Goal: Task Accomplishment & Management: Manage account settings

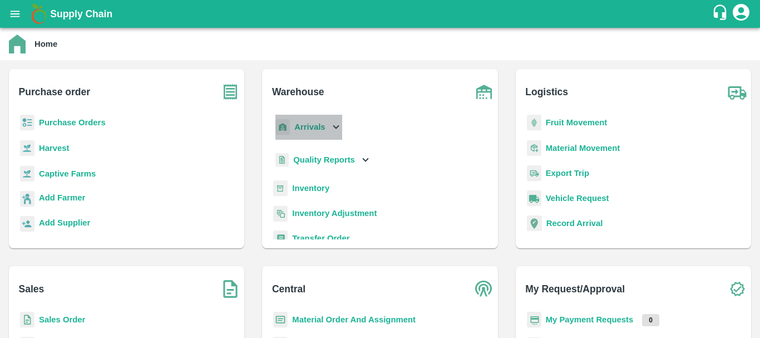
click at [307, 125] on b "Arrivals" at bounding box center [309, 126] width 31 height 9
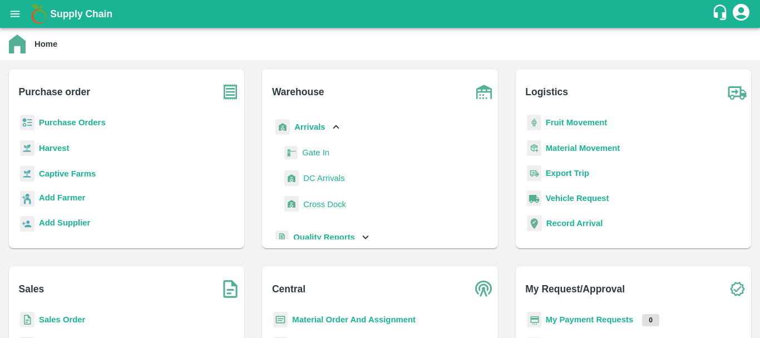
click at [322, 179] on span "DC Arrivals" at bounding box center [323, 178] width 41 height 12
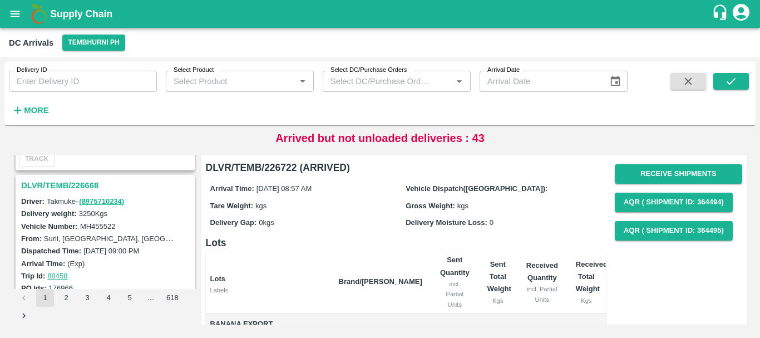
scroll to position [3507, 0]
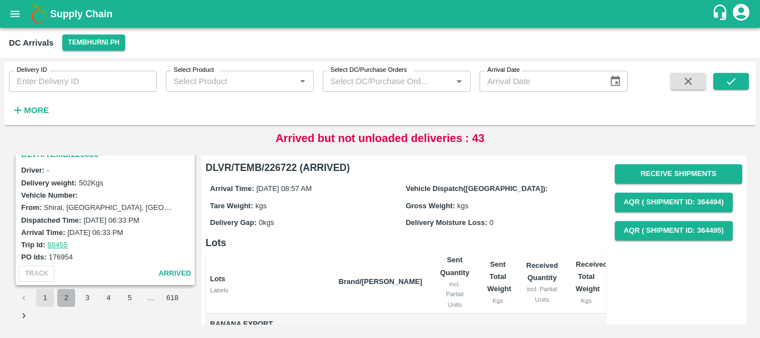
click at [66, 297] on button "2" at bounding box center [66, 298] width 18 height 18
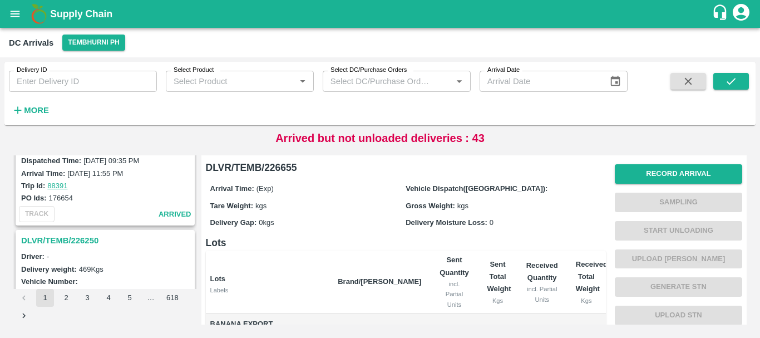
scroll to position [3507, 0]
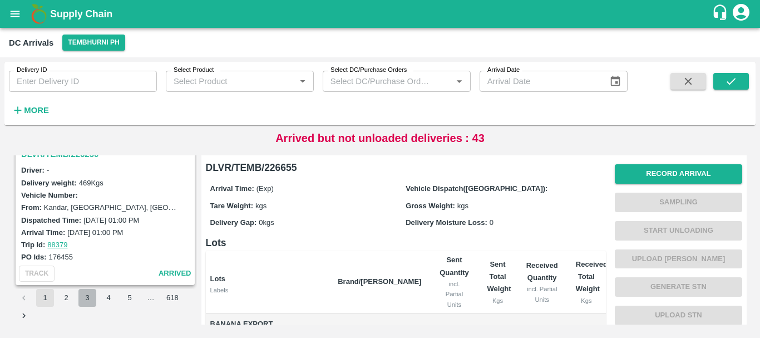
click at [87, 297] on button "3" at bounding box center [87, 298] width 18 height 18
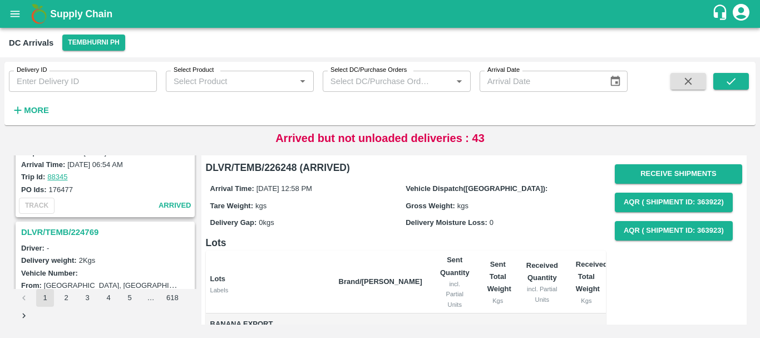
scroll to position [955, 0]
click at [87, 234] on h3 "DLVR/TEMB/224769" at bounding box center [106, 233] width 171 height 14
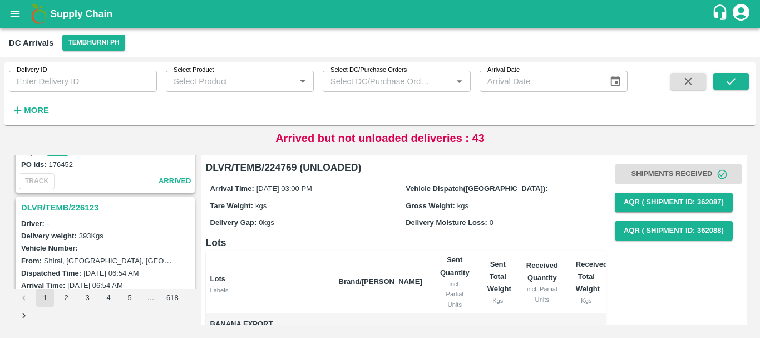
scroll to position [835, 0]
click at [82, 209] on h3 "DLVR/TEMB/226123" at bounding box center [106, 208] width 171 height 14
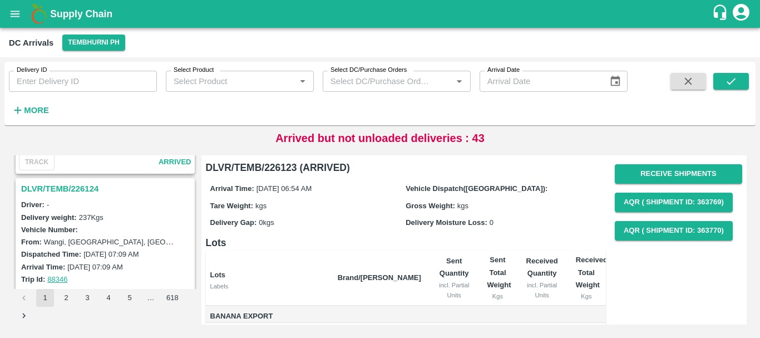
scroll to position [708, 0]
click at [77, 187] on h3 "DLVR/TEMB/226124" at bounding box center [106, 189] width 171 height 14
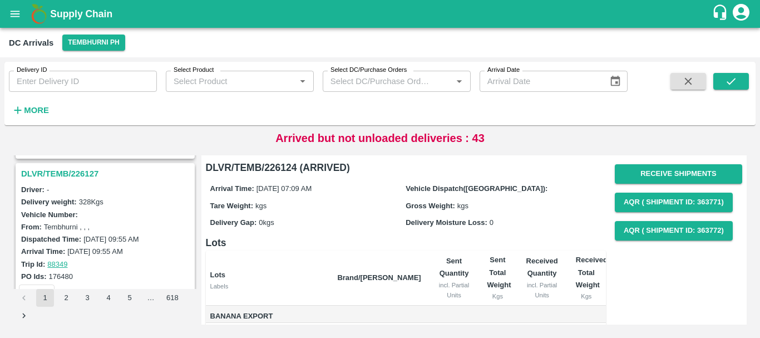
scroll to position [575, 0]
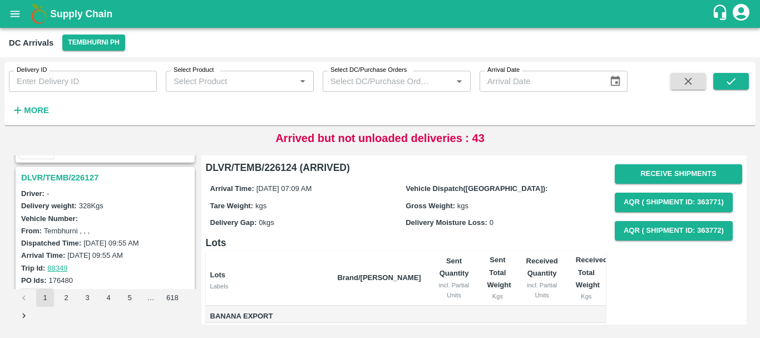
click at [72, 178] on h3 "DLVR/TEMB/226127" at bounding box center [106, 177] width 171 height 14
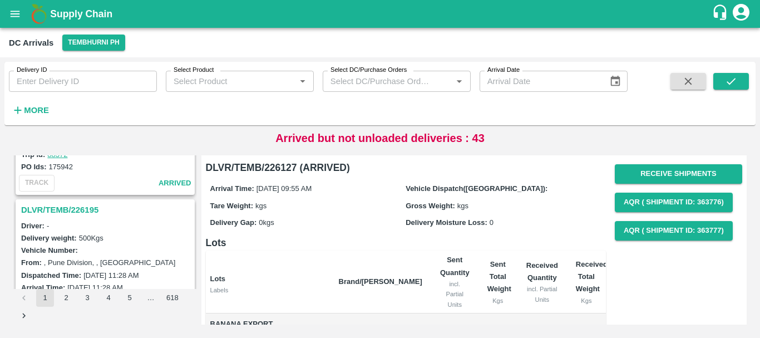
click at [73, 212] on h3 "DLVR/TEMB/226195" at bounding box center [106, 210] width 171 height 14
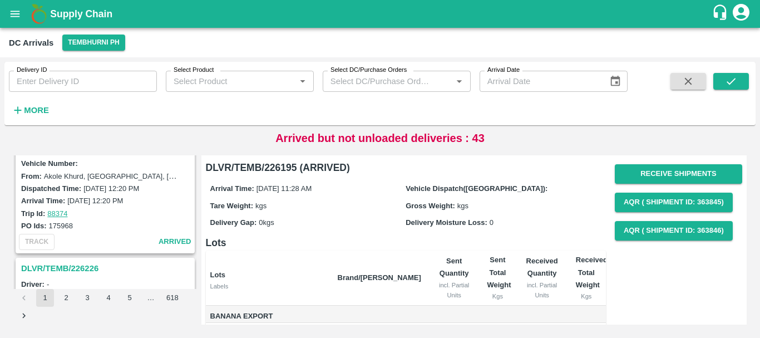
scroll to position [192, 0]
click at [86, 270] on h3 "DLVR/TEMB/226226" at bounding box center [106, 269] width 171 height 14
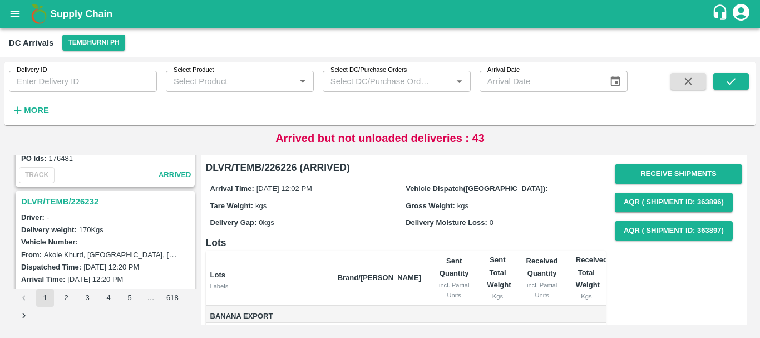
click at [82, 199] on h3 "DLVR/TEMB/226232" at bounding box center [106, 201] width 171 height 14
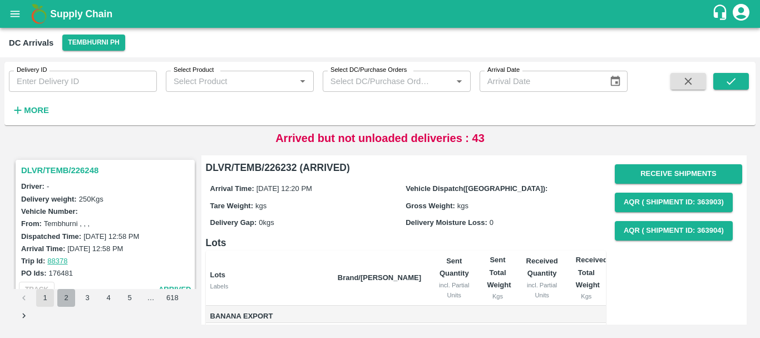
click at [66, 300] on button "2" at bounding box center [66, 298] width 18 height 18
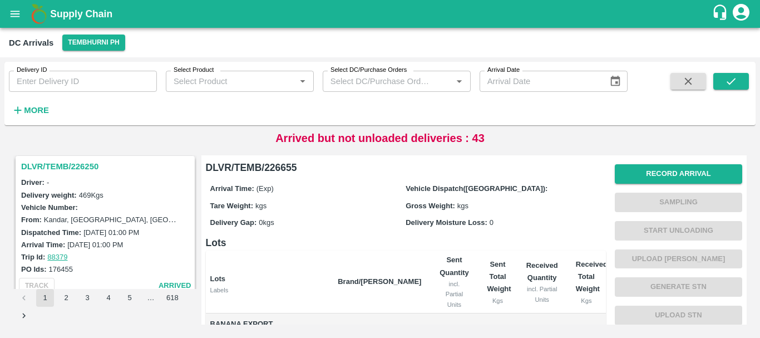
click at [82, 166] on h3 "DLVR/TEMB/226250" at bounding box center [106, 166] width 171 height 14
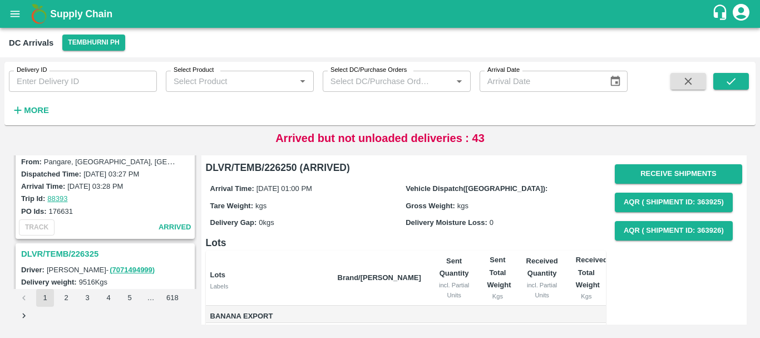
click at [90, 251] on h3 "DLVR/TEMB/226325" at bounding box center [106, 254] width 171 height 14
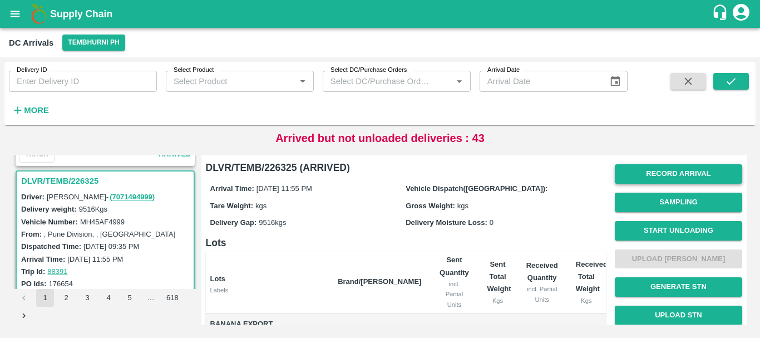
click at [644, 171] on button "Record Arrival" at bounding box center [678, 173] width 127 height 19
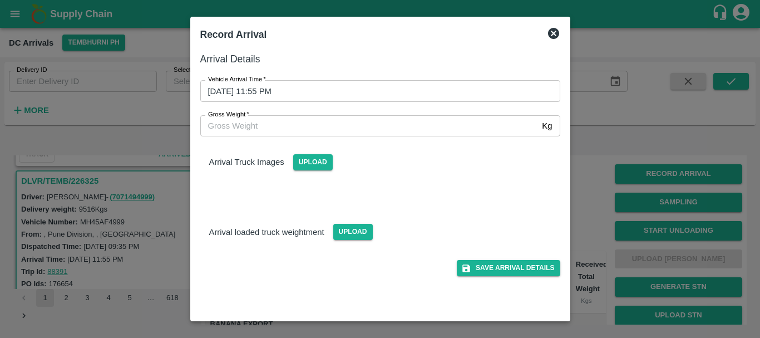
click at [594, 182] on div at bounding box center [380, 169] width 760 height 338
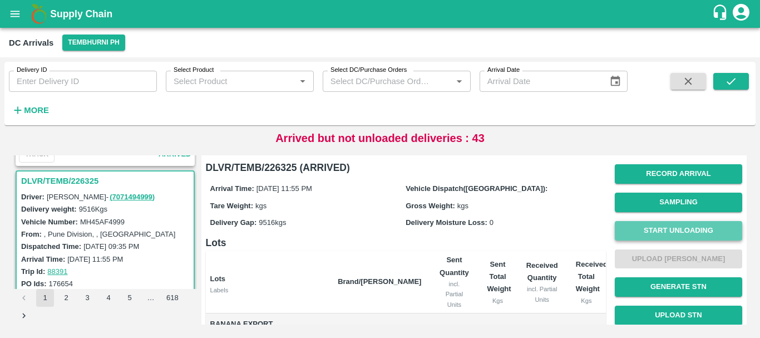
click at [632, 230] on button "Start Unloading" at bounding box center [678, 230] width 127 height 19
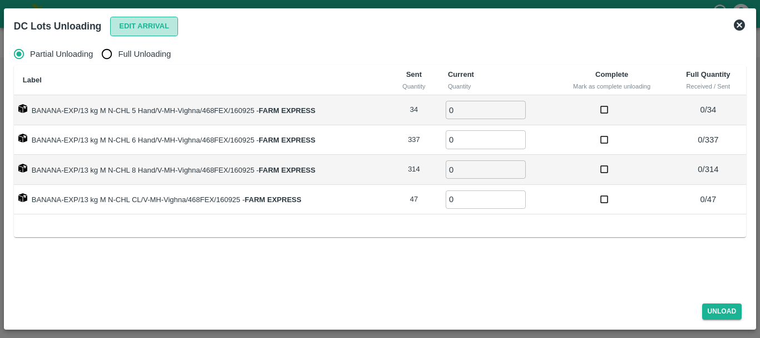
click at [126, 23] on button "Edit Arrival" at bounding box center [144, 26] width 68 height 19
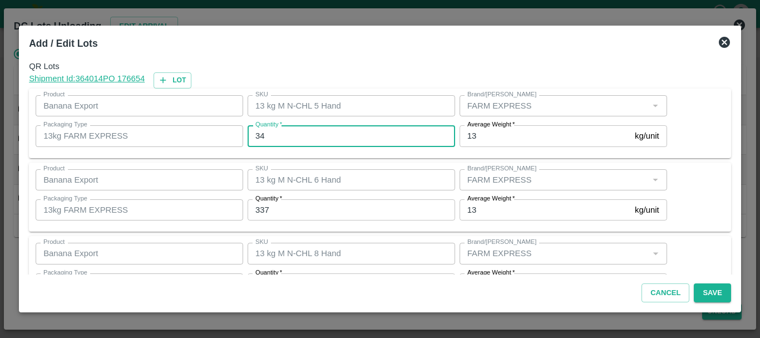
click at [338, 129] on input "34" at bounding box center [352, 135] width 208 height 21
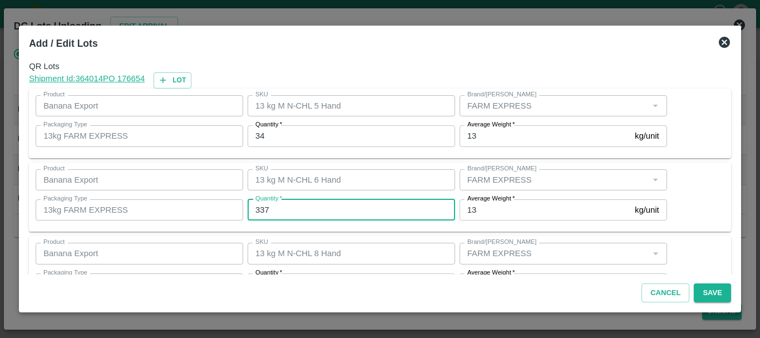
click at [361, 208] on input "337" at bounding box center [352, 209] width 208 height 21
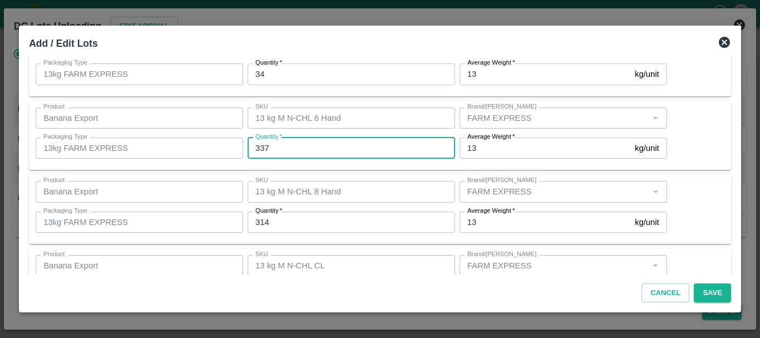
scroll to position [114, 0]
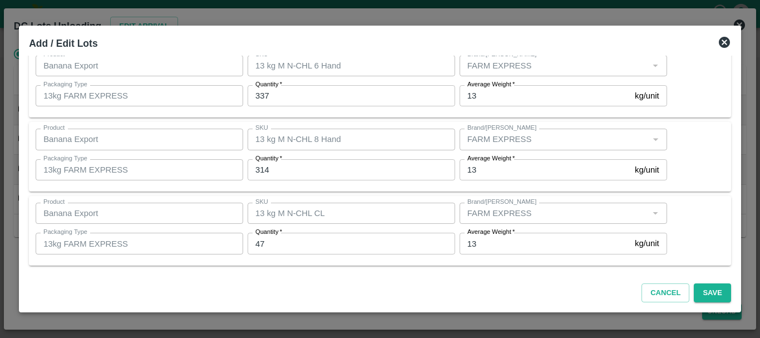
click at [747, 145] on div at bounding box center [380, 169] width 760 height 338
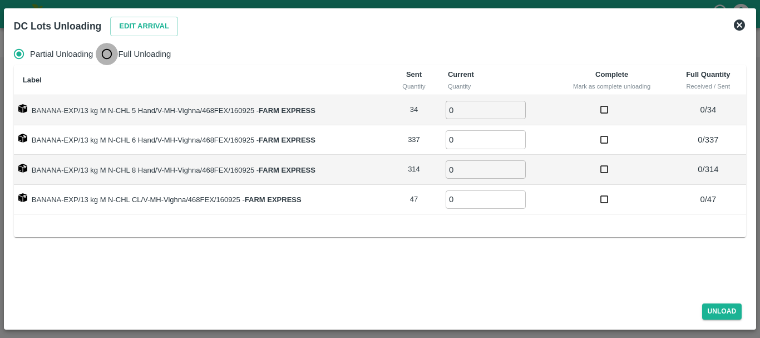
click at [104, 59] on input "Full Unloading" at bounding box center [107, 54] width 22 height 22
radio input "true"
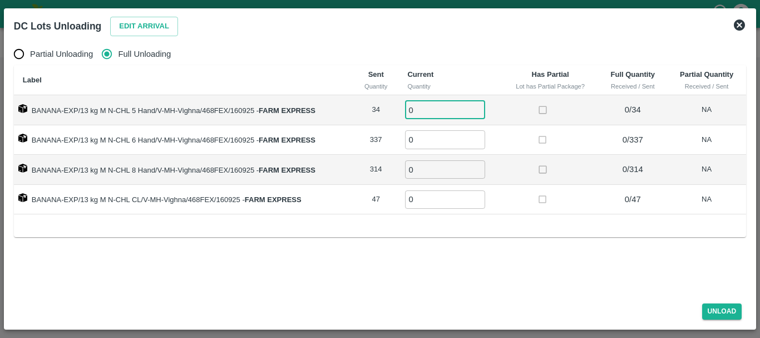
click at [441, 105] on input "0" at bounding box center [445, 110] width 80 height 18
type input "034"
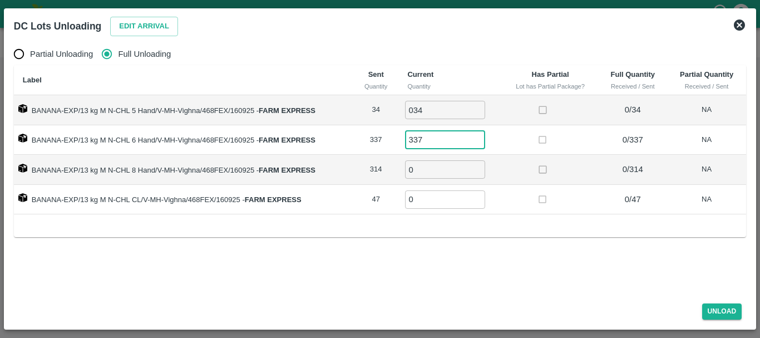
type input "337"
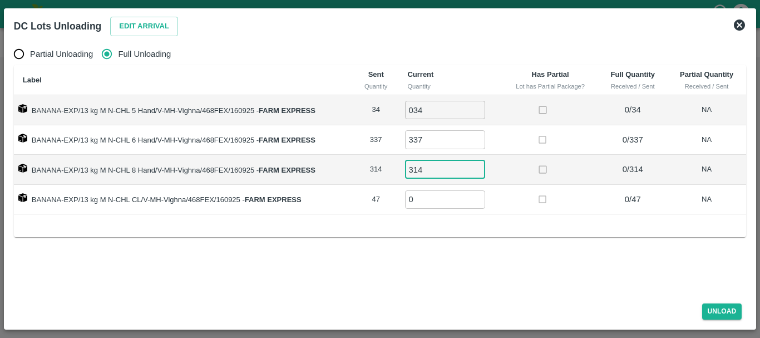
type input "314"
type input "47"
click at [525, 215] on div "Label Sent Quantity Current Quantity Has Partial Lot has Partial Package? Full …" at bounding box center [380, 150] width 732 height 171
click at [712, 308] on button "Unload" at bounding box center [722, 311] width 40 height 16
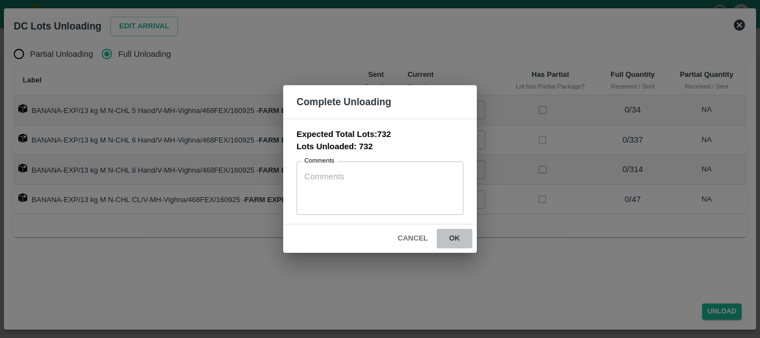
click at [448, 236] on button "ok" at bounding box center [455, 238] width 36 height 19
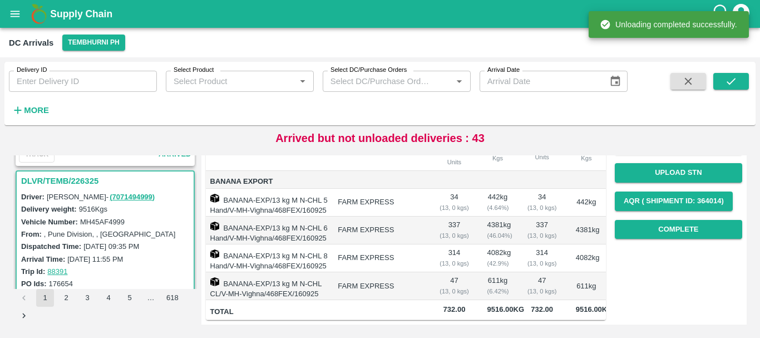
scroll to position [0, 0]
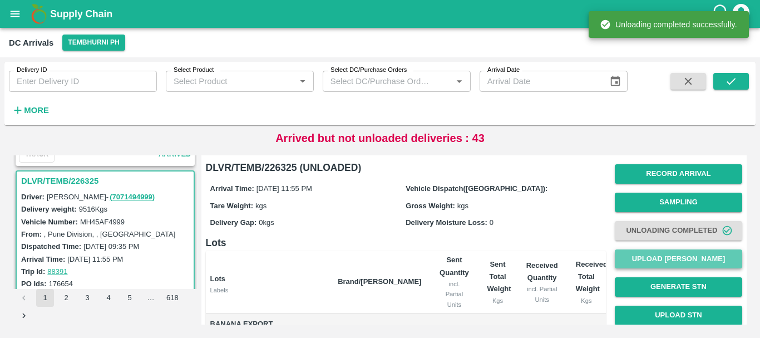
click at [653, 257] on button "Upload [PERSON_NAME]" at bounding box center [678, 258] width 127 height 19
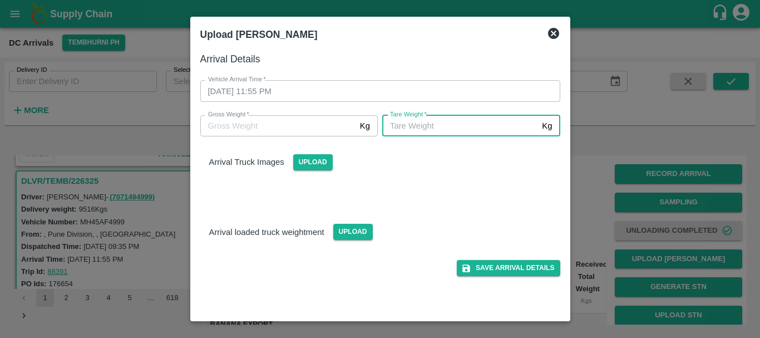
click at [432, 118] on input "[PERSON_NAME]   *" at bounding box center [459, 125] width 155 height 21
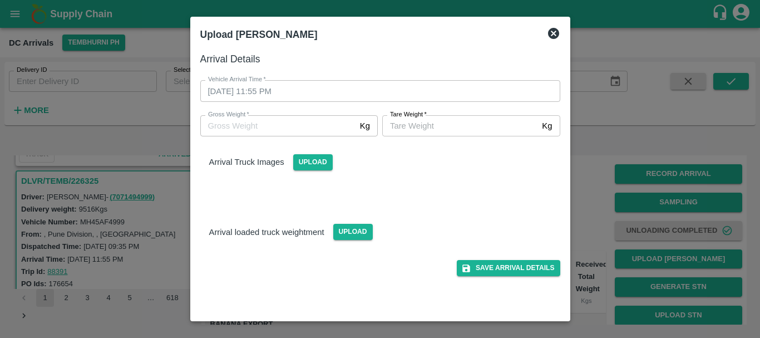
click at [610, 166] on div at bounding box center [380, 169] width 760 height 338
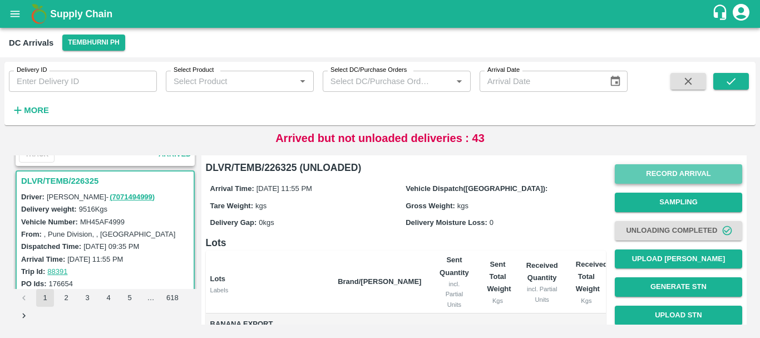
click at [637, 176] on button "Record Arrival" at bounding box center [678, 173] width 127 height 19
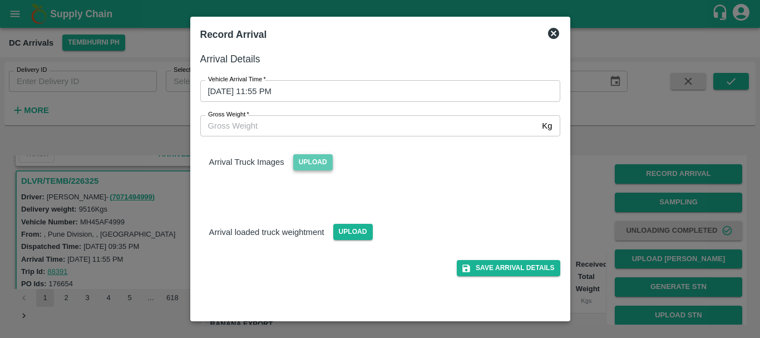
click at [304, 164] on span "Upload" at bounding box center [313, 162] width 40 height 16
click at [0, 0] on input "Upload" at bounding box center [0, 0] width 0 height 0
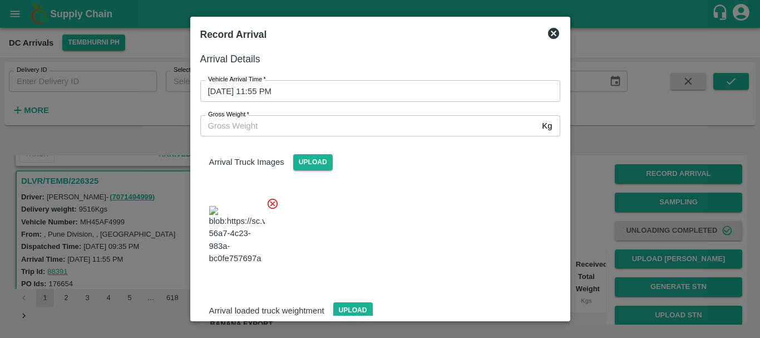
scroll to position [84, 0]
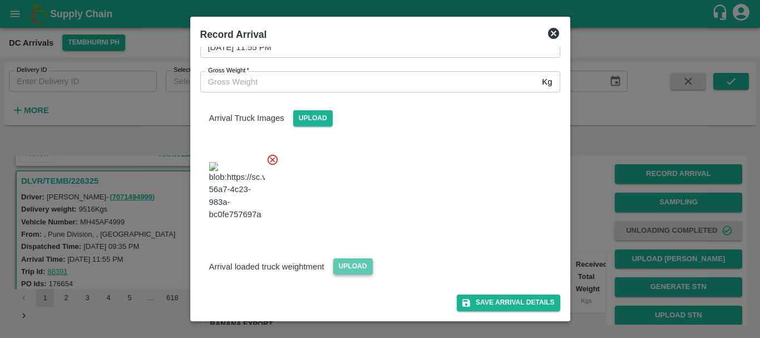
click at [345, 264] on span "Upload" at bounding box center [353, 266] width 40 height 16
click at [0, 0] on input "Upload" at bounding box center [0, 0] width 0 height 0
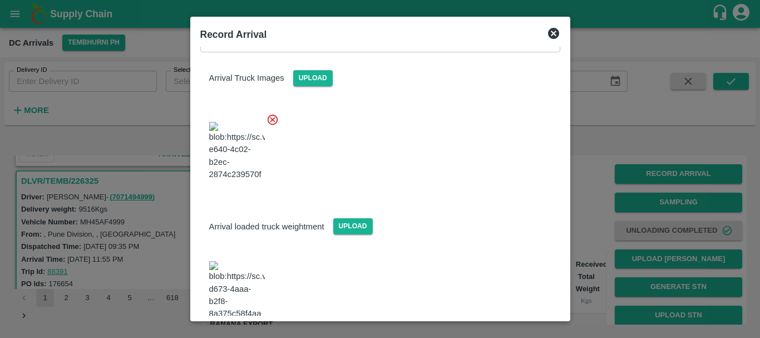
scroll to position [137, 0]
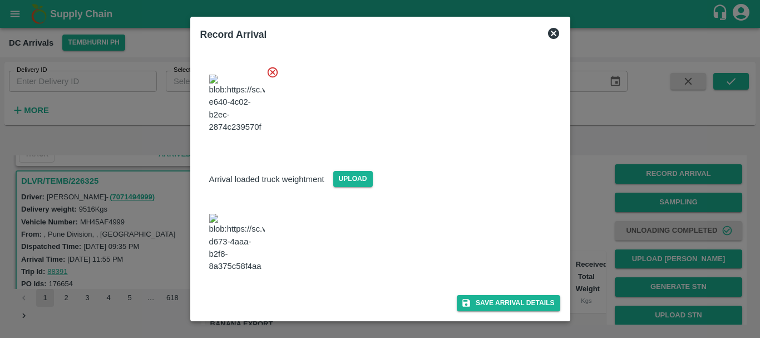
click at [248, 259] on img at bounding box center [237, 243] width 56 height 58
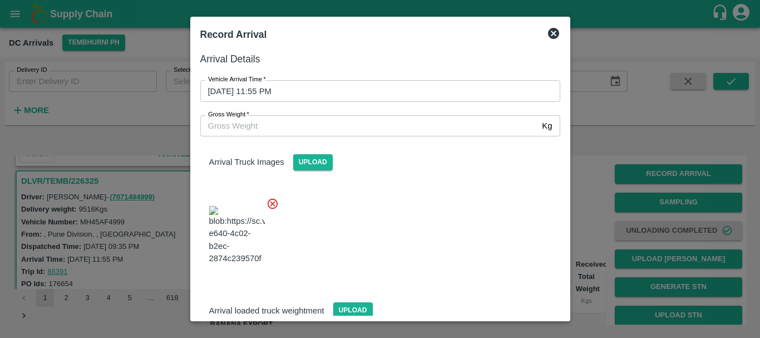
click at [317, 120] on input "Gross Weight   *" at bounding box center [369, 125] width 338 height 21
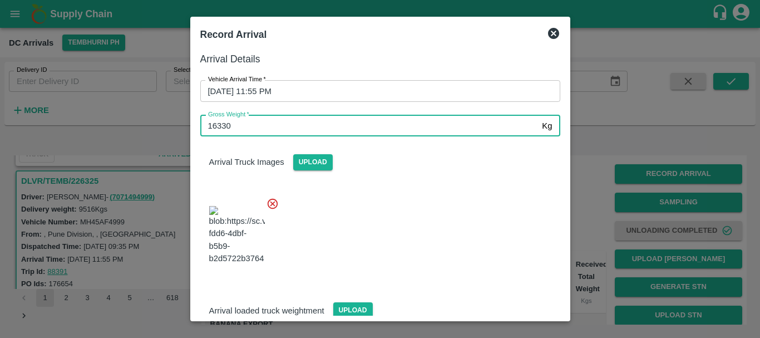
type input "16330"
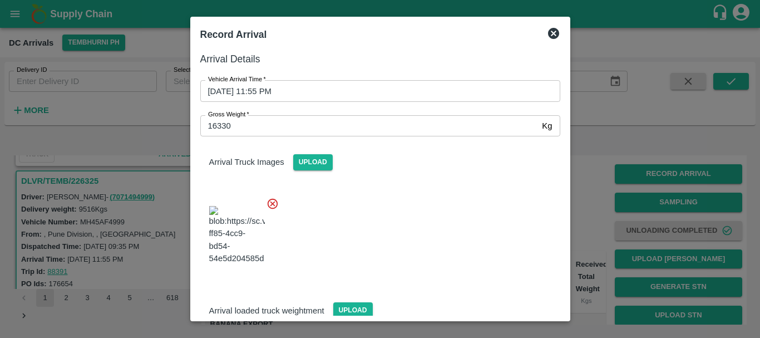
click at [405, 220] on div at bounding box center [375, 231] width 369 height 87
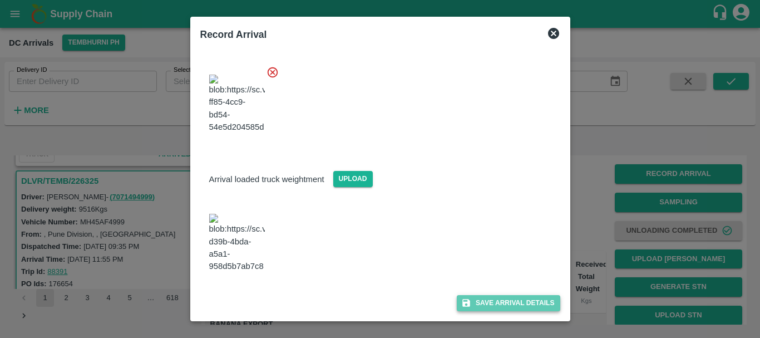
click at [477, 295] on button "Save Arrival Details" at bounding box center [508, 303] width 103 height 16
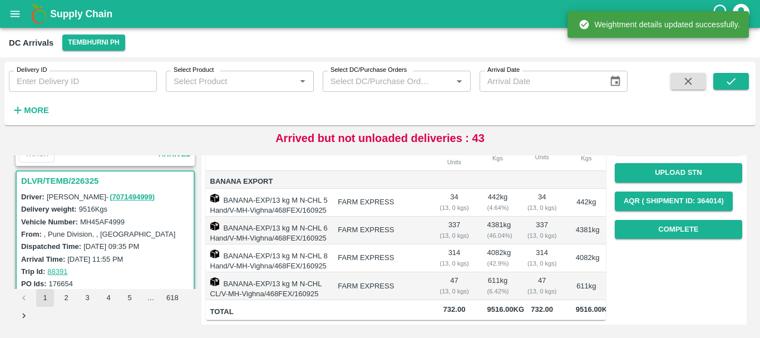
scroll to position [0, 0]
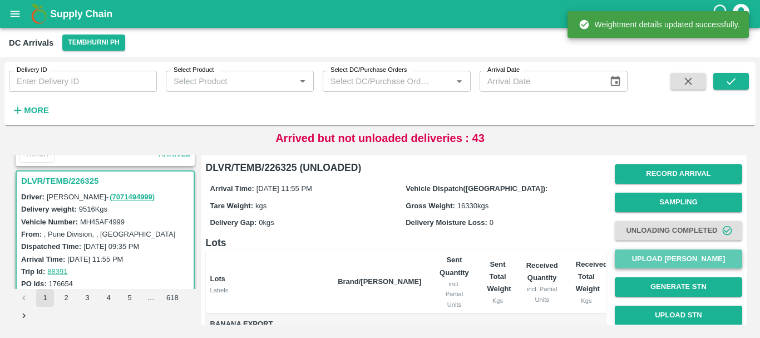
click at [636, 258] on button "Upload [PERSON_NAME]" at bounding box center [678, 258] width 127 height 19
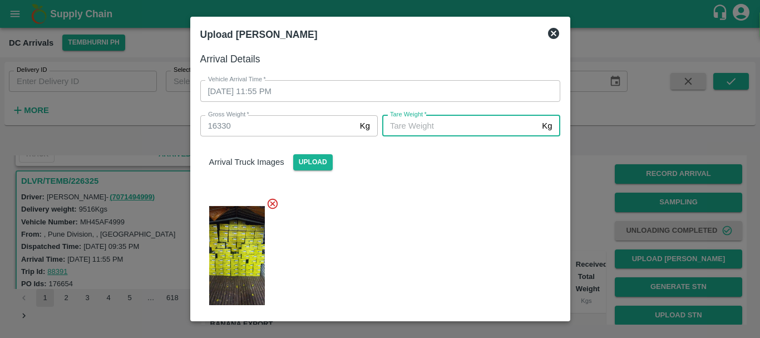
click at [410, 124] on input "[PERSON_NAME]   *" at bounding box center [459, 125] width 155 height 21
type input "6030"
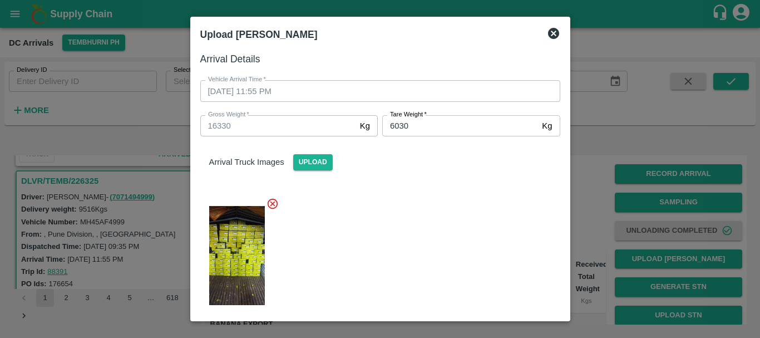
click at [411, 221] on div at bounding box center [375, 252] width 369 height 128
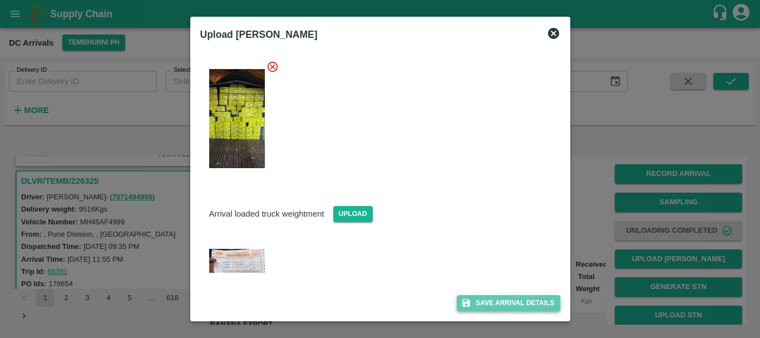
click at [461, 300] on icon "submit" at bounding box center [466, 303] width 10 height 10
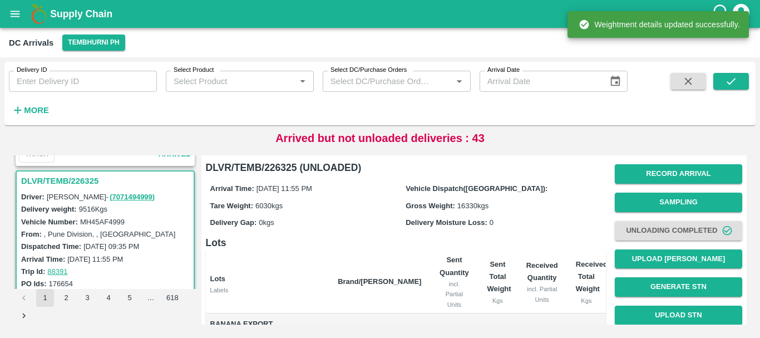
scroll to position [193, 0]
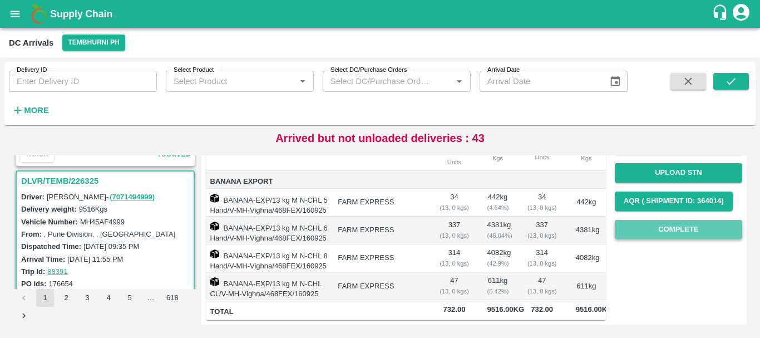
click at [635, 220] on button "Complete" at bounding box center [678, 229] width 127 height 19
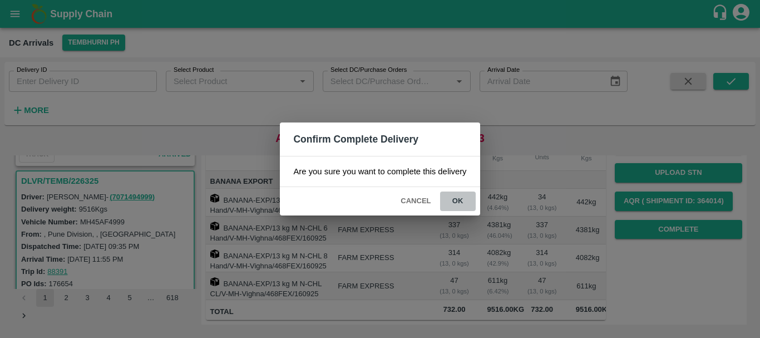
click at [456, 196] on button "ok" at bounding box center [458, 200] width 36 height 19
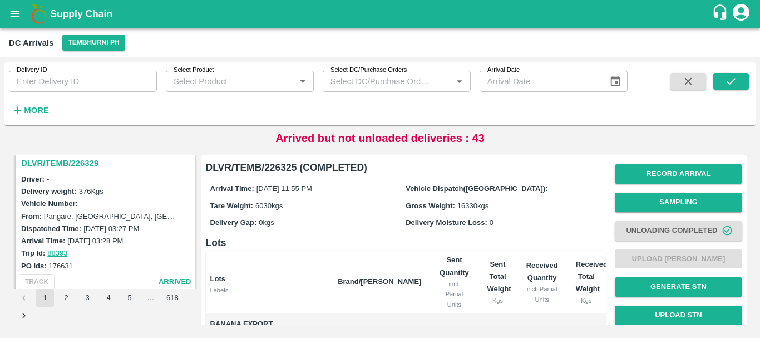
scroll to position [3206, 0]
click at [80, 167] on h3 "DLVR/TEMB/226329" at bounding box center [106, 164] width 171 height 14
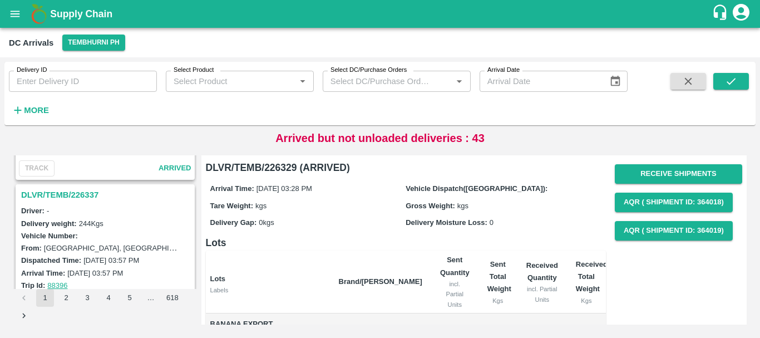
scroll to position [3029, 0]
click at [76, 191] on h3 "DLVR/TEMB/226337" at bounding box center [106, 195] width 171 height 14
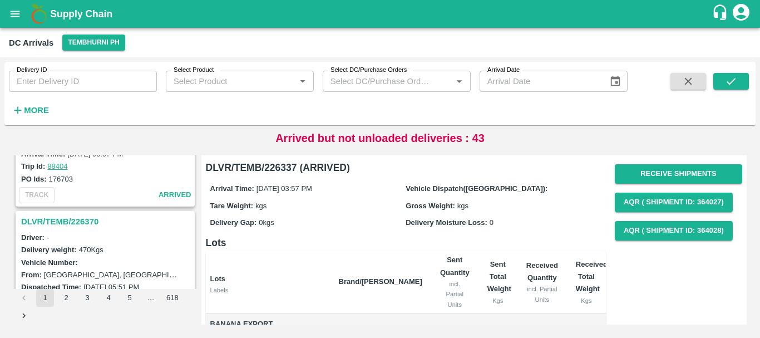
click at [80, 221] on h3 "DLVR/TEMB/226370" at bounding box center [106, 221] width 171 height 14
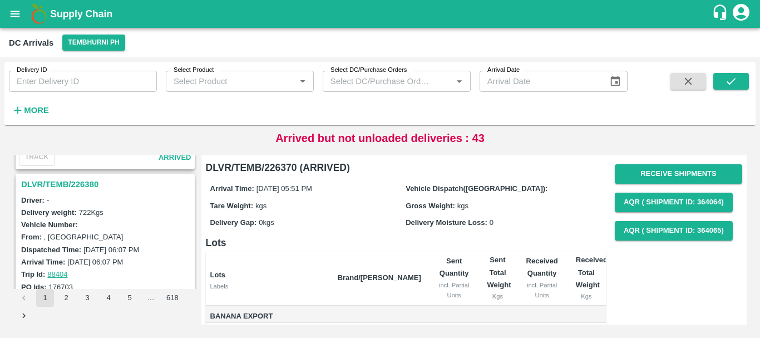
click at [81, 175] on div "DLVR/TEMB/226380" at bounding box center [105, 184] width 177 height 19
click at [80, 180] on h3 "DLVR/TEMB/226380" at bounding box center [106, 184] width 171 height 14
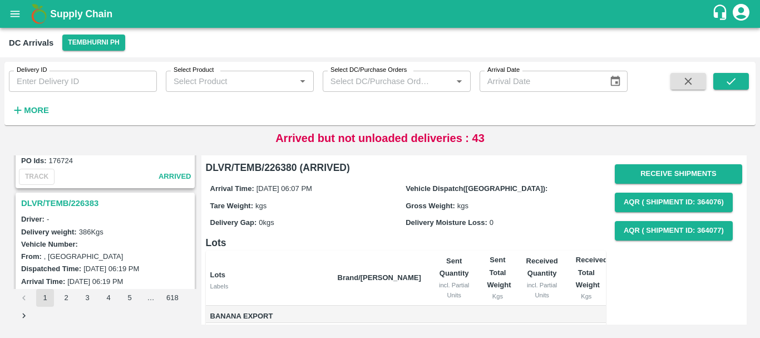
click at [78, 204] on h3 "DLVR/TEMB/226383" at bounding box center [106, 203] width 171 height 14
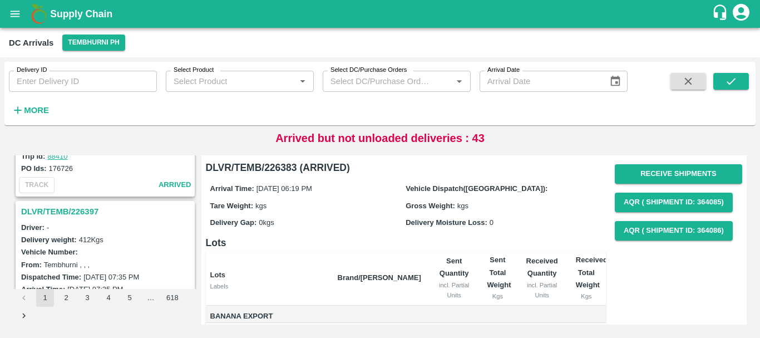
click at [92, 201] on div "DLVR/TEMB/226397 Driver: - Delivery weight: 412 Kgs Vehicle Number: From: Tembh…" at bounding box center [105, 271] width 179 height 141
click at [92, 211] on h3 "DLVR/TEMB/226397" at bounding box center [106, 211] width 171 height 14
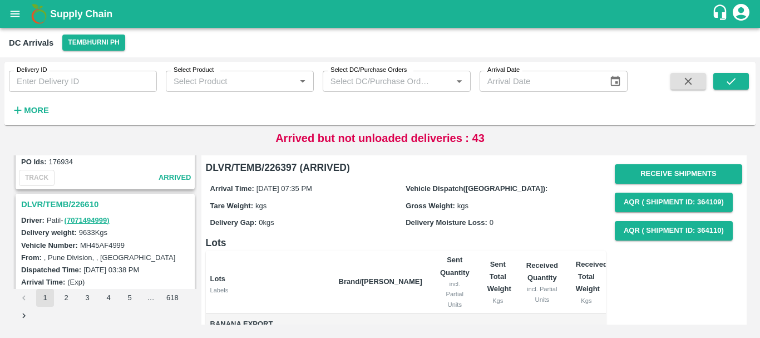
click at [66, 200] on h3 "DLVR/TEMB/226610" at bounding box center [106, 204] width 171 height 14
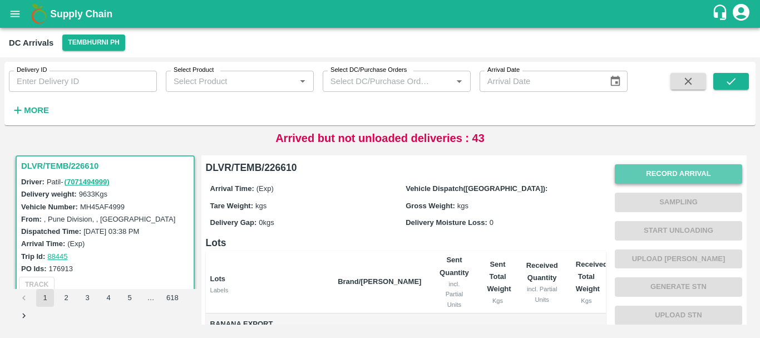
click at [644, 168] on button "Record Arrival" at bounding box center [678, 173] width 127 height 19
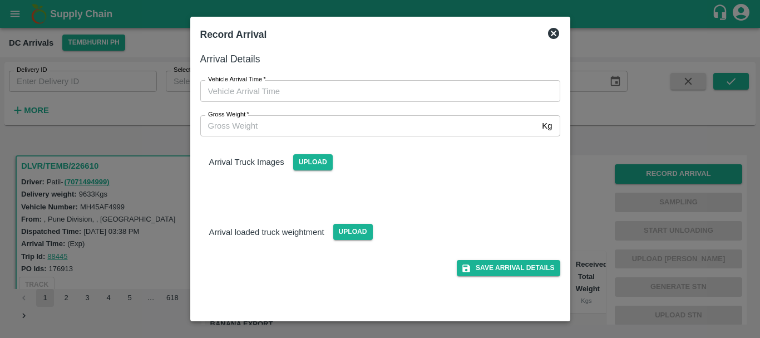
type input "DD/MM/YYYY hh:mm aa"
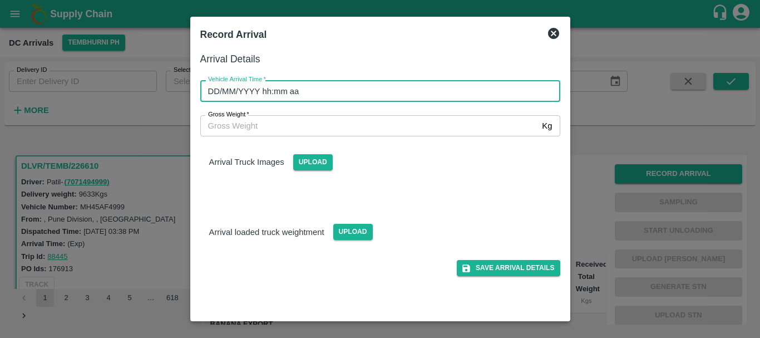
click at [469, 95] on input "DD/MM/YYYY hh:mm aa" at bounding box center [376, 90] width 352 height 21
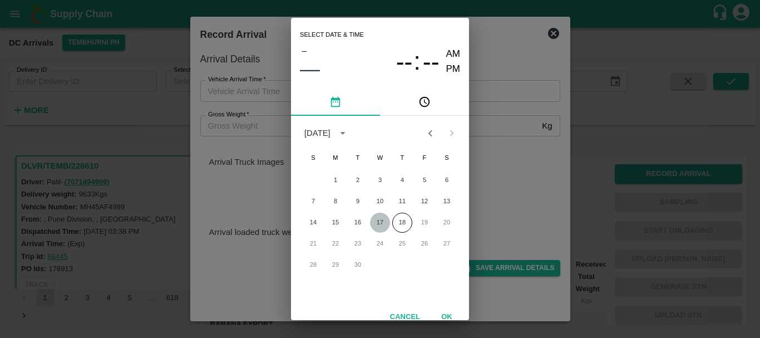
click at [374, 221] on button "17" at bounding box center [380, 223] width 20 height 20
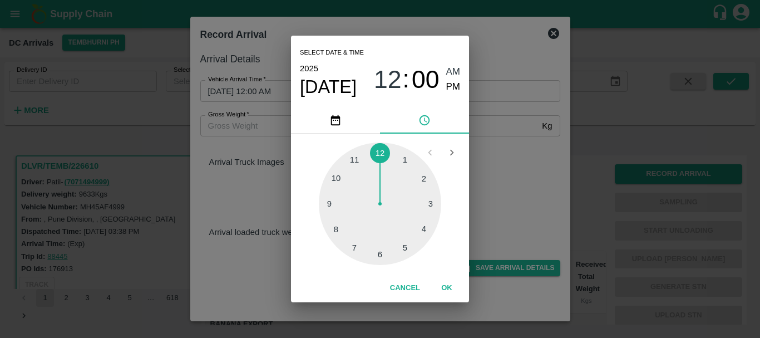
click at [339, 225] on div at bounding box center [380, 203] width 122 height 122
type input "[DATE] 08:40 AM"
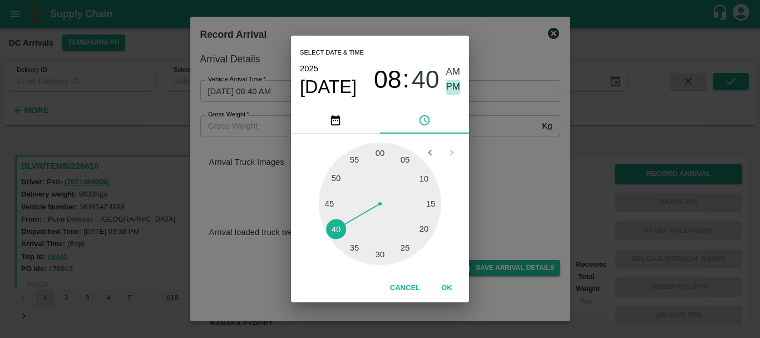
drag, startPoint x: 455, startPoint y: 89, endPoint x: 552, endPoint y: 199, distance: 147.0
click at [552, 199] on div "Select date & time [DATE] 08 : 40 AM PM 05 10 15 20 25 30 35 40 45 50 55 00 Can…" at bounding box center [380, 169] width 760 height 338
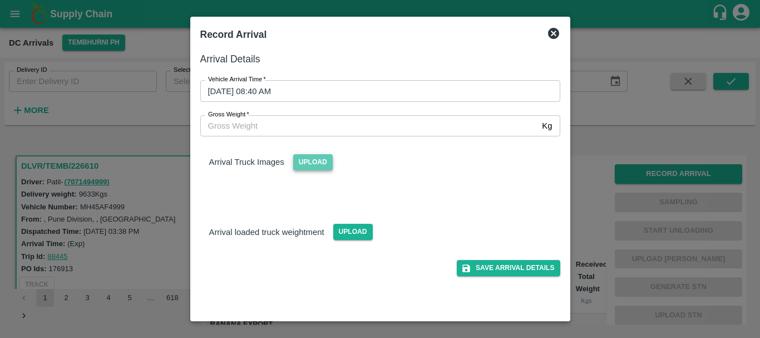
click at [307, 163] on span "Upload" at bounding box center [313, 162] width 40 height 16
click at [0, 0] on input "Upload" at bounding box center [0, 0] width 0 height 0
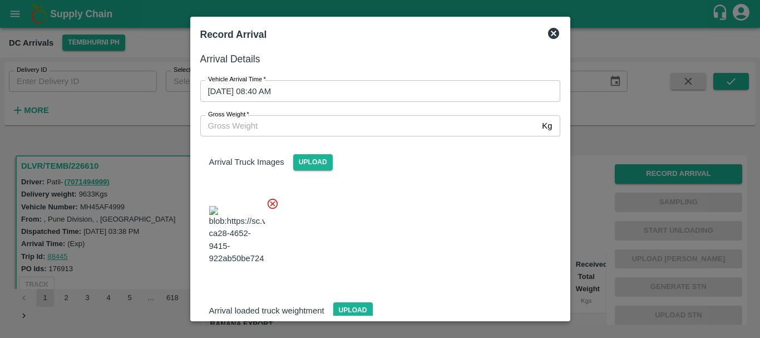
scroll to position [60, 0]
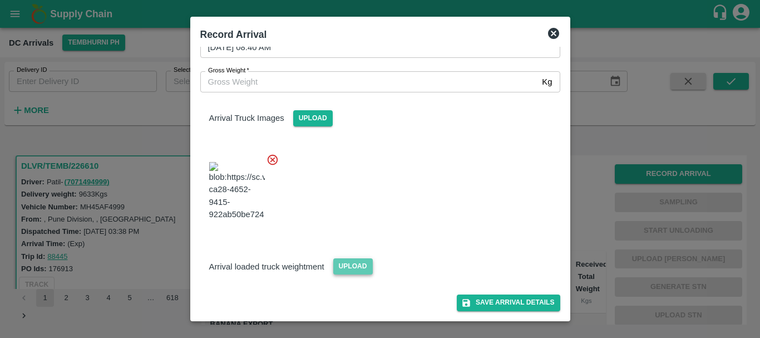
click at [337, 263] on span "Upload" at bounding box center [353, 266] width 40 height 16
click at [0, 0] on input "Upload" at bounding box center [0, 0] width 0 height 0
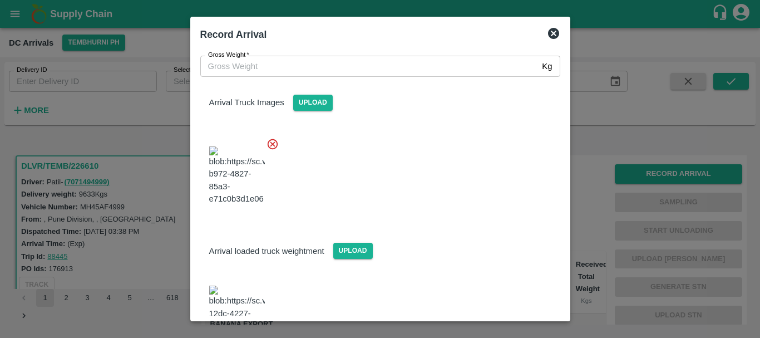
scroll to position [120, 0]
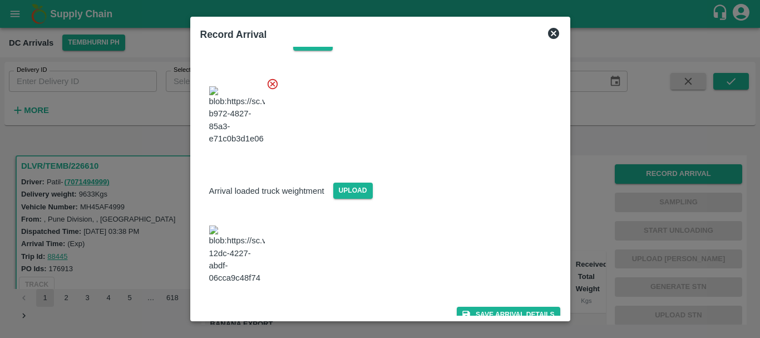
click at [250, 249] on img at bounding box center [237, 254] width 56 height 58
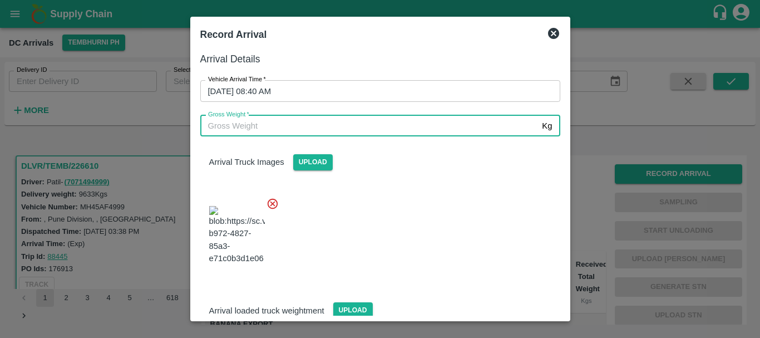
click at [308, 125] on input "Gross Weight   *" at bounding box center [369, 125] width 338 height 21
type input "16460"
click at [361, 196] on div at bounding box center [375, 231] width 369 height 87
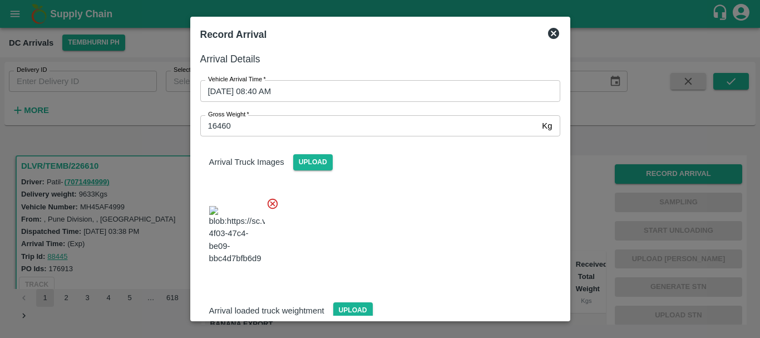
scroll to position [120, 0]
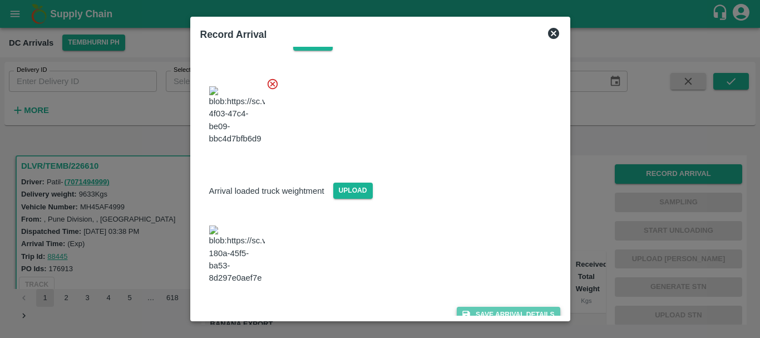
click at [472, 307] on button "Save Arrival Details" at bounding box center [508, 315] width 103 height 16
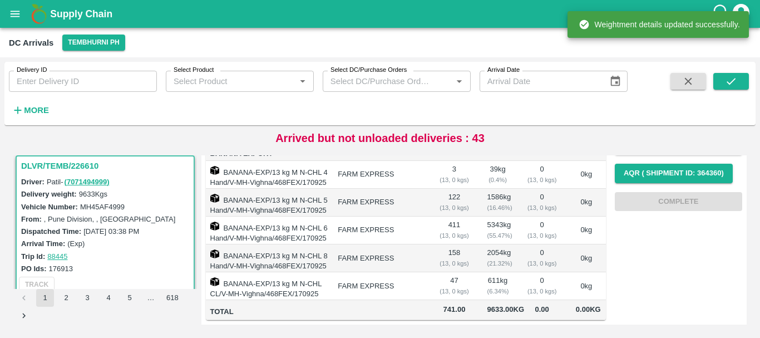
scroll to position [0, 0]
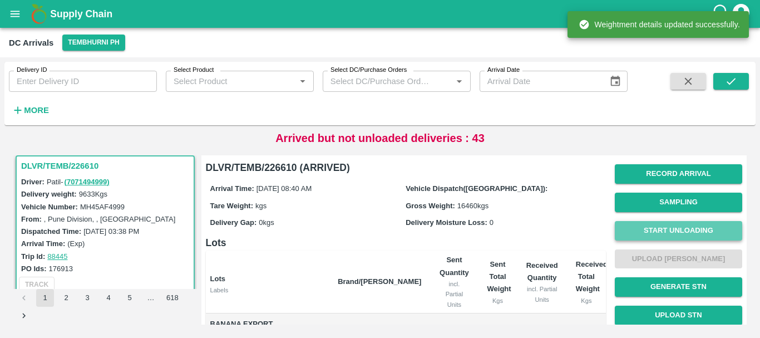
click at [650, 224] on button "Start Unloading" at bounding box center [678, 230] width 127 height 19
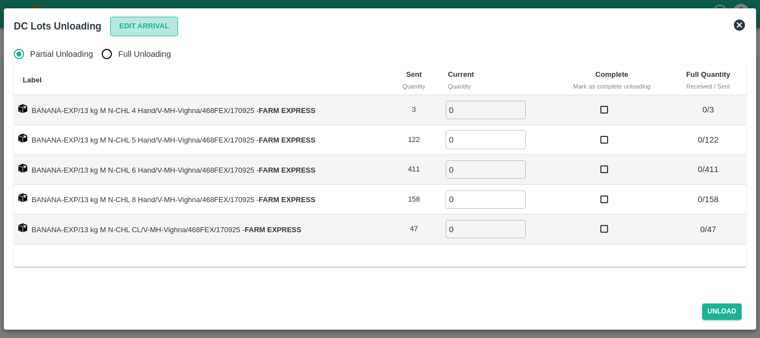
click at [131, 29] on button "Edit Arrival" at bounding box center [144, 26] width 68 height 19
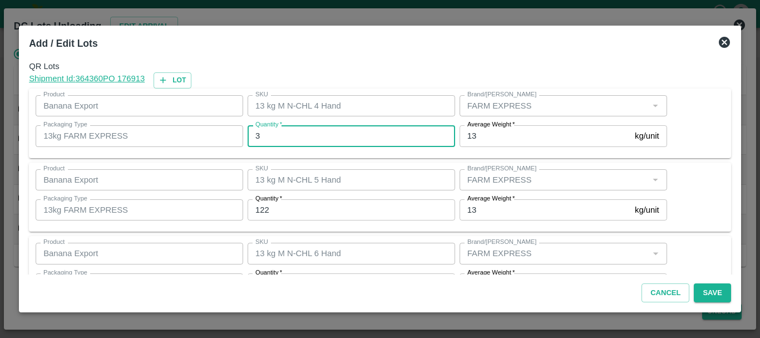
click at [320, 134] on input "3" at bounding box center [352, 135] width 208 height 21
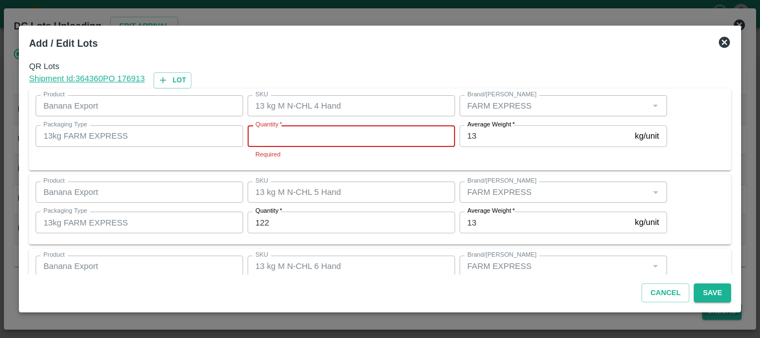
type input "3"
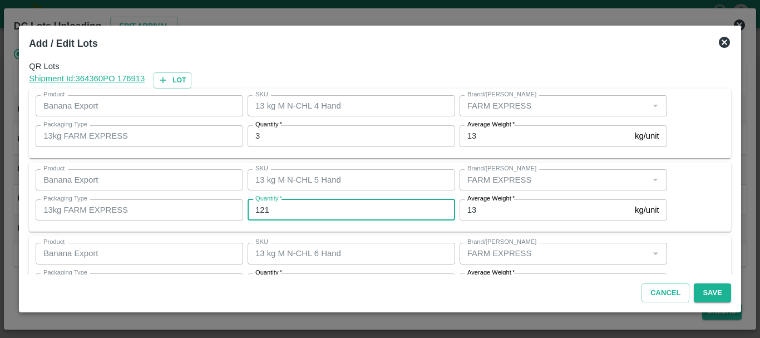
type input "121"
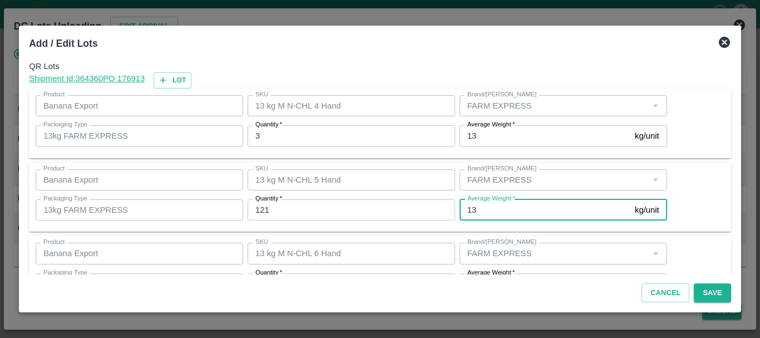
scroll to position [20, 0]
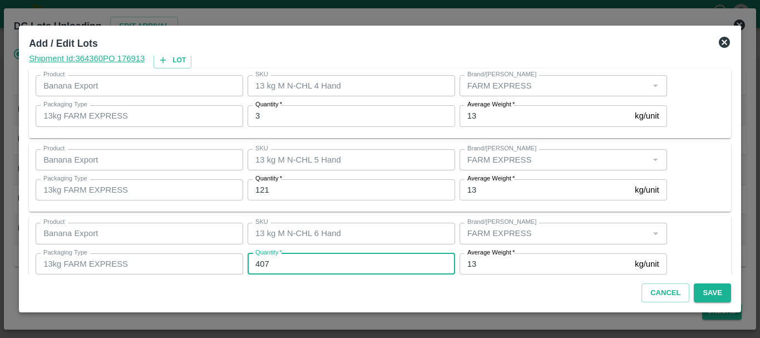
type input "407"
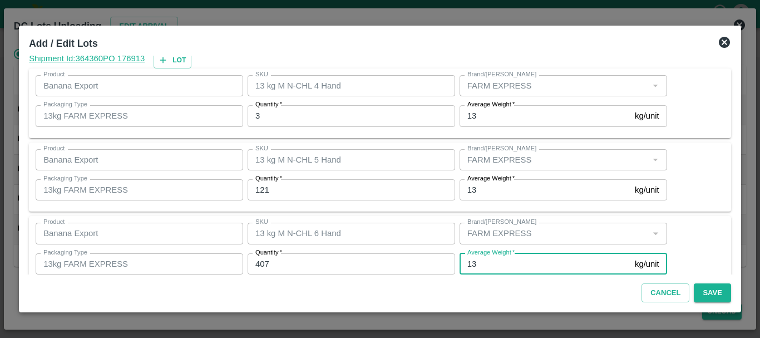
scroll to position [188, 0]
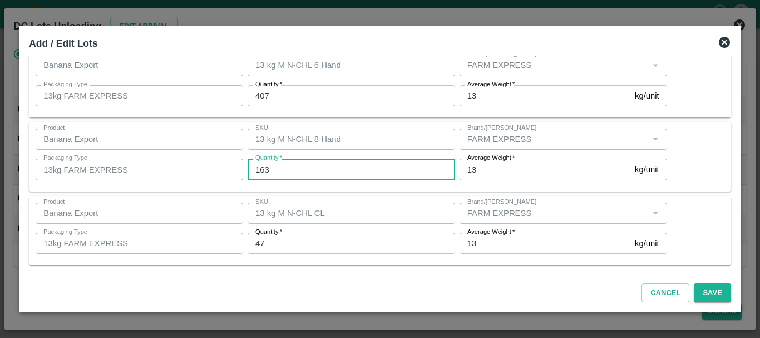
type input "163"
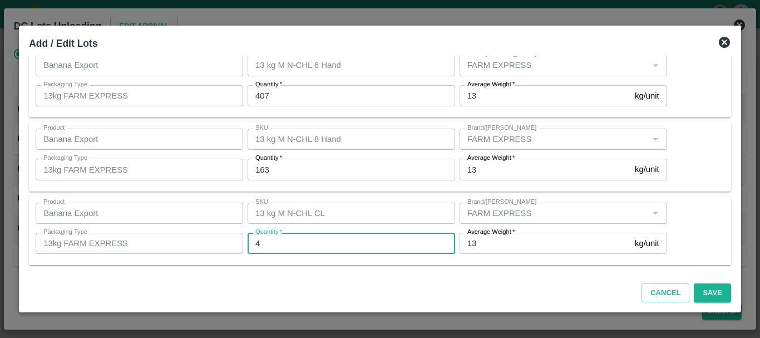
type input "47"
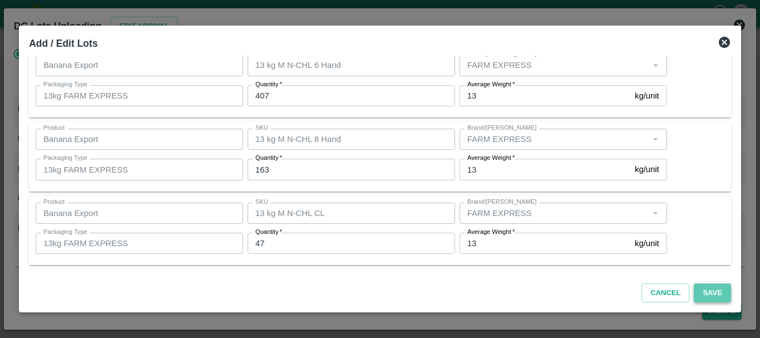
click at [717, 287] on button "Save" at bounding box center [712, 292] width 37 height 19
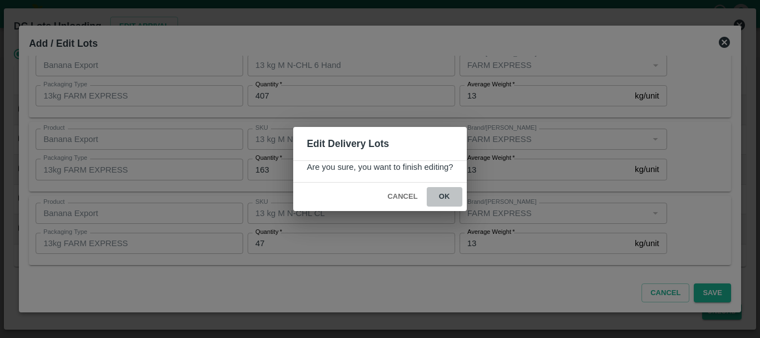
click at [443, 198] on button "ok" at bounding box center [445, 196] width 36 height 19
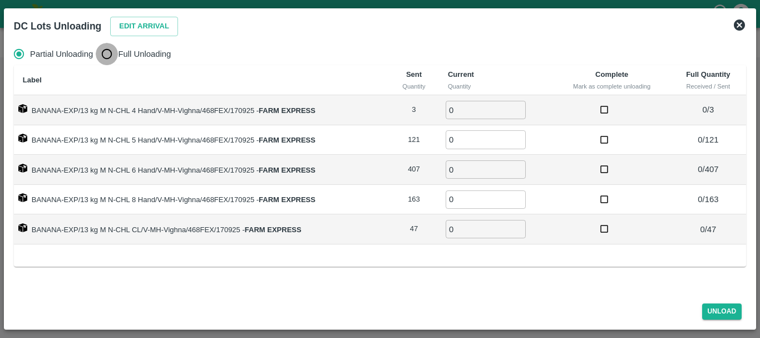
click at [101, 52] on input "Full Unloading" at bounding box center [107, 54] width 22 height 22
radio input "true"
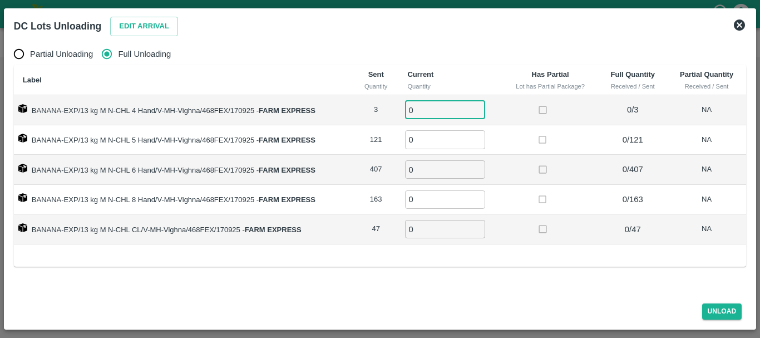
click at [440, 107] on input "0" at bounding box center [445, 110] width 80 height 18
type input "03"
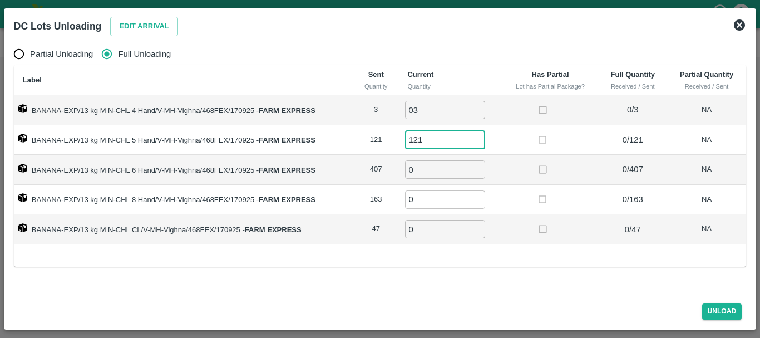
type input "121"
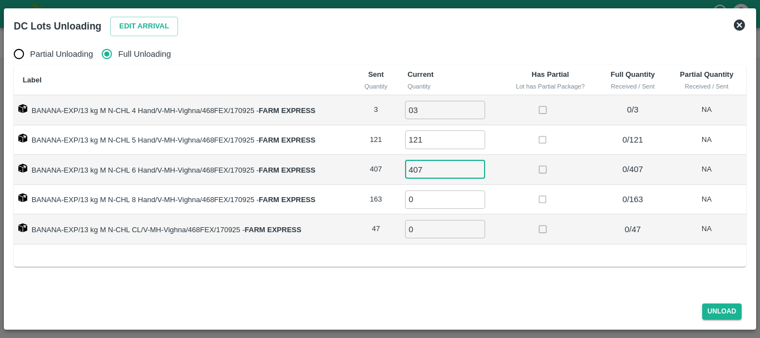
type input "407"
type input "163"
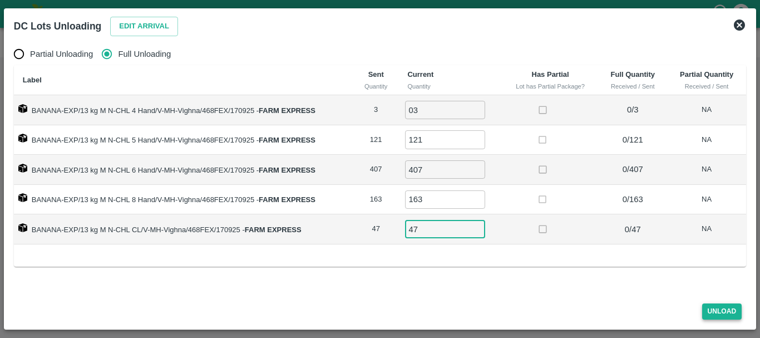
type input "47"
click at [714, 309] on button "Unload" at bounding box center [722, 311] width 40 height 16
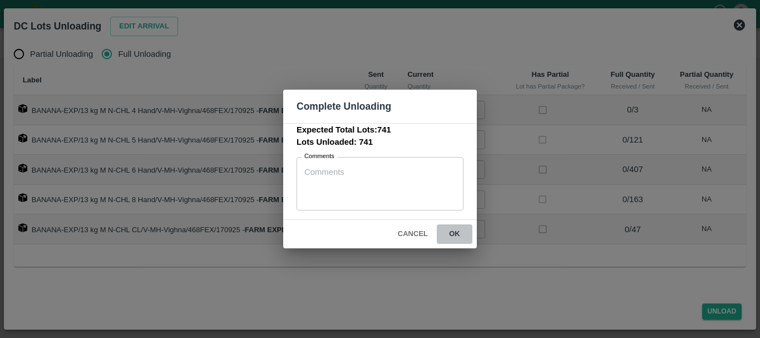
click at [448, 231] on button "ok" at bounding box center [455, 233] width 36 height 19
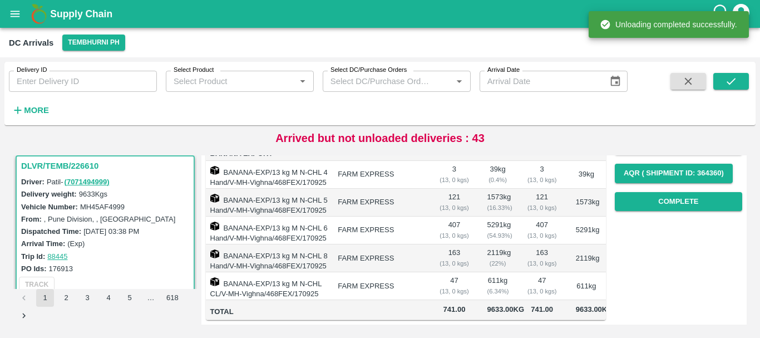
scroll to position [0, 0]
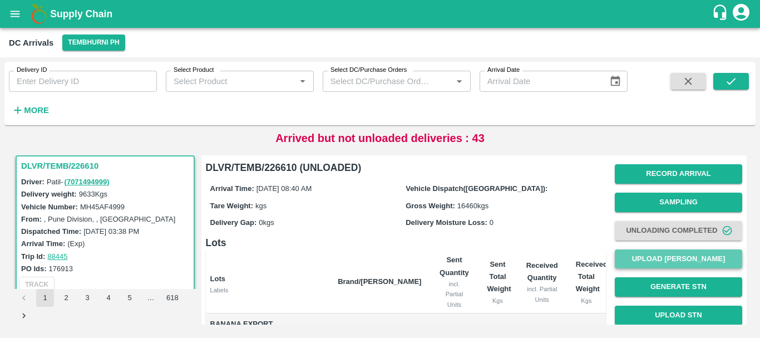
click at [643, 258] on button "Upload [PERSON_NAME]" at bounding box center [678, 258] width 127 height 19
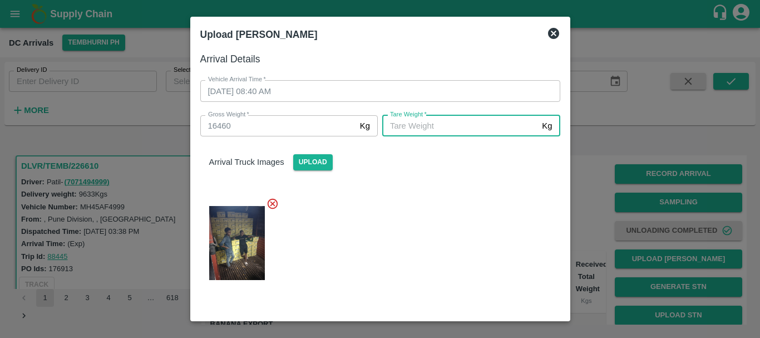
click at [489, 125] on input "[PERSON_NAME]   *" at bounding box center [459, 125] width 155 height 21
type input "6040"
click at [480, 164] on div "Arrival Truck Images Upload" at bounding box center [380, 153] width 378 height 34
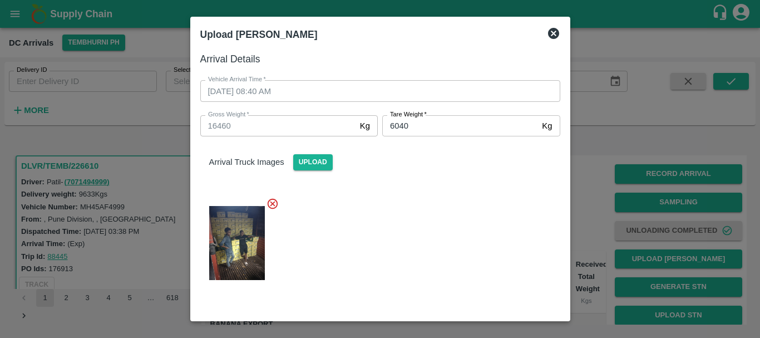
scroll to position [120, 0]
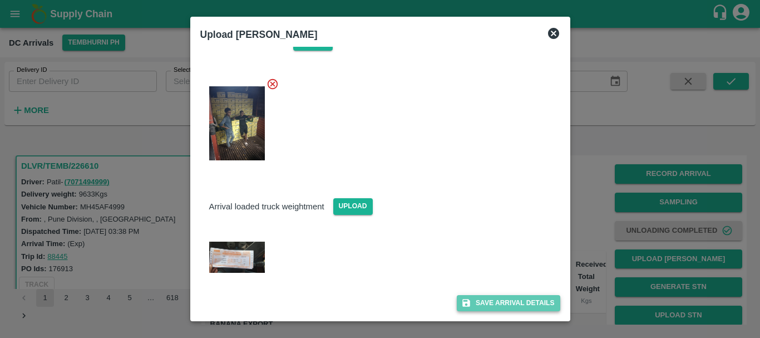
click at [501, 302] on button "Save Arrival Details" at bounding box center [508, 303] width 103 height 16
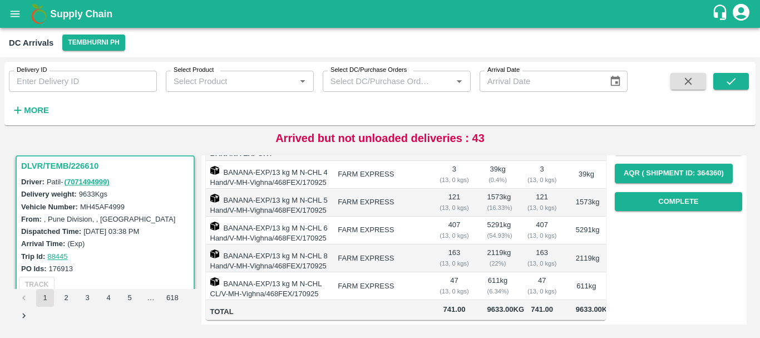
scroll to position [174, 0]
click at [666, 200] on button "Complete" at bounding box center [678, 201] width 127 height 19
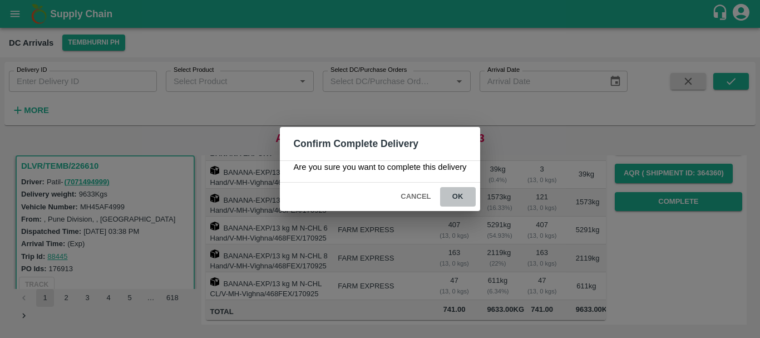
click at [464, 197] on button "ok" at bounding box center [458, 196] width 36 height 19
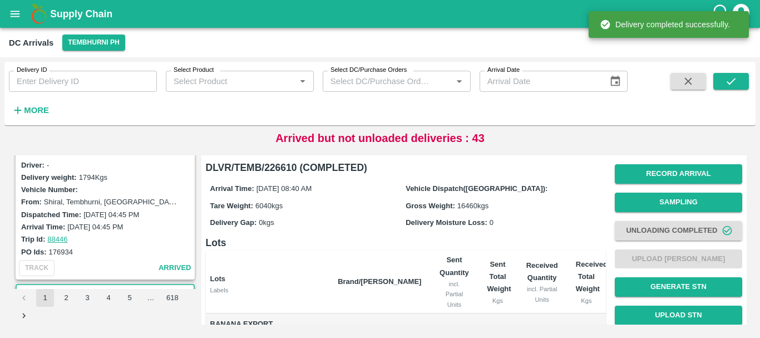
scroll to position [415, 0]
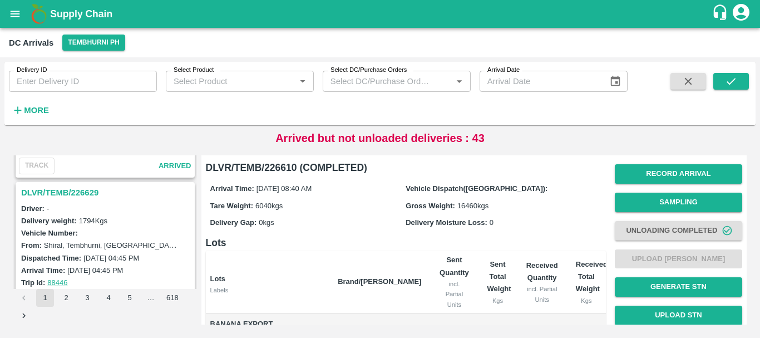
click at [79, 191] on h3 "DLVR/TEMB/226629" at bounding box center [106, 192] width 171 height 14
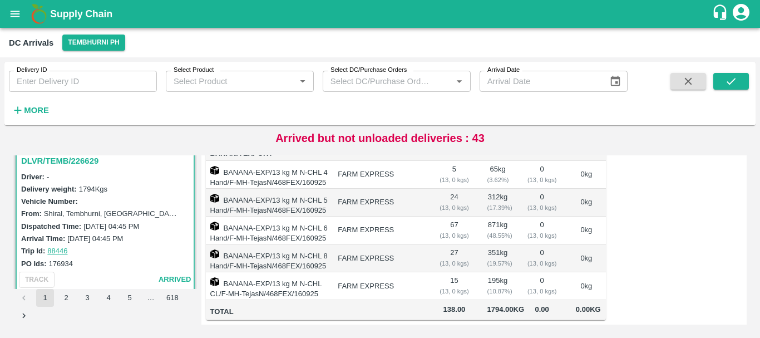
scroll to position [202, 0]
click at [36, 109] on strong "More" at bounding box center [36, 110] width 25 height 9
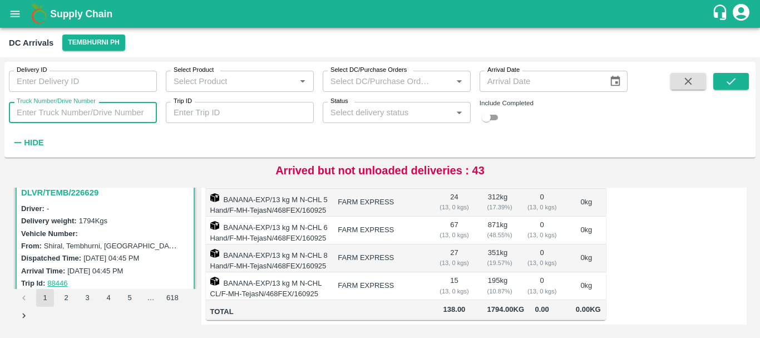
click at [71, 119] on input "Truck Number/Drive Number" at bounding box center [83, 112] width 148 height 21
type input "0867"
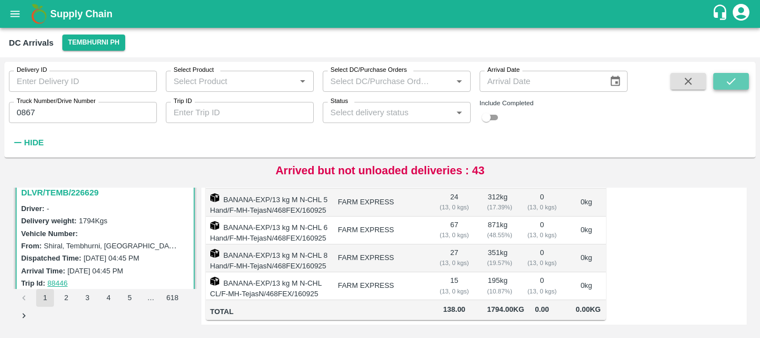
click at [736, 77] on icon "submit" at bounding box center [731, 81] width 12 height 12
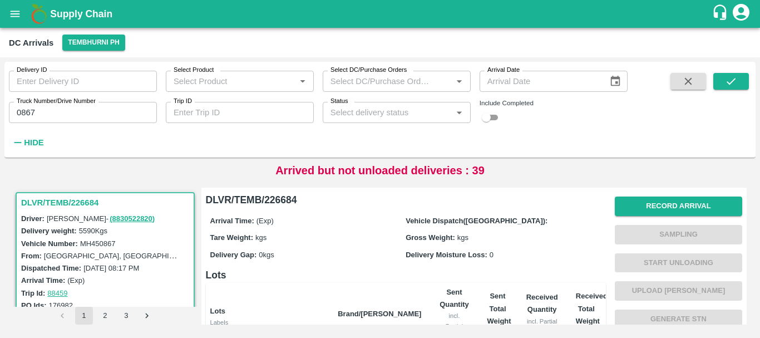
click at [84, 201] on h3 "DLVR/TEMB/226684" at bounding box center [106, 202] width 171 height 14
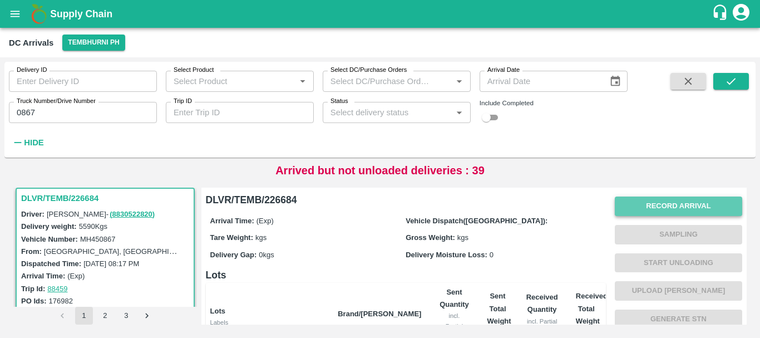
click at [627, 205] on button "Record Arrival" at bounding box center [678, 205] width 127 height 19
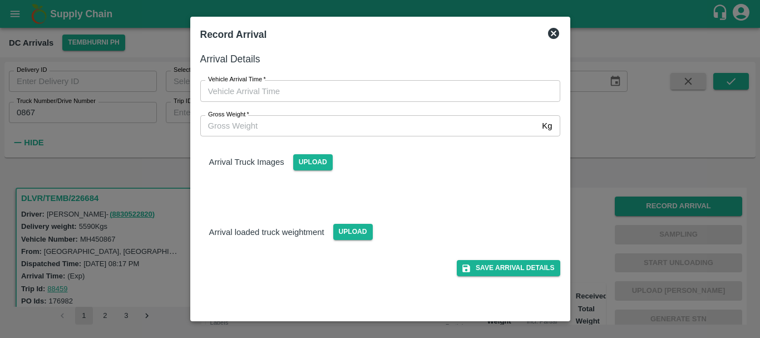
type input "DD/MM/YYYY hh:mm aa"
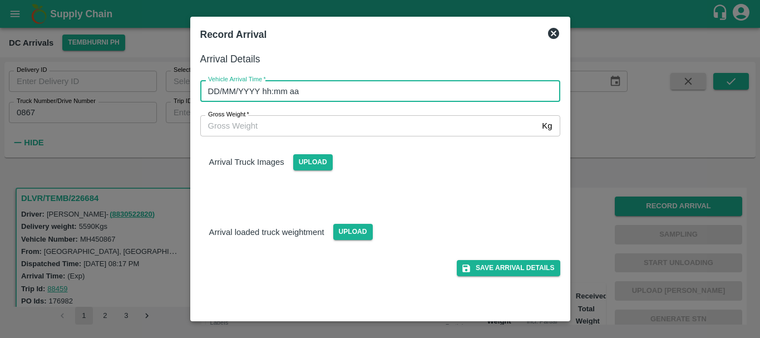
click at [479, 101] on input "DD/MM/YYYY hh:mm aa" at bounding box center [376, 90] width 352 height 21
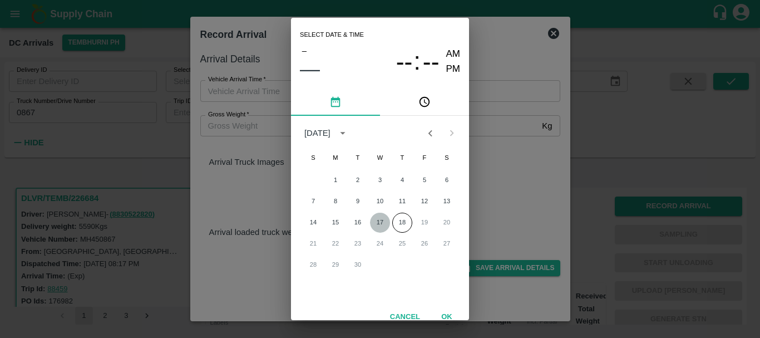
click at [384, 217] on button "17" at bounding box center [380, 223] width 20 height 20
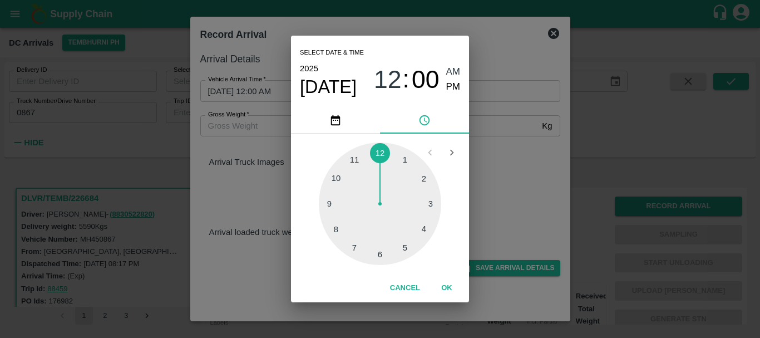
click at [421, 228] on div at bounding box center [380, 203] width 122 height 122
click at [403, 249] on div at bounding box center [380, 203] width 122 height 122
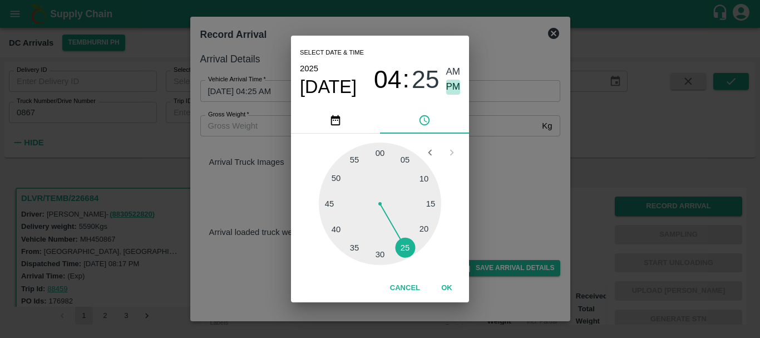
click at [451, 88] on span "PM" at bounding box center [453, 87] width 14 height 15
type input "[DATE] 04:25 PM"
click at [509, 184] on div "Select date & time [DATE] 04 : 25 AM PM 05 10 15 20 25 30 35 40 45 50 55 00 Can…" at bounding box center [380, 169] width 760 height 338
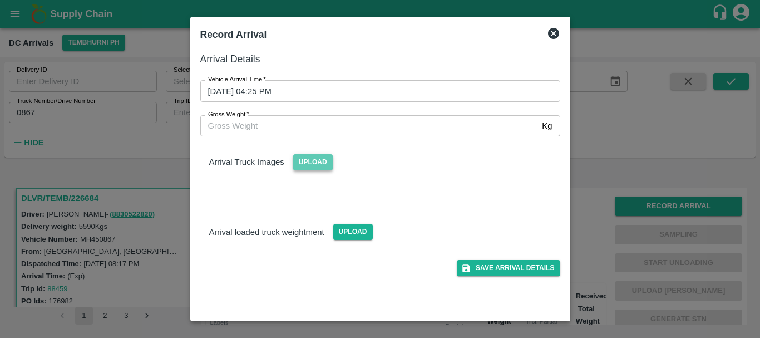
click at [321, 160] on span "Upload" at bounding box center [313, 162] width 40 height 16
click at [0, 0] on input "Upload" at bounding box center [0, 0] width 0 height 0
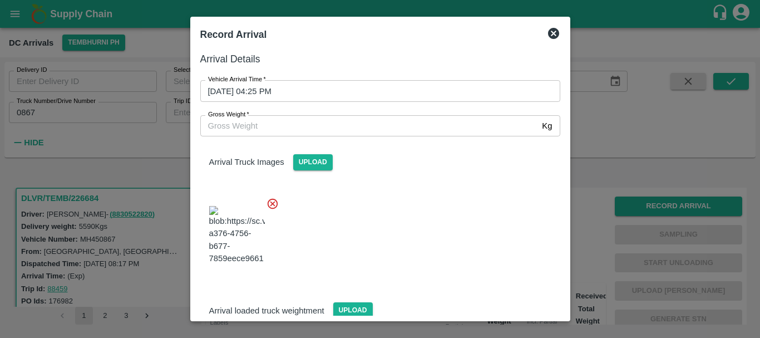
scroll to position [27, 0]
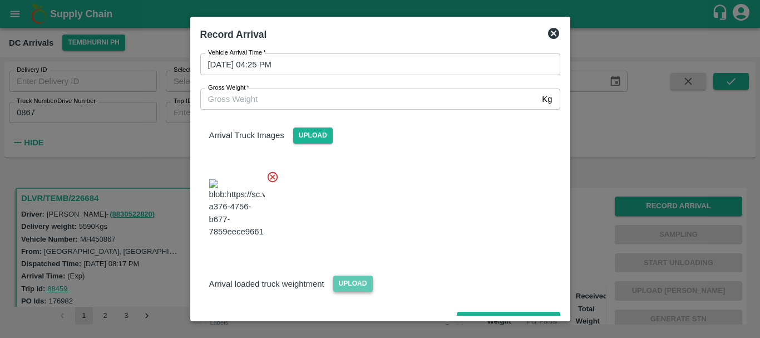
click at [345, 275] on span "Upload" at bounding box center [353, 283] width 40 height 16
click at [0, 0] on input "Upload" at bounding box center [0, 0] width 0 height 0
click at [362, 275] on span "Upload" at bounding box center [353, 283] width 40 height 16
click at [0, 0] on input "Upload" at bounding box center [0, 0] width 0 height 0
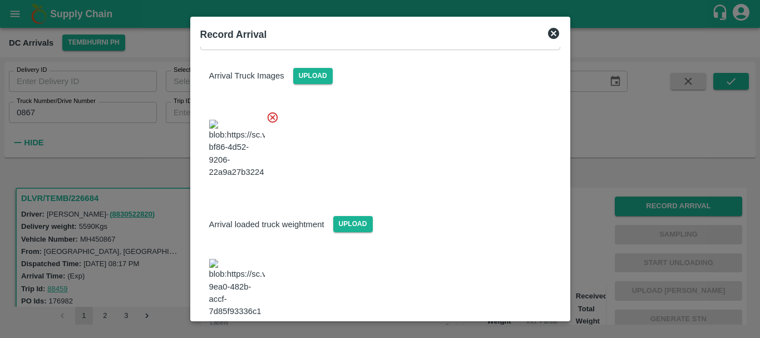
click at [237, 259] on img at bounding box center [237, 288] width 56 height 58
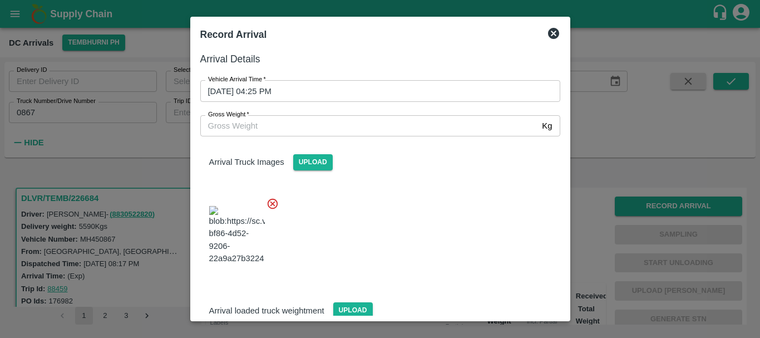
click at [284, 132] on input "Gross Weight   *" at bounding box center [369, 125] width 338 height 21
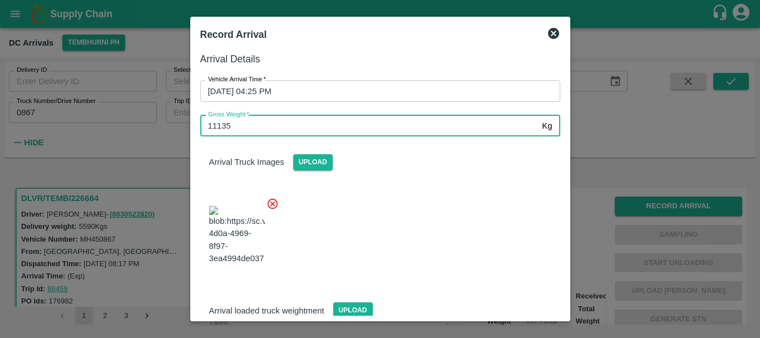
type input "11135"
click at [417, 223] on div at bounding box center [375, 231] width 369 height 87
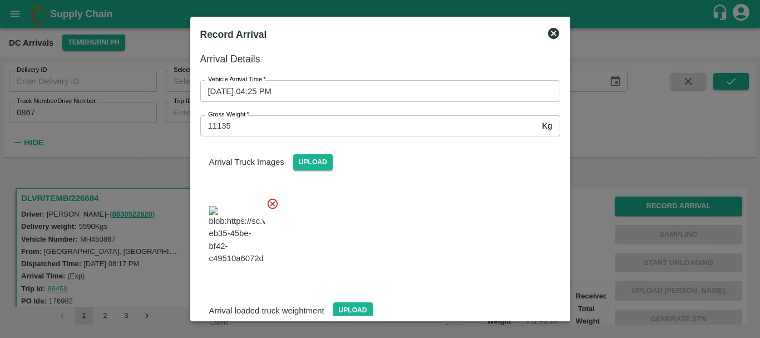
scroll to position [86, 0]
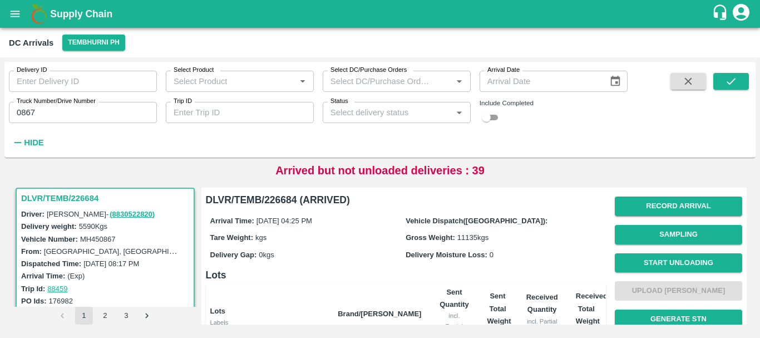
scroll to position [18, 0]
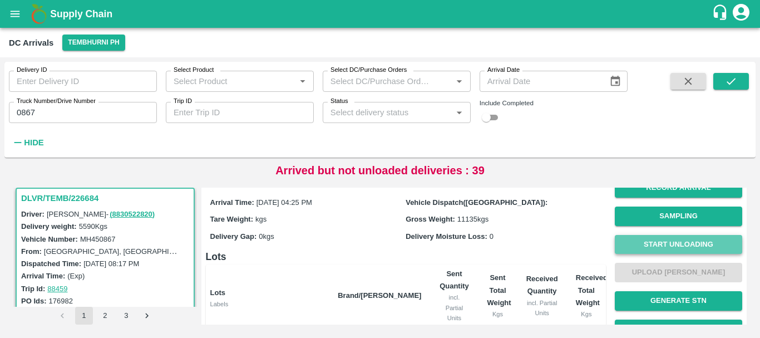
click at [678, 242] on button "Start Unloading" at bounding box center [678, 244] width 127 height 19
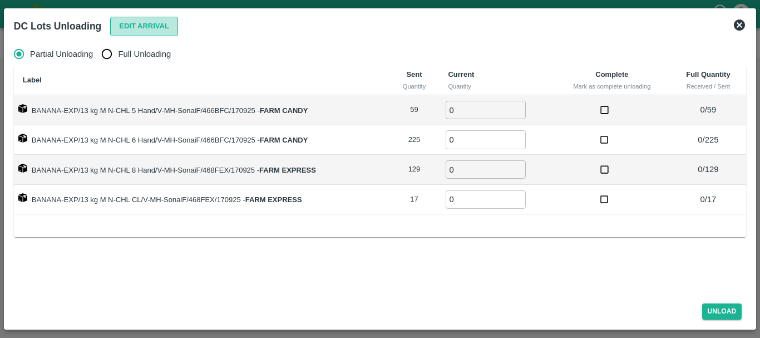
click at [120, 29] on button "Edit Arrival" at bounding box center [144, 26] width 68 height 19
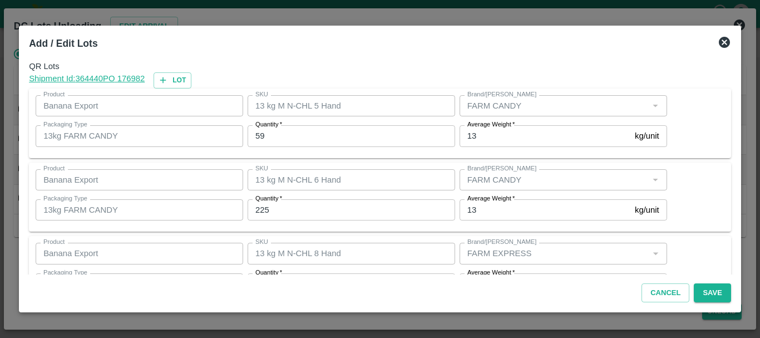
click at [301, 130] on input "59" at bounding box center [352, 135] width 208 height 21
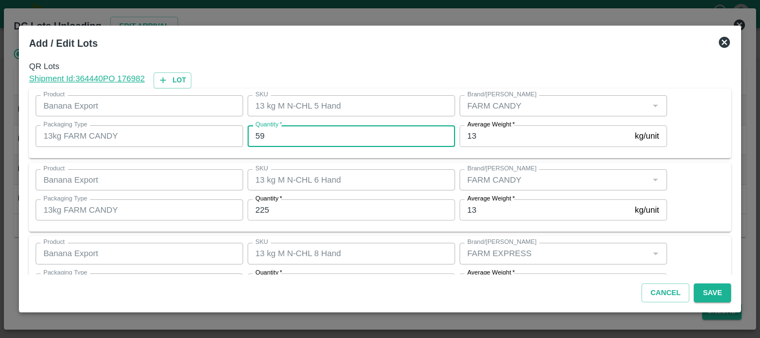
type input "5"
type input "56"
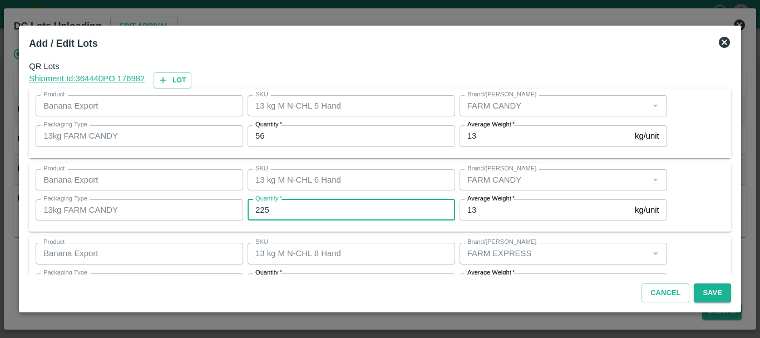
click at [288, 209] on input "225" at bounding box center [352, 209] width 208 height 21
type input "224"
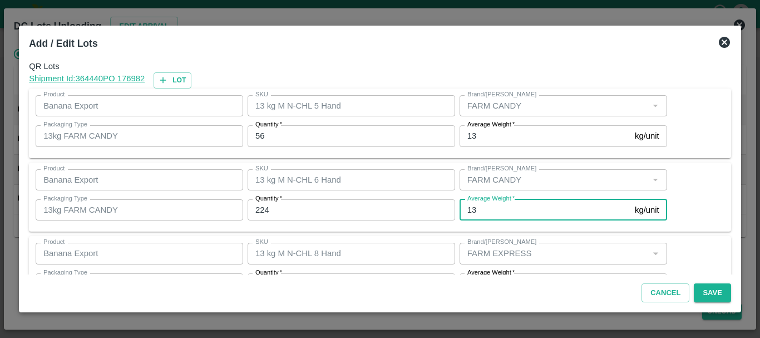
scroll to position [20, 0]
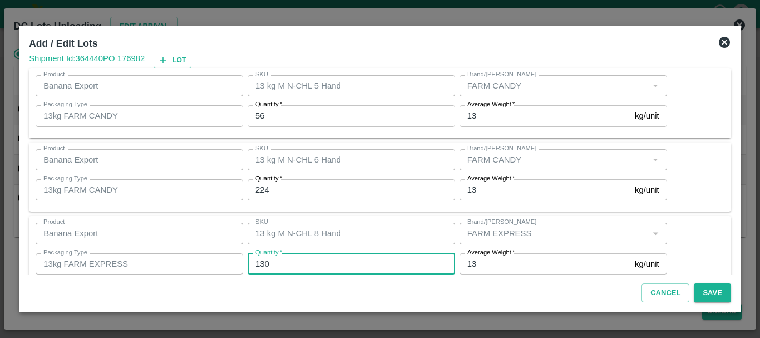
type input "130"
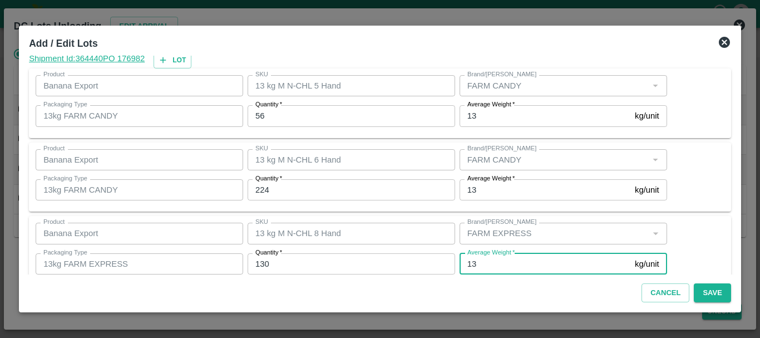
scroll to position [114, 0]
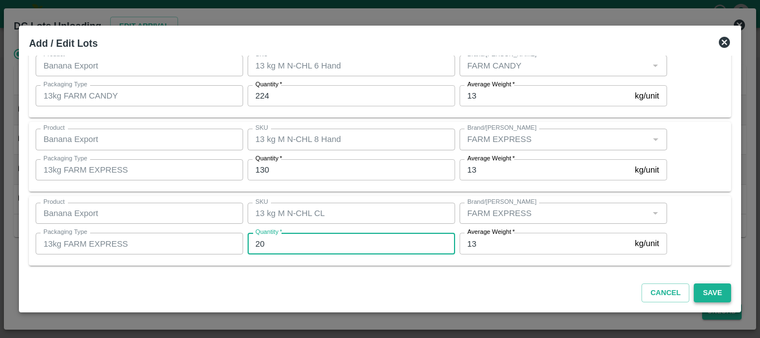
type input "20"
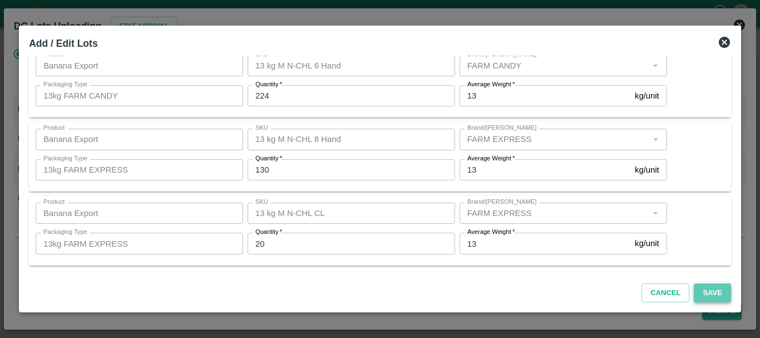
click at [706, 294] on button "Save" at bounding box center [712, 292] width 37 height 19
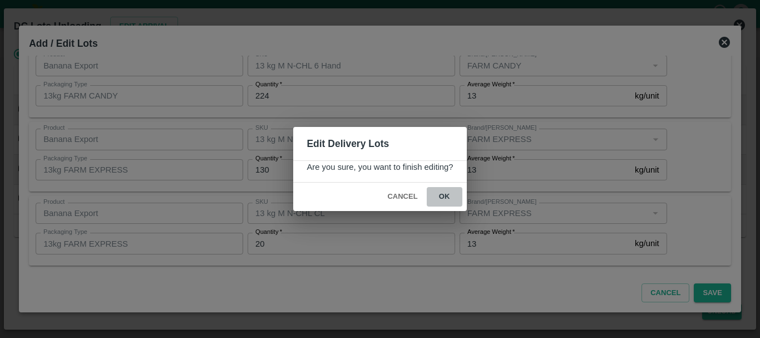
click at [450, 204] on button "ok" at bounding box center [445, 196] width 36 height 19
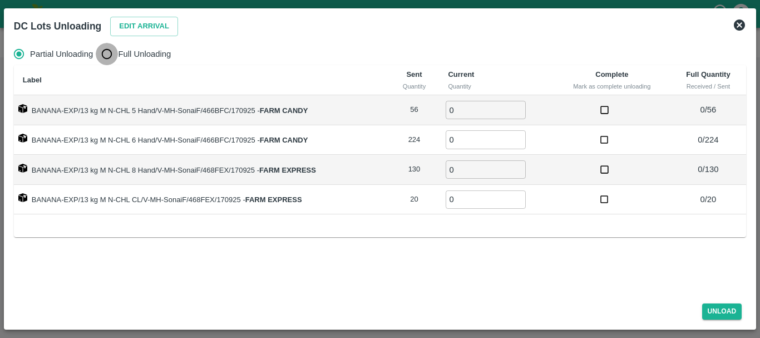
click at [103, 60] on input "Full Unloading" at bounding box center [107, 54] width 22 height 22
radio input "true"
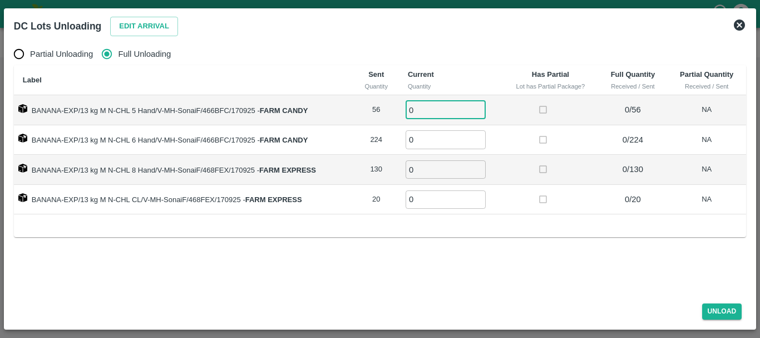
click at [428, 106] on input "0" at bounding box center [446, 110] width 80 height 18
type input "056"
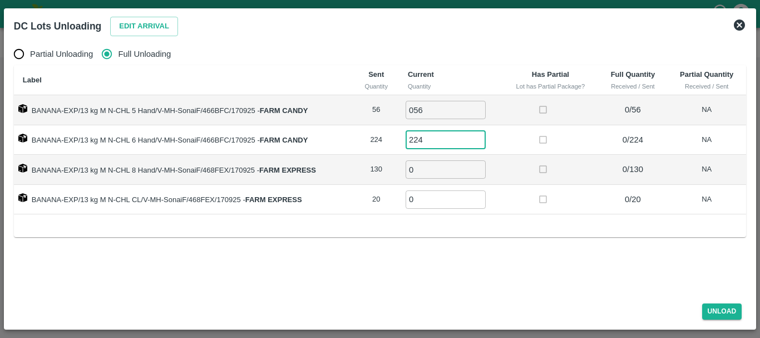
type input "224"
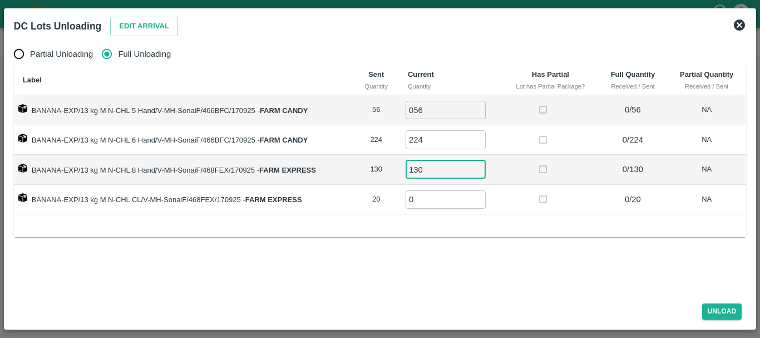
type input "130"
type input "20"
click at [718, 315] on button "Unload" at bounding box center [722, 311] width 40 height 16
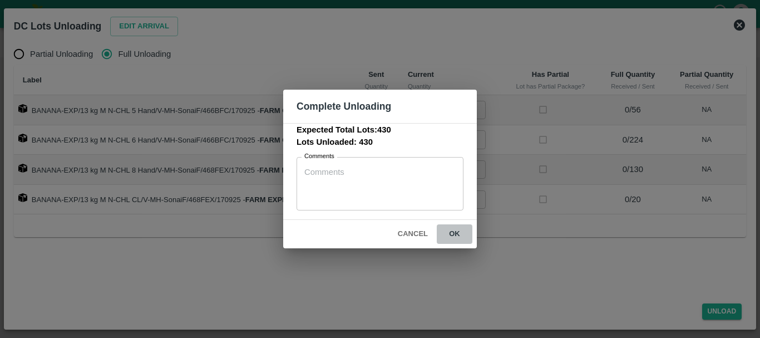
click at [454, 235] on button "ok" at bounding box center [455, 233] width 36 height 19
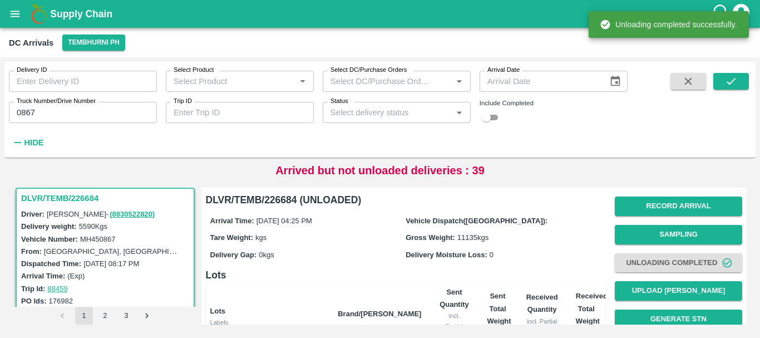
scroll to position [1, 0]
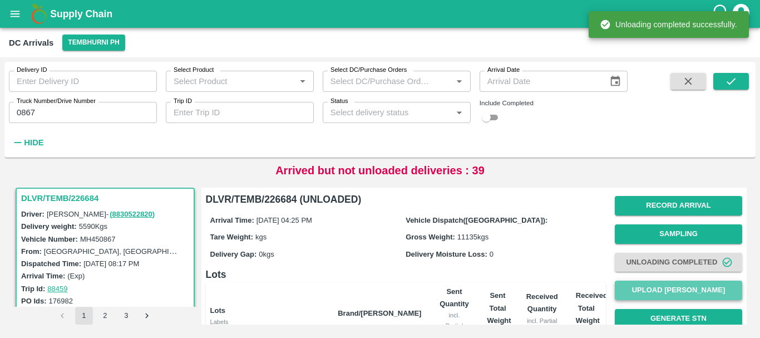
click at [649, 286] on button "Upload [PERSON_NAME]" at bounding box center [678, 289] width 127 height 19
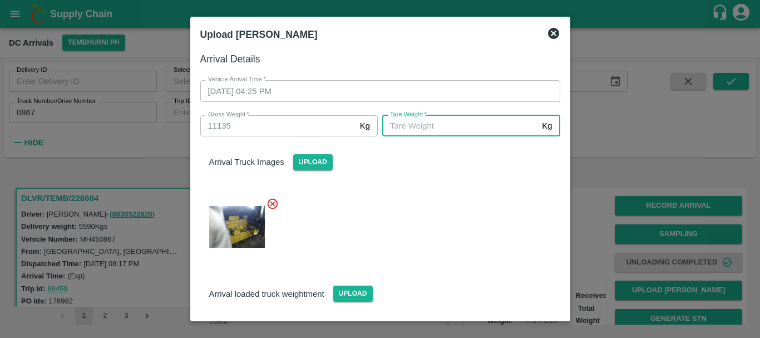
click at [428, 123] on input "[PERSON_NAME]   *" at bounding box center [459, 125] width 155 height 21
type input "5080"
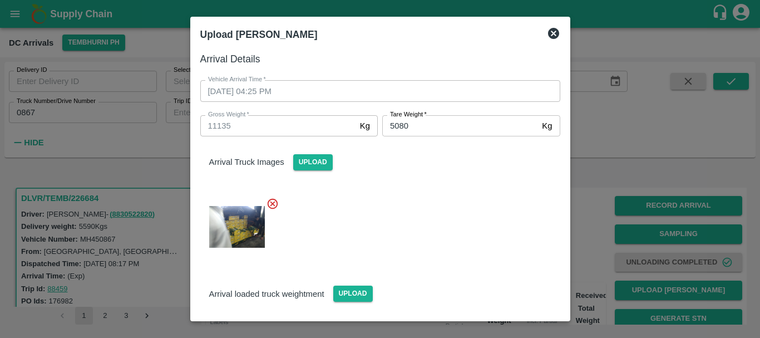
click at [425, 230] on div at bounding box center [375, 223] width 369 height 71
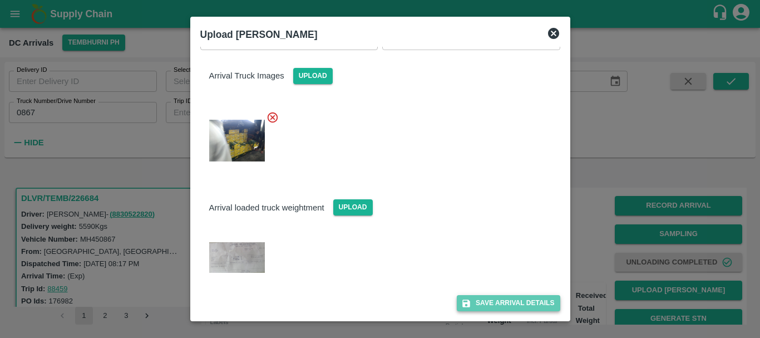
click at [479, 299] on button "Save Arrival Details" at bounding box center [508, 303] width 103 height 16
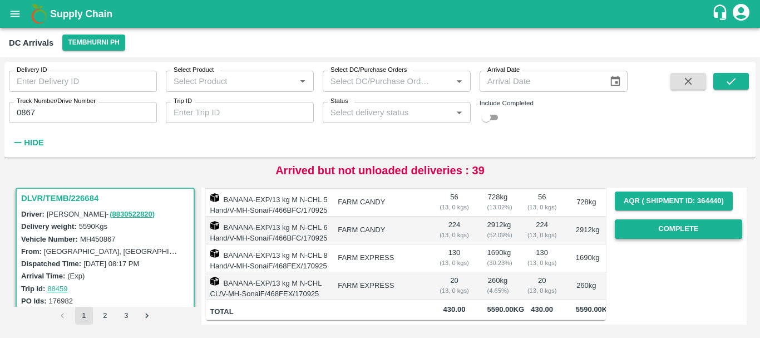
scroll to position [188, 0]
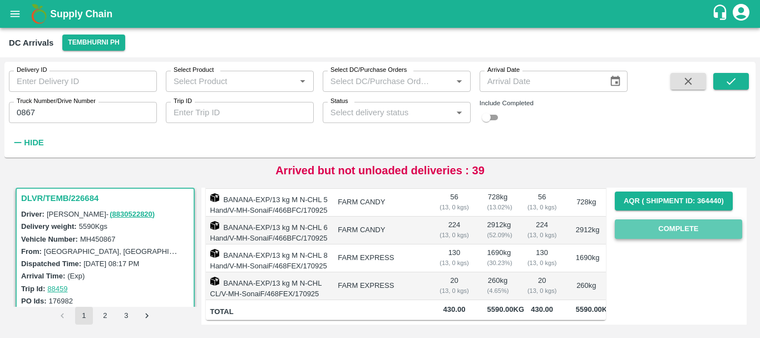
click at [665, 219] on button "Complete" at bounding box center [678, 228] width 127 height 19
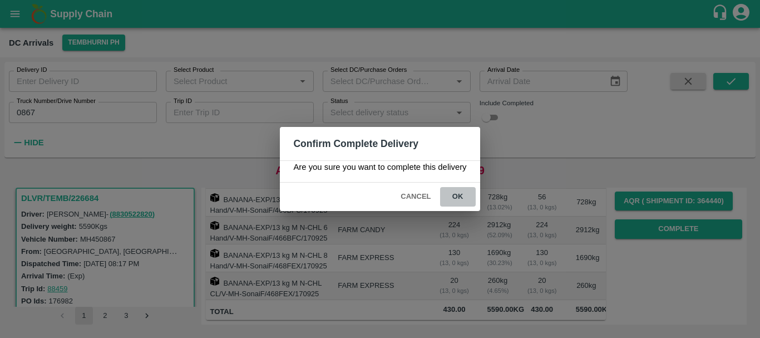
click at [451, 199] on button "ok" at bounding box center [458, 196] width 36 height 19
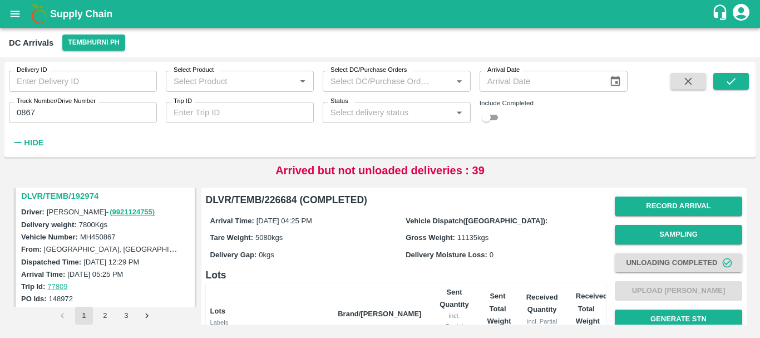
scroll to position [127, 0]
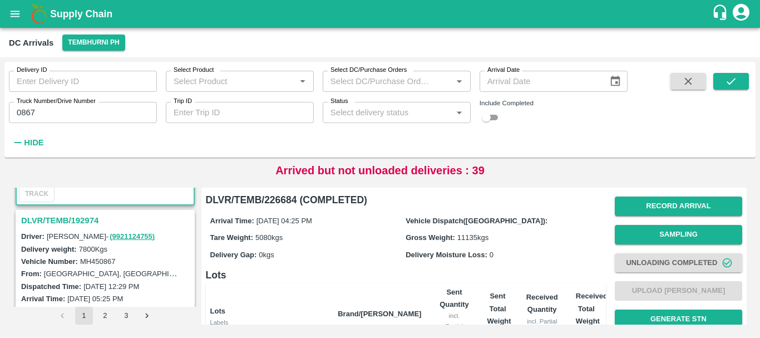
click at [84, 221] on h3 "DLVR/TEMB/192974" at bounding box center [106, 220] width 171 height 14
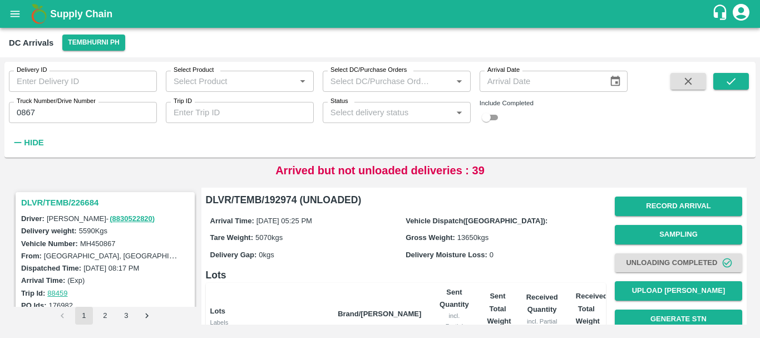
click at [83, 204] on h3 "DLVR/TEMB/226684" at bounding box center [106, 202] width 171 height 14
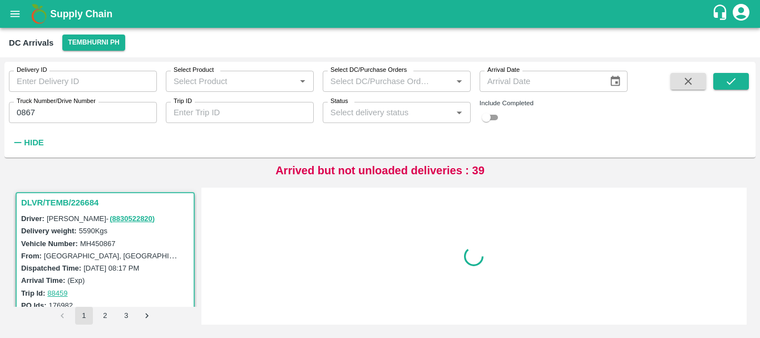
scroll to position [4, 0]
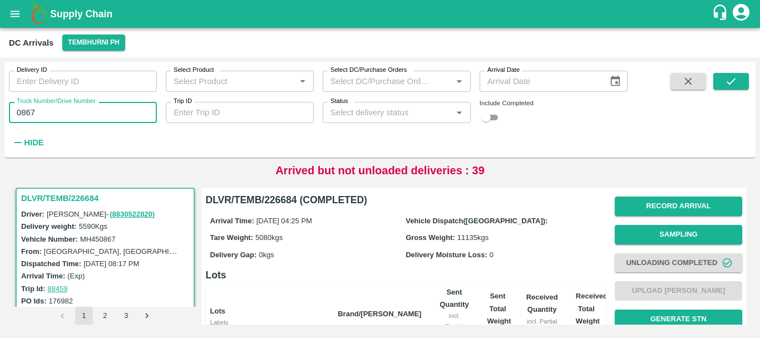
click at [144, 106] on input "0867" at bounding box center [83, 112] width 148 height 21
type input "0"
type input "9309"
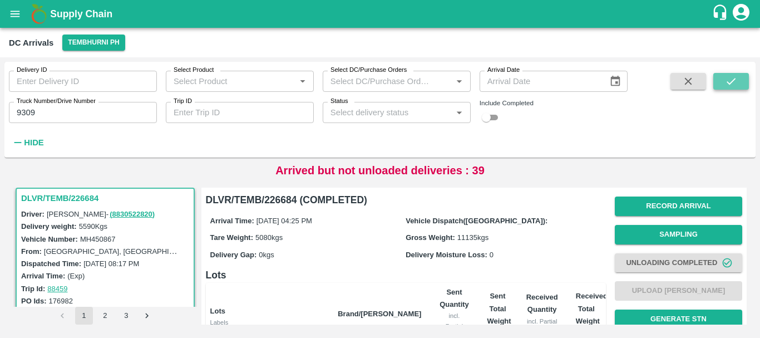
click at [737, 82] on icon "submit" at bounding box center [731, 81] width 12 height 12
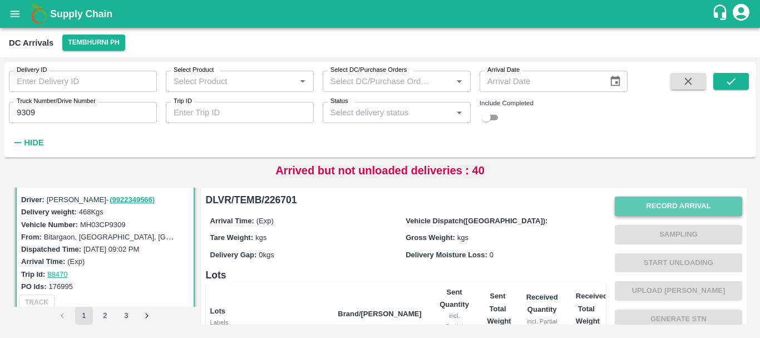
click at [649, 205] on button "Record Arrival" at bounding box center [678, 205] width 127 height 19
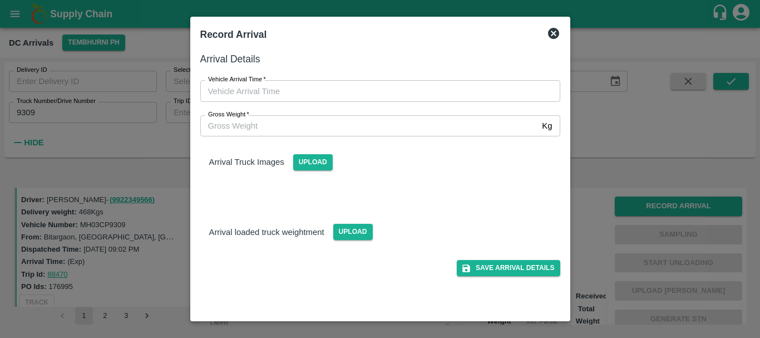
type input "DD/MM/YYYY hh:mm aa"
click at [356, 94] on input "DD/MM/YYYY hh:mm aa" at bounding box center [376, 90] width 352 height 21
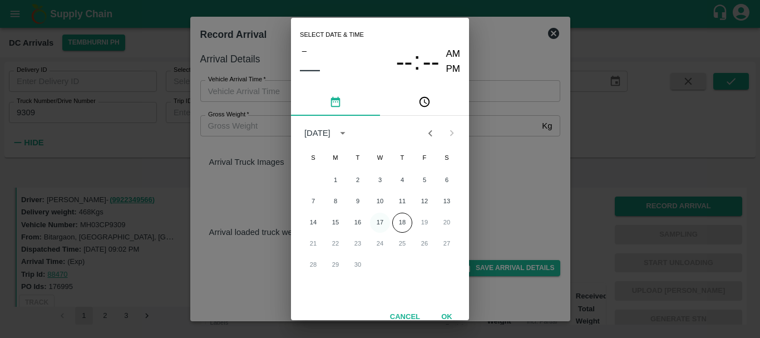
click at [378, 220] on button "17" at bounding box center [380, 223] width 20 height 20
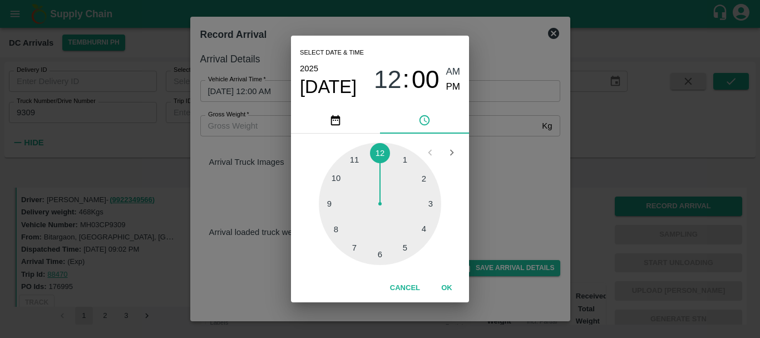
click at [416, 229] on div at bounding box center [380, 203] width 122 height 122
click at [363, 156] on div at bounding box center [380, 203] width 122 height 122
type input "[DATE] 04:57 AM"
drag, startPoint x: 447, startPoint y: 87, endPoint x: 512, endPoint y: 140, distance: 84.3
click at [512, 140] on div "Select date & time [DATE] 04 : 57 AM PM 05 10 15 20 25 30 35 40 45 50 55 00 Can…" at bounding box center [380, 169] width 760 height 338
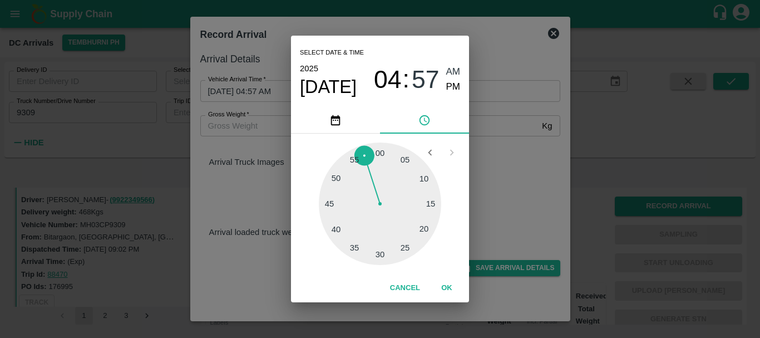
click at [512, 140] on div "Select date & time [DATE] 04 : 57 AM PM 05 10 15 20 25 30 35 40 45 50 55 00 Can…" at bounding box center [380, 169] width 760 height 338
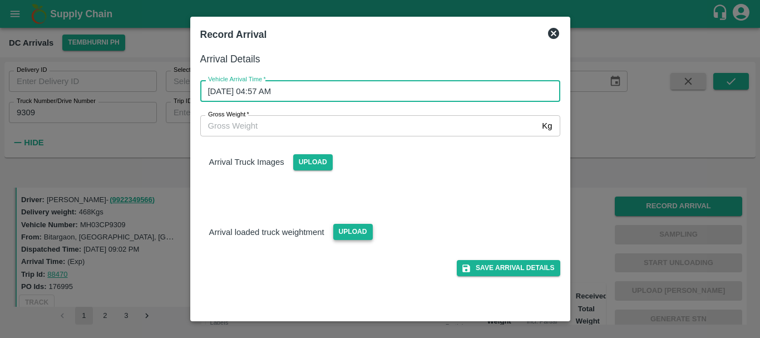
click at [349, 236] on span "Upload" at bounding box center [353, 232] width 40 height 16
click at [0, 0] on input "Upload" at bounding box center [0, 0] width 0 height 0
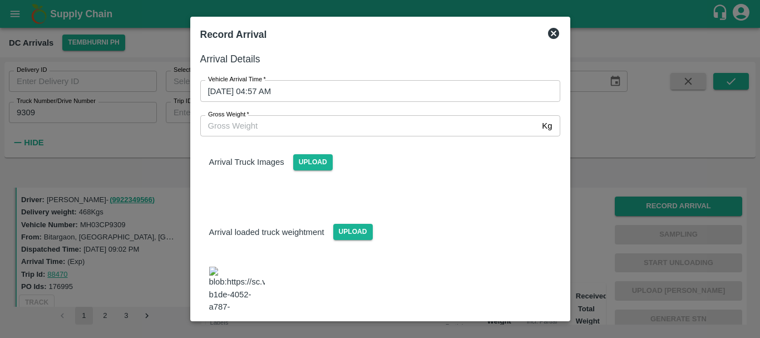
scroll to position [22, 0]
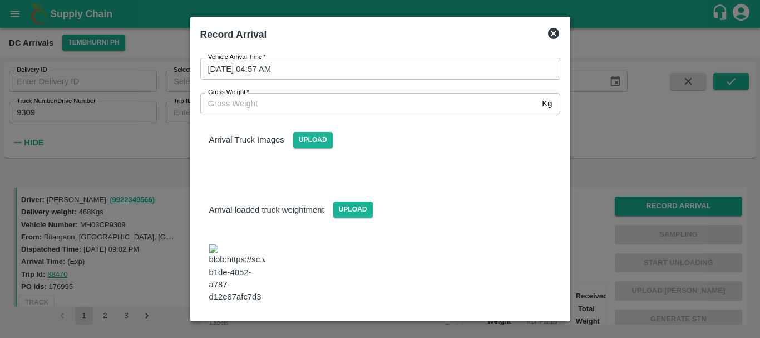
click at [228, 247] on img at bounding box center [237, 273] width 56 height 58
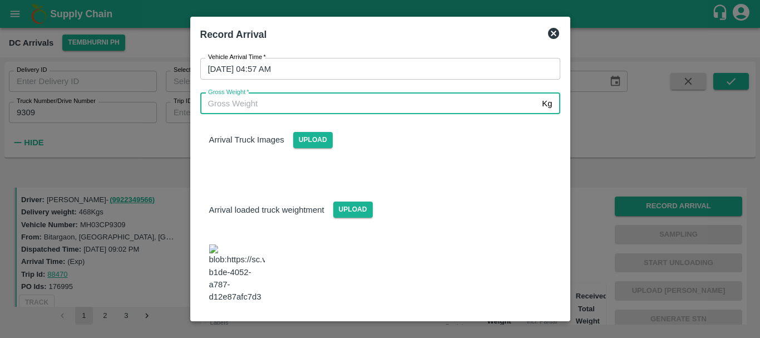
click at [310, 105] on input "Gross Weight   *" at bounding box center [369, 103] width 338 height 21
click at [290, 97] on input "Gross Weight   *" at bounding box center [369, 103] width 338 height 21
type input "504"
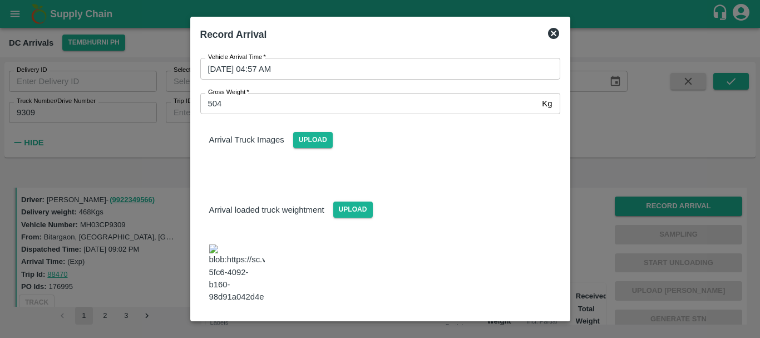
click at [374, 163] on div "Arrival Truck Images Upload" at bounding box center [375, 144] width 369 height 78
click at [479, 325] on button "Save Arrival Details" at bounding box center [508, 333] width 103 height 16
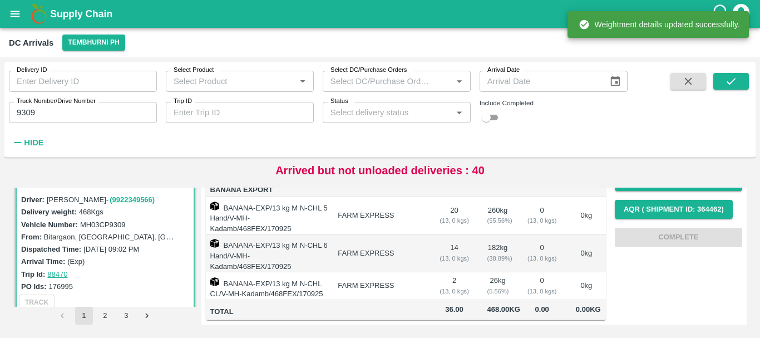
scroll to position [0, 0]
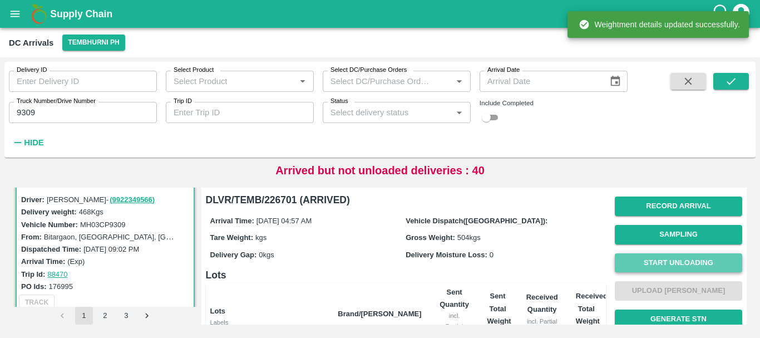
click at [645, 264] on button "Start Unloading" at bounding box center [678, 262] width 127 height 19
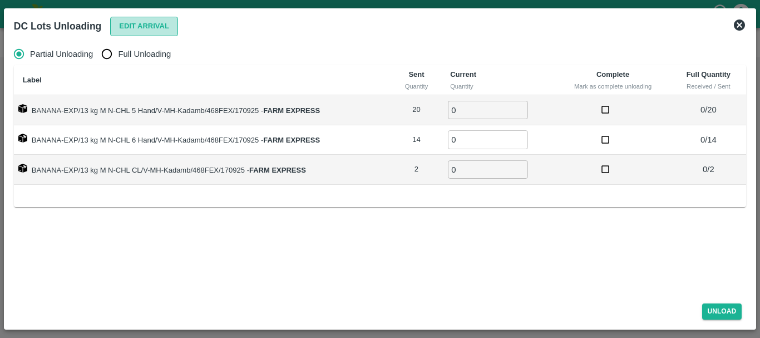
click at [150, 27] on button "Edit Arrival" at bounding box center [144, 26] width 68 height 19
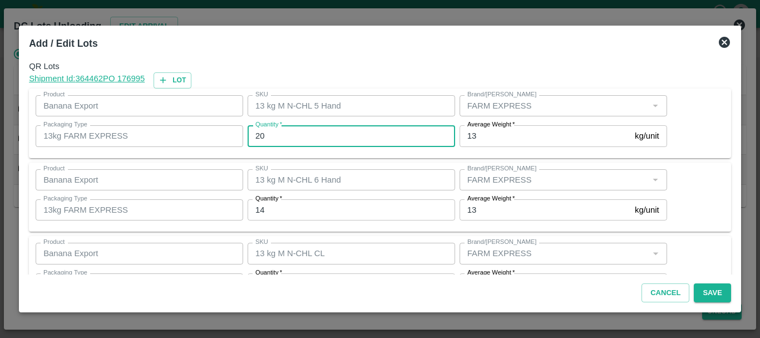
click at [344, 141] on input "20" at bounding box center [352, 135] width 208 height 21
type input "21"
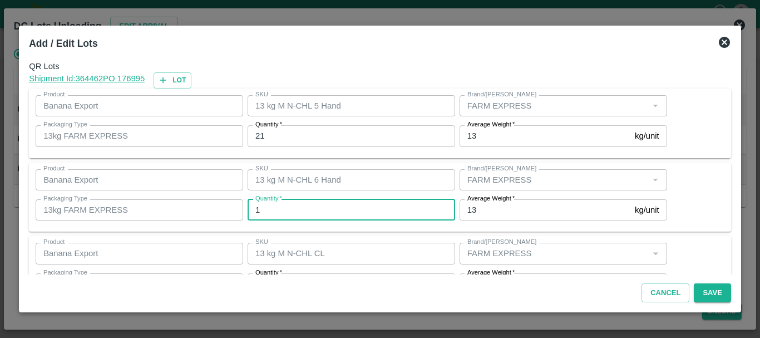
type input "14"
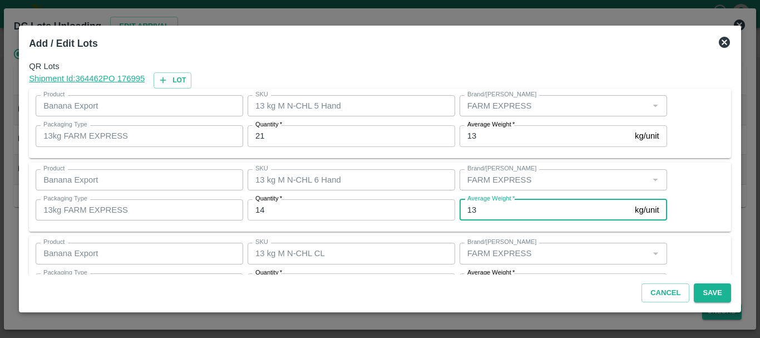
scroll to position [20, 0]
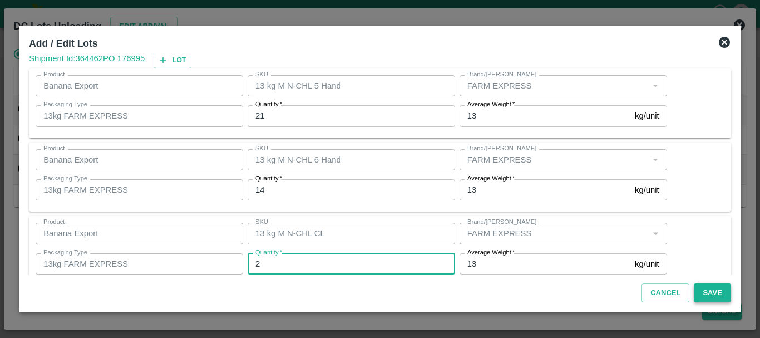
click at [697, 296] on button "Save" at bounding box center [712, 292] width 37 height 19
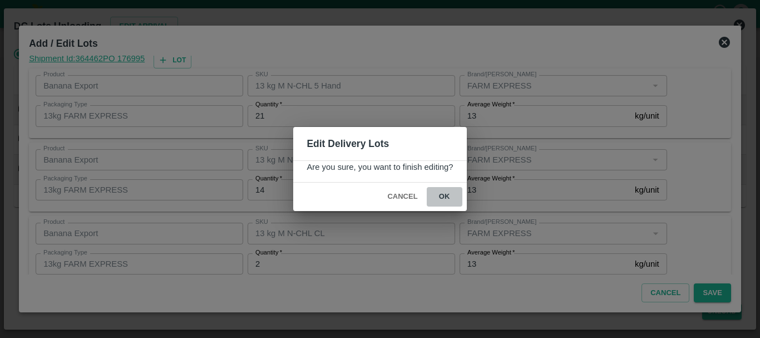
click at [447, 196] on button "ok" at bounding box center [445, 196] width 36 height 19
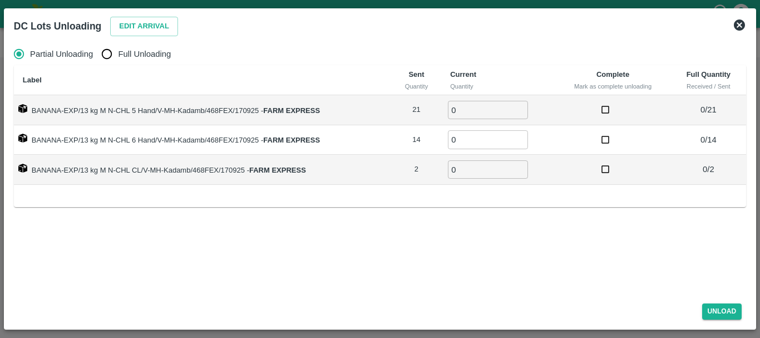
click at [131, 63] on label "Full Unloading" at bounding box center [133, 54] width 75 height 22
click at [118, 63] on input "Full Unloading" at bounding box center [107, 54] width 22 height 22
radio input "true"
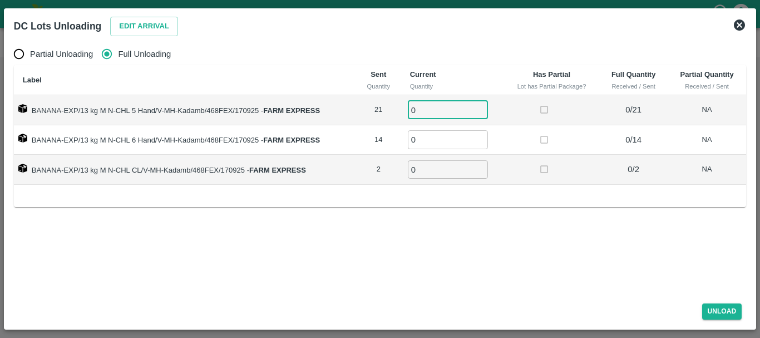
click at [425, 106] on input "0" at bounding box center [448, 110] width 80 height 18
type input "021"
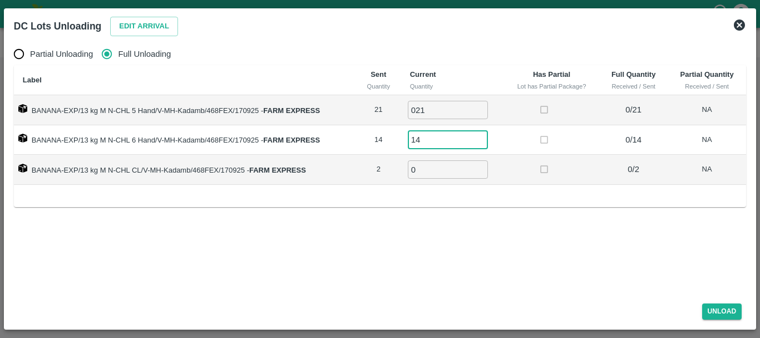
type input "14"
type input "2"
click at [722, 314] on button "Unload" at bounding box center [722, 311] width 40 height 16
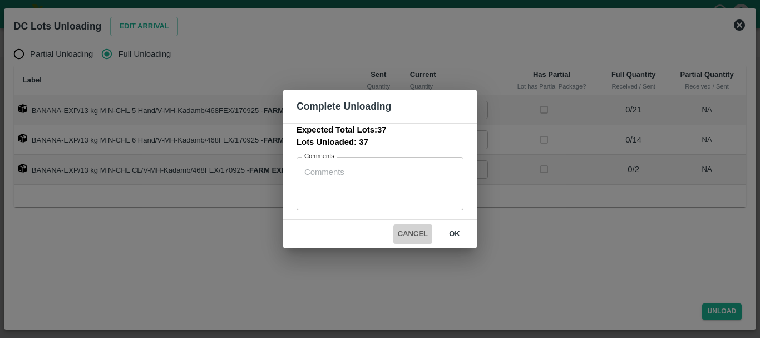
click at [406, 234] on button "Cancel" at bounding box center [412, 233] width 39 height 19
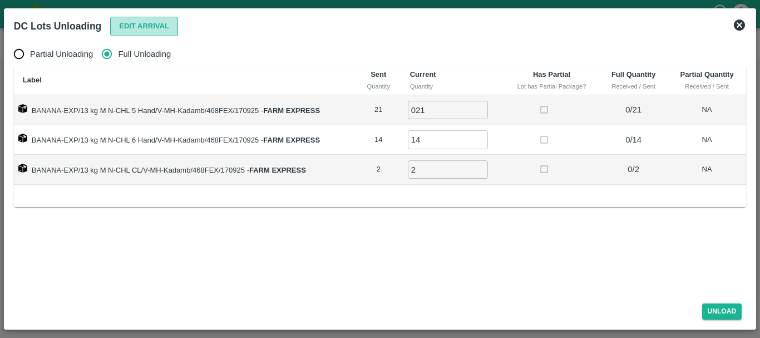
click at [157, 27] on button "Edit Arrival" at bounding box center [144, 26] width 68 height 19
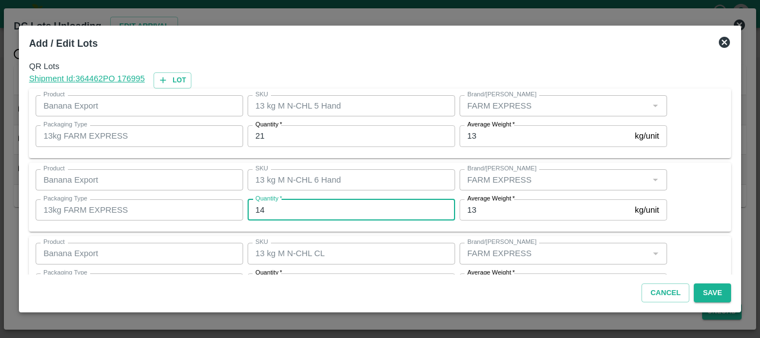
click at [310, 211] on input "14" at bounding box center [352, 209] width 208 height 21
type input "13"
click at [702, 288] on button "Save" at bounding box center [712, 292] width 37 height 19
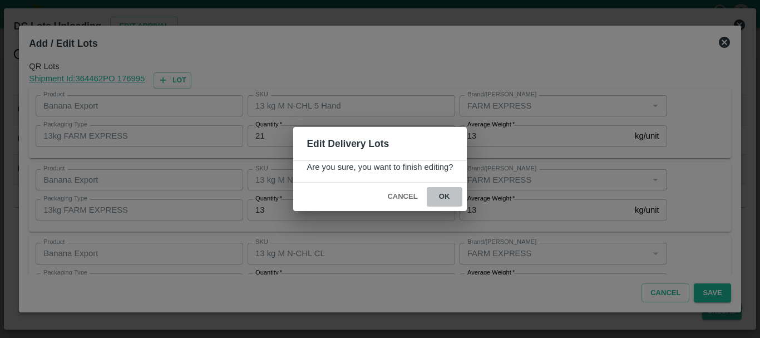
click at [451, 198] on button "ok" at bounding box center [445, 196] width 36 height 19
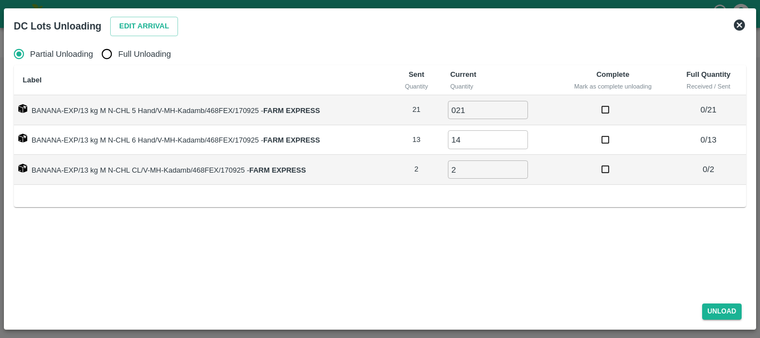
radio input "true"
type input "0"
click at [101, 57] on input "Full Unloading" at bounding box center [107, 54] width 22 height 22
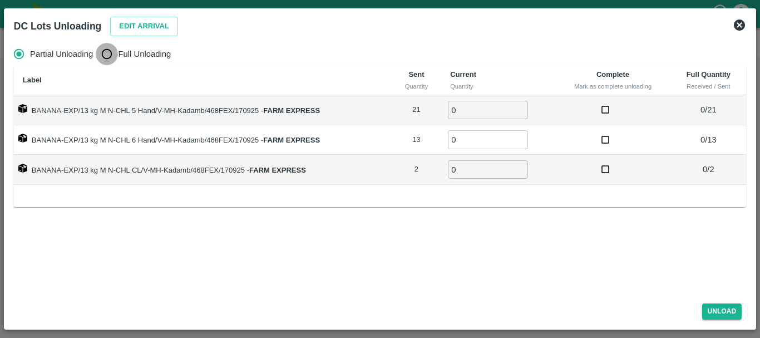
radio input "true"
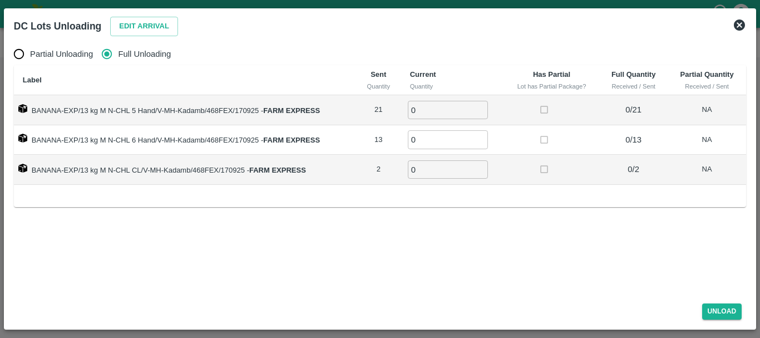
click at [452, 107] on input "0" at bounding box center [448, 110] width 80 height 18
type input "021"
type input "13"
type input "2"
click at [709, 308] on button "Unload" at bounding box center [722, 311] width 40 height 16
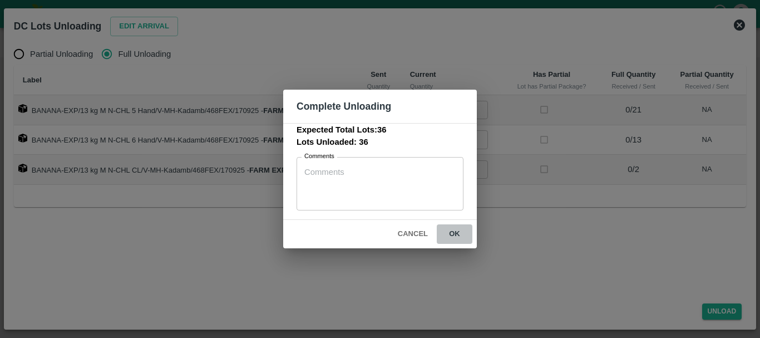
click at [470, 231] on button "ok" at bounding box center [455, 233] width 36 height 19
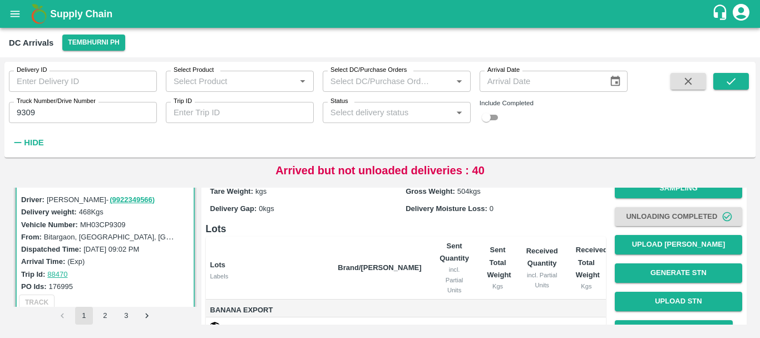
scroll to position [46, 0]
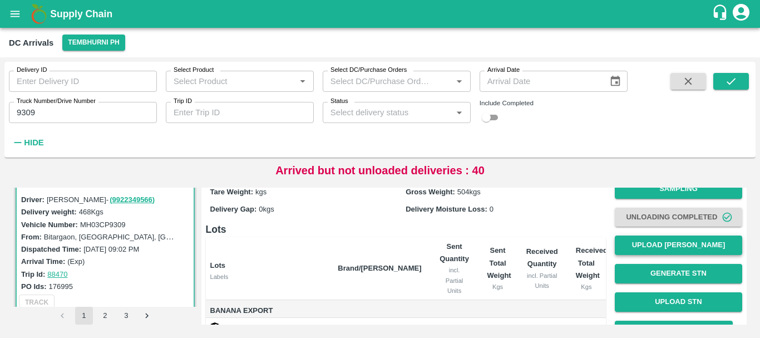
click at [640, 248] on button "Upload [PERSON_NAME]" at bounding box center [678, 244] width 127 height 19
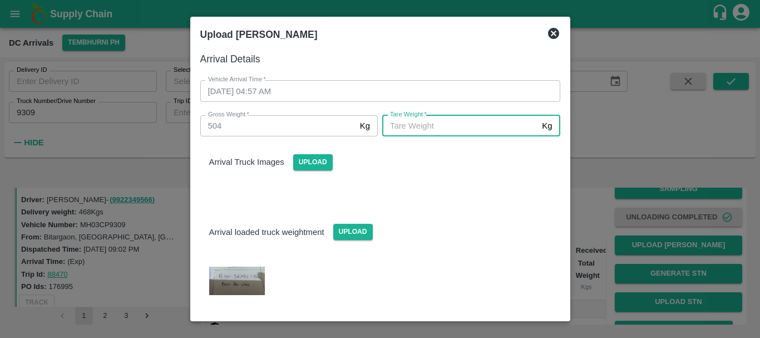
click at [434, 136] on input "[PERSON_NAME]   *" at bounding box center [459, 125] width 155 height 21
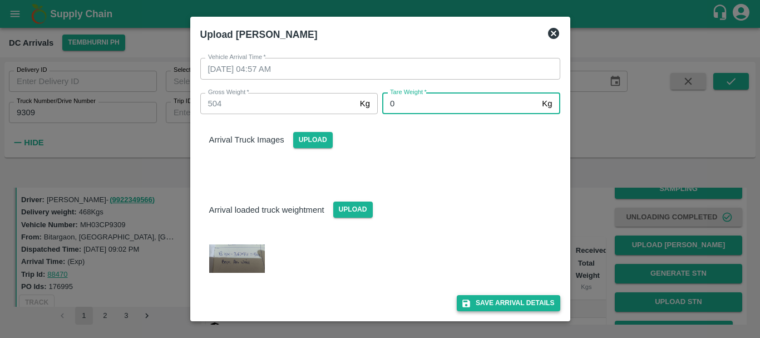
type input "0"
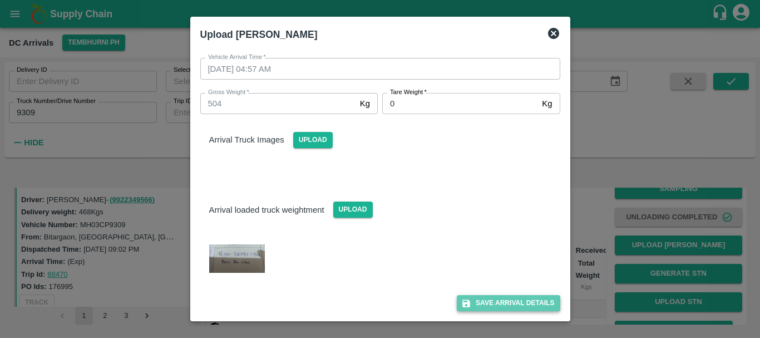
click at [499, 297] on button "Save Arrival Details" at bounding box center [508, 303] width 103 height 16
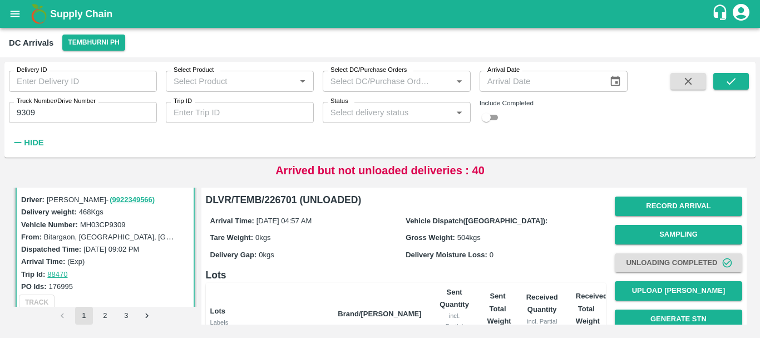
scroll to position [176, 0]
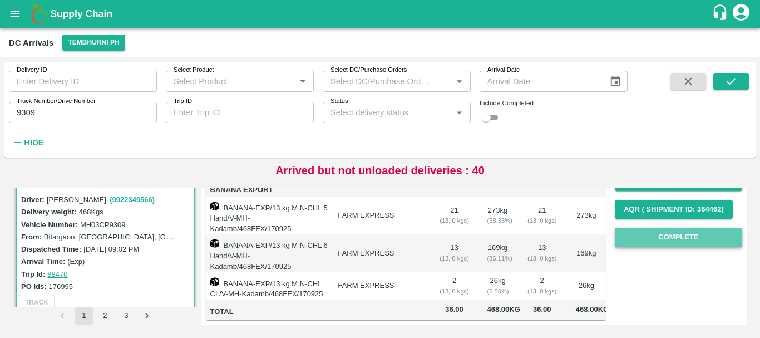
click at [635, 228] on button "Complete" at bounding box center [678, 237] width 127 height 19
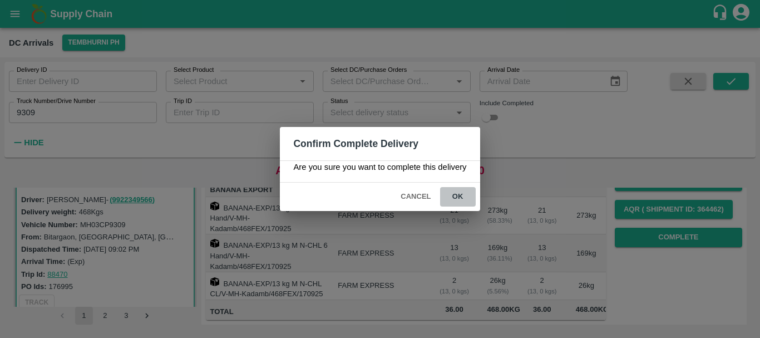
click at [457, 198] on button "ok" at bounding box center [458, 196] width 36 height 19
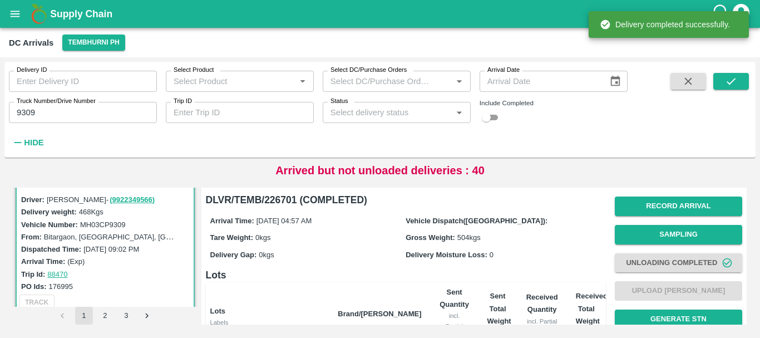
scroll to position [1, 0]
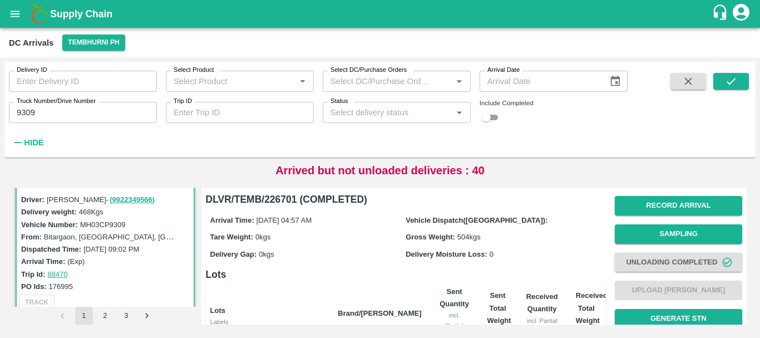
click at [71, 114] on input "9309" at bounding box center [83, 112] width 148 height 21
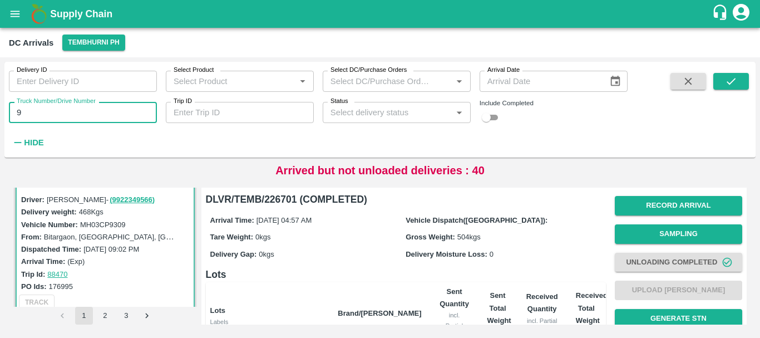
type input "9"
type input "3780"
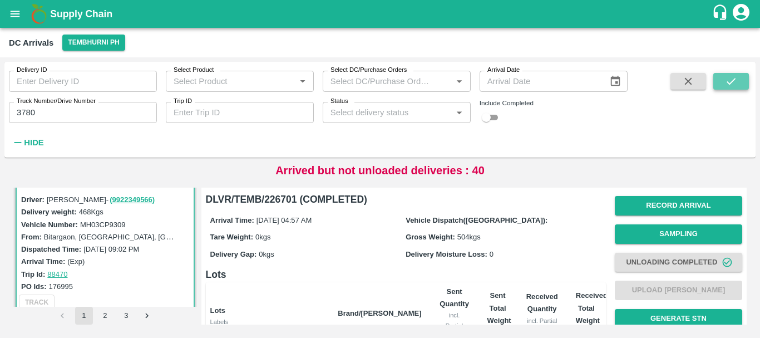
click at [734, 81] on icon "submit" at bounding box center [731, 81] width 12 height 12
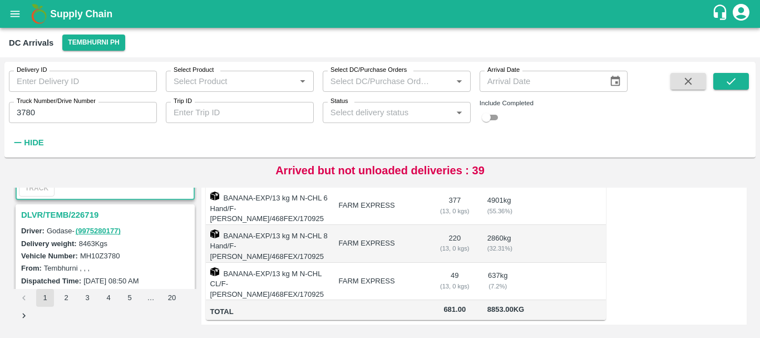
scroll to position [132, 0]
click at [77, 212] on h3 "DLVR/TEMB/226719" at bounding box center [106, 215] width 171 height 14
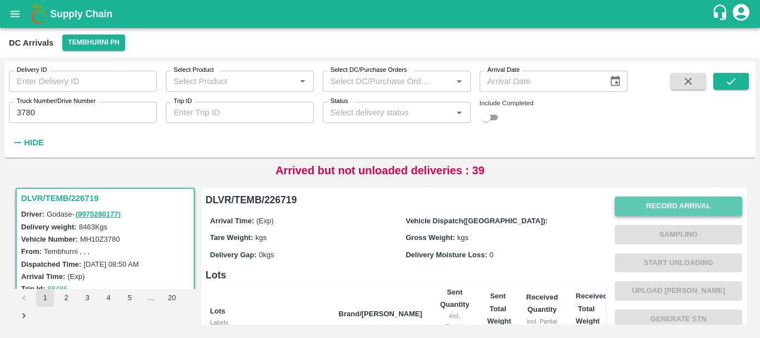
click at [634, 204] on button "Record Arrival" at bounding box center [678, 205] width 127 height 19
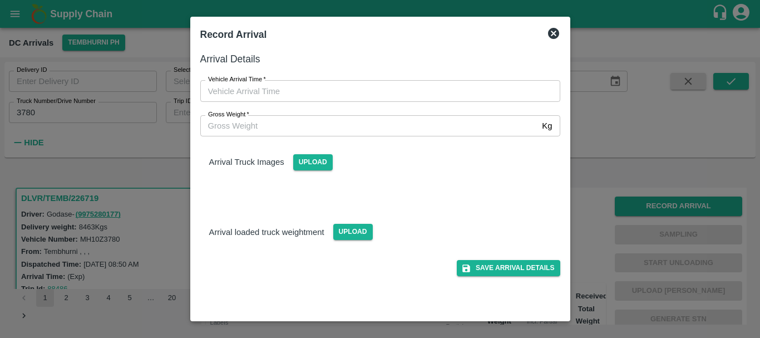
type input "DD/MM/YYYY hh:mm aa"
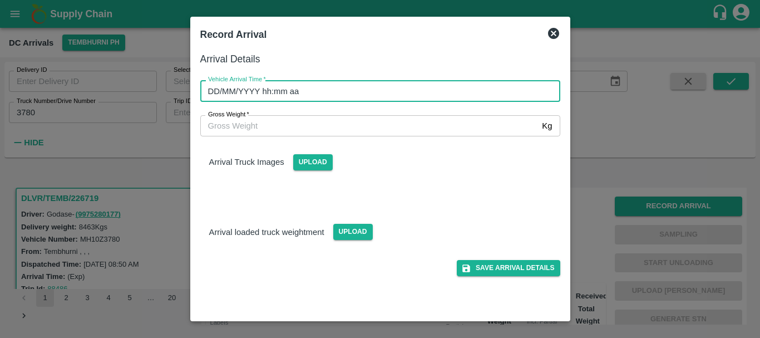
click at [421, 92] on input "DD/MM/YYYY hh:mm aa" at bounding box center [376, 90] width 352 height 21
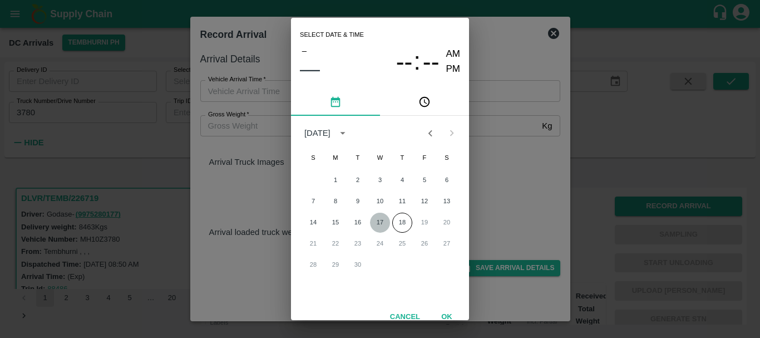
click at [377, 218] on button "17" at bounding box center [380, 223] width 20 height 20
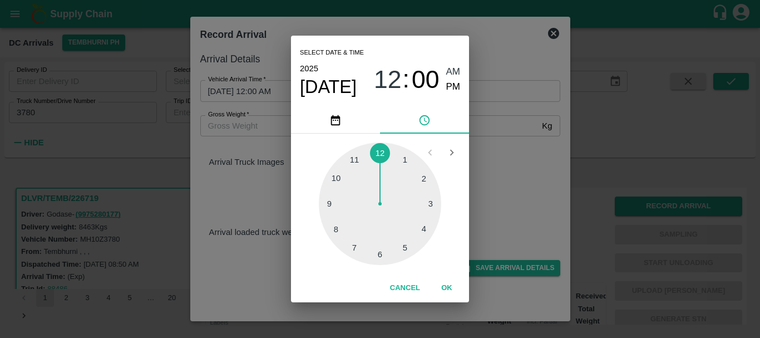
click at [407, 241] on div at bounding box center [380, 203] width 122 height 122
click at [381, 248] on div at bounding box center [380, 203] width 122 height 122
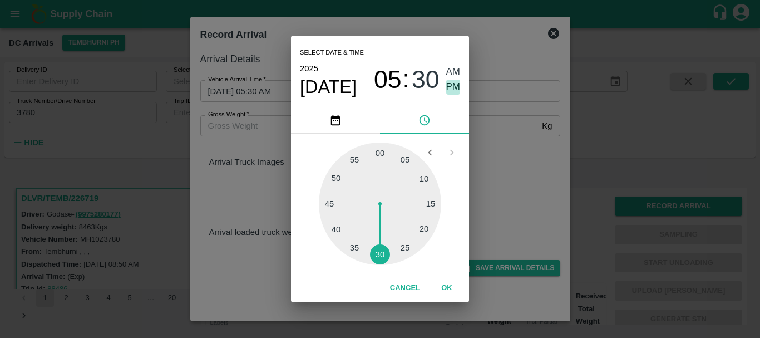
click at [446, 92] on span "PM" at bounding box center [453, 87] width 14 height 15
type input "[DATE] 05:30 PM"
click at [539, 181] on div "Select date & time [DATE] 05 : 30 AM PM 05 10 15 20 25 30 35 40 45 50 55 00 Can…" at bounding box center [380, 169] width 760 height 338
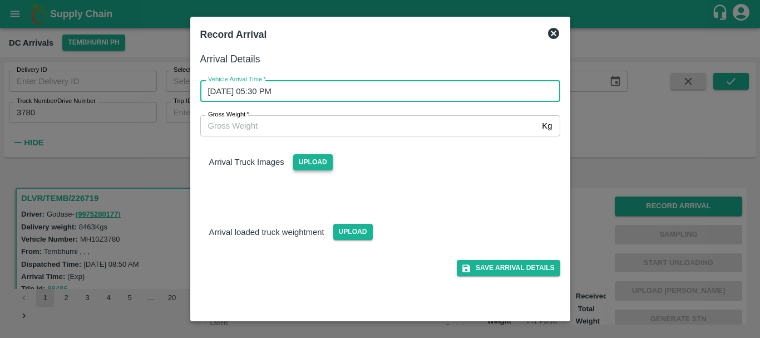
click at [299, 169] on span "Upload" at bounding box center [313, 162] width 40 height 16
click at [0, 0] on input "Upload" at bounding box center [0, 0] width 0 height 0
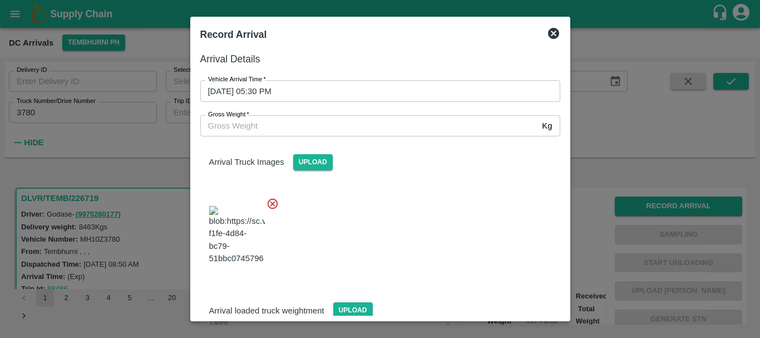
scroll to position [17, 0]
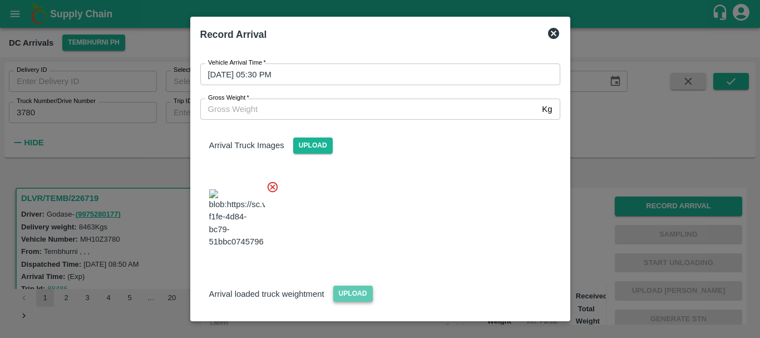
click at [357, 285] on span "Upload" at bounding box center [353, 293] width 40 height 16
click at [0, 0] on input "Upload" at bounding box center [0, 0] width 0 height 0
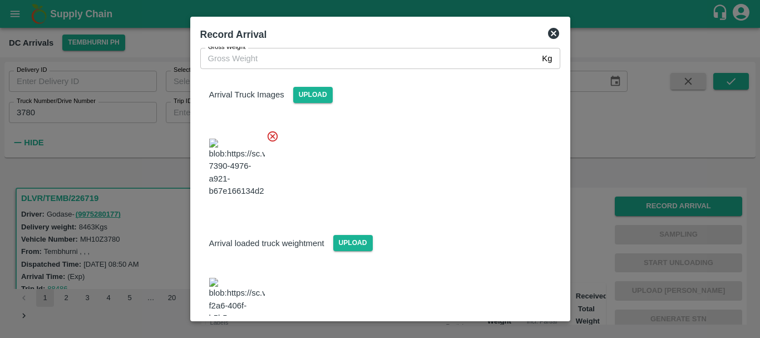
click at [245, 278] on img at bounding box center [237, 307] width 56 height 58
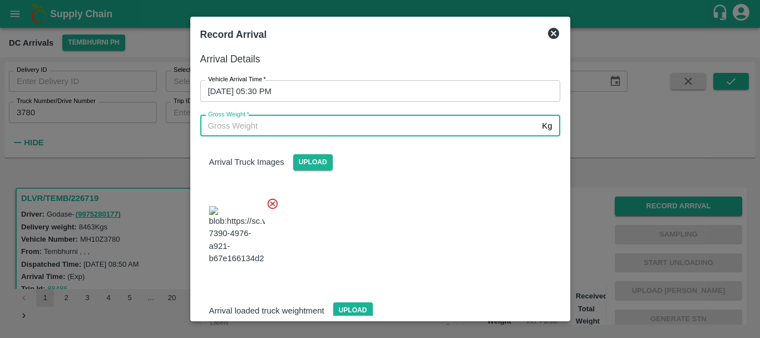
click at [272, 125] on input "Gross Weight   *" at bounding box center [369, 125] width 338 height 21
type input "14530"
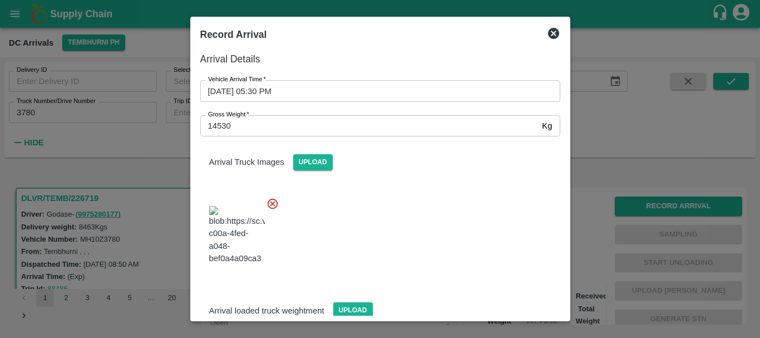
click at [486, 284] on div "Arrival loaded truck weightment Upload" at bounding box center [380, 301] width 378 height 34
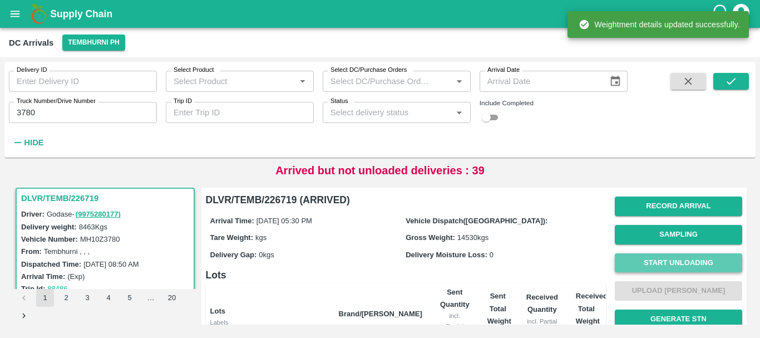
click at [644, 255] on button "Start Unloading" at bounding box center [678, 262] width 127 height 19
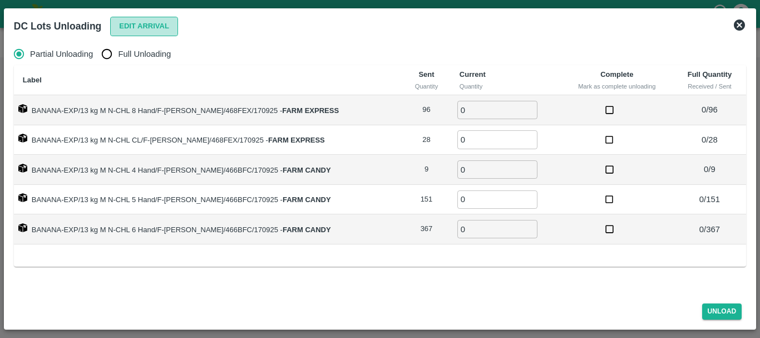
click at [134, 30] on button "Edit Arrival" at bounding box center [144, 26] width 68 height 19
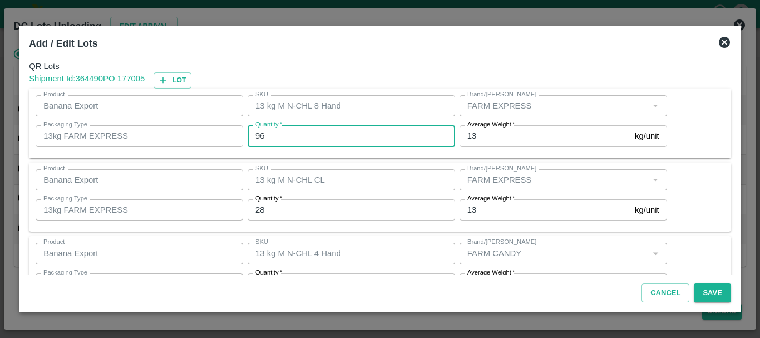
click at [316, 131] on input "96" at bounding box center [352, 135] width 208 height 21
type input "9"
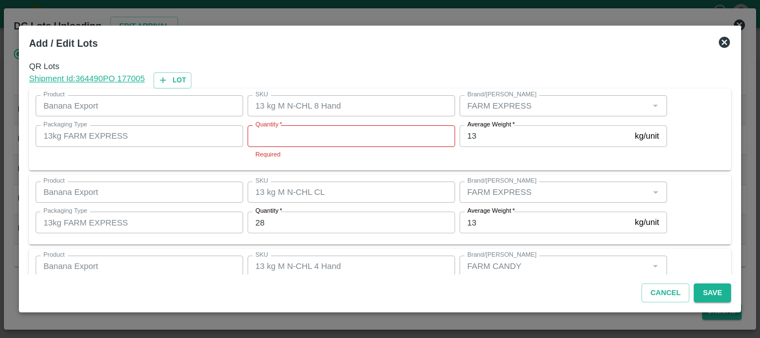
click at [721, 38] on icon at bounding box center [724, 42] width 11 height 11
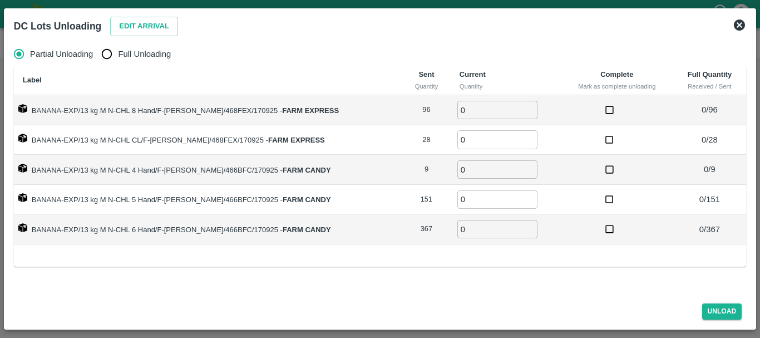
click at [736, 25] on icon at bounding box center [739, 24] width 11 height 11
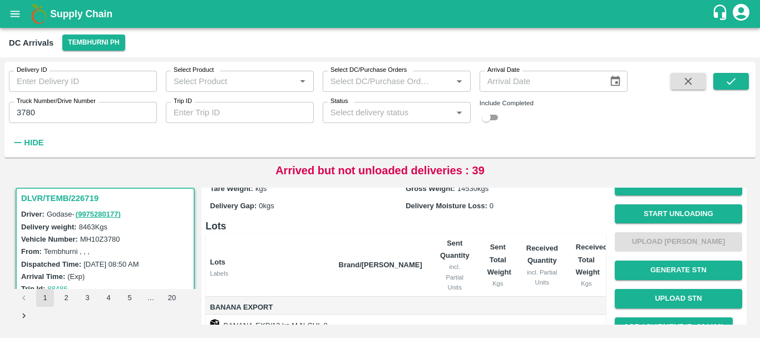
scroll to position [0, 0]
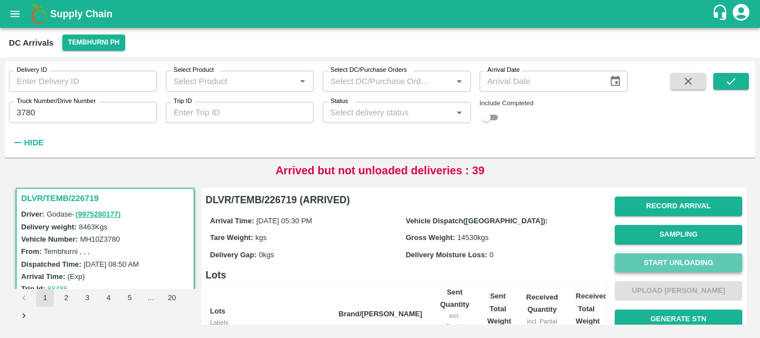
click at [650, 260] on button "Start Unloading" at bounding box center [678, 262] width 127 height 19
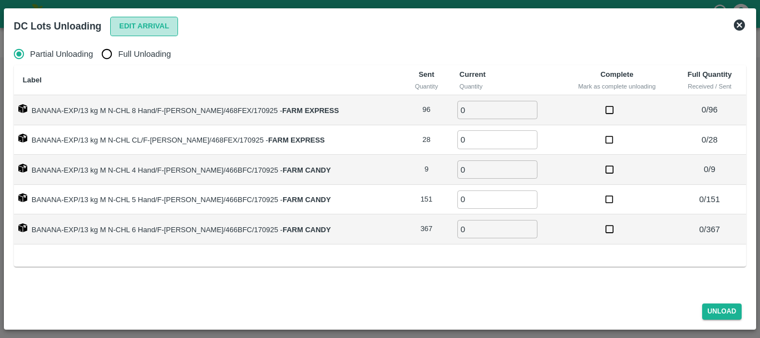
click at [126, 28] on button "Edit Arrival" at bounding box center [144, 26] width 68 height 19
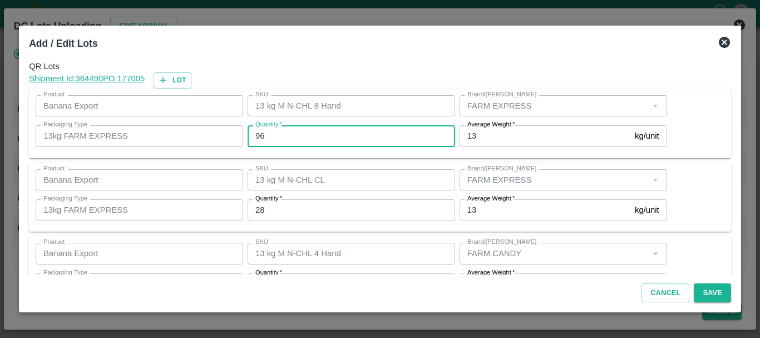
click at [317, 140] on input "96" at bounding box center [352, 135] width 208 height 21
type input "9"
type input "99"
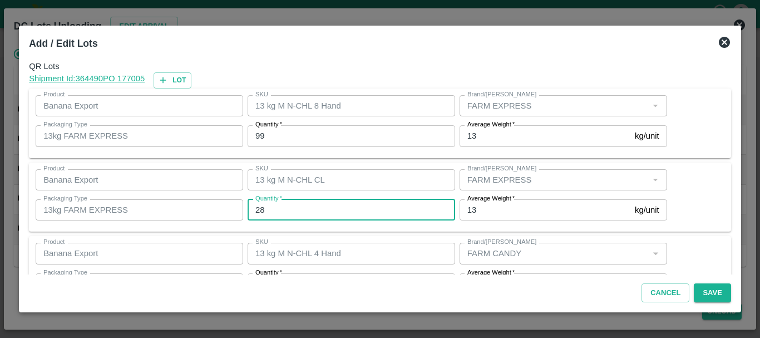
click at [293, 204] on input "28" at bounding box center [352, 209] width 208 height 21
type input "2"
type input "27"
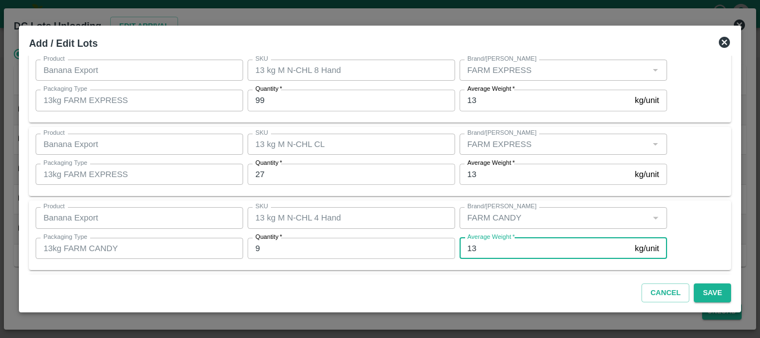
scroll to position [188, 0]
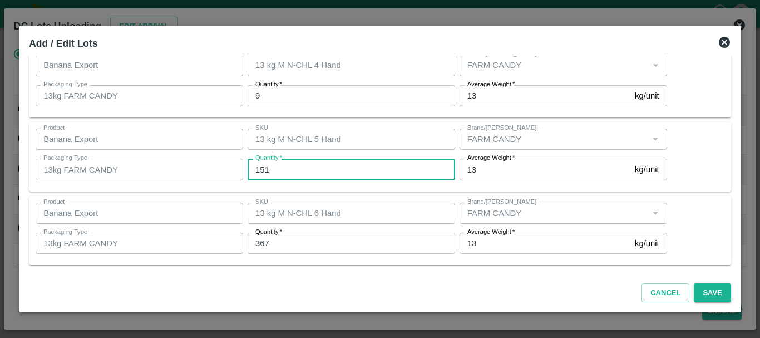
click at [322, 170] on input "151" at bounding box center [352, 169] width 208 height 21
type input "153"
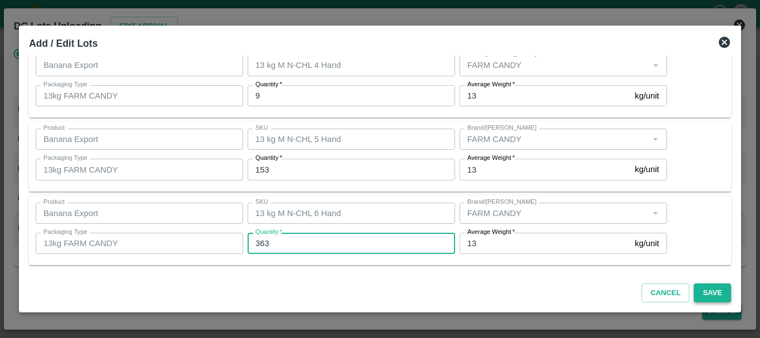
type input "363"
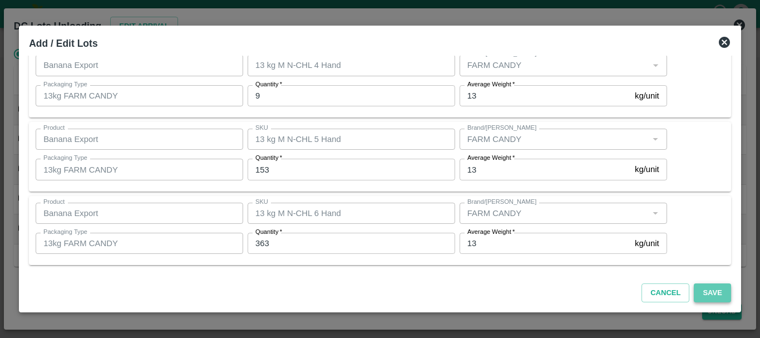
click at [717, 291] on button "Save" at bounding box center [712, 292] width 37 height 19
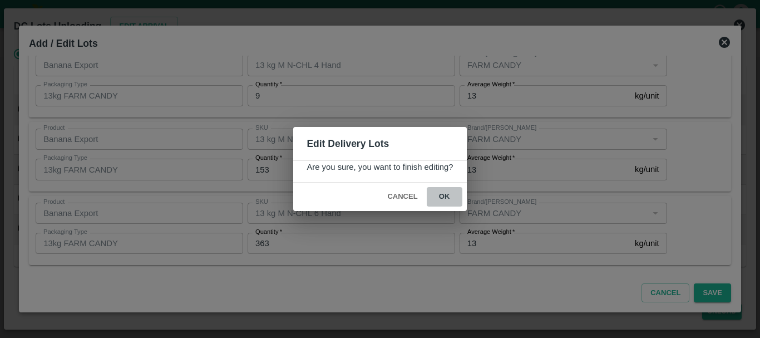
click at [443, 194] on button "ok" at bounding box center [445, 196] width 36 height 19
click at [443, 198] on icon at bounding box center [444, 197] width 18 height 18
click at [443, 198] on icon at bounding box center [444, 196] width 13 height 13
click at [443, 198] on icon at bounding box center [445, 197] width 18 height 18
click at [443, 198] on icon at bounding box center [444, 196] width 13 height 13
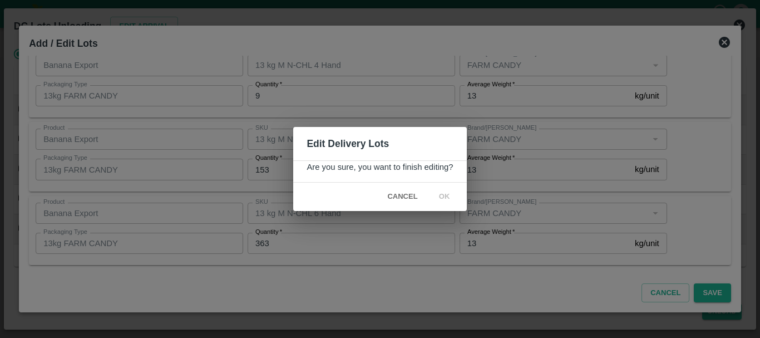
click at [443, 198] on icon at bounding box center [444, 197] width 18 height 18
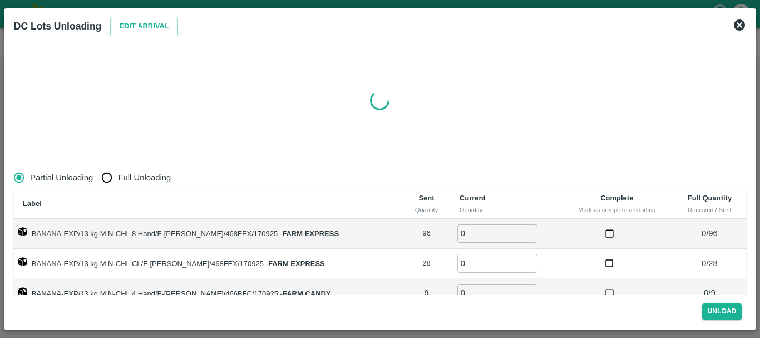
click at [446, 197] on table "Label Sent Quantity Current Quantity Complete Mark as complete unloading Full Q…" at bounding box center [380, 278] width 732 height 179
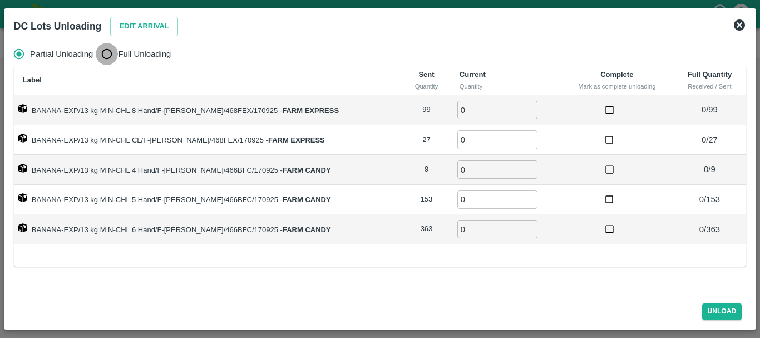
click at [102, 56] on input "Full Unloading" at bounding box center [107, 54] width 22 height 22
radio input "true"
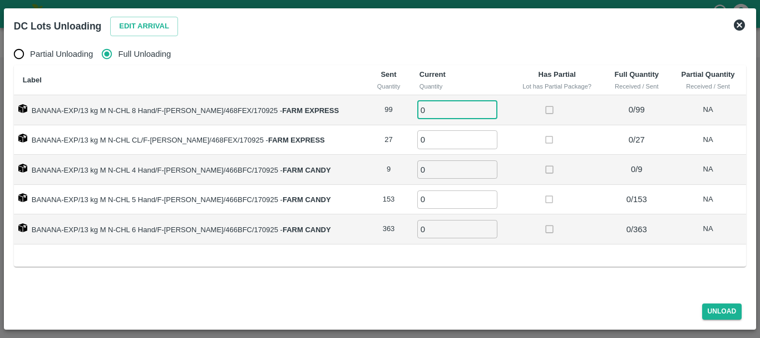
click at [425, 108] on input "0" at bounding box center [457, 110] width 80 height 18
type input "099"
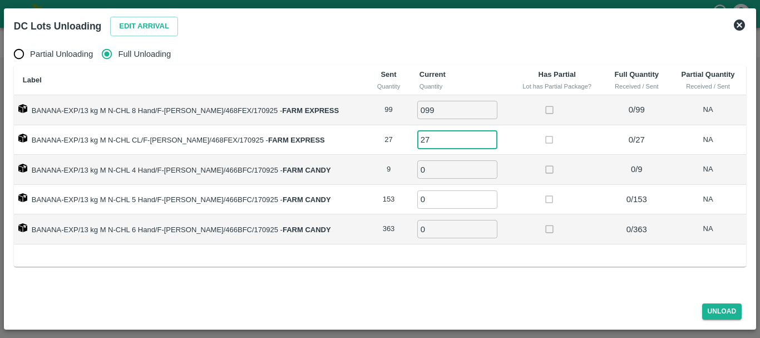
type input "27"
click at [428, 170] on input "0" at bounding box center [457, 169] width 80 height 18
type input "09"
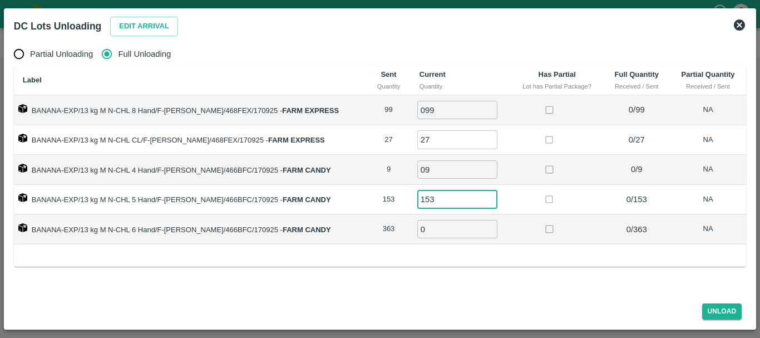
type input "153"
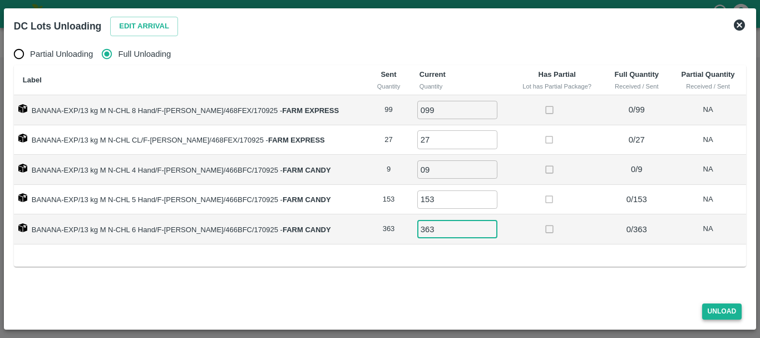
type input "363"
click at [732, 310] on button "Unload" at bounding box center [722, 311] width 40 height 16
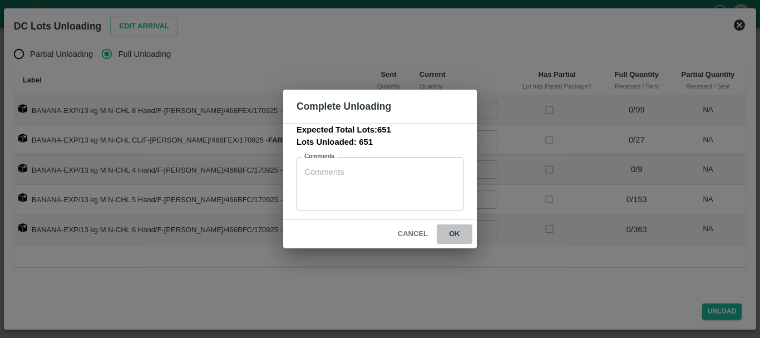
click at [446, 233] on button "ok" at bounding box center [455, 233] width 36 height 19
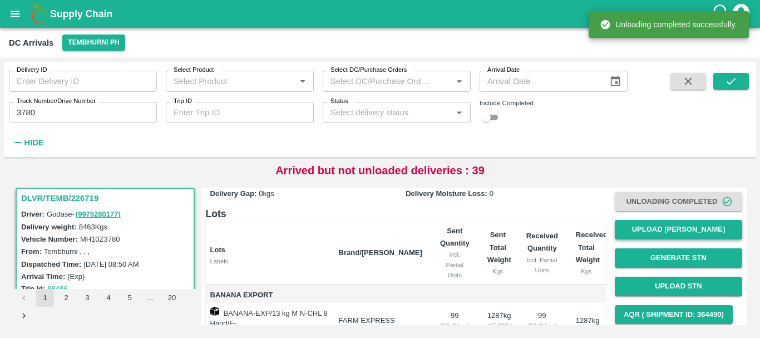
scroll to position [59, 0]
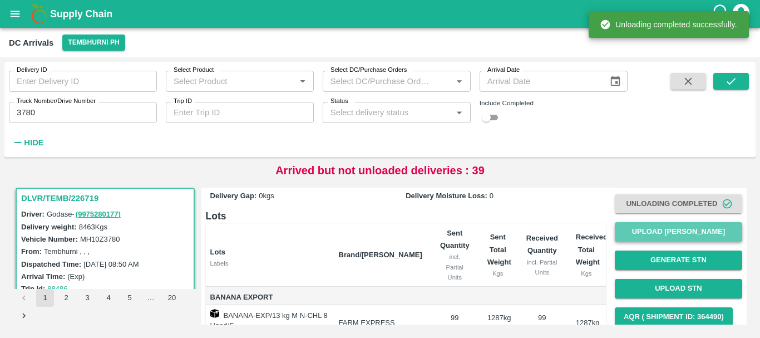
click at [656, 234] on button "Upload [PERSON_NAME]" at bounding box center [678, 231] width 127 height 19
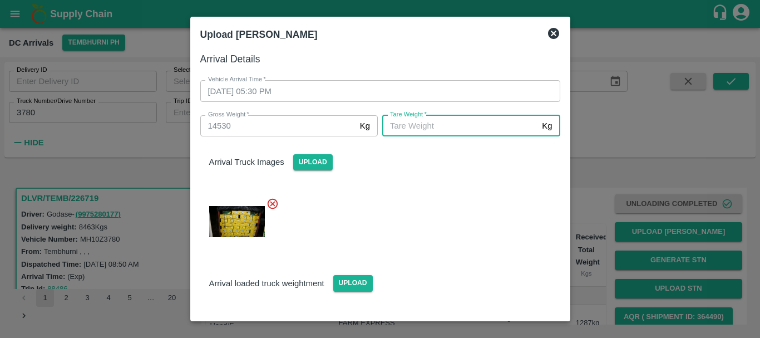
click at [413, 120] on input "[PERSON_NAME]   *" at bounding box center [459, 125] width 155 height 21
type input "5410"
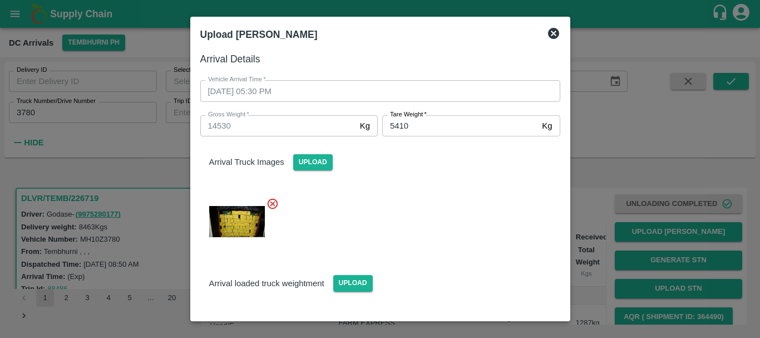
click at [447, 226] on div at bounding box center [375, 218] width 369 height 60
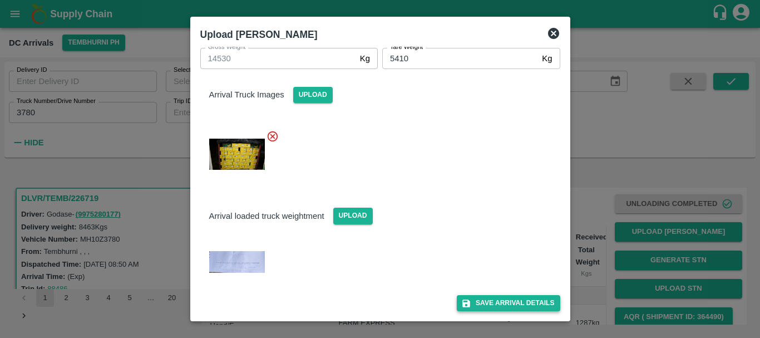
click at [489, 310] on button "Save Arrival Details" at bounding box center [508, 303] width 103 height 16
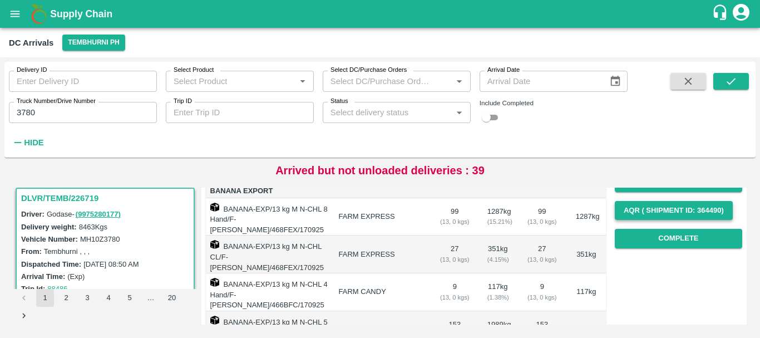
scroll to position [164, 0]
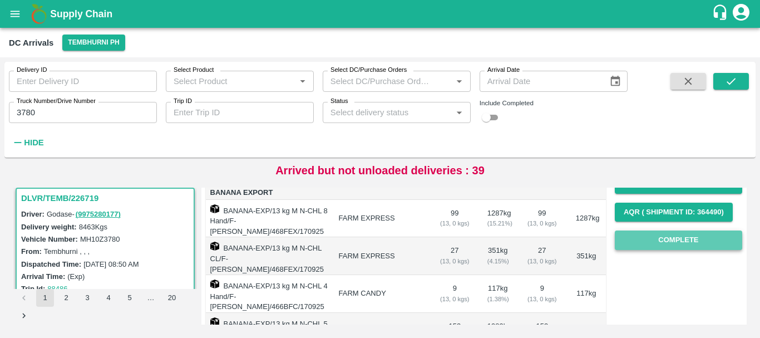
click at [632, 236] on button "Complete" at bounding box center [678, 239] width 127 height 19
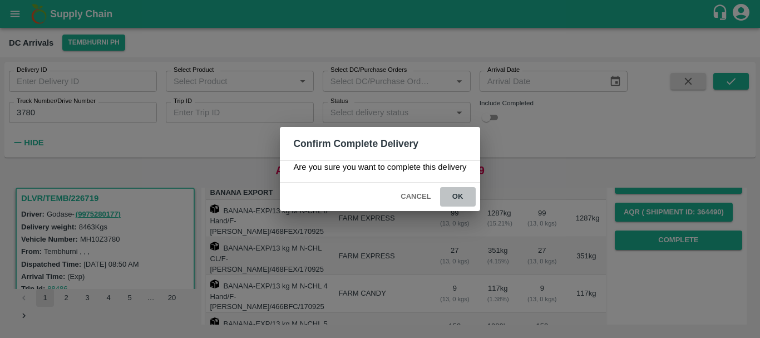
click at [451, 195] on button "ok" at bounding box center [458, 196] width 36 height 19
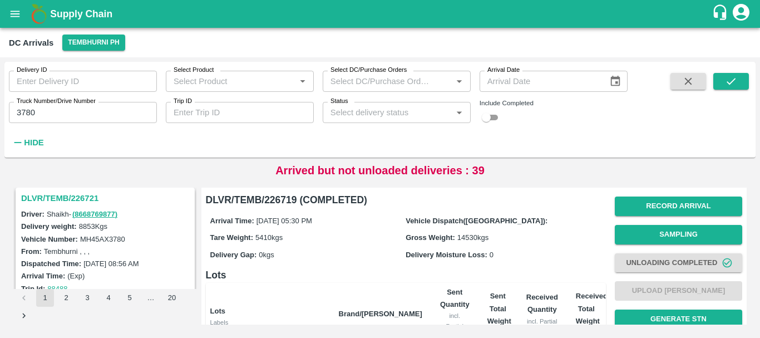
scroll to position [4, 0]
click at [46, 110] on input "3780" at bounding box center [83, 112] width 148 height 21
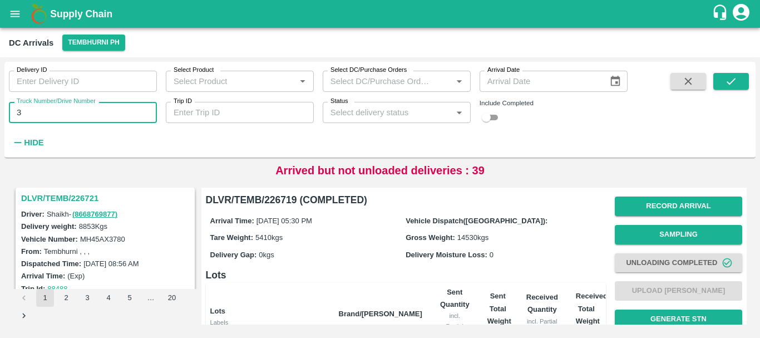
type input "3"
type input "7494"
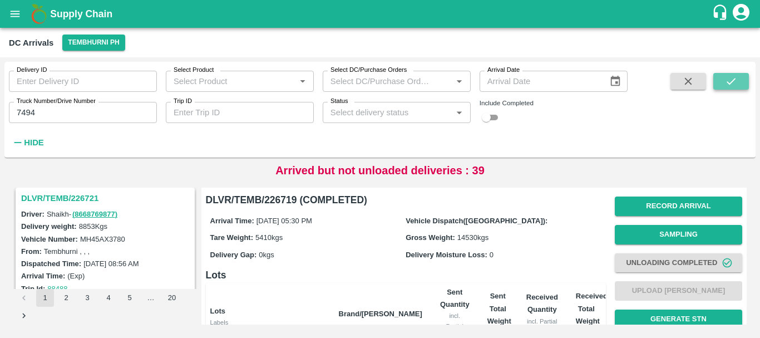
click at [734, 80] on icon "submit" at bounding box center [731, 81] width 9 height 7
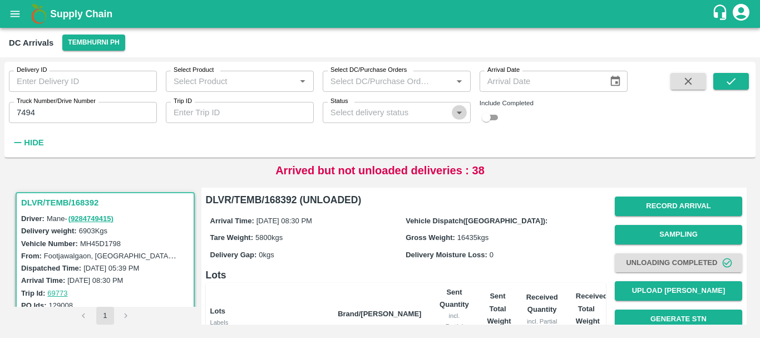
click at [457, 112] on icon "Open" at bounding box center [459, 112] width 5 height 3
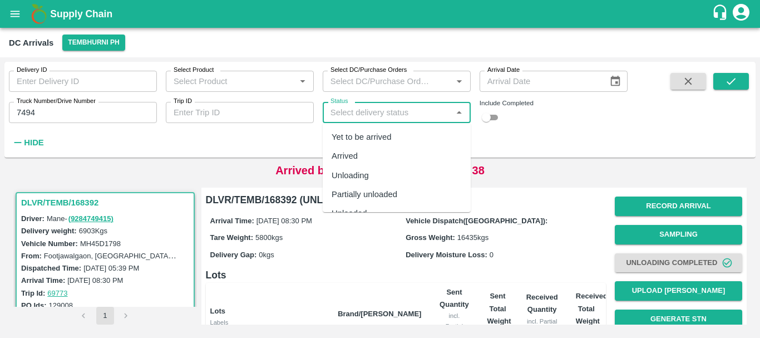
scroll to position [34, 0]
click at [377, 195] on div "Completed" at bounding box center [397, 197] width 148 height 19
type input "Completed"
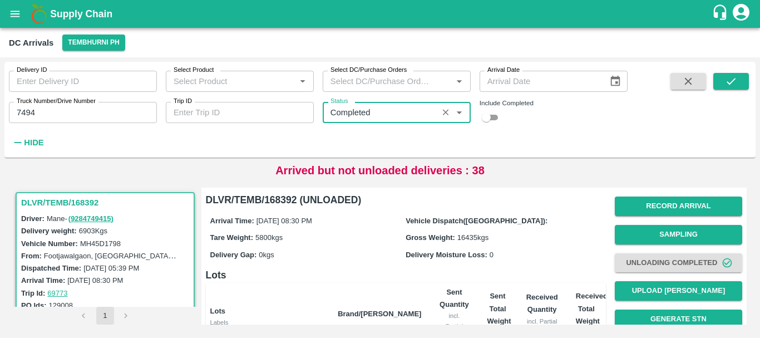
click at [496, 119] on input "checkbox" at bounding box center [486, 117] width 40 height 13
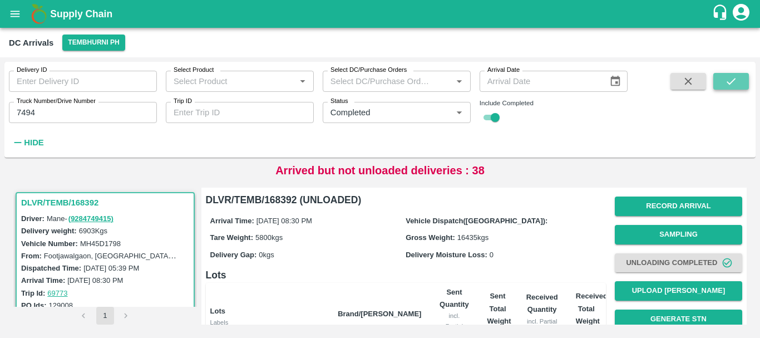
click at [732, 86] on icon "submit" at bounding box center [731, 81] width 12 height 12
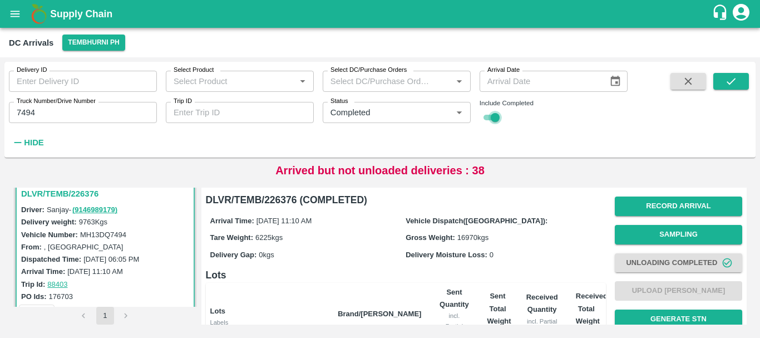
click at [484, 118] on input "checkbox" at bounding box center [495, 117] width 40 height 13
checkbox input "false"
click at [446, 111] on icon "Clear" at bounding box center [446, 112] width 11 height 11
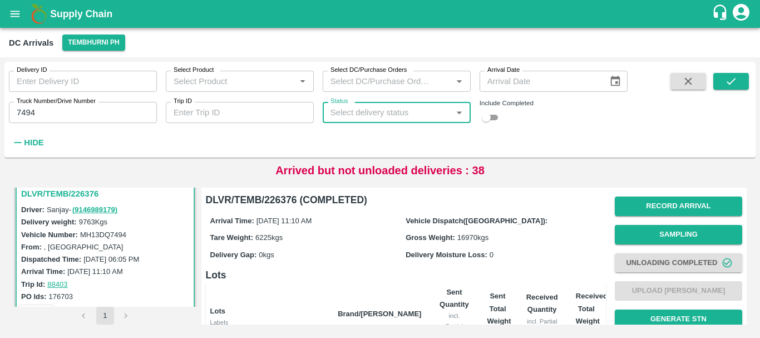
click at [62, 114] on input "7494" at bounding box center [83, 112] width 148 height 21
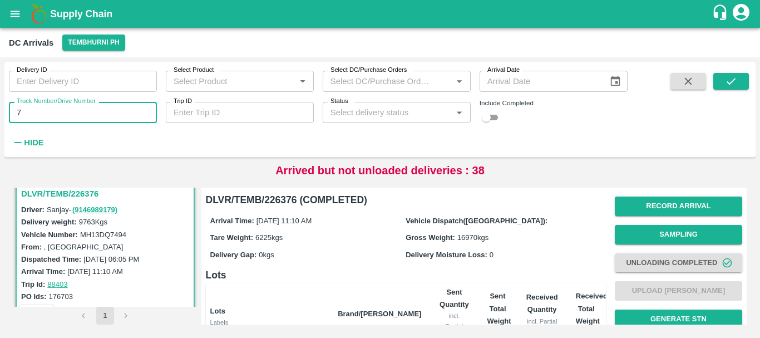
type input "7"
click at [80, 117] on input "Truck Number/Drive Number" at bounding box center [83, 112] width 148 height 21
click at [728, 78] on icon "submit" at bounding box center [731, 81] width 12 height 12
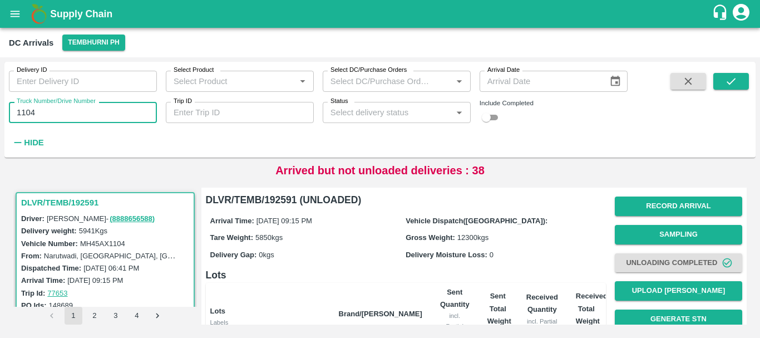
click at [79, 109] on input "1104" at bounding box center [83, 112] width 148 height 21
type input "1"
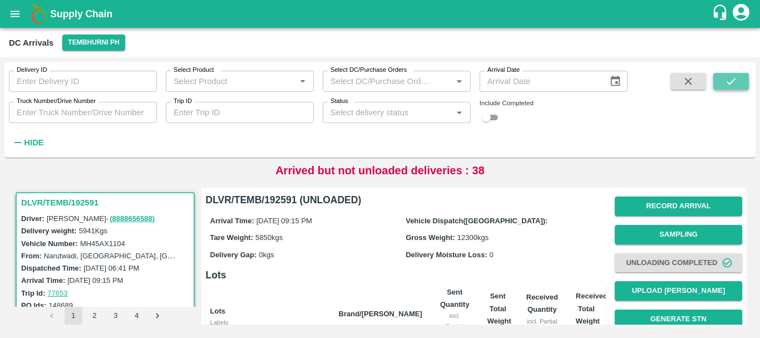
click at [716, 75] on button "submit" at bounding box center [731, 81] width 36 height 17
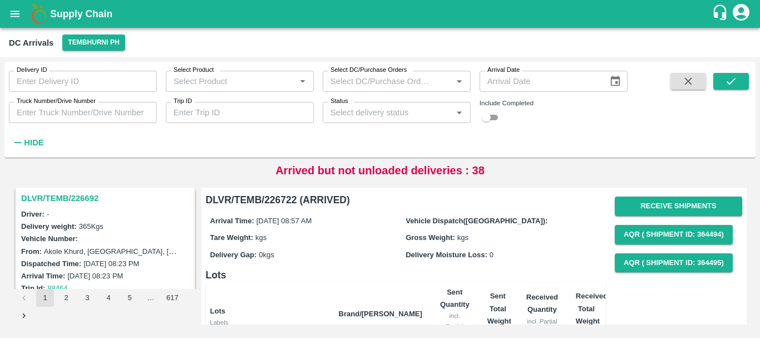
scroll to position [2178, 0]
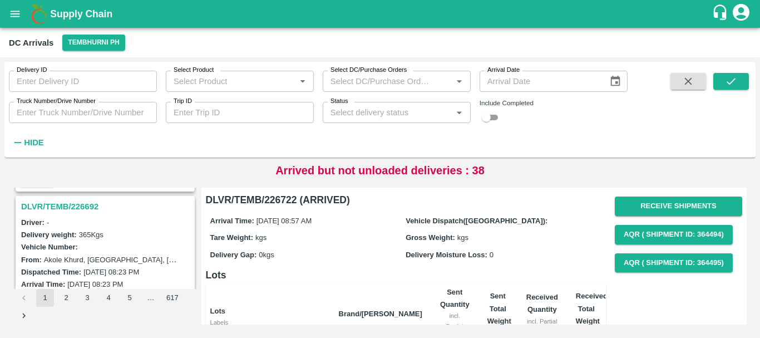
click at [82, 199] on h3 "DLVR/TEMB/226692" at bounding box center [106, 206] width 171 height 14
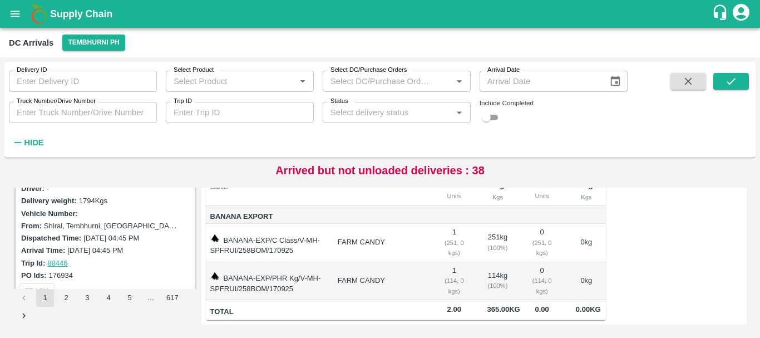
scroll to position [3539, 0]
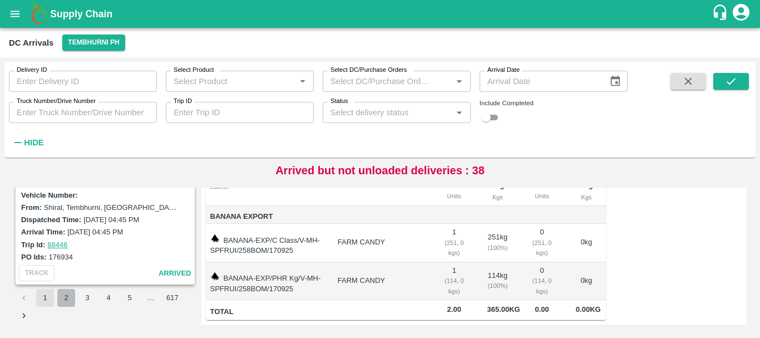
click at [67, 300] on button "2" at bounding box center [66, 298] width 18 height 18
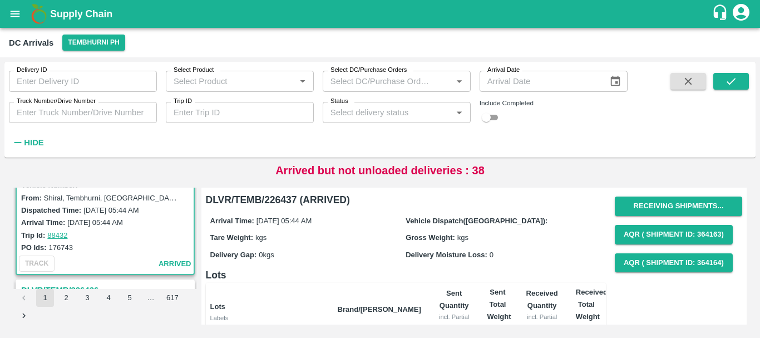
scroll to position [28, 0]
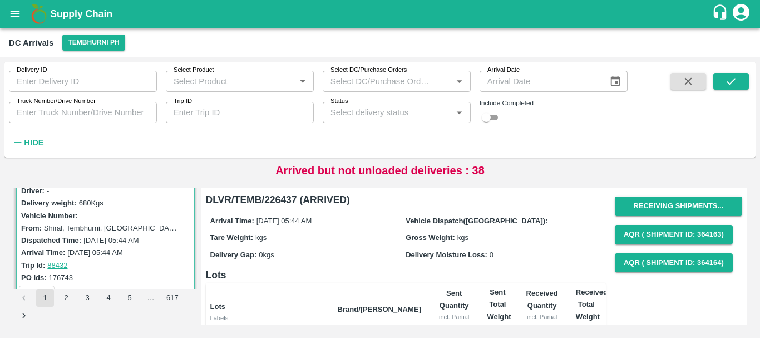
click at [109, 235] on div "Dispatched Time: [DATE] 05:44 AM" at bounding box center [106, 240] width 171 height 12
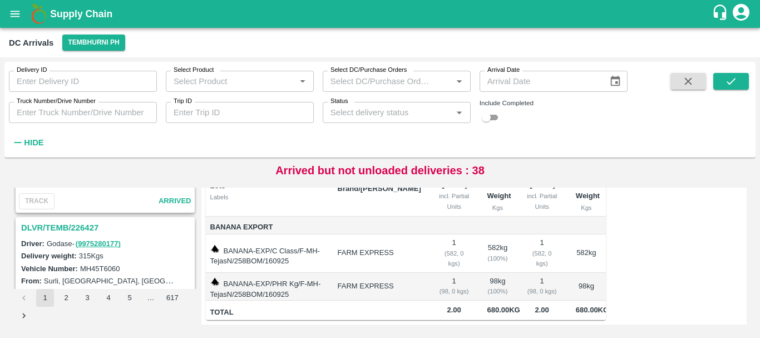
scroll to position [411, 0]
click at [76, 225] on h3 "DLVR/TEMB/226427" at bounding box center [106, 228] width 171 height 14
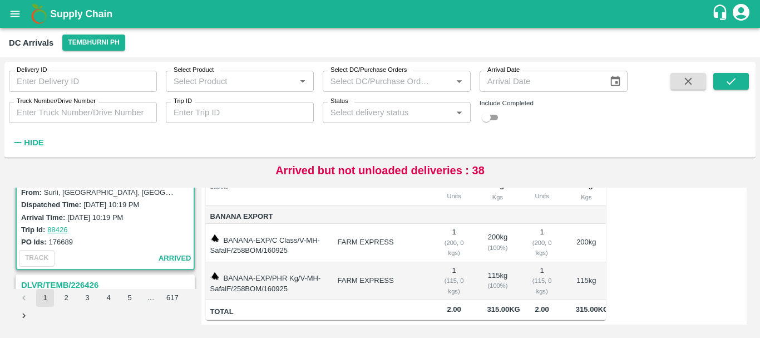
scroll to position [555, 0]
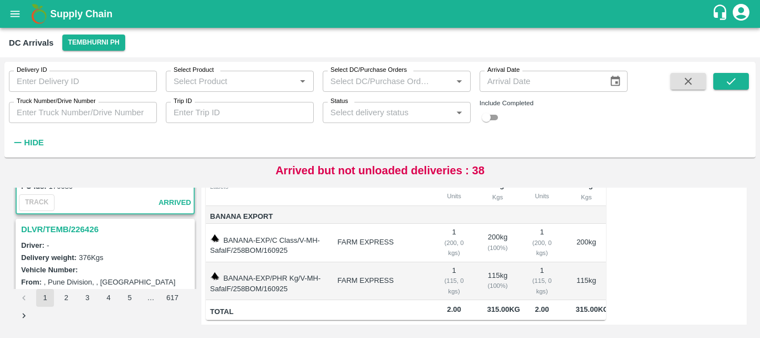
click at [73, 228] on h3 "DLVR/TEMB/226426" at bounding box center [106, 229] width 171 height 14
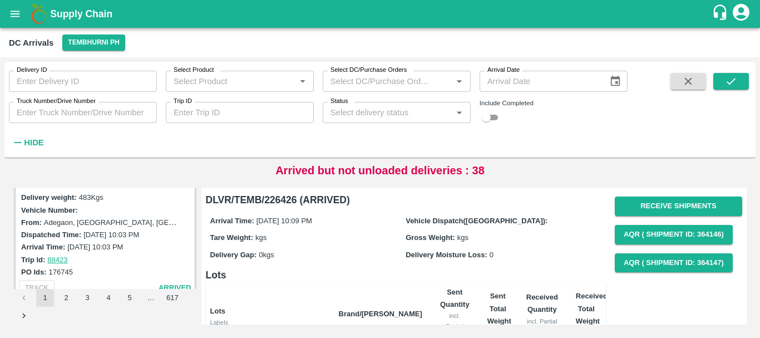
scroll to position [721, 0]
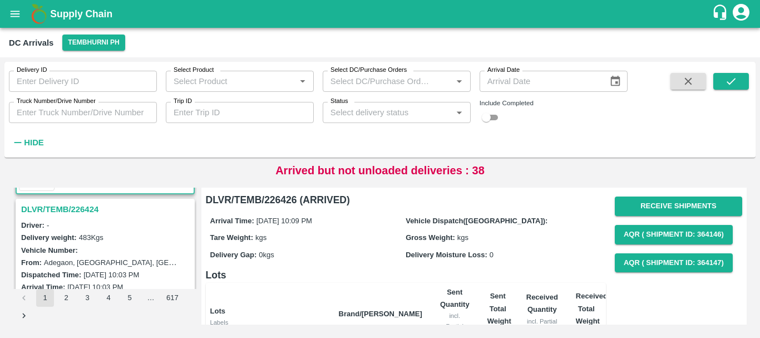
click at [70, 209] on h3 "DLVR/TEMB/226424" at bounding box center [106, 209] width 171 height 14
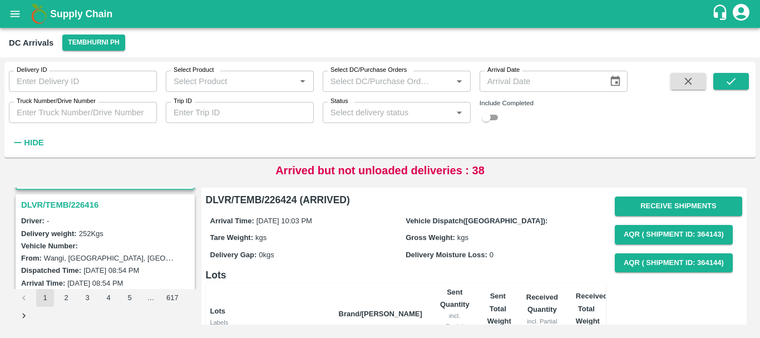
scroll to position [870, 0]
click at [78, 208] on h3 "DLVR/TEMB/226416" at bounding box center [106, 205] width 171 height 14
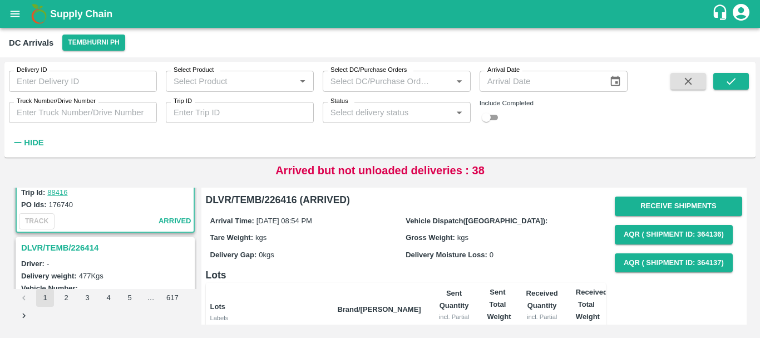
scroll to position [974, 0]
click at [77, 245] on h3 "DLVR/TEMB/226414" at bounding box center [106, 247] width 171 height 14
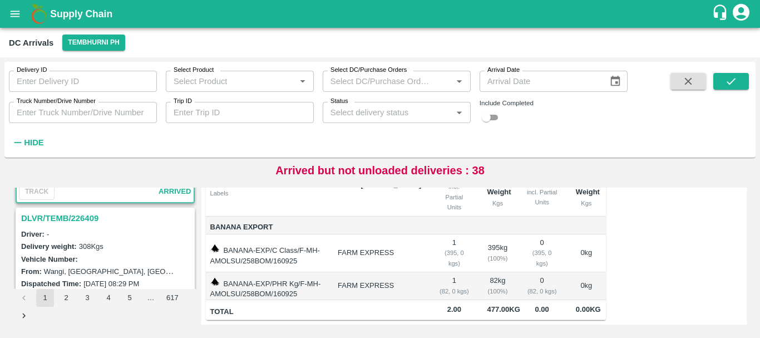
click at [70, 219] on h3 "DLVR/TEMB/226409" at bounding box center [106, 218] width 171 height 14
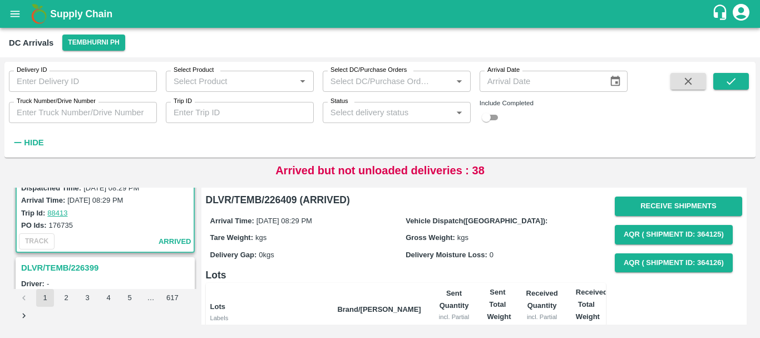
click at [71, 270] on h3 "DLVR/TEMB/226399" at bounding box center [106, 267] width 171 height 14
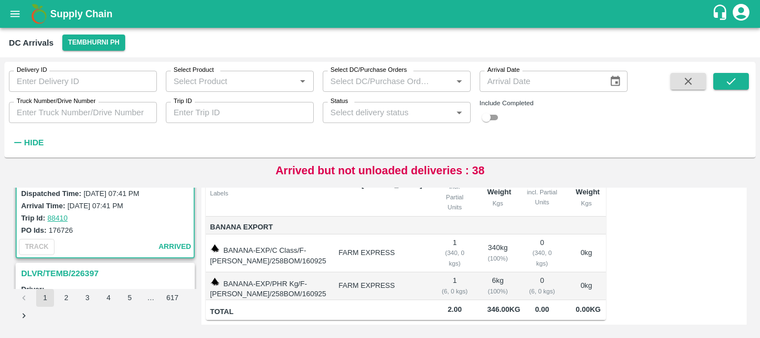
click at [75, 268] on h3 "DLVR/TEMB/226397" at bounding box center [106, 273] width 171 height 14
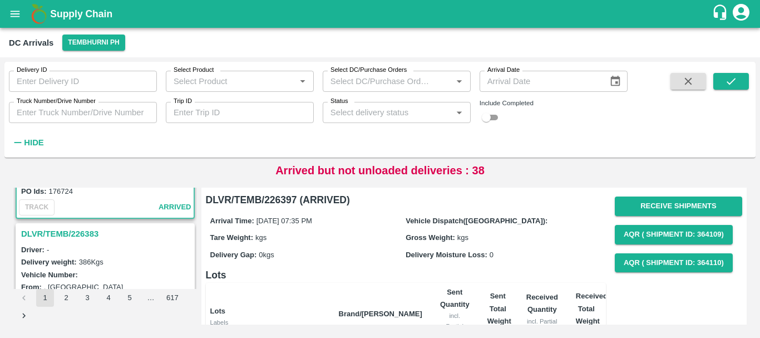
click at [75, 232] on h3 "DLVR/TEMB/226383" at bounding box center [106, 233] width 171 height 14
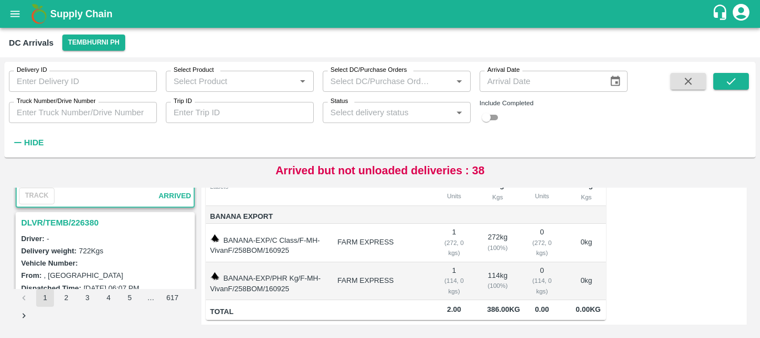
click at [68, 226] on h3 "DLVR/TEMB/226380" at bounding box center [106, 222] width 171 height 14
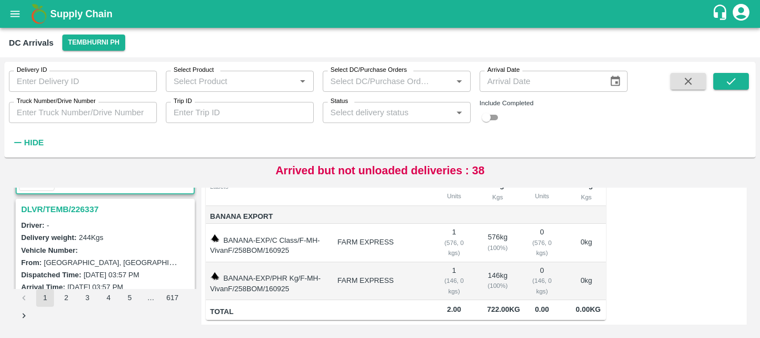
click at [68, 209] on h3 "DLVR/TEMB/226337" at bounding box center [106, 209] width 171 height 14
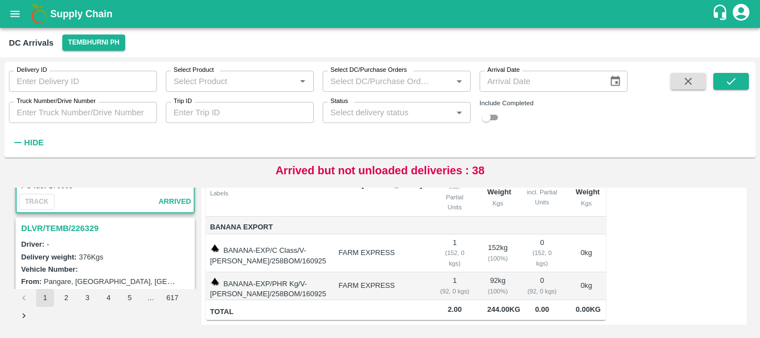
click at [67, 226] on h3 "DLVR/TEMB/226329" at bounding box center [106, 228] width 171 height 14
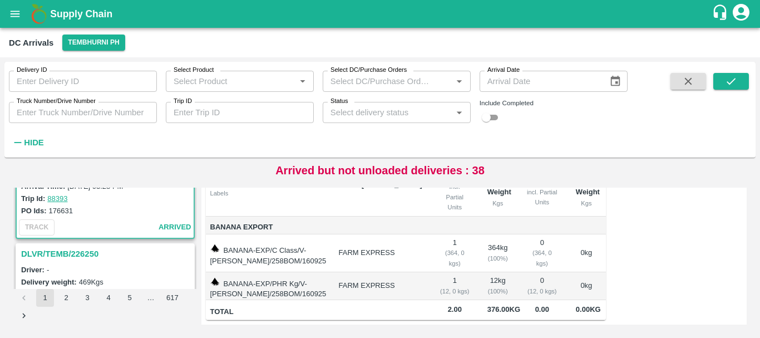
click at [76, 254] on h3 "DLVR/TEMB/226250" at bounding box center [106, 254] width 171 height 14
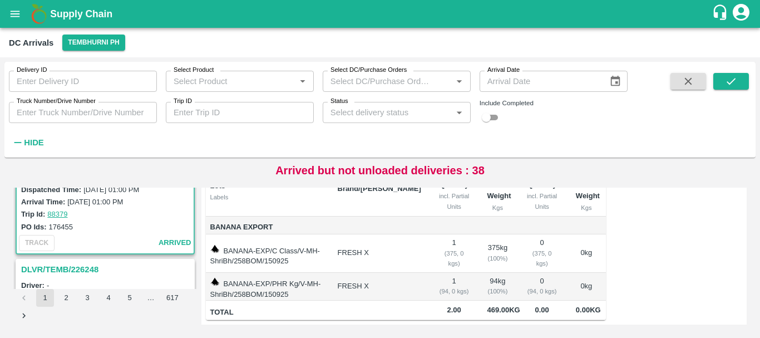
click at [73, 267] on h3 "DLVR/TEMB/226248" at bounding box center [106, 269] width 171 height 14
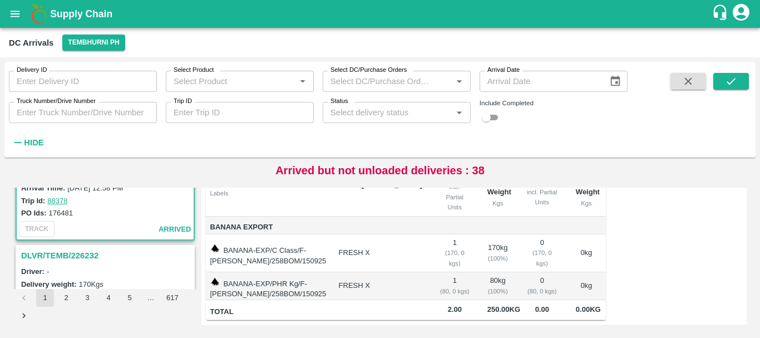
click at [91, 257] on h3 "DLVR/TEMB/226232" at bounding box center [106, 255] width 171 height 14
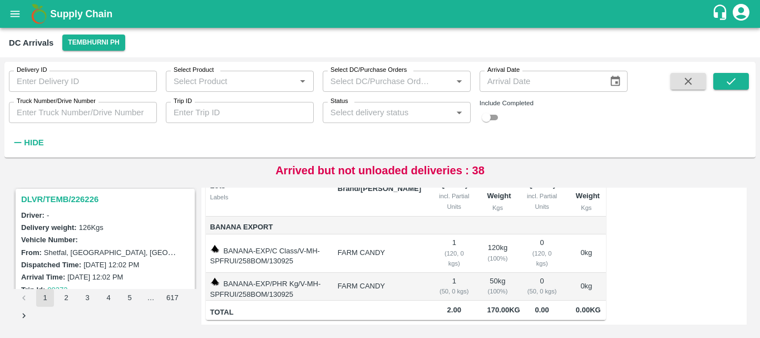
click at [81, 200] on h3 "DLVR/TEMB/226226" at bounding box center [106, 199] width 171 height 14
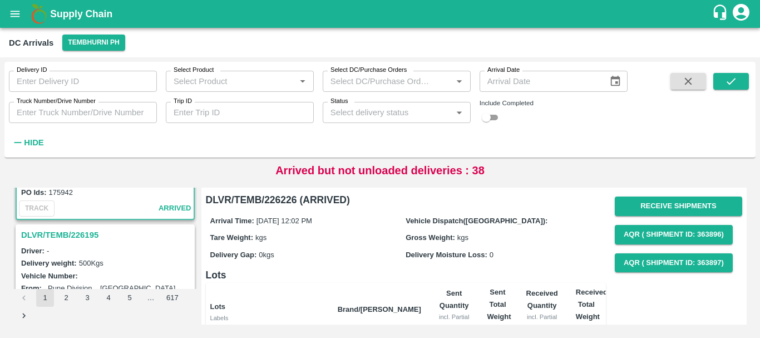
click at [67, 237] on h3 "DLVR/TEMB/226195" at bounding box center [106, 235] width 171 height 14
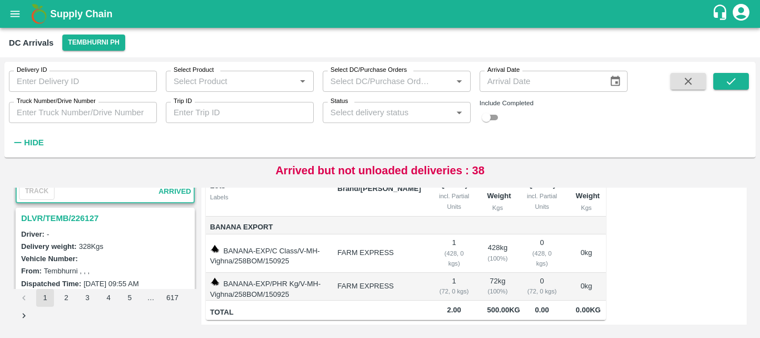
click at [65, 214] on h3 "DLVR/TEMB/226127" at bounding box center [106, 218] width 171 height 14
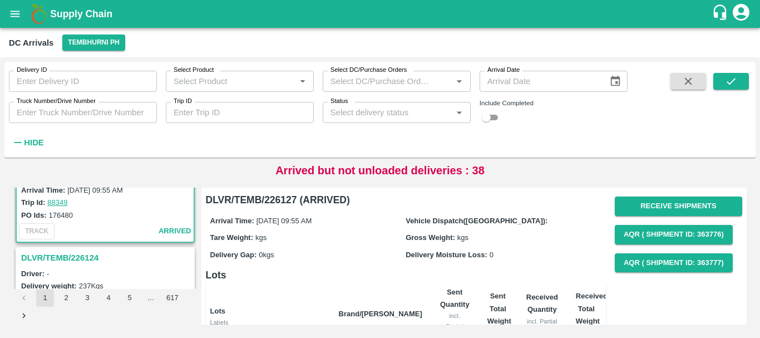
click at [88, 253] on h3 "DLVR/TEMB/226124" at bounding box center [106, 257] width 171 height 14
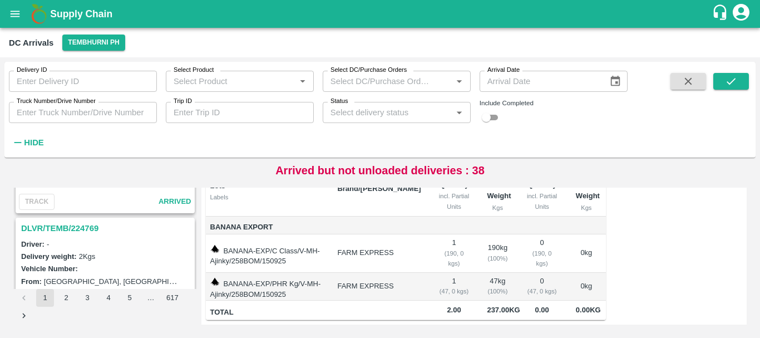
click at [87, 228] on h3 "DLVR/TEMB/224769" at bounding box center [106, 228] width 171 height 14
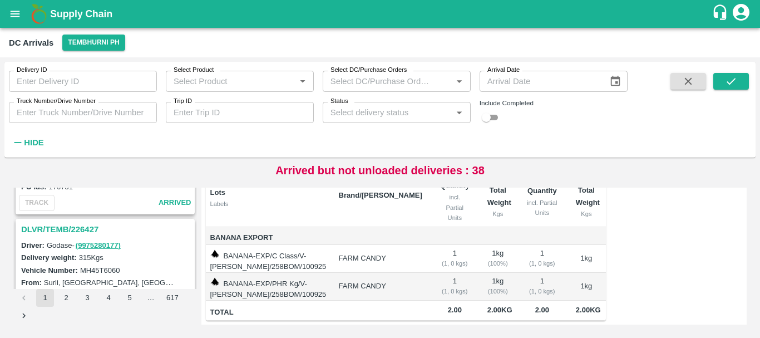
click at [70, 228] on h3 "DLVR/TEMB/226427" at bounding box center [106, 229] width 171 height 14
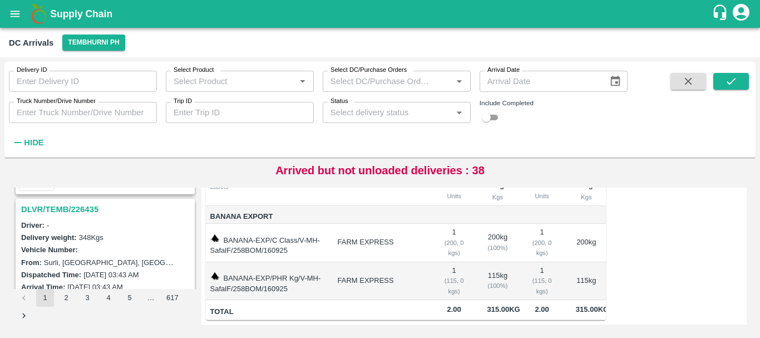
click at [81, 211] on h3 "DLVR/TEMB/226435" at bounding box center [106, 209] width 171 height 14
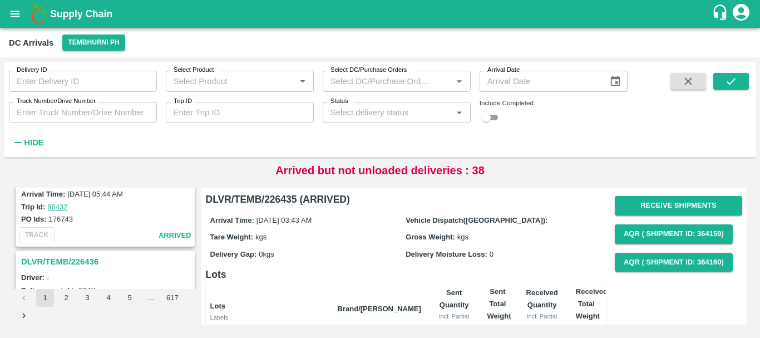
click at [86, 261] on h3 "DLVR/TEMB/226436" at bounding box center [106, 261] width 171 height 14
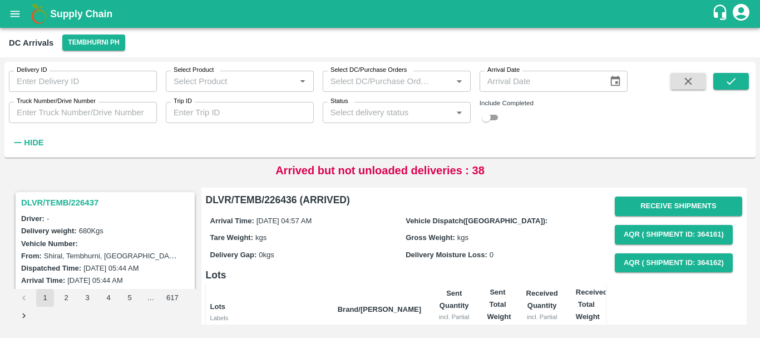
click at [73, 204] on h3 "DLVR/TEMB/226437" at bounding box center [106, 202] width 171 height 14
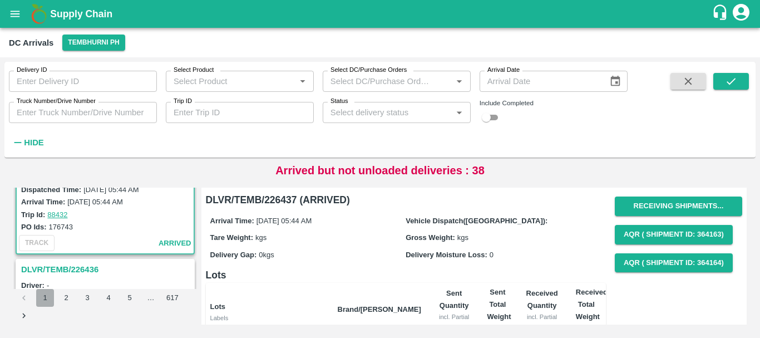
click at [47, 294] on button "1" at bounding box center [45, 298] width 18 height 18
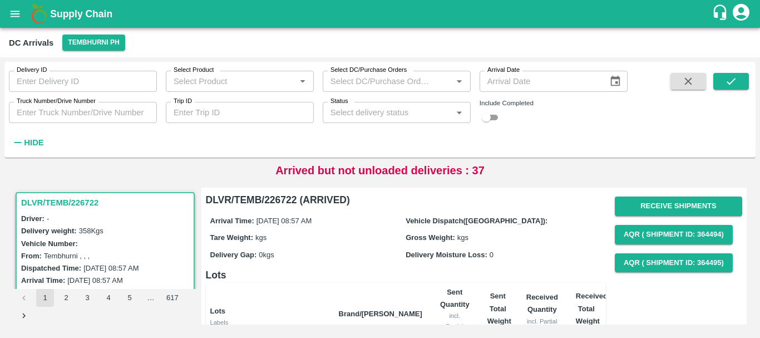
click at [120, 109] on input "Truck Number/Drive Number" at bounding box center [83, 112] width 148 height 21
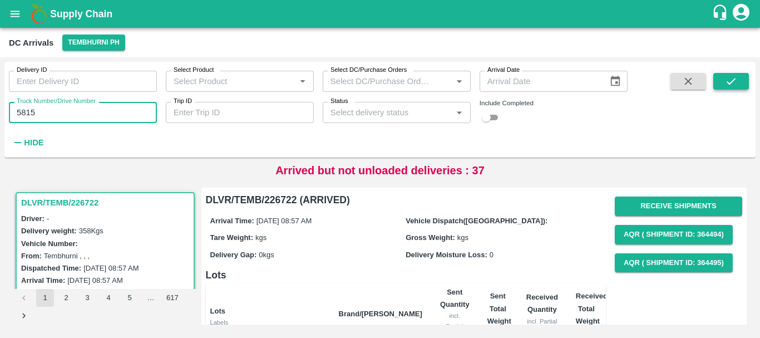
type input "5815"
click at [735, 79] on icon "submit" at bounding box center [731, 81] width 9 height 7
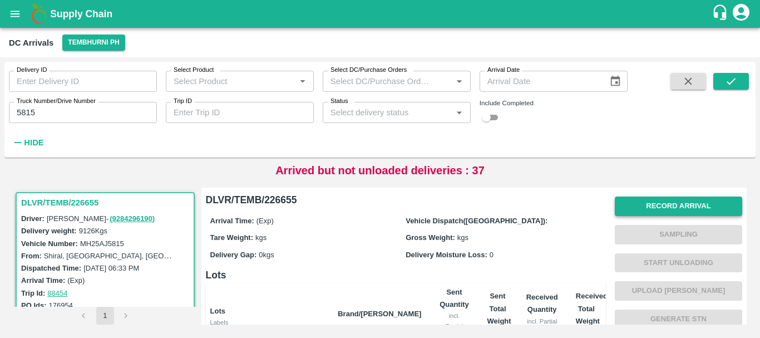
click at [629, 203] on button "Record Arrival" at bounding box center [678, 205] width 127 height 19
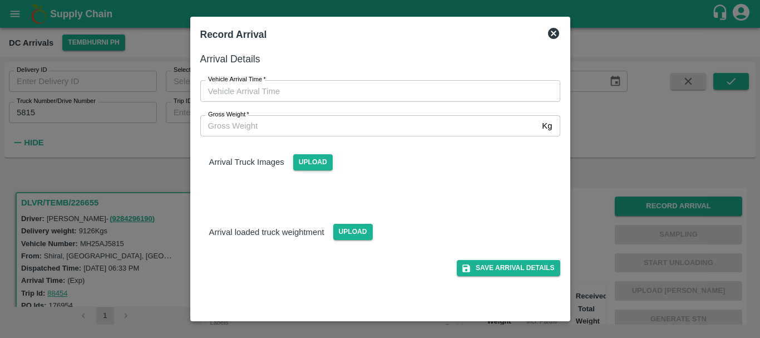
type input "DD/MM/YYYY hh:mm aa"
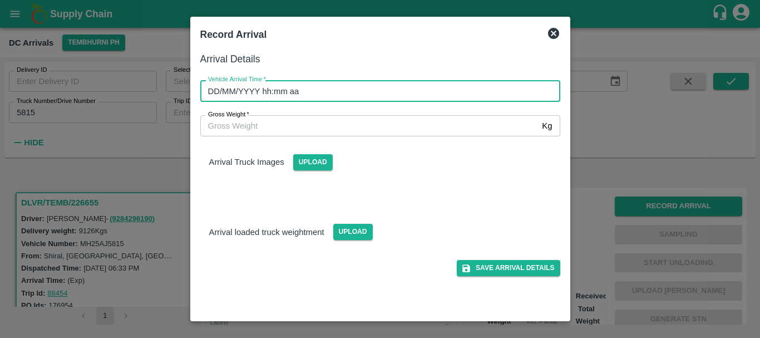
click at [408, 95] on input "DD/MM/YYYY hh:mm aa" at bounding box center [376, 90] width 352 height 21
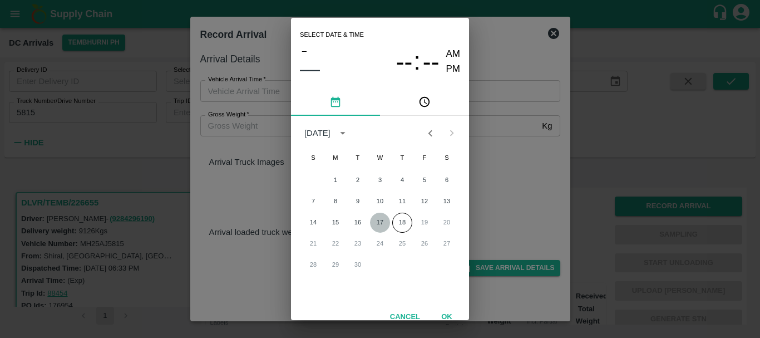
click at [381, 222] on button "17" at bounding box center [380, 223] width 20 height 20
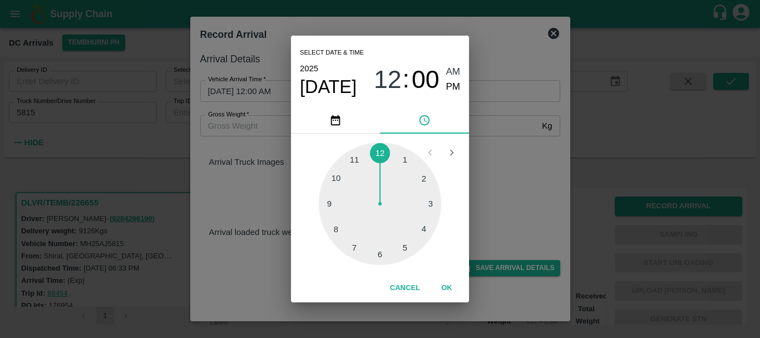
click at [341, 223] on div at bounding box center [380, 203] width 122 height 122
click at [423, 229] on div at bounding box center [380, 203] width 122 height 122
type input "[DATE] 08:20 AM"
drag, startPoint x: 448, startPoint y: 86, endPoint x: 498, endPoint y: 147, distance: 79.1
click at [498, 147] on div "Select date & time [DATE] 08 : 20 AM PM 05 10 15 20 25 30 35 40 45 50 55 00 Can…" at bounding box center [380, 169] width 760 height 338
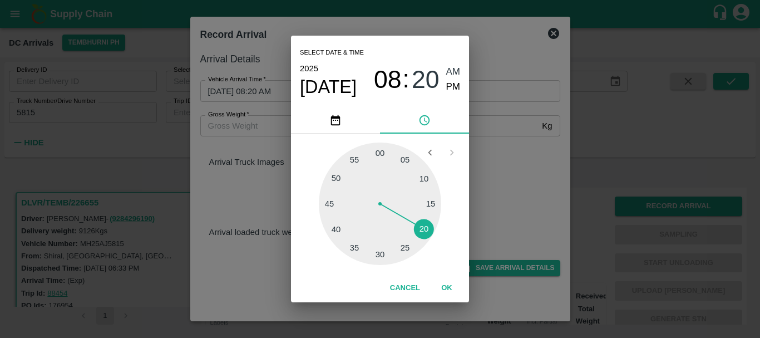
click at [498, 147] on div "Select date & time [DATE] 08 : 20 AM PM 05 10 15 20 25 30 35 40 45 50 55 00 Can…" at bounding box center [380, 169] width 760 height 338
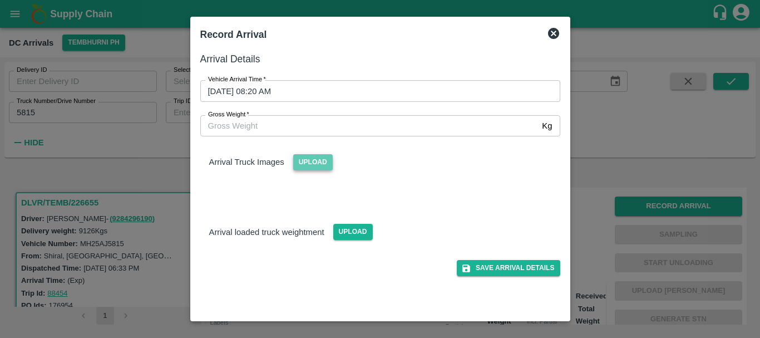
click at [314, 163] on span "Upload" at bounding box center [313, 162] width 40 height 16
click at [0, 0] on input "Upload" at bounding box center [0, 0] width 0 height 0
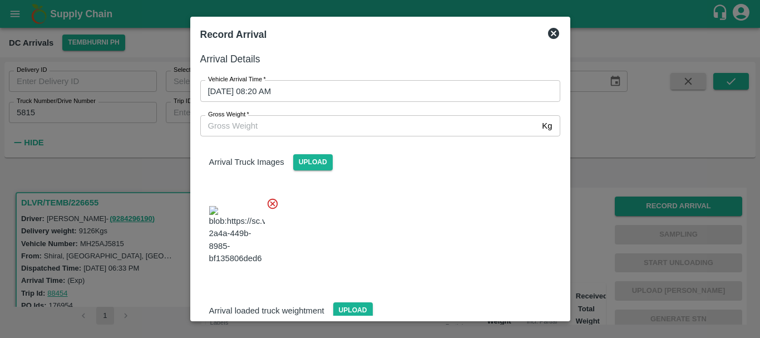
scroll to position [84, 0]
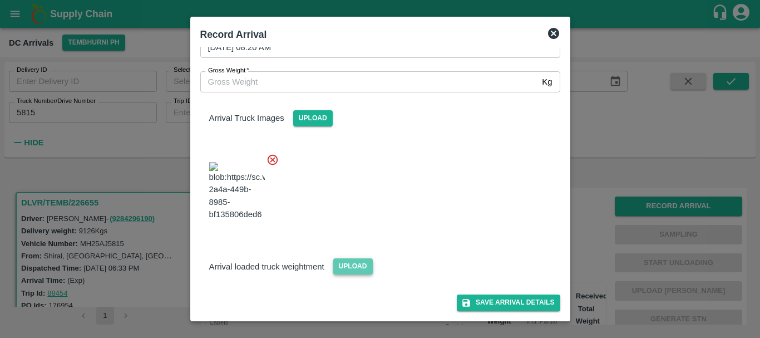
click at [346, 270] on span "Upload" at bounding box center [353, 266] width 40 height 16
click at [0, 0] on input "Upload" at bounding box center [0, 0] width 0 height 0
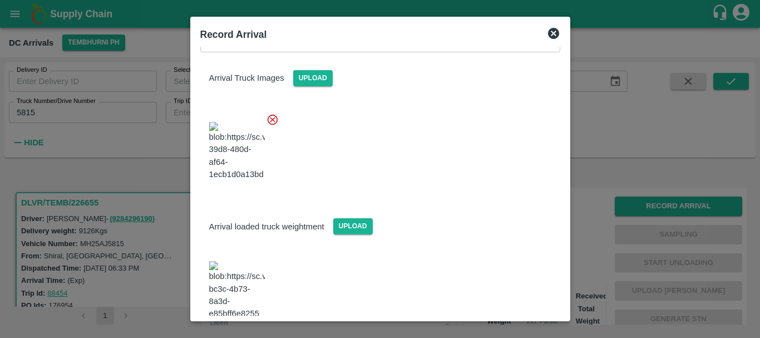
scroll to position [142, 0]
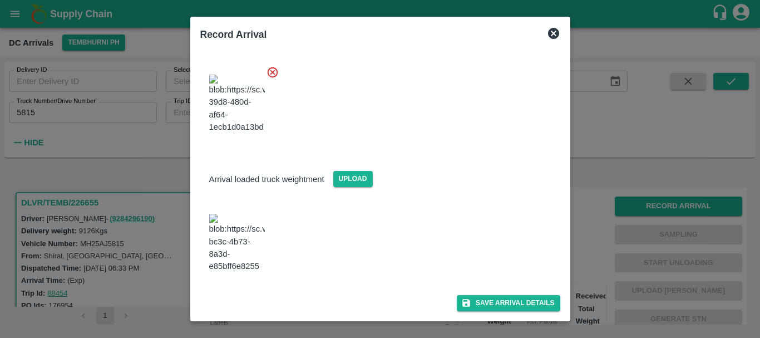
click at [234, 257] on img at bounding box center [237, 243] width 56 height 58
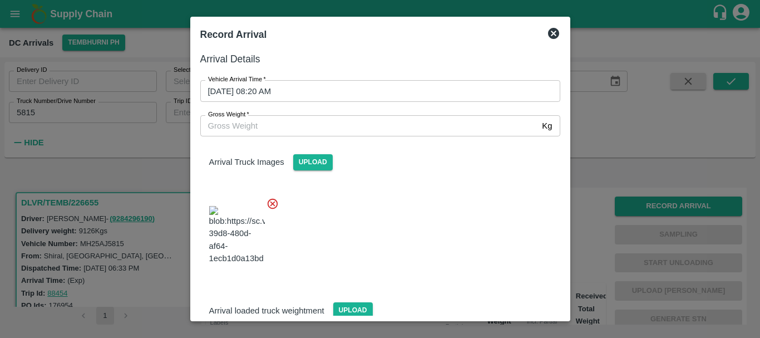
click at [278, 125] on input "Gross Weight   *" at bounding box center [369, 125] width 338 height 21
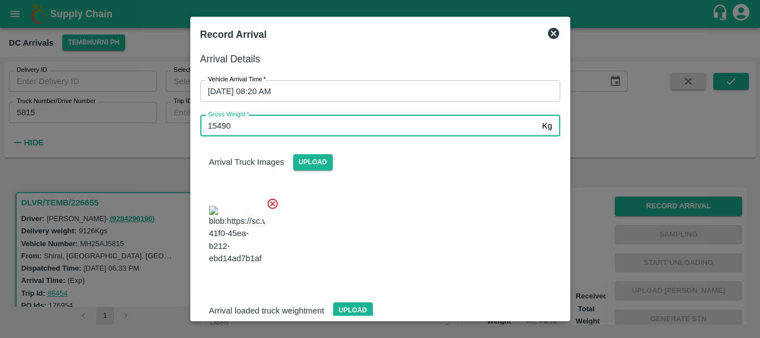
type input "15490"
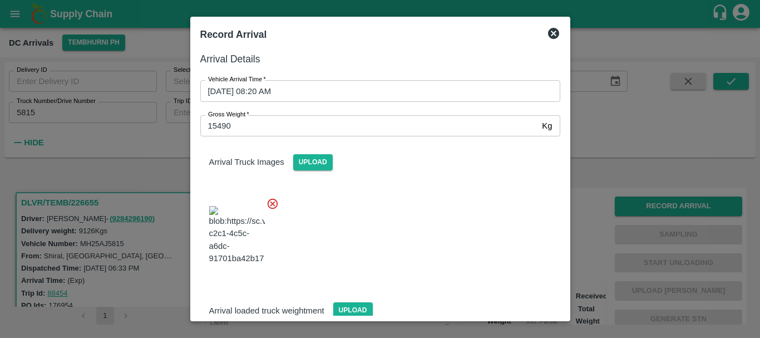
click at [426, 216] on div at bounding box center [375, 231] width 369 height 87
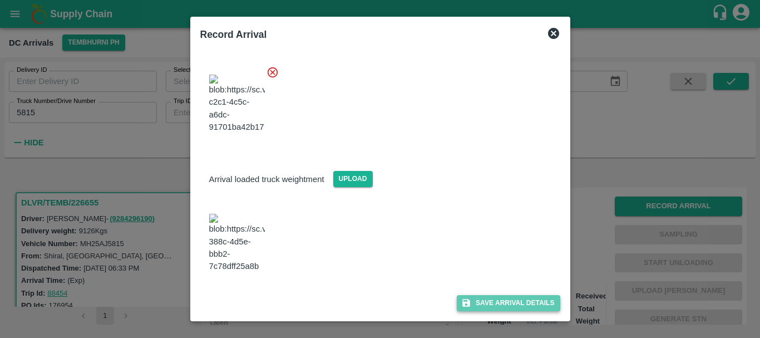
click at [465, 300] on icon "submit" at bounding box center [466, 303] width 8 height 8
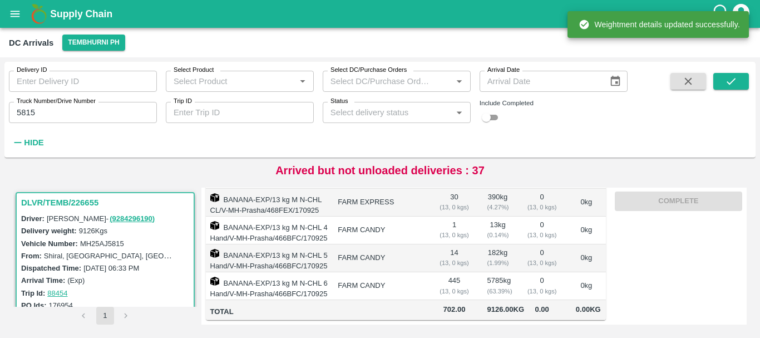
scroll to position [0, 0]
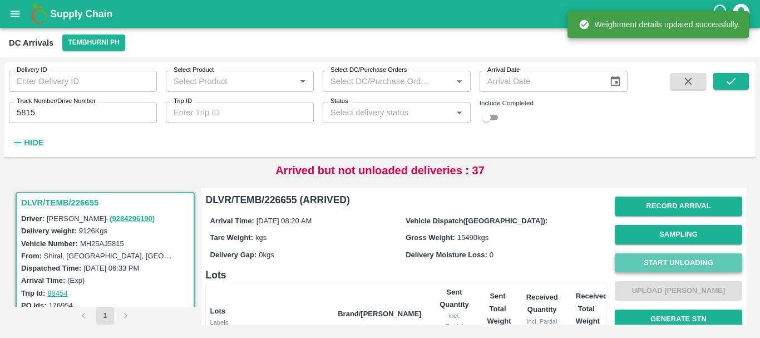
click at [662, 258] on button "Start Unloading" at bounding box center [678, 262] width 127 height 19
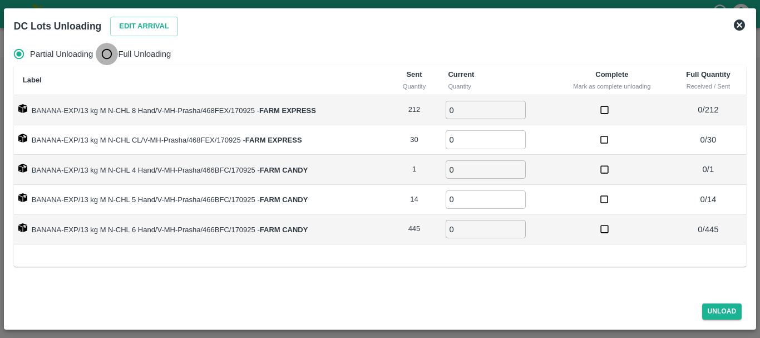
click at [113, 51] on input "Full Unloading" at bounding box center [107, 54] width 22 height 22
radio input "true"
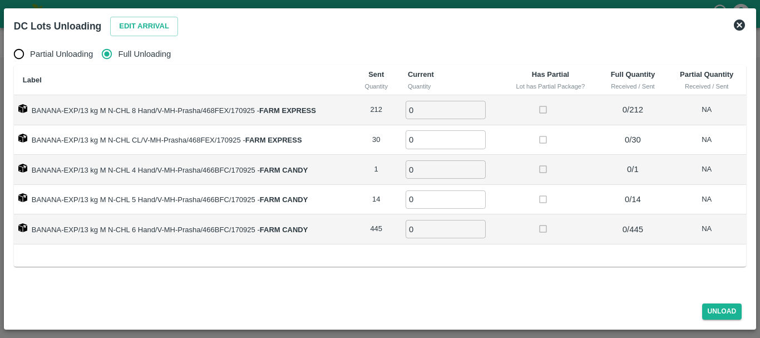
click at [446, 107] on input "0" at bounding box center [446, 110] width 80 height 18
click at [167, 27] on button "Edit Arrival" at bounding box center [144, 26] width 68 height 19
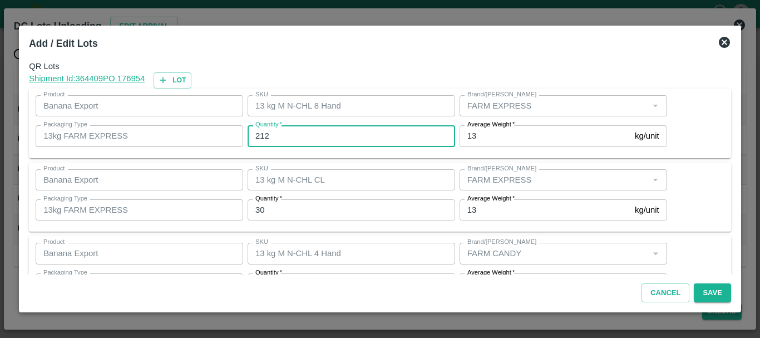
click at [322, 134] on input "212" at bounding box center [352, 135] width 208 height 21
type input "224"
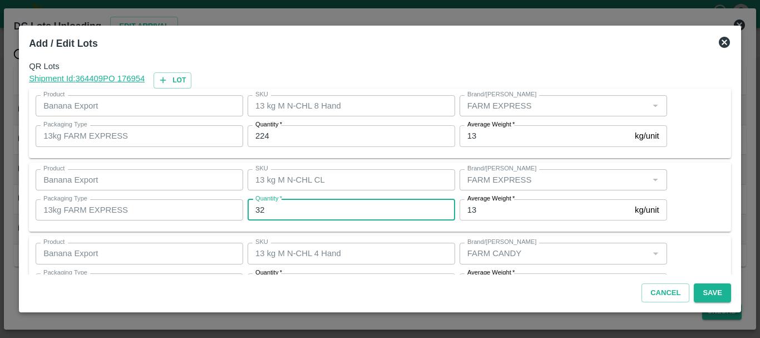
type input "32"
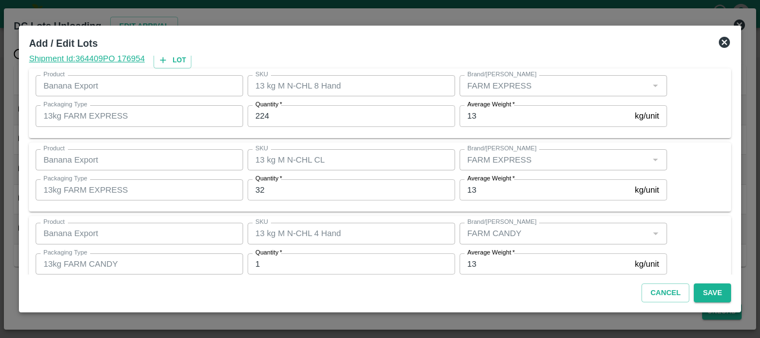
scroll to position [188, 0]
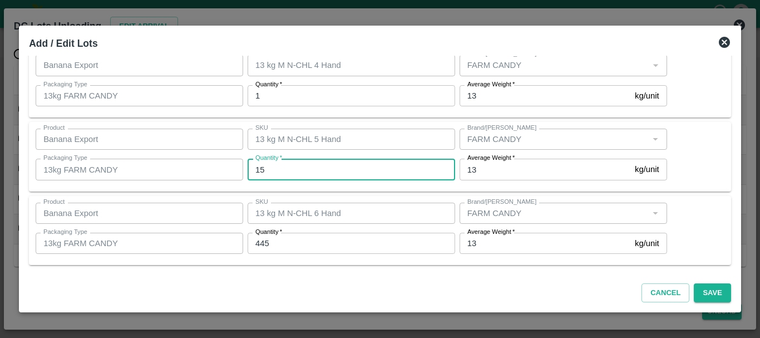
type input "15"
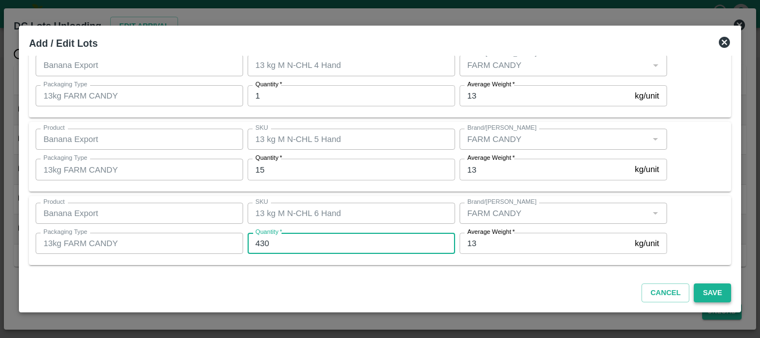
type input "430"
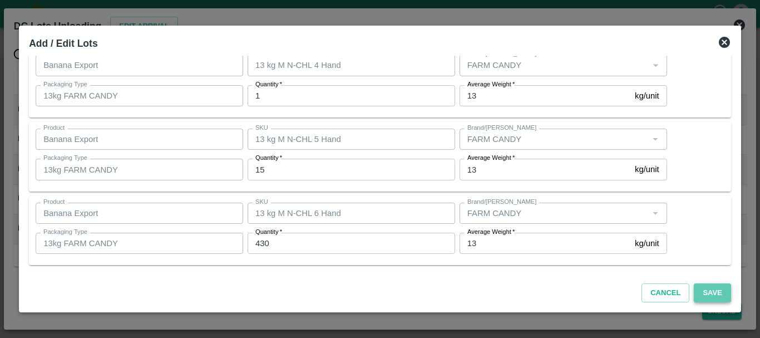
click at [706, 295] on button "Save" at bounding box center [712, 292] width 37 height 19
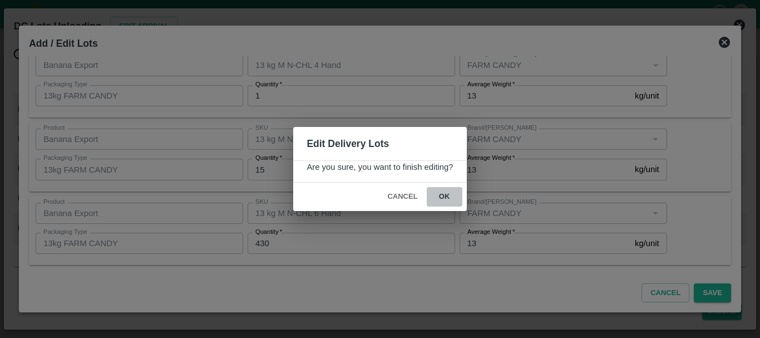
click at [445, 203] on button "ok" at bounding box center [445, 196] width 36 height 19
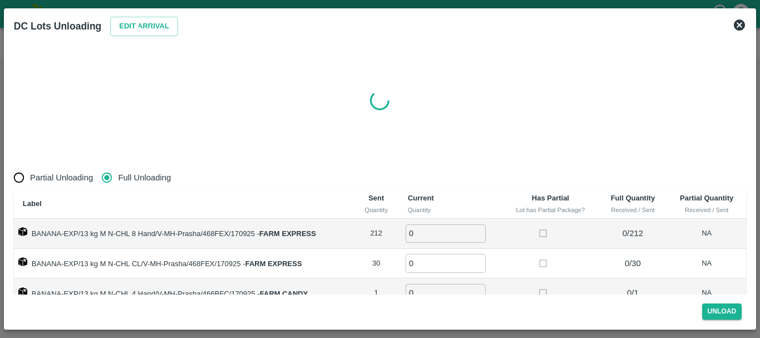
radio input "true"
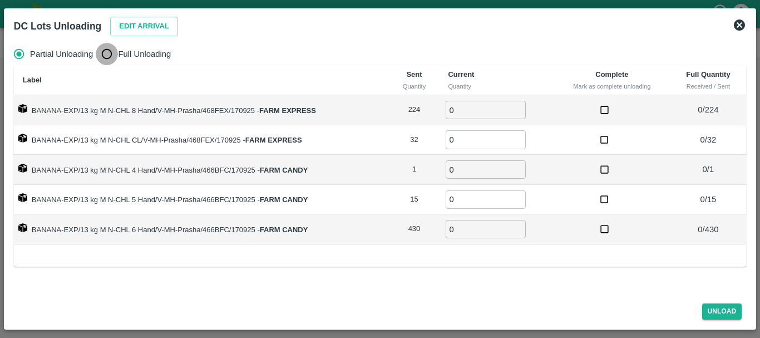
click at [111, 53] on input "Full Unloading" at bounding box center [107, 54] width 22 height 22
radio input "true"
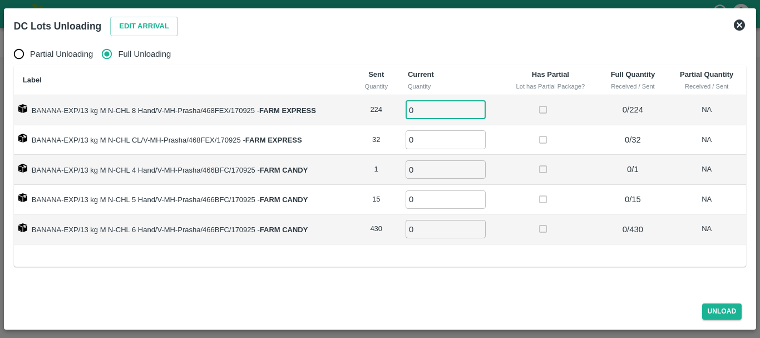
click at [449, 115] on input "0" at bounding box center [446, 110] width 80 height 18
type input "0224"
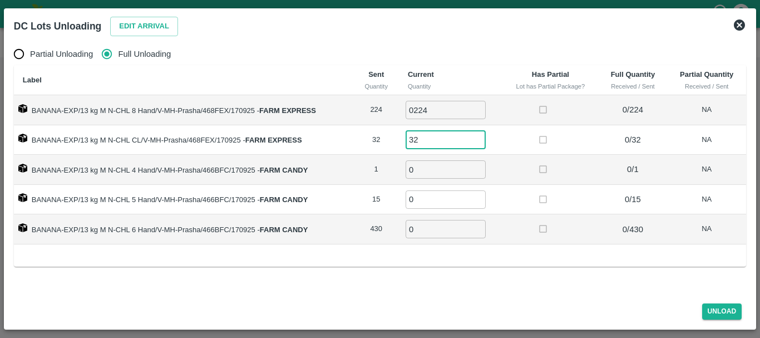
type input "32"
type input "1"
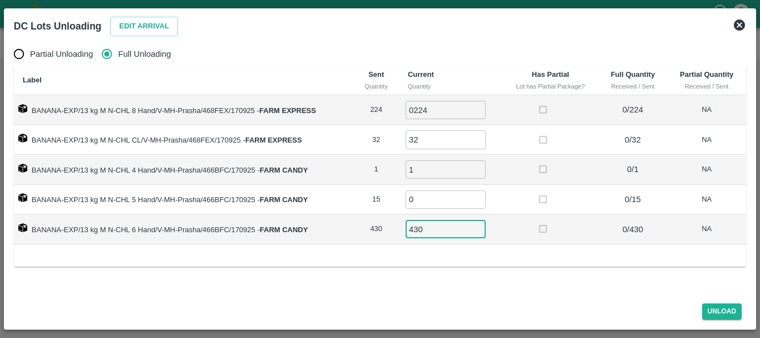
type input "430"
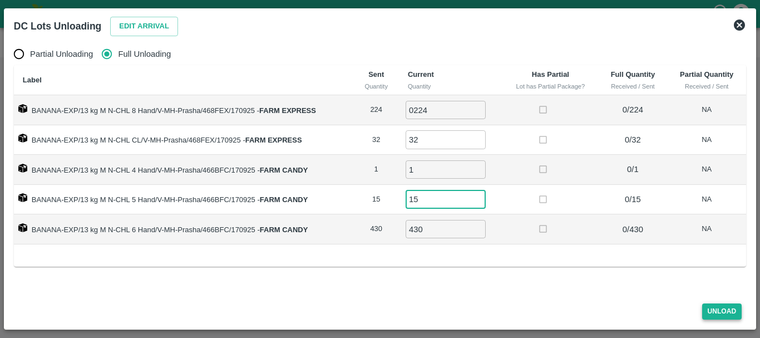
type input "15"
click at [725, 312] on button "Unload" at bounding box center [722, 311] width 40 height 16
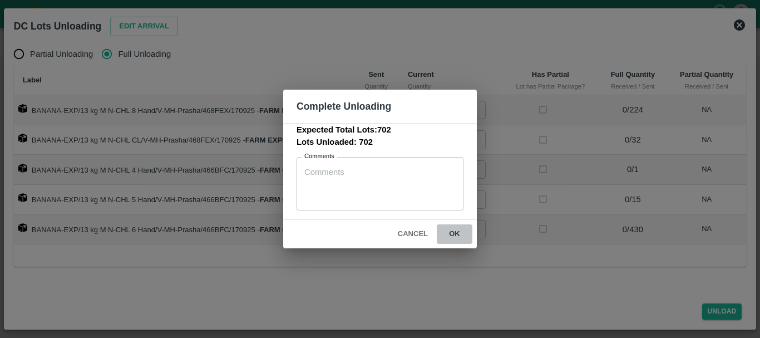
click at [456, 237] on button "ok" at bounding box center [455, 233] width 36 height 19
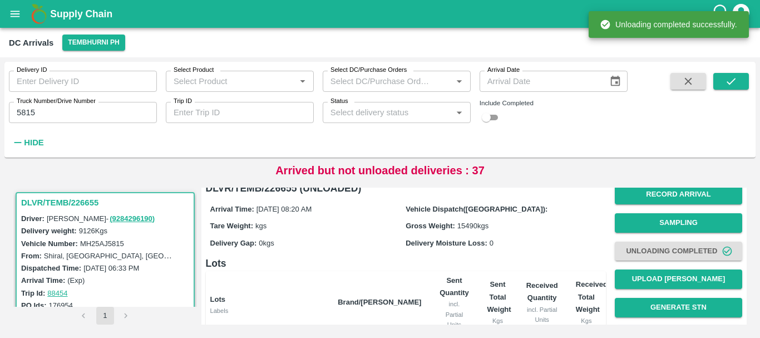
scroll to position [0, 0]
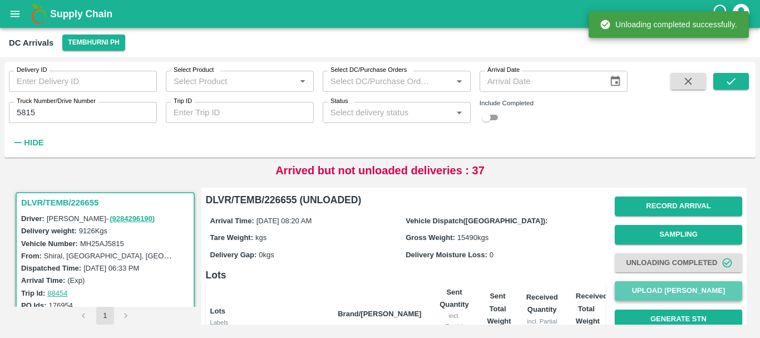
click at [669, 282] on button "Upload [PERSON_NAME]" at bounding box center [678, 290] width 127 height 19
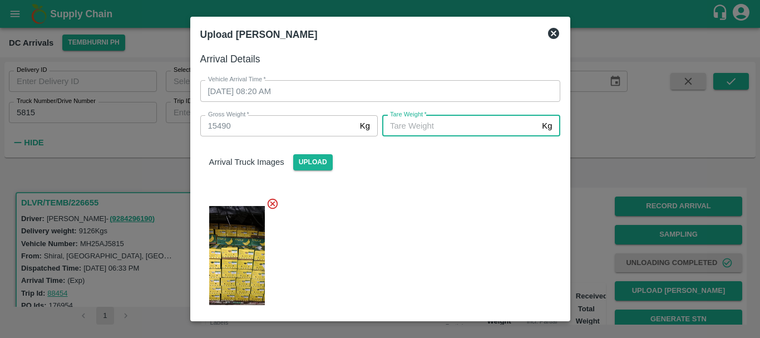
click at [437, 127] on input "[PERSON_NAME]   *" at bounding box center [459, 125] width 155 height 21
type input "5540"
click at [433, 206] on div at bounding box center [375, 252] width 369 height 128
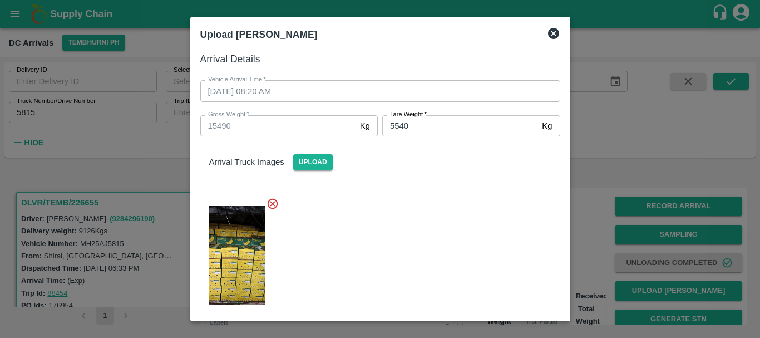
scroll to position [142, 0]
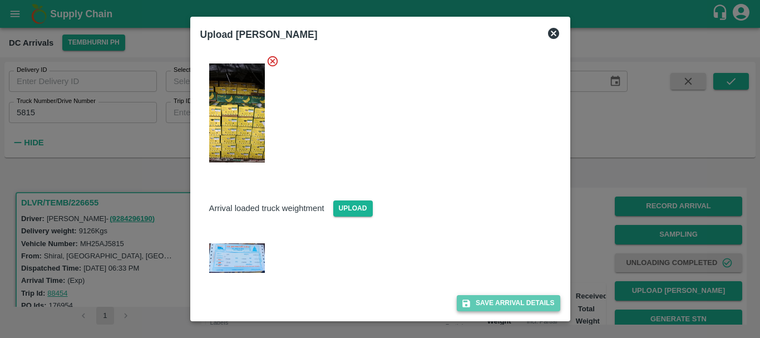
click at [491, 298] on button "Save Arrival Details" at bounding box center [508, 303] width 103 height 16
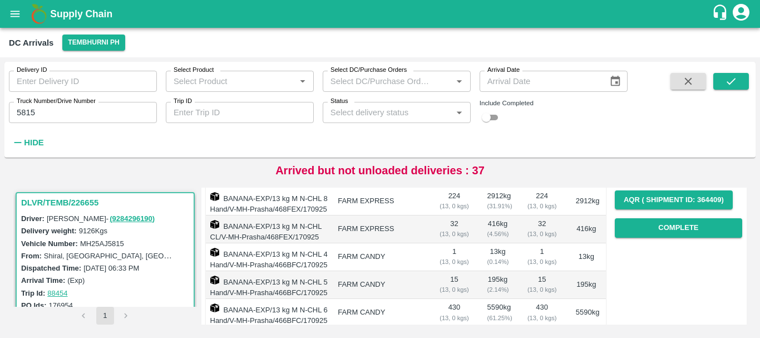
scroll to position [175, 0]
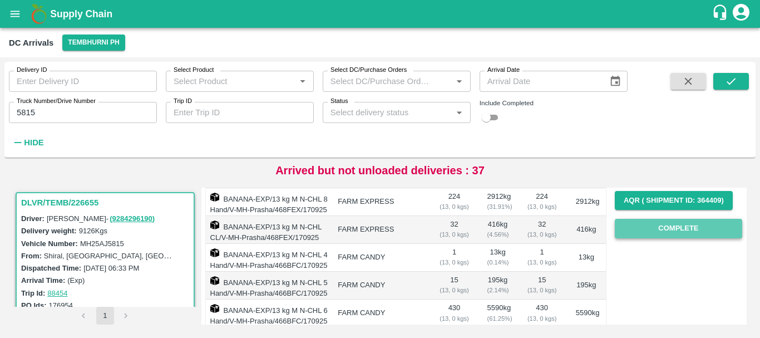
click at [652, 229] on button "Complete" at bounding box center [678, 228] width 127 height 19
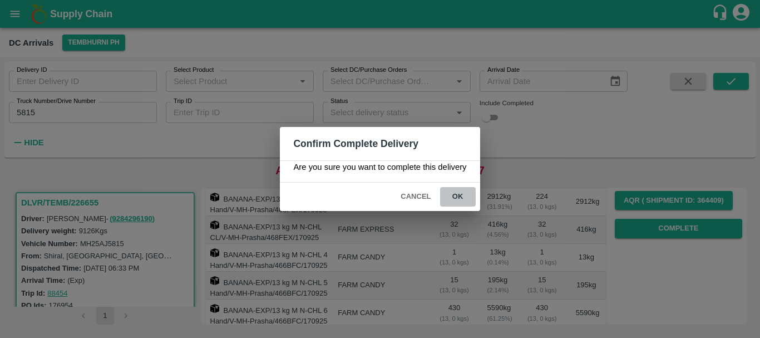
click at [461, 204] on button "ok" at bounding box center [458, 196] width 36 height 19
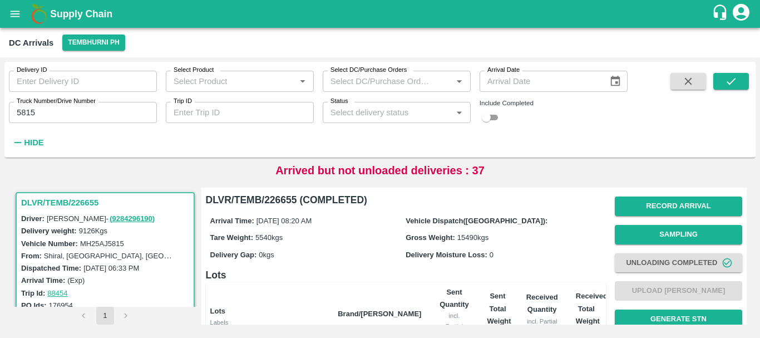
scroll to position [253, 0]
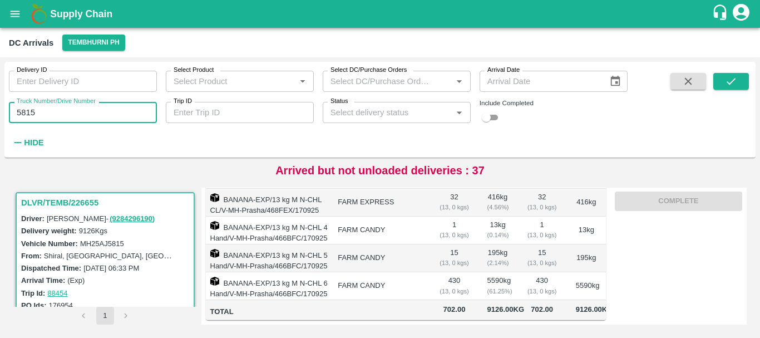
click at [80, 114] on input "5815" at bounding box center [83, 112] width 148 height 21
type input "5"
type input "3780"
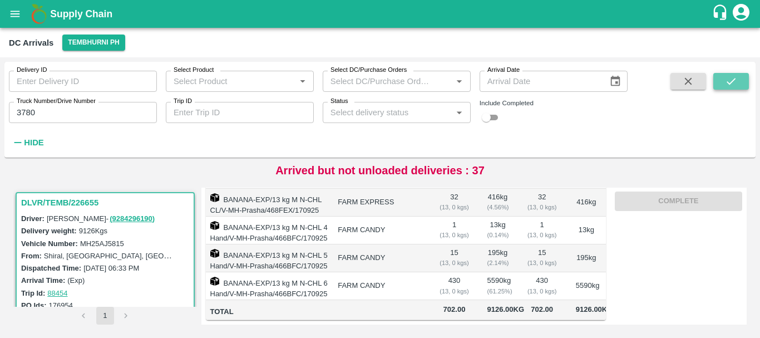
click at [746, 80] on button "submit" at bounding box center [731, 81] width 36 height 17
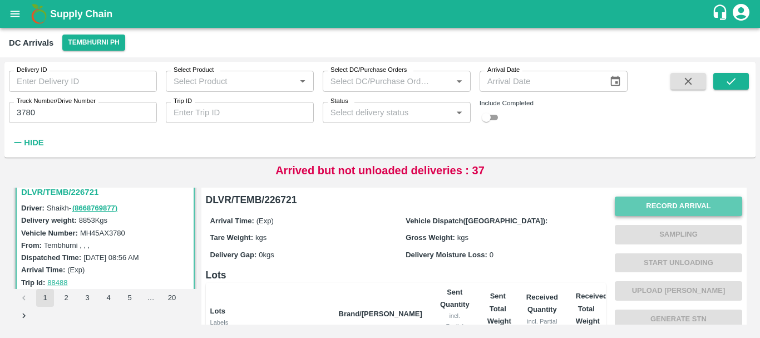
click at [646, 203] on button "Record Arrival" at bounding box center [678, 205] width 127 height 19
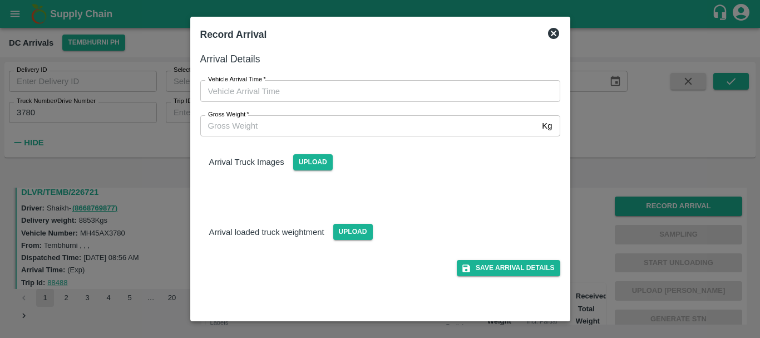
type input "DD/MM/YYYY hh:mm aa"
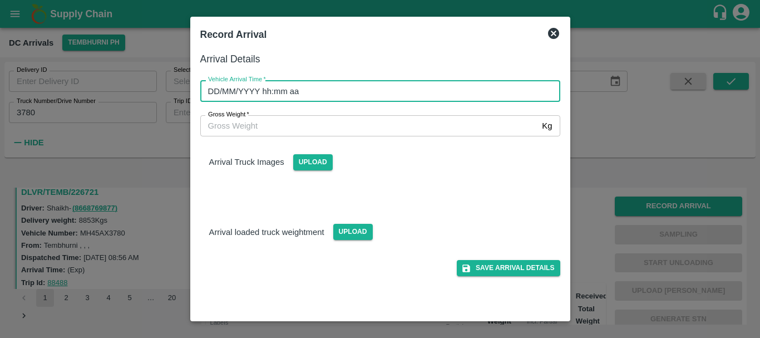
click at [431, 97] on input "DD/MM/YYYY hh:mm aa" at bounding box center [376, 90] width 352 height 21
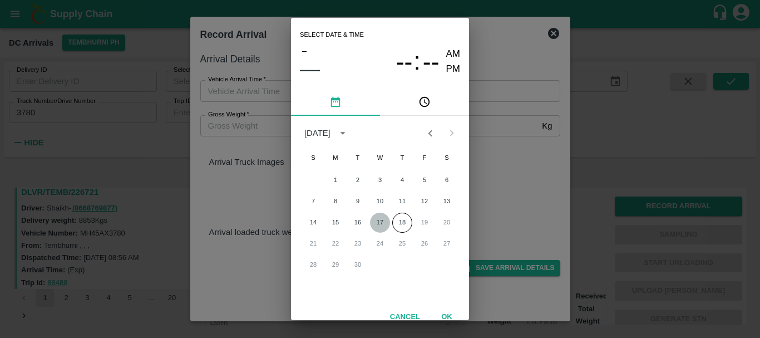
click at [380, 218] on button "17" at bounding box center [380, 223] width 20 height 20
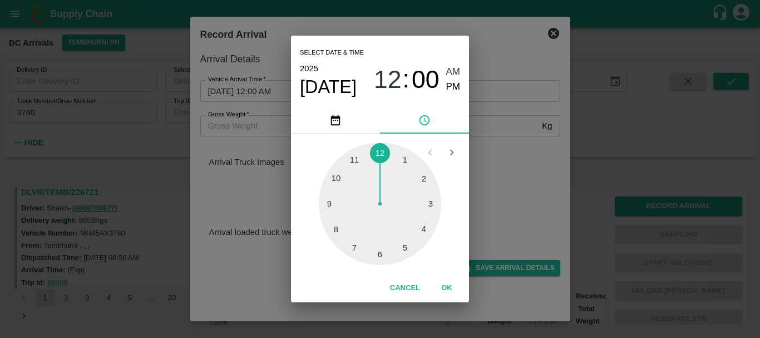
click at [399, 245] on div at bounding box center [380, 203] width 122 height 122
click at [347, 228] on div at bounding box center [380, 203] width 122 height 122
type input "[DATE] 05:39 AM"
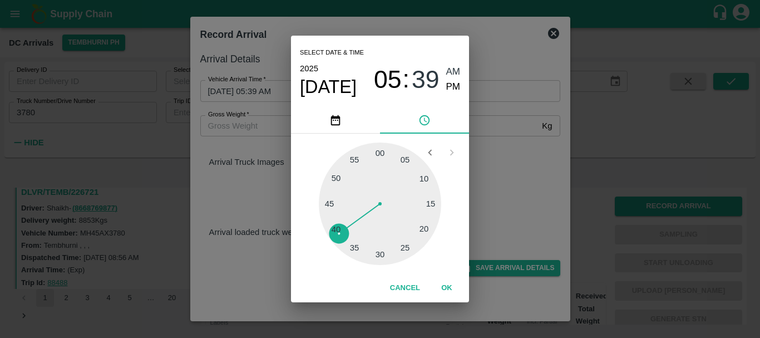
click at [438, 64] on div "[DATE] 05 : 39 AM PM" at bounding box center [380, 79] width 160 height 37
drag, startPoint x: 450, startPoint y: 85, endPoint x: 502, endPoint y: 151, distance: 84.4
click at [502, 151] on div "Select date & time [DATE] 05 : 39 AM PM 05 10 15 20 25 30 35 40 45 50 55 00 Can…" at bounding box center [380, 169] width 760 height 338
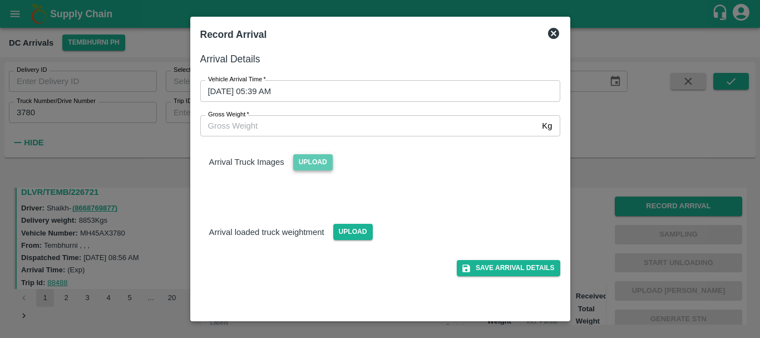
click at [318, 158] on span "Upload" at bounding box center [313, 162] width 40 height 16
click at [0, 0] on input "Upload" at bounding box center [0, 0] width 0 height 0
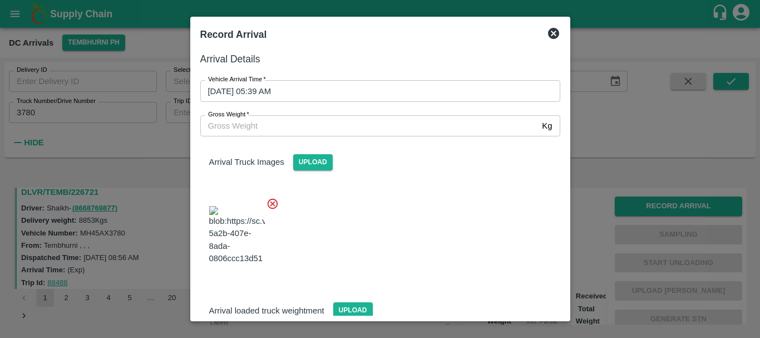
scroll to position [60, 0]
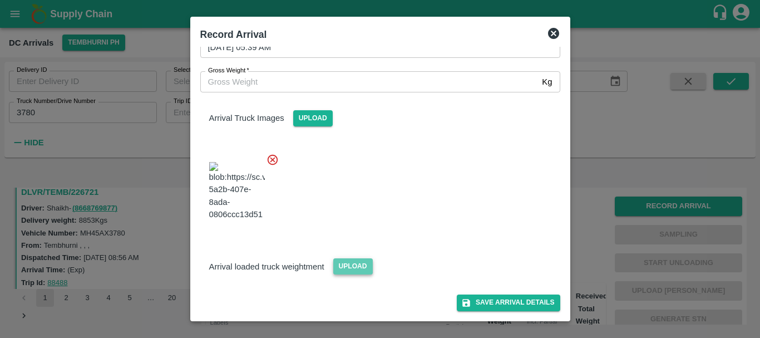
click at [352, 262] on span "Upload" at bounding box center [353, 266] width 40 height 16
click at [0, 0] on input "Upload" at bounding box center [0, 0] width 0 height 0
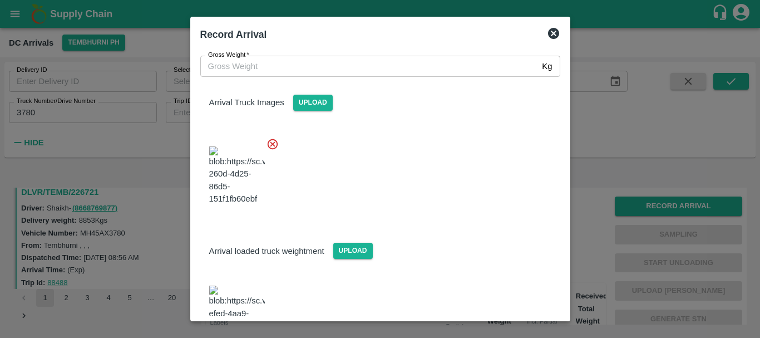
scroll to position [112, 0]
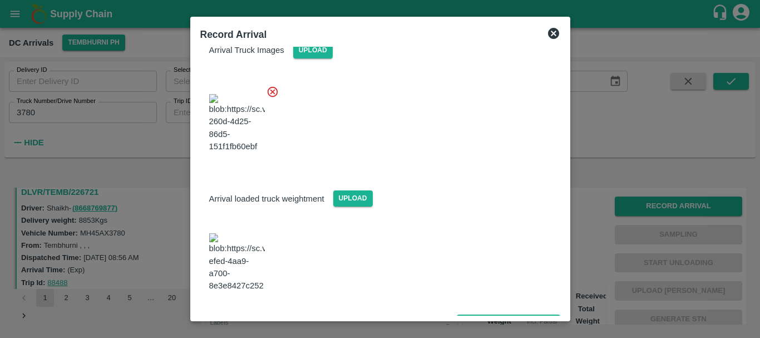
click at [243, 252] on img at bounding box center [237, 262] width 56 height 58
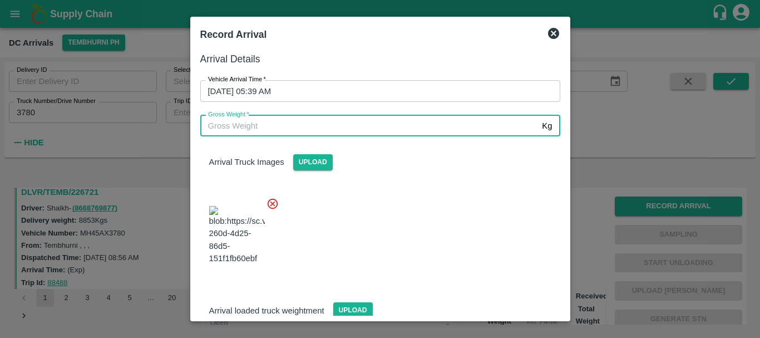
click at [282, 124] on input "Gross Weight   *" at bounding box center [369, 125] width 338 height 21
type input "15170"
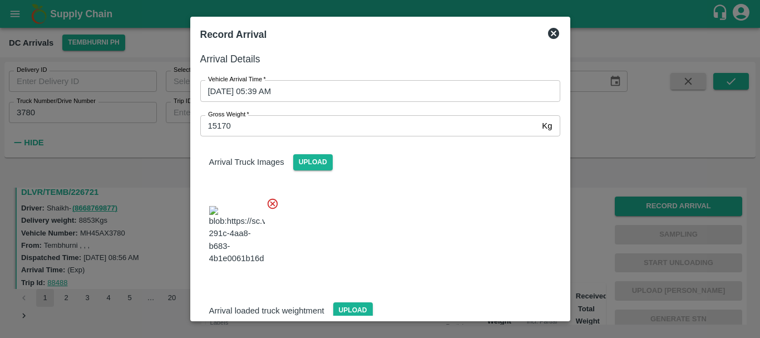
click at [420, 229] on div at bounding box center [375, 231] width 369 height 87
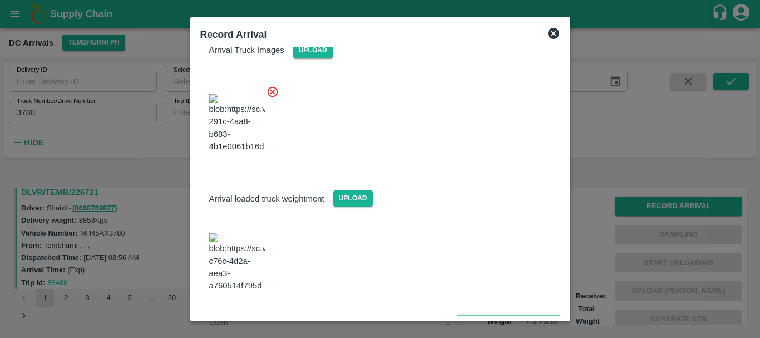
click at [465, 317] on icon "submit" at bounding box center [466, 322] width 10 height 10
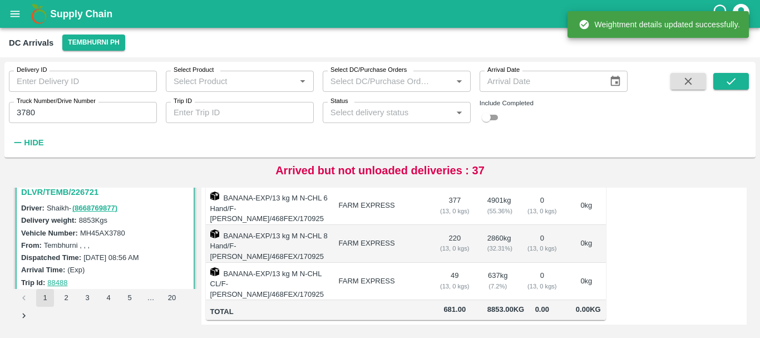
scroll to position [0, 0]
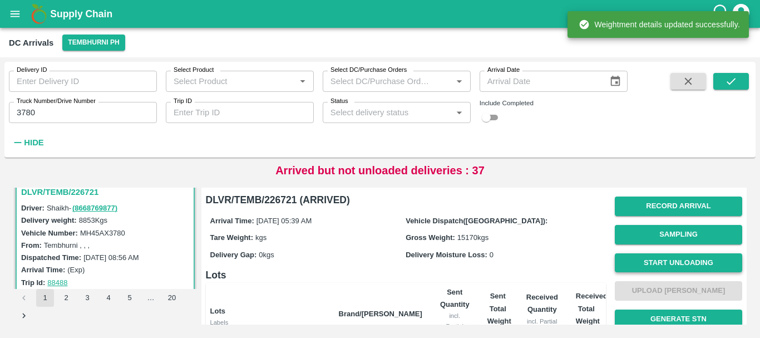
click at [663, 260] on button "Start Unloading" at bounding box center [678, 262] width 127 height 19
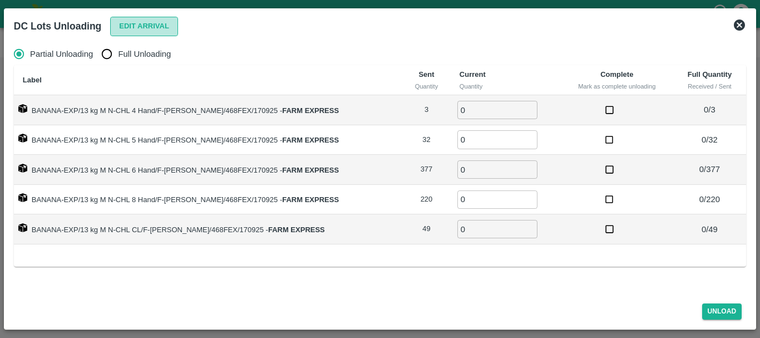
click at [141, 26] on button "Edit Arrival" at bounding box center [144, 26] width 68 height 19
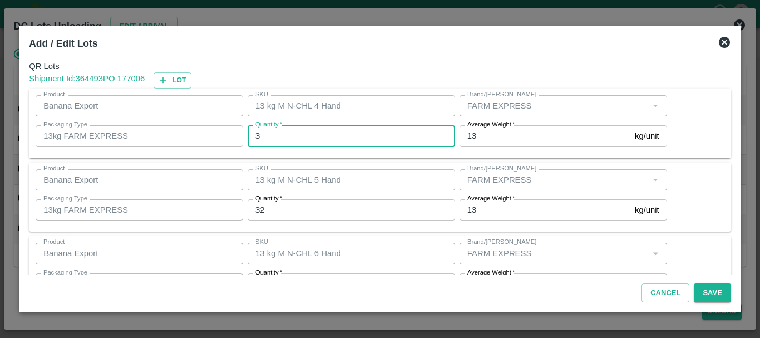
click at [271, 141] on input "3" at bounding box center [352, 135] width 208 height 21
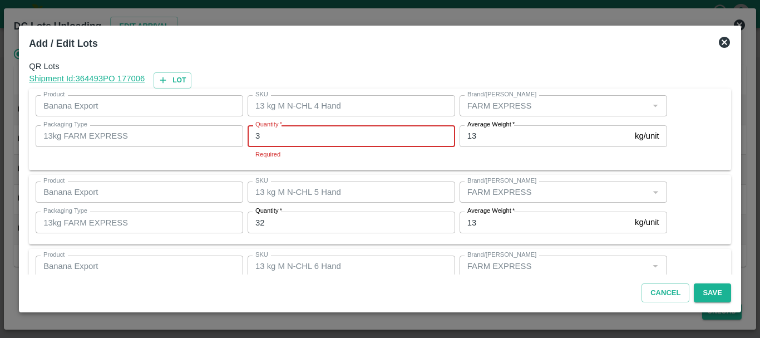
click at [271, 141] on input "3" at bounding box center [352, 135] width 208 height 21
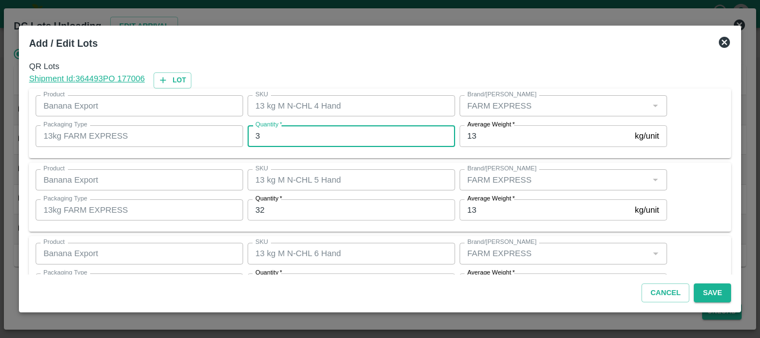
type input "3"
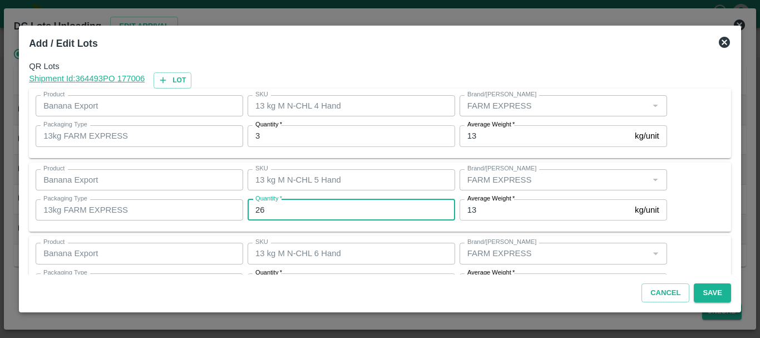
type input "26"
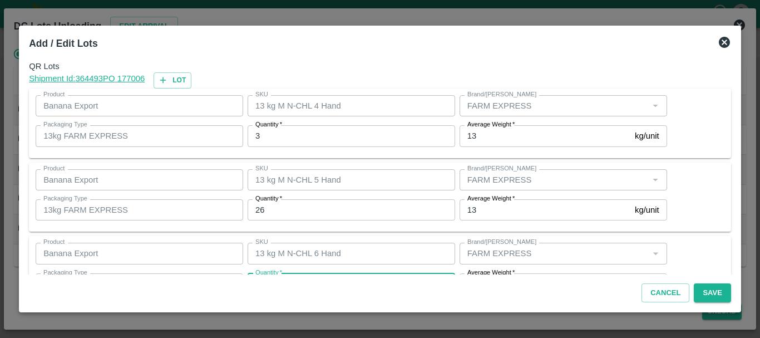
scroll to position [20, 0]
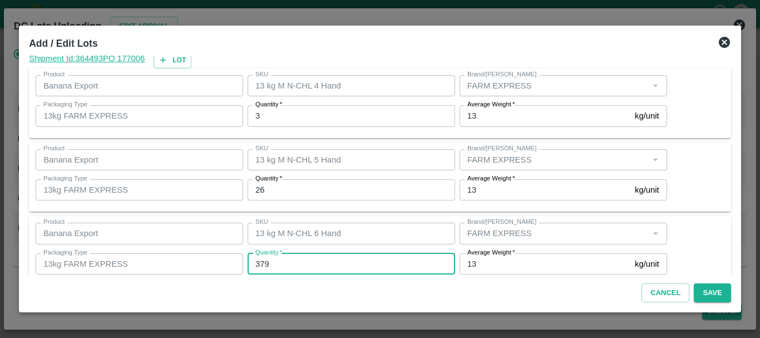
type input "379"
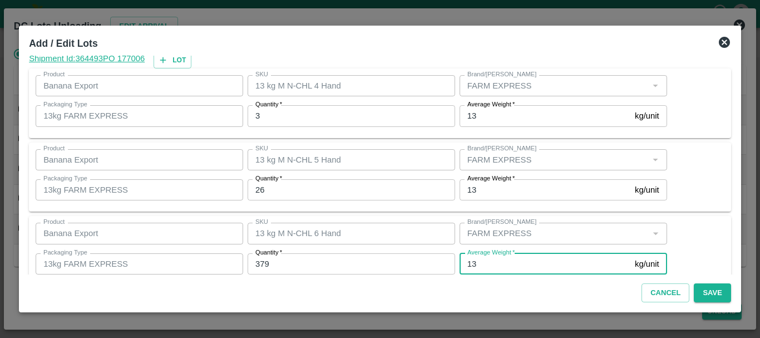
scroll to position [188, 0]
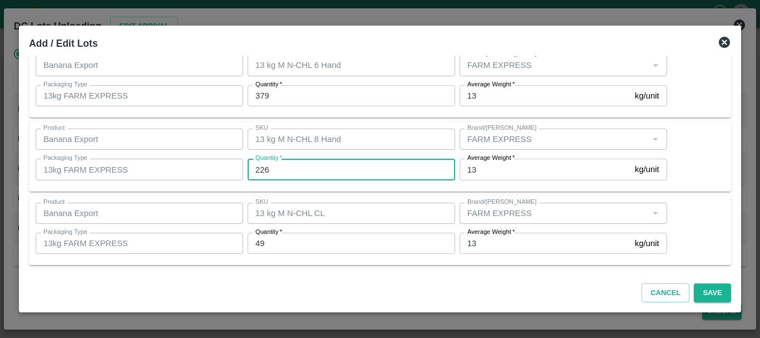
type input "226"
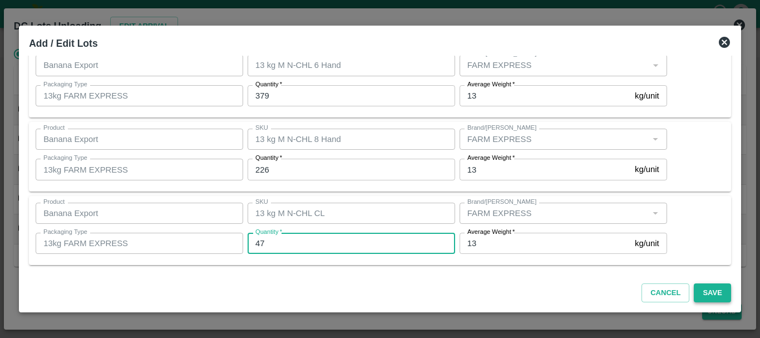
type input "47"
click at [708, 293] on button "Save" at bounding box center [712, 292] width 37 height 19
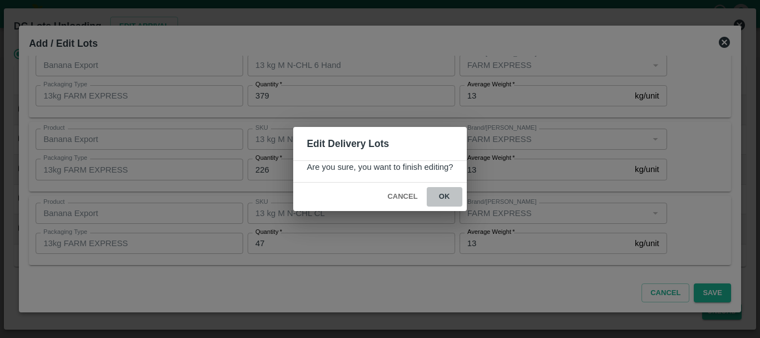
click at [443, 196] on button "ok" at bounding box center [445, 196] width 36 height 19
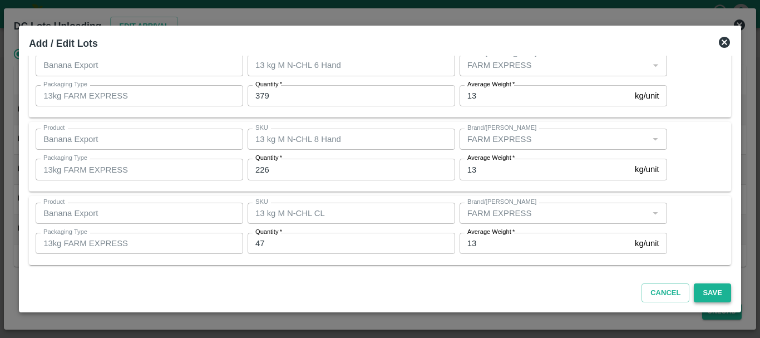
click at [701, 293] on button "Save" at bounding box center [712, 292] width 37 height 19
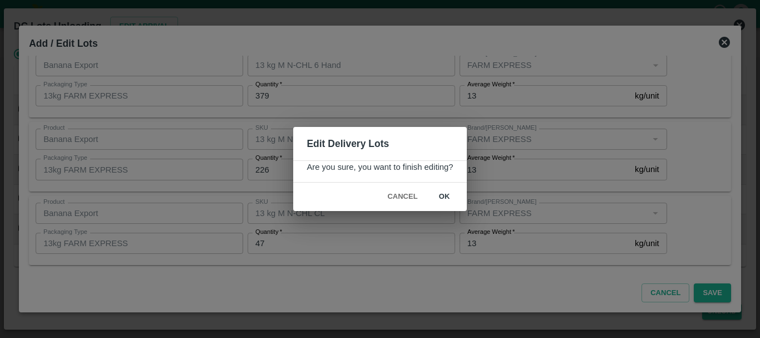
click at [442, 196] on button "ok" at bounding box center [445, 196] width 36 height 19
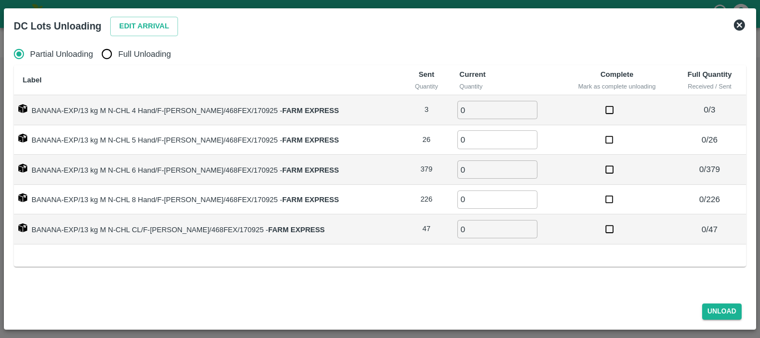
click at [119, 64] on label "Full Unloading" at bounding box center [133, 54] width 75 height 22
click at [118, 64] on input "Full Unloading" at bounding box center [107, 54] width 22 height 22
radio input "true"
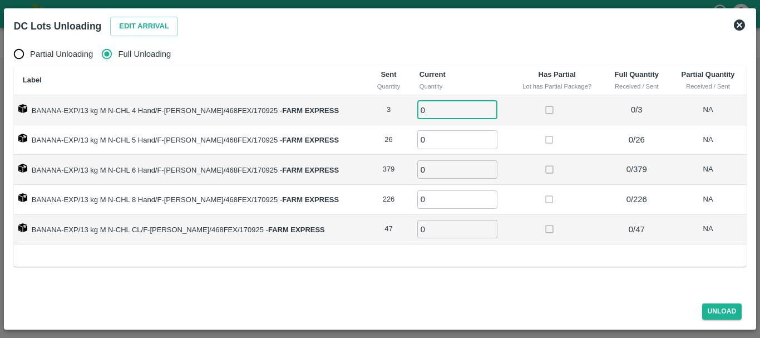
click at [457, 101] on input "0" at bounding box center [457, 110] width 80 height 18
type input "03"
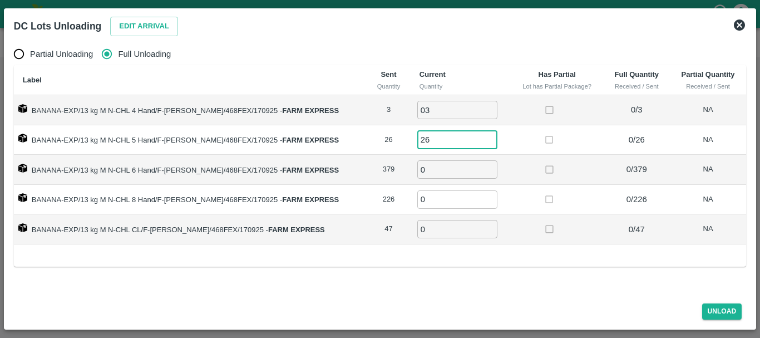
type input "26"
type input "379"
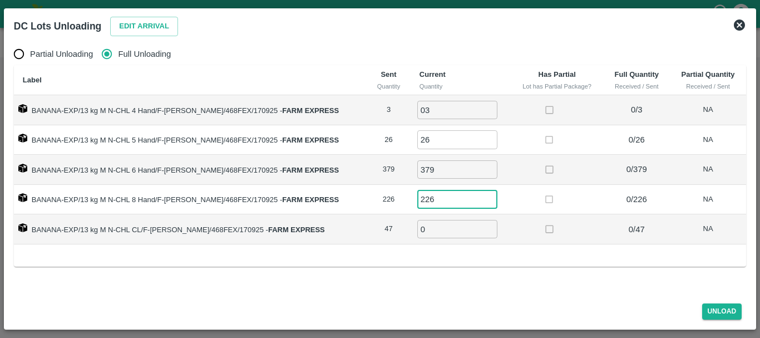
type input "226"
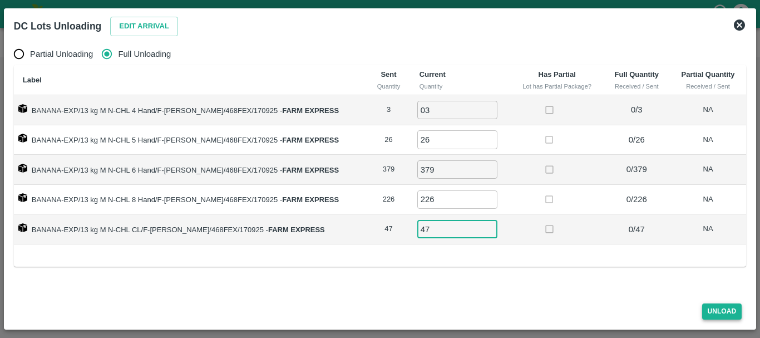
type input "47"
click at [733, 308] on button "Unload" at bounding box center [722, 311] width 40 height 16
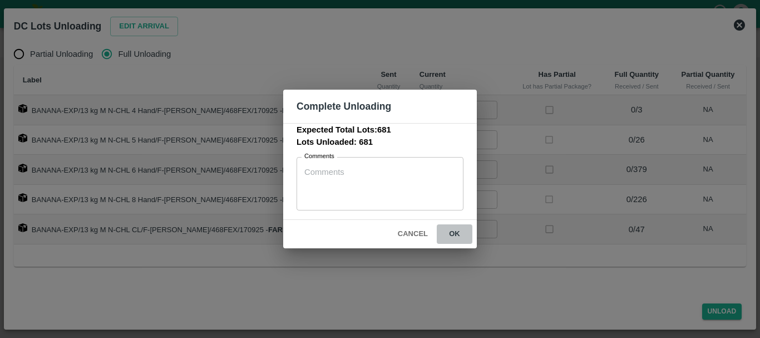
click at [451, 231] on button "ok" at bounding box center [455, 233] width 36 height 19
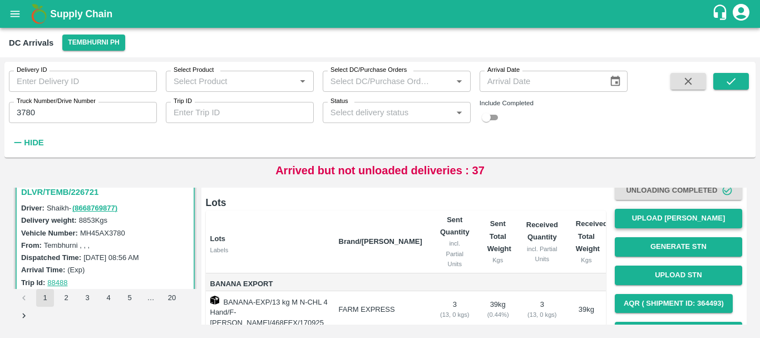
scroll to position [72, 0]
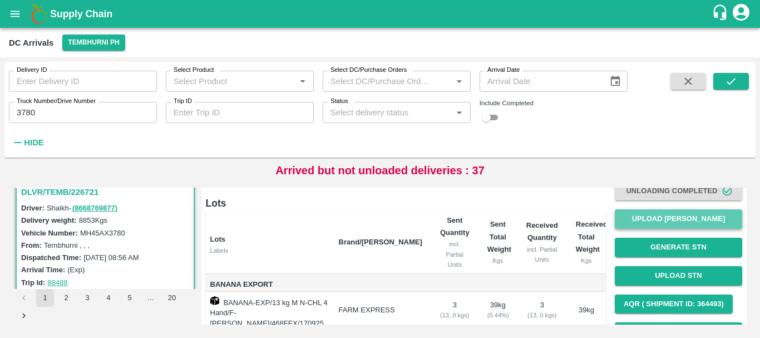
click at [653, 215] on button "Upload [PERSON_NAME]" at bounding box center [678, 218] width 127 height 19
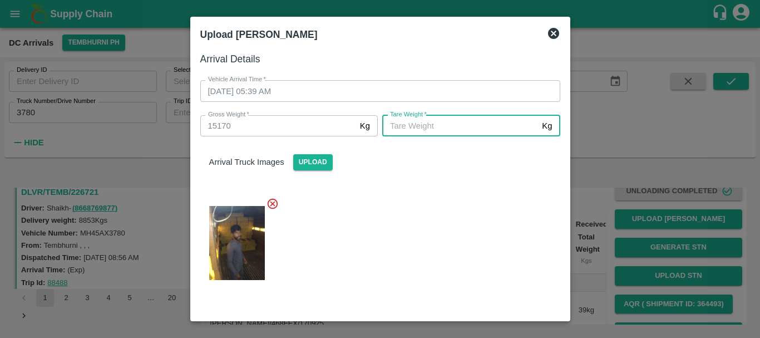
click at [413, 134] on input "[PERSON_NAME]   *" at bounding box center [459, 125] width 155 height 21
type input "5620"
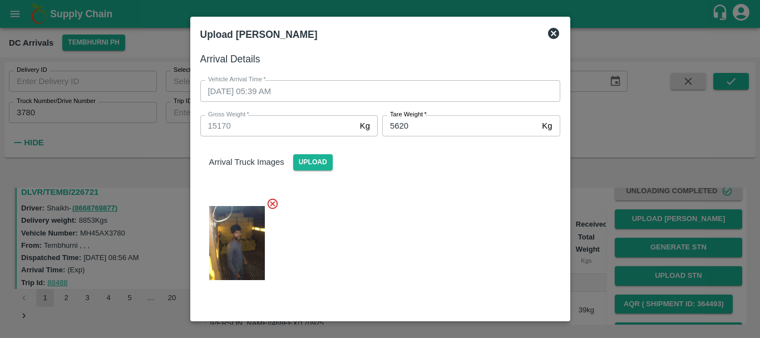
click at [418, 239] on div at bounding box center [375, 239] width 369 height 103
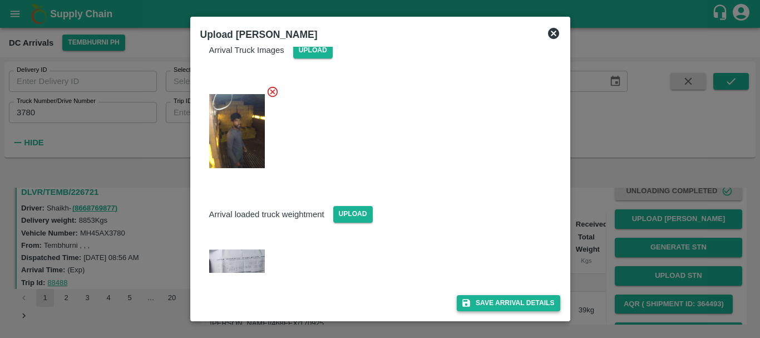
click at [479, 299] on button "Save Arrival Details" at bounding box center [508, 303] width 103 height 16
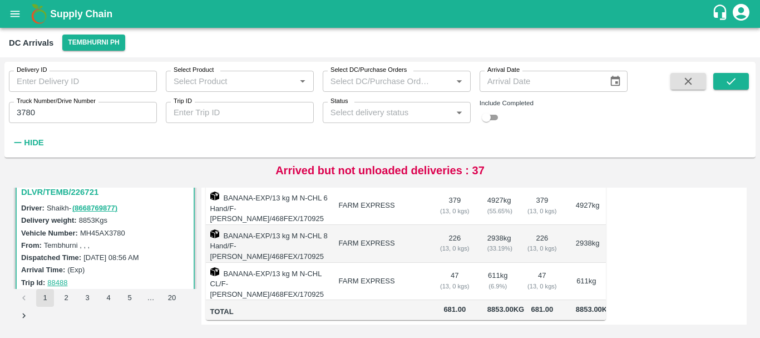
scroll to position [187, 0]
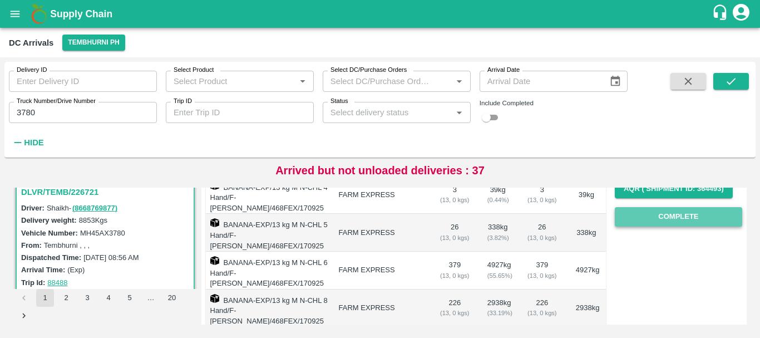
click at [642, 223] on button "Complete" at bounding box center [678, 216] width 127 height 19
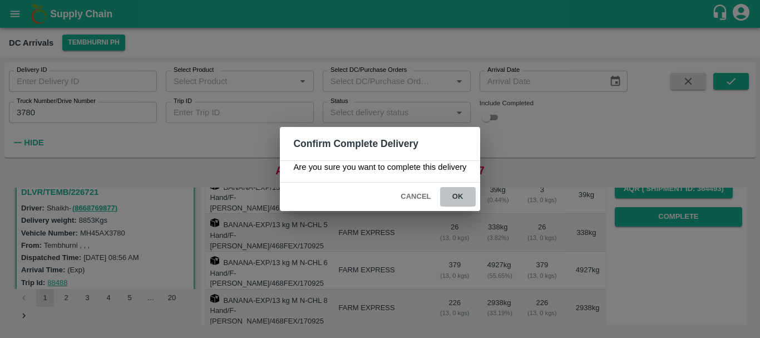
click at [470, 196] on button "ok" at bounding box center [458, 196] width 36 height 19
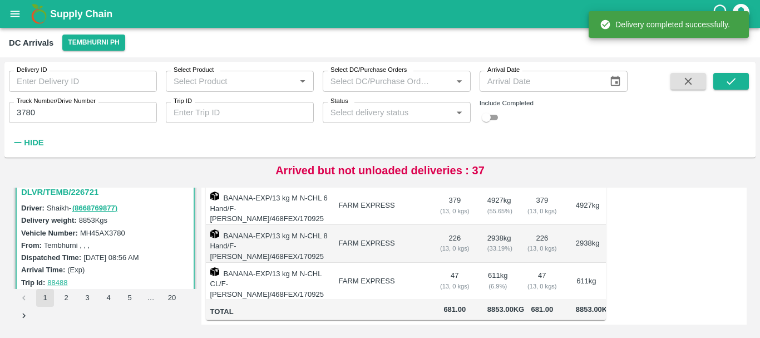
scroll to position [0, 0]
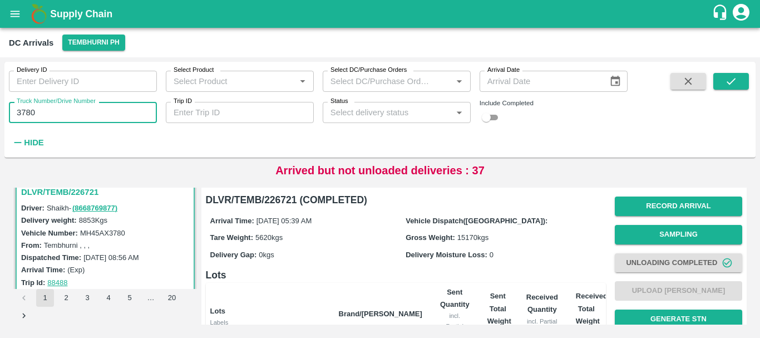
click at [46, 115] on input "3780" at bounding box center [83, 112] width 148 height 21
type input "3"
type input "1614"
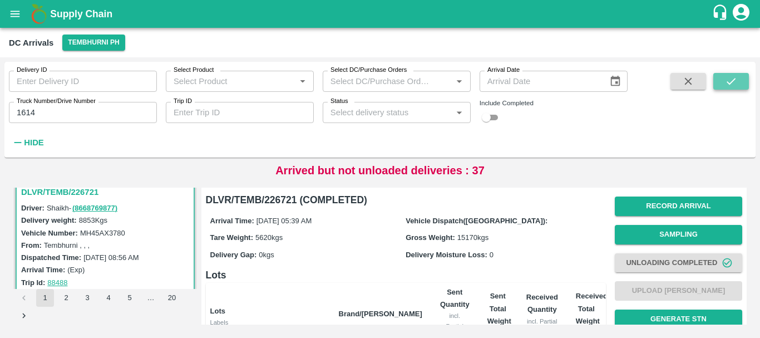
click at [733, 81] on icon "submit" at bounding box center [731, 81] width 12 height 12
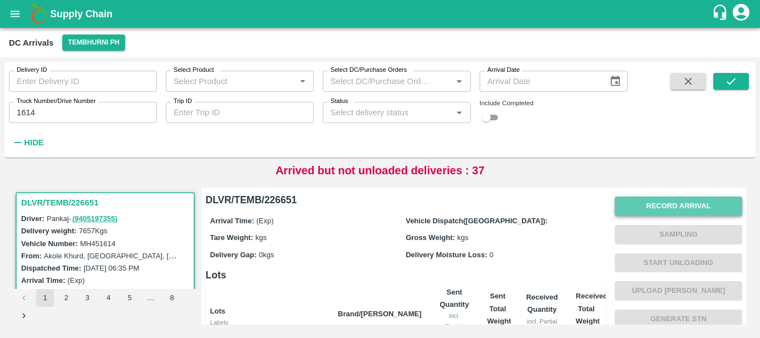
click at [637, 206] on button "Record Arrival" at bounding box center [678, 205] width 127 height 19
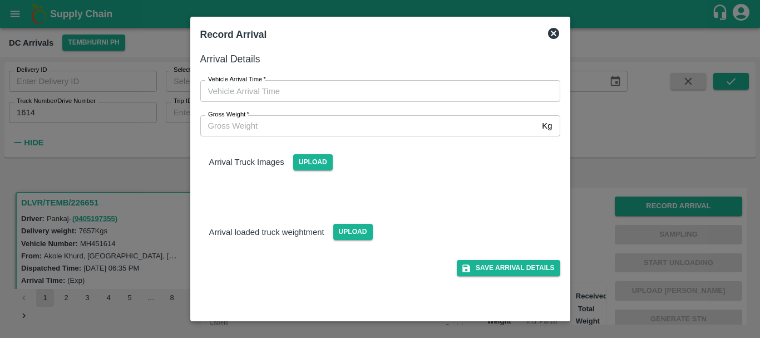
type input "DD/MM/YYYY hh:mm aa"
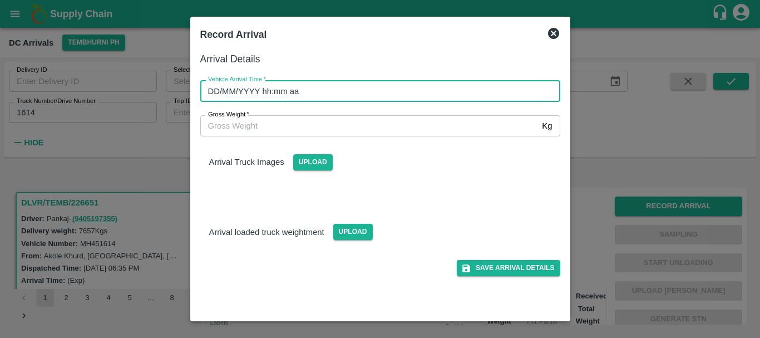
click at [313, 81] on input "DD/MM/YYYY hh:mm aa" at bounding box center [376, 90] width 352 height 21
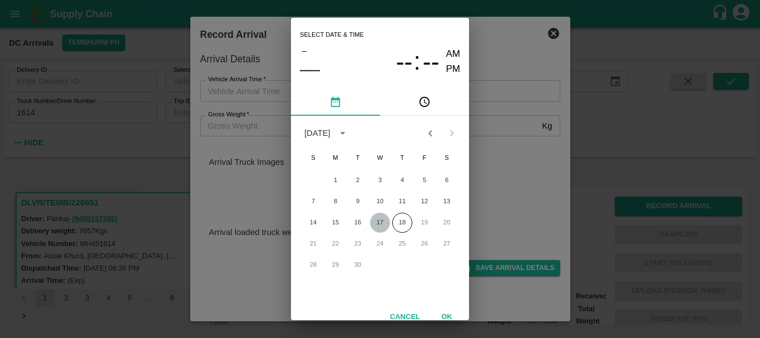
click at [376, 220] on button "17" at bounding box center [380, 223] width 20 height 20
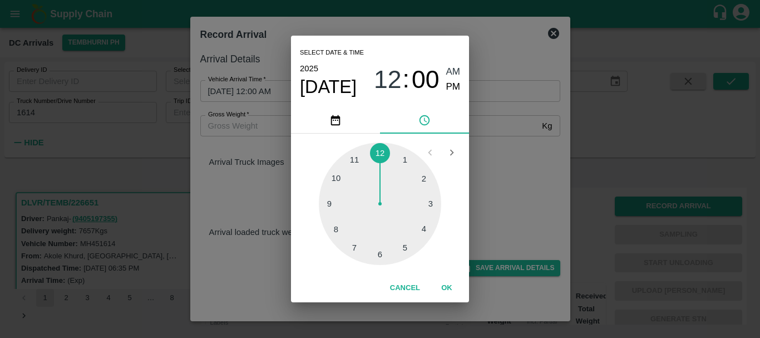
click at [357, 158] on div at bounding box center [380, 203] width 122 height 122
click at [414, 186] on div at bounding box center [380, 203] width 122 height 122
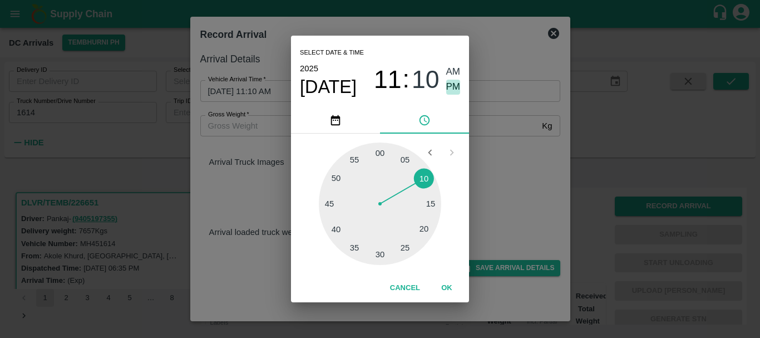
click at [451, 93] on span "PM" at bounding box center [453, 87] width 14 height 15
type input "[DATE] 11:10 PM"
click at [500, 169] on div "Select date & time [DATE] 11 : 10 AM PM 05 10 15 20 25 30 35 40 45 50 55 00 Can…" at bounding box center [380, 169] width 760 height 338
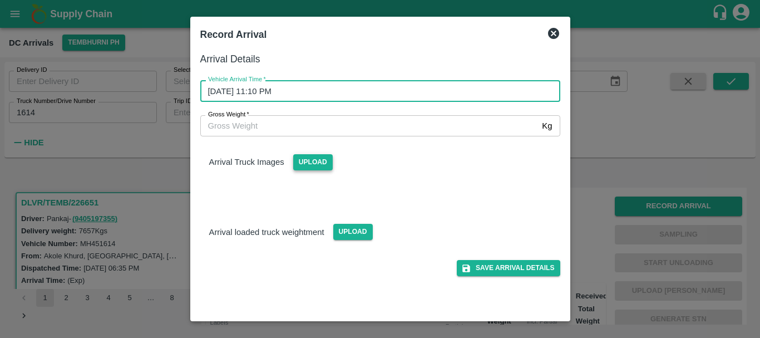
click at [323, 157] on span "Upload" at bounding box center [313, 162] width 40 height 16
click at [0, 0] on input "Upload" at bounding box center [0, 0] width 0 height 0
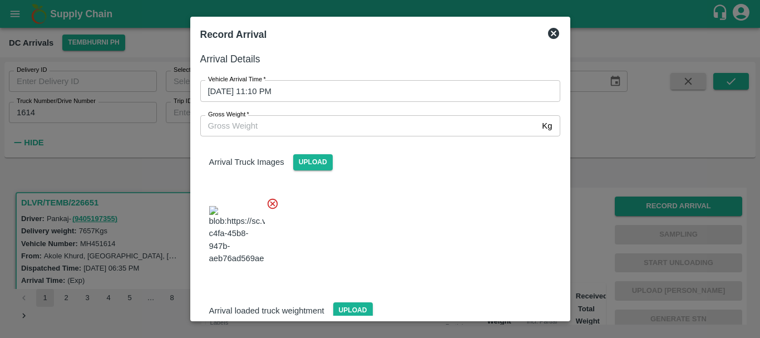
scroll to position [27, 0]
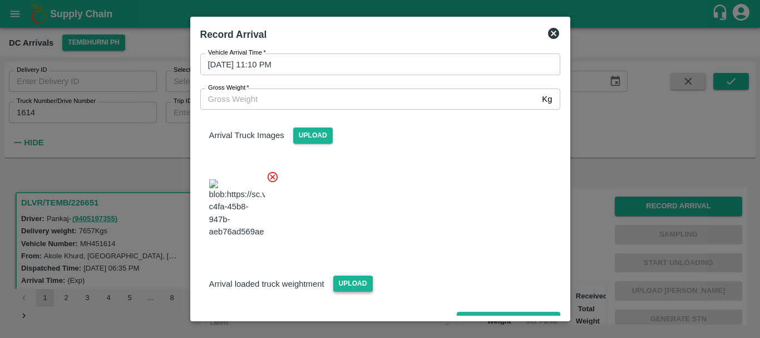
click at [339, 267] on div "Upload" at bounding box center [348, 279] width 48 height 25
click at [339, 275] on span "Upload" at bounding box center [353, 283] width 40 height 16
click at [0, 0] on input "Upload" at bounding box center [0, 0] width 0 height 0
click at [349, 275] on span "Upload" at bounding box center [353, 283] width 40 height 16
click at [0, 0] on input "Upload" at bounding box center [0, 0] width 0 height 0
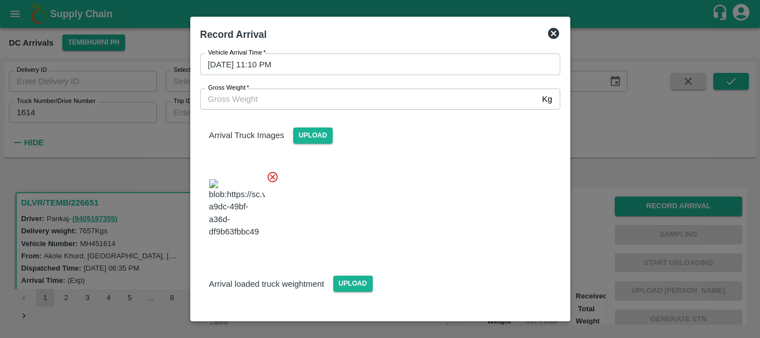
scroll to position [85, 0]
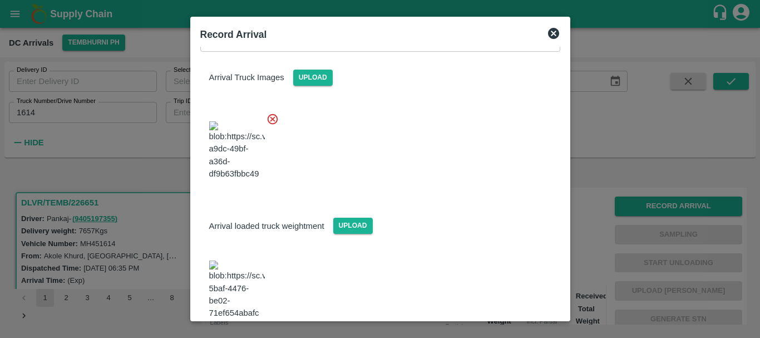
click at [230, 260] on img at bounding box center [237, 289] width 56 height 58
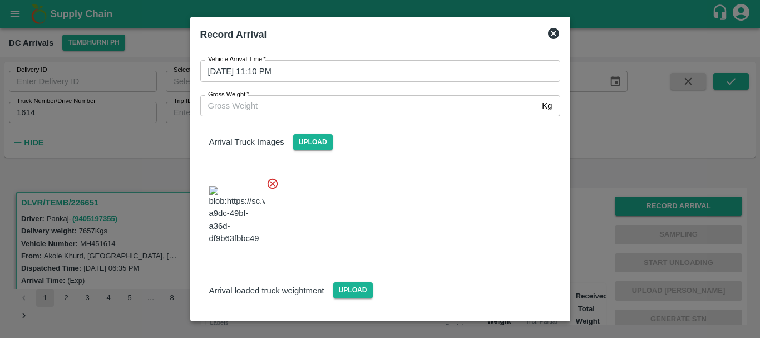
scroll to position [26, 0]
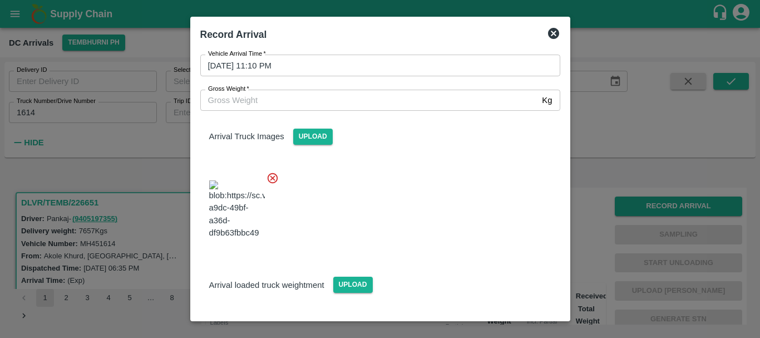
click at [326, 114] on div "Arrival Truck Images Upload" at bounding box center [380, 128] width 378 height 34
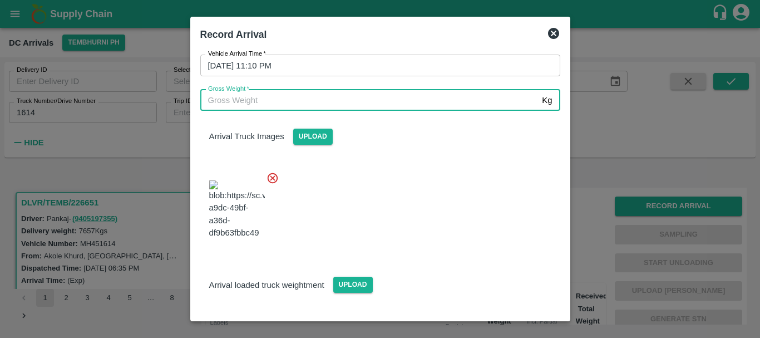
click at [305, 102] on input "Gross Weight   *" at bounding box center [369, 100] width 338 height 21
type input "13320"
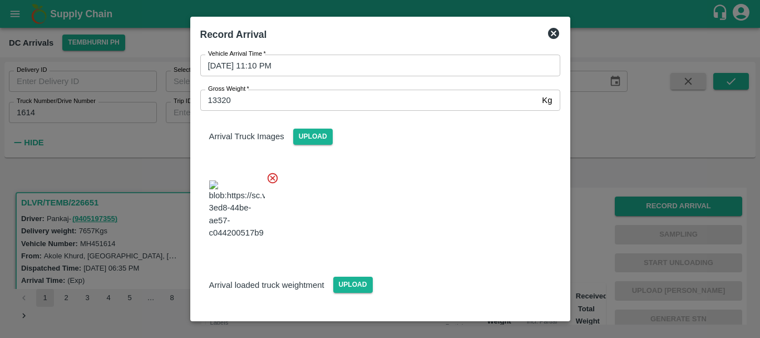
click at [449, 206] on div at bounding box center [375, 205] width 369 height 87
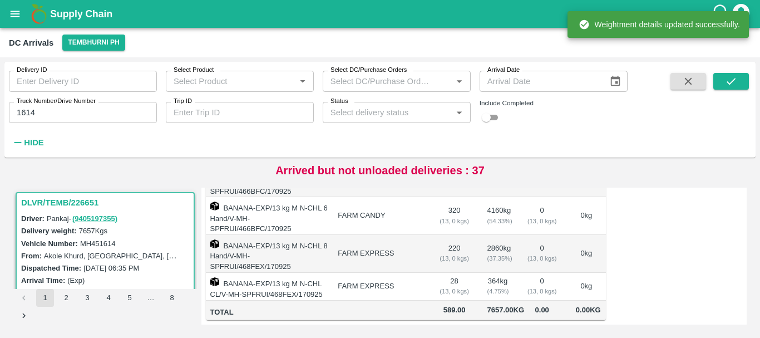
scroll to position [0, 0]
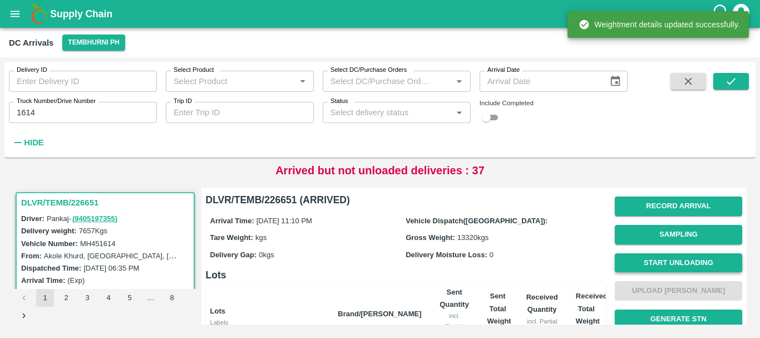
click at [650, 265] on button "Start Unloading" at bounding box center [678, 262] width 127 height 19
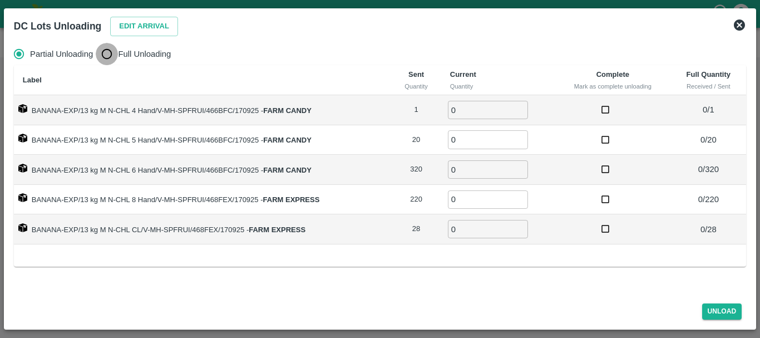
click at [101, 57] on input "Full Unloading" at bounding box center [107, 54] width 22 height 22
radio input "true"
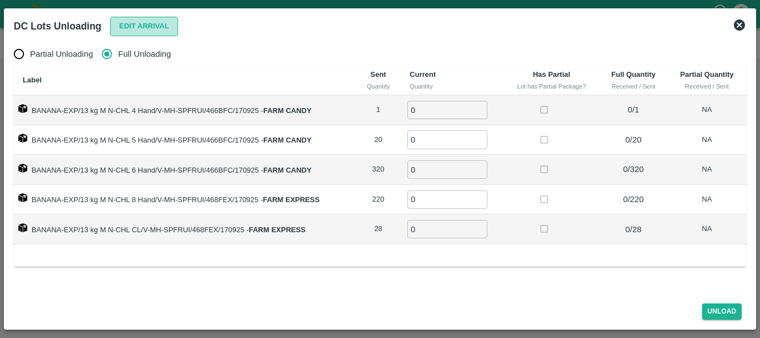
click at [131, 23] on button "Edit Arrival" at bounding box center [144, 26] width 68 height 19
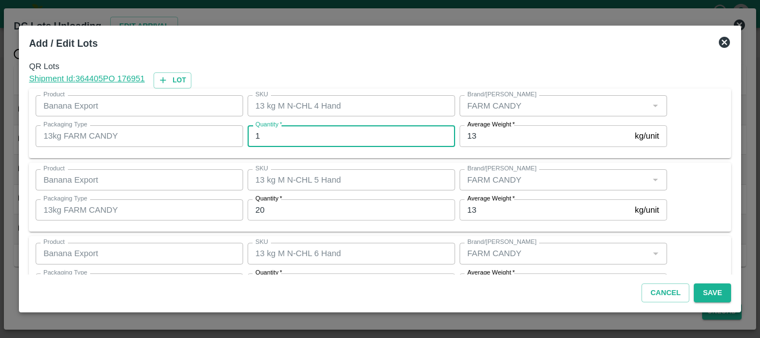
click at [329, 129] on input "1" at bounding box center [352, 135] width 208 height 21
click at [329, 129] on input "11" at bounding box center [352, 135] width 208 height 21
type input "1"
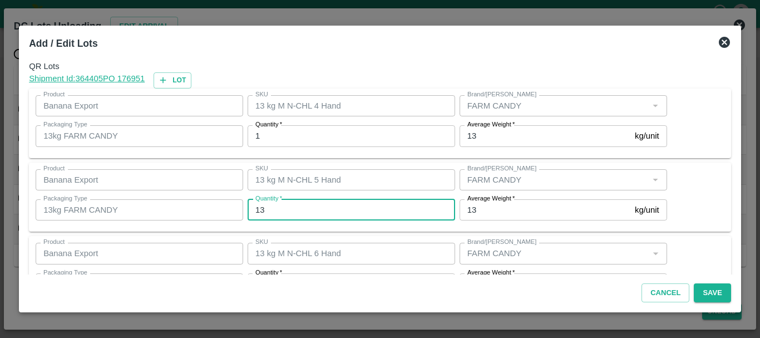
type input "13"
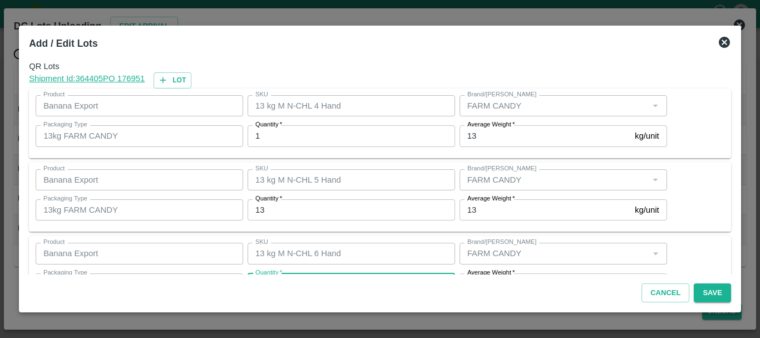
scroll to position [20, 0]
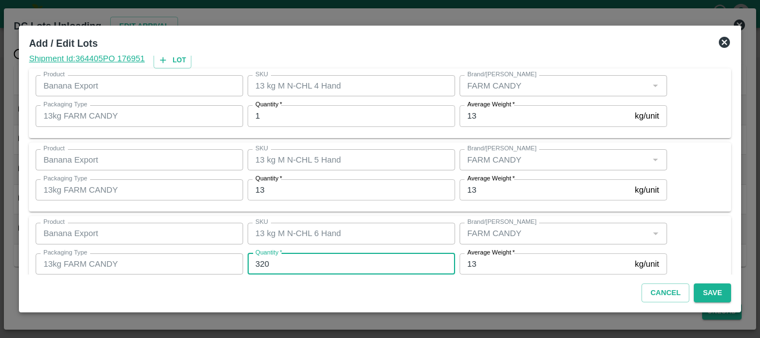
click at [299, 260] on input "320" at bounding box center [352, 263] width 208 height 21
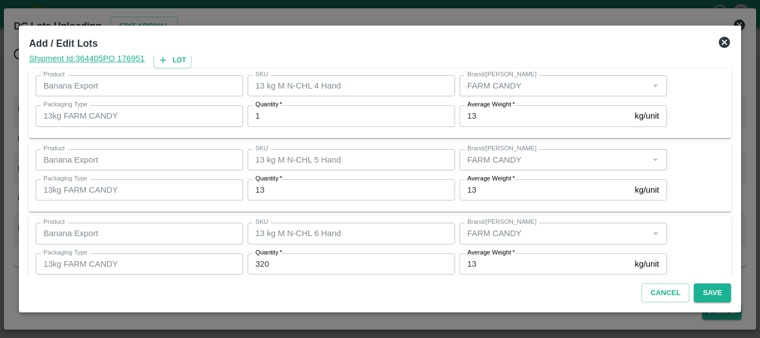
scroll to position [188, 0]
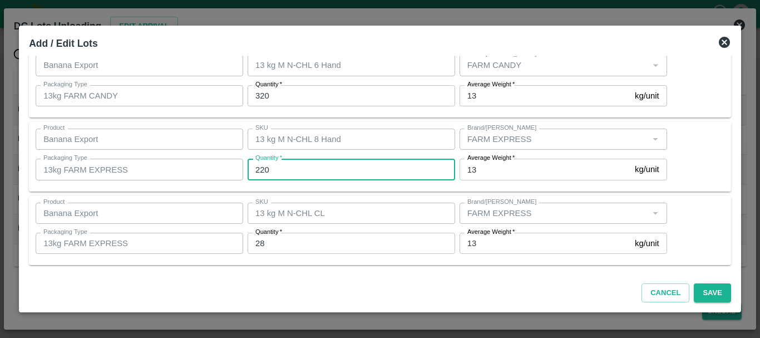
click at [302, 169] on input "220" at bounding box center [352, 169] width 208 height 21
type input "226"
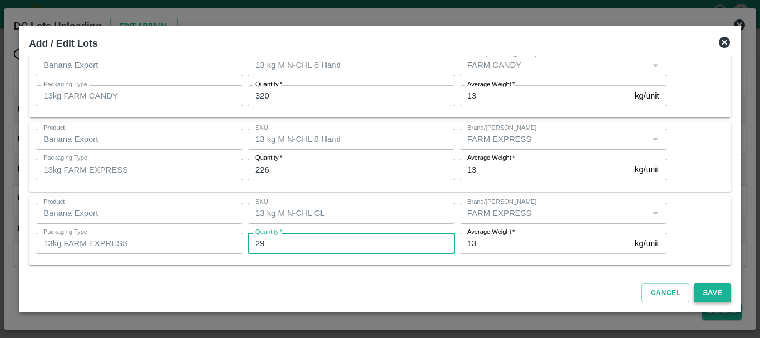
type input "29"
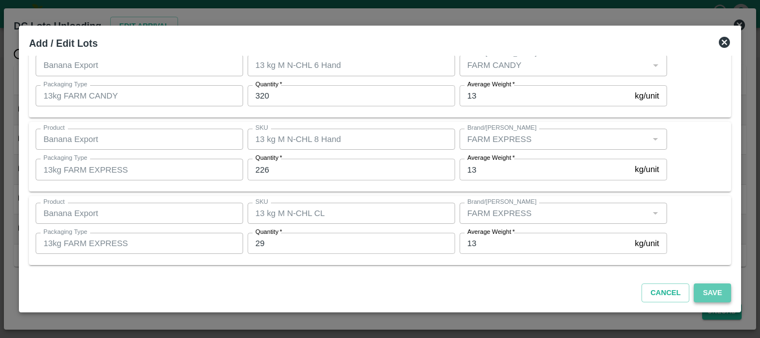
click at [709, 298] on button "Save" at bounding box center [712, 292] width 37 height 19
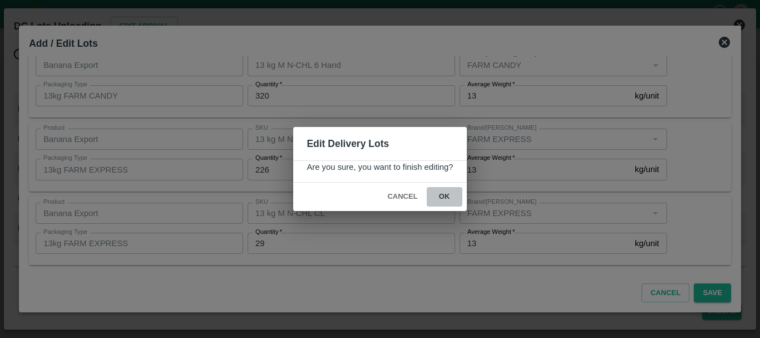
click at [459, 198] on button "ok" at bounding box center [445, 196] width 36 height 19
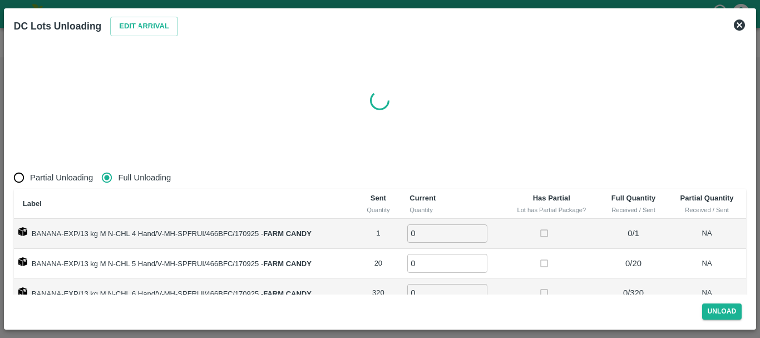
radio input "true"
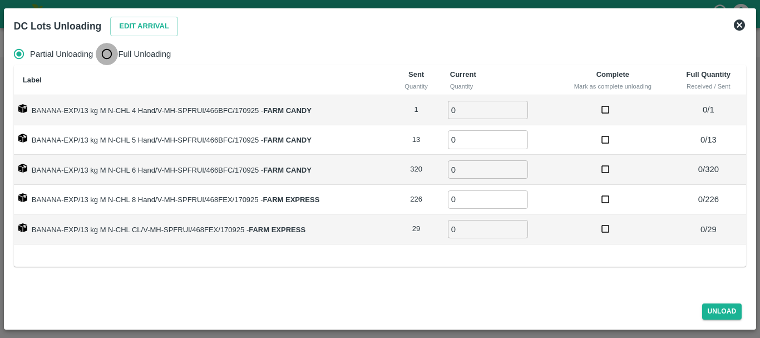
click at [110, 51] on input "Full Unloading" at bounding box center [107, 54] width 22 height 22
radio input "true"
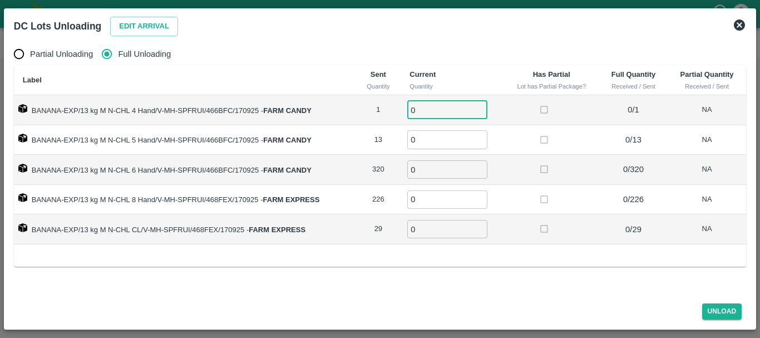
click at [448, 111] on input "0" at bounding box center [447, 110] width 80 height 18
type input "01"
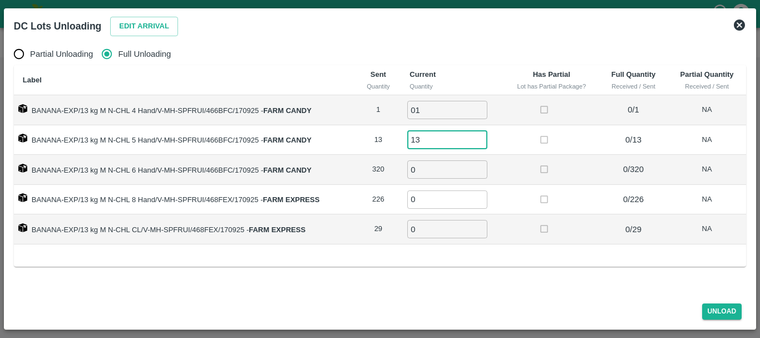
type input "13"
type input "320"
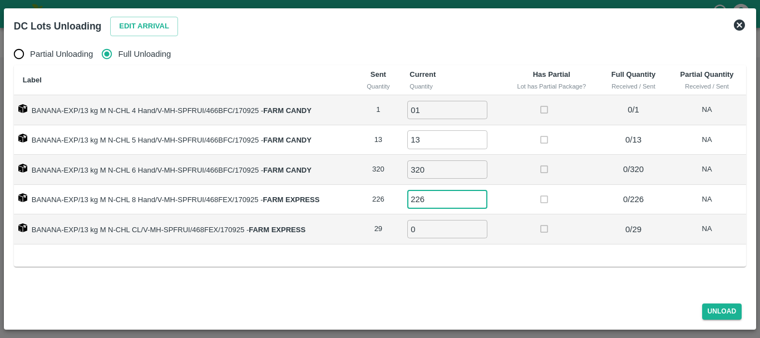
type input "226"
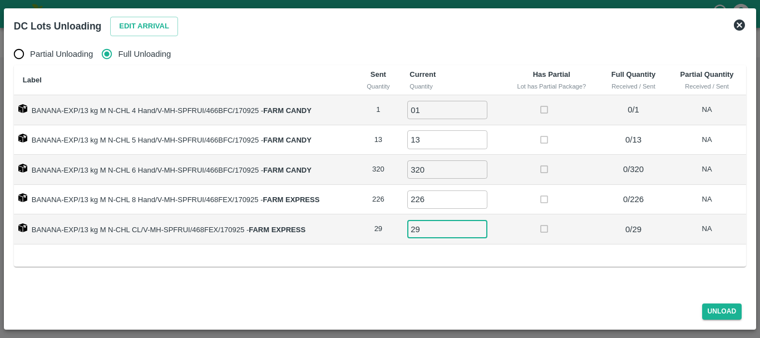
type input "29"
click at [699, 308] on span "Unload" at bounding box center [722, 311] width 49 height 16
click at [712, 308] on button "Unload" at bounding box center [722, 311] width 40 height 16
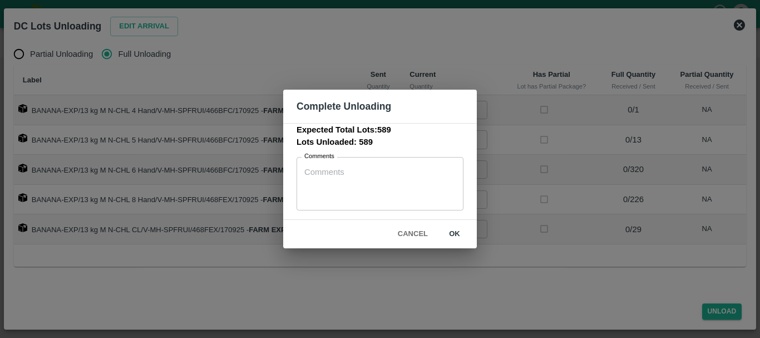
click at [454, 231] on button "ok" at bounding box center [455, 233] width 36 height 19
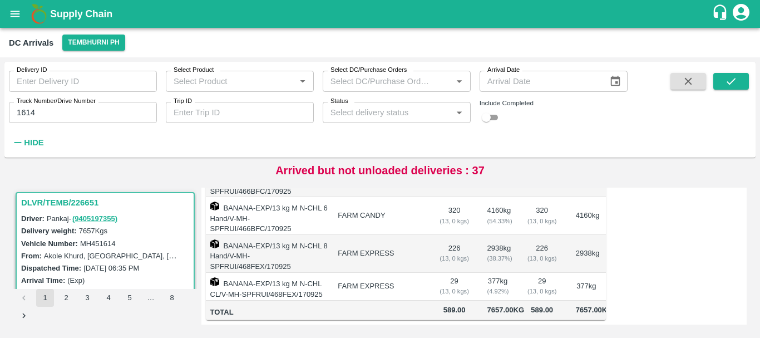
scroll to position [0, 0]
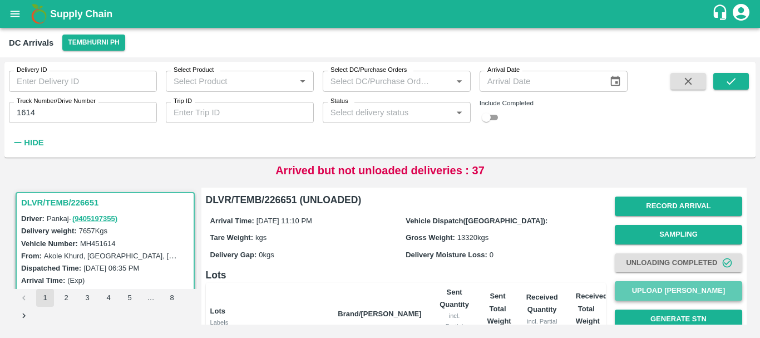
click at [629, 285] on button "Upload [PERSON_NAME]" at bounding box center [678, 290] width 127 height 19
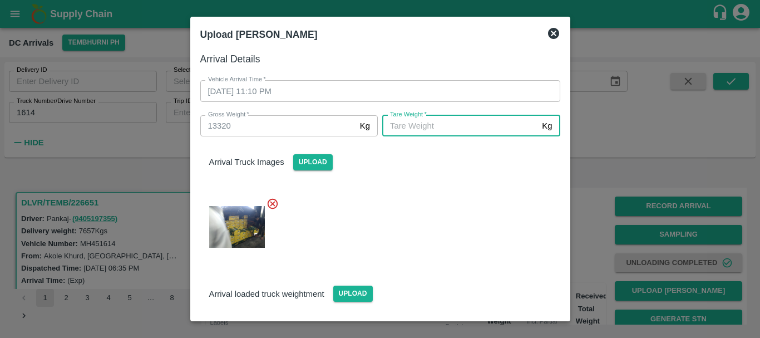
click at [436, 128] on input "[PERSON_NAME]   *" at bounding box center [459, 125] width 155 height 21
type input "4860"
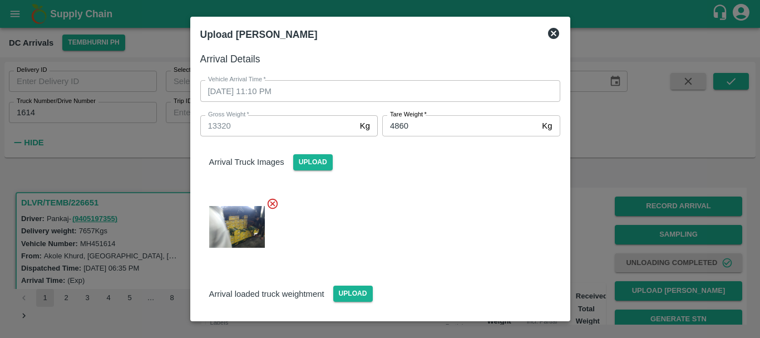
click at [458, 214] on div at bounding box center [375, 223] width 369 height 71
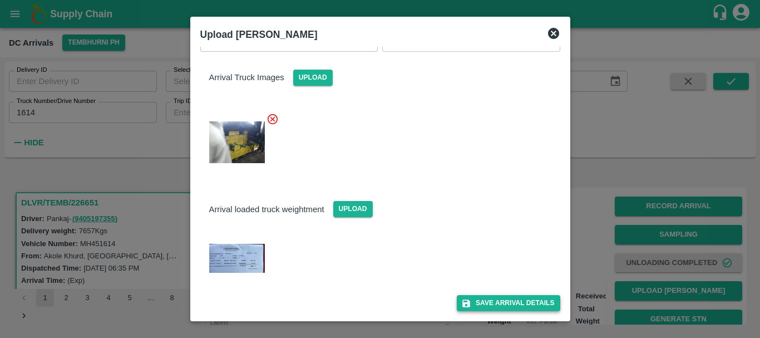
click at [492, 300] on button "Save Arrival Details" at bounding box center [508, 303] width 103 height 16
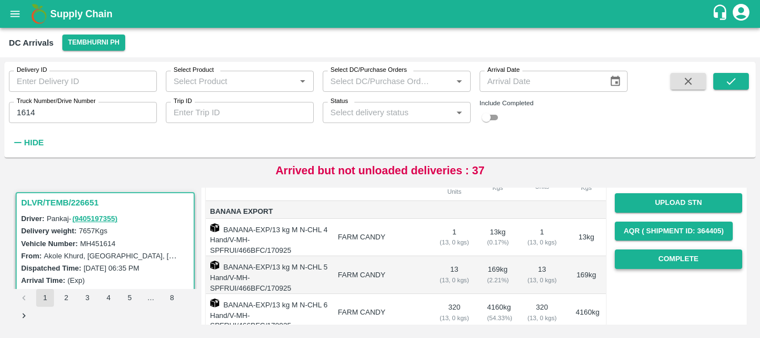
scroll to position [144, 0]
click at [674, 257] on button "Complete" at bounding box center [678, 259] width 127 height 19
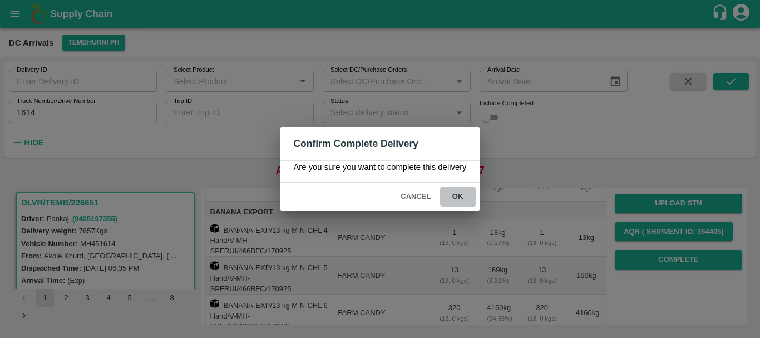
click at [461, 199] on button "ok" at bounding box center [458, 196] width 36 height 19
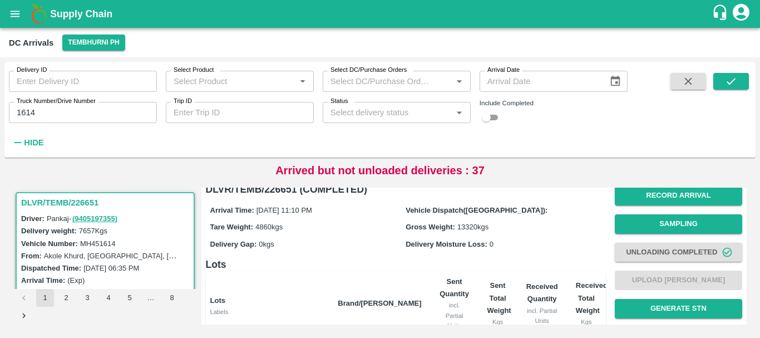
scroll to position [0, 0]
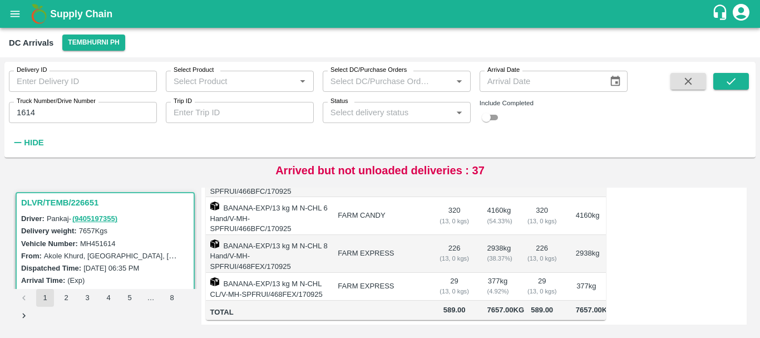
click at [48, 107] on input "1614" at bounding box center [83, 112] width 148 height 21
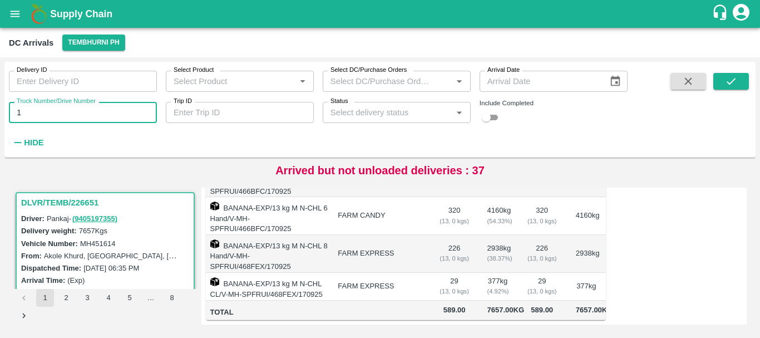
type input "1"
type input "7172"
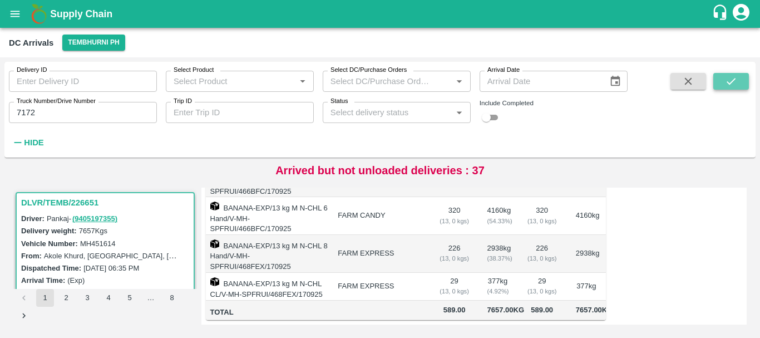
click at [731, 85] on icon "submit" at bounding box center [731, 81] width 12 height 12
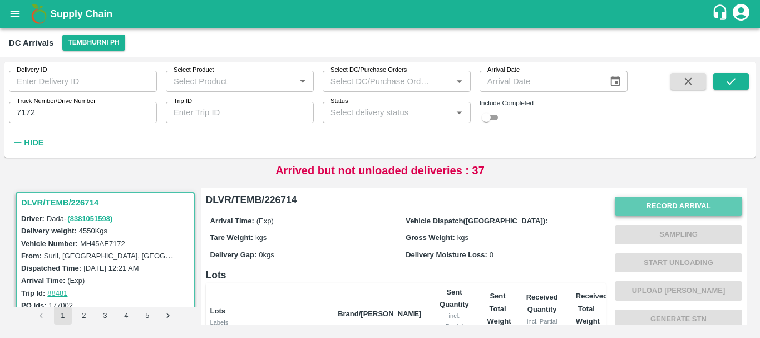
click at [661, 196] on button "Record Arrival" at bounding box center [678, 205] width 127 height 19
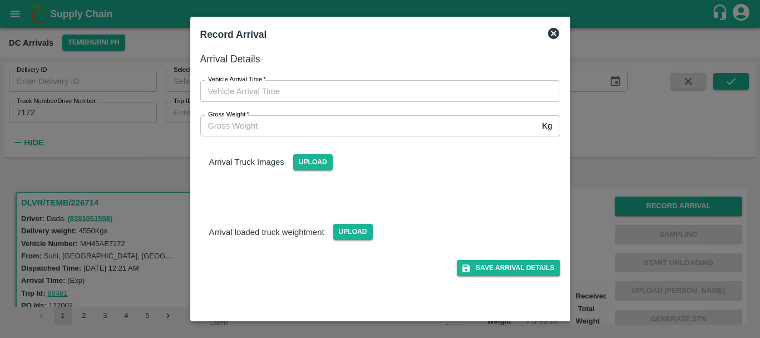
type input "DD/MM/YYYY hh:mm aa"
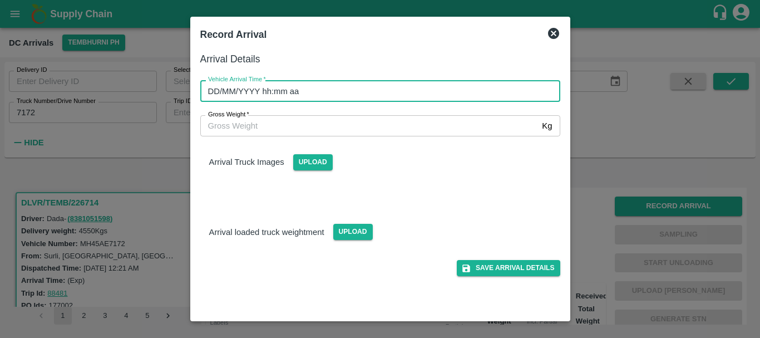
click at [307, 91] on input "DD/MM/YYYY hh:mm aa" at bounding box center [376, 90] width 352 height 21
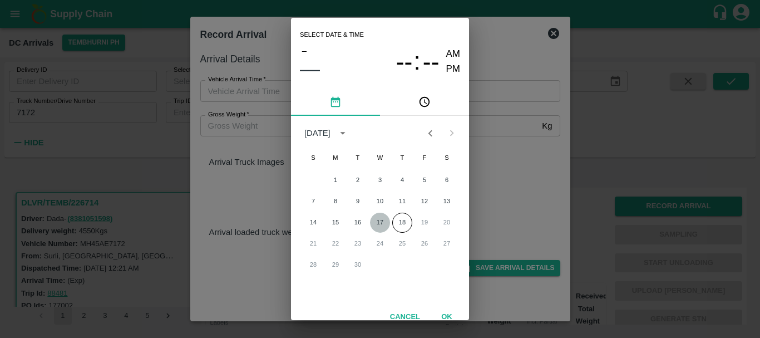
click at [377, 218] on button "17" at bounding box center [380, 223] width 20 height 20
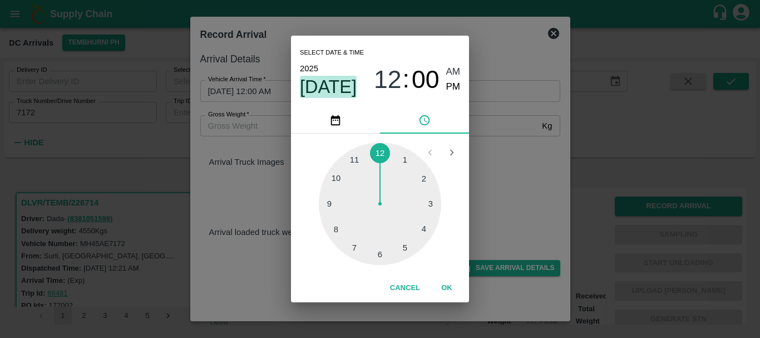
click at [347, 82] on span "[DATE]" at bounding box center [328, 87] width 57 height 22
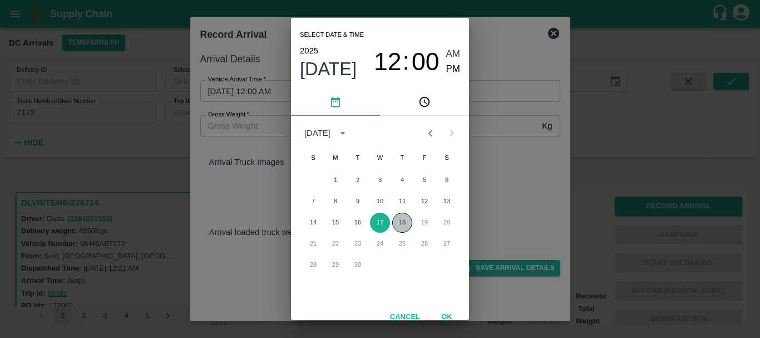
click at [398, 223] on button "18" at bounding box center [402, 223] width 20 height 20
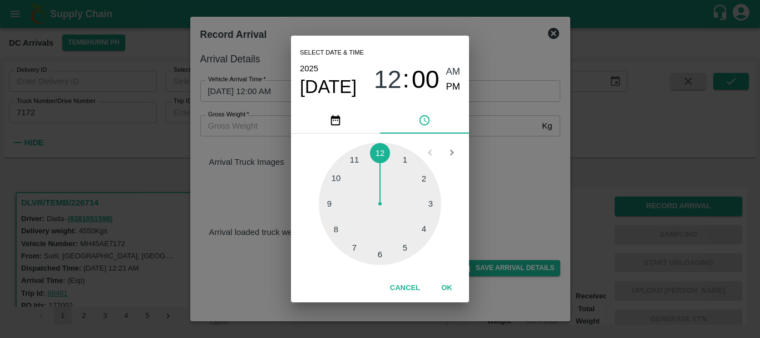
click at [382, 152] on div at bounding box center [380, 203] width 122 height 122
click at [376, 256] on div at bounding box center [380, 203] width 122 height 122
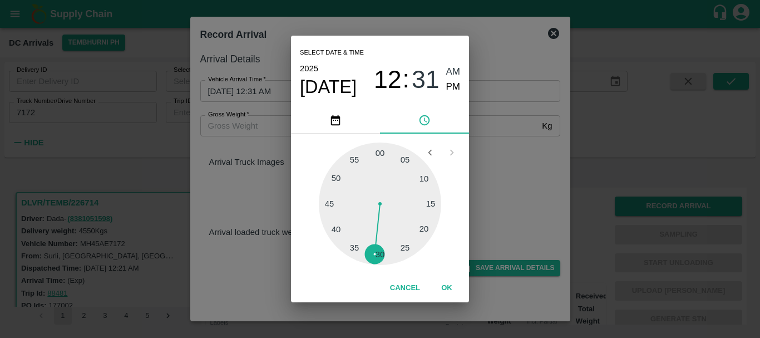
click at [461, 81] on div "Select date & time [DATE] 12 : 31 AM PM" at bounding box center [380, 71] width 178 height 71
click at [455, 87] on span "PM" at bounding box center [453, 87] width 14 height 15
click at [455, 75] on span "AM" at bounding box center [453, 72] width 14 height 15
type input "[DATE] 12:31 AM"
click at [496, 139] on div "Select date & time [DATE] 12 : 31 AM PM 05 10 15 20 25 30 35 40 45 50 55 00 Can…" at bounding box center [380, 169] width 760 height 338
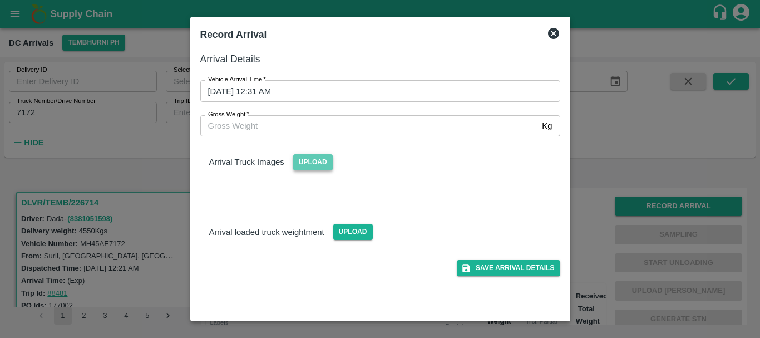
click at [309, 169] on span "Upload" at bounding box center [313, 162] width 40 height 16
click at [0, 0] on input "Upload" at bounding box center [0, 0] width 0 height 0
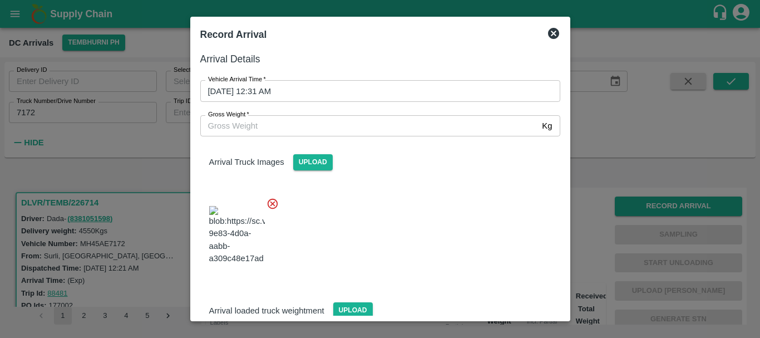
scroll to position [17, 0]
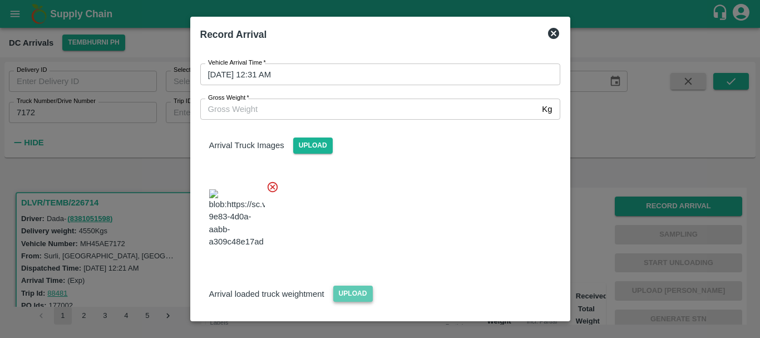
click at [354, 285] on span "Upload" at bounding box center [353, 293] width 40 height 16
click at [0, 0] on input "Upload" at bounding box center [0, 0] width 0 height 0
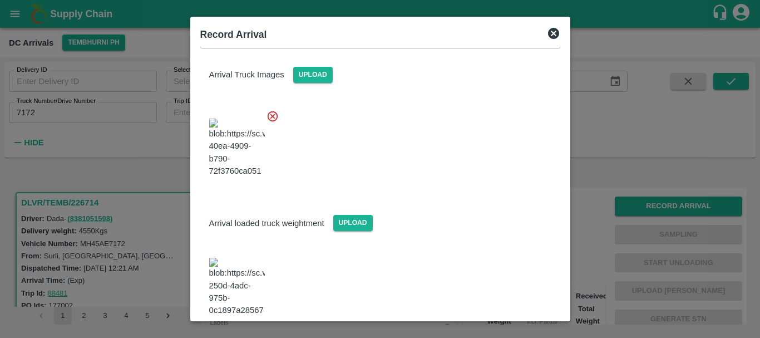
click at [256, 258] on img at bounding box center [237, 287] width 56 height 58
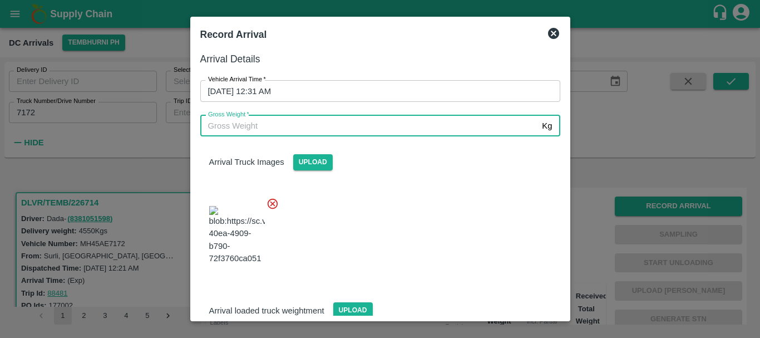
click at [314, 128] on input "Gross Weight   *" at bounding box center [369, 125] width 338 height 21
type input "10890"
click at [370, 172] on div "Arrival Truck Images Upload" at bounding box center [375, 205] width 369 height 157
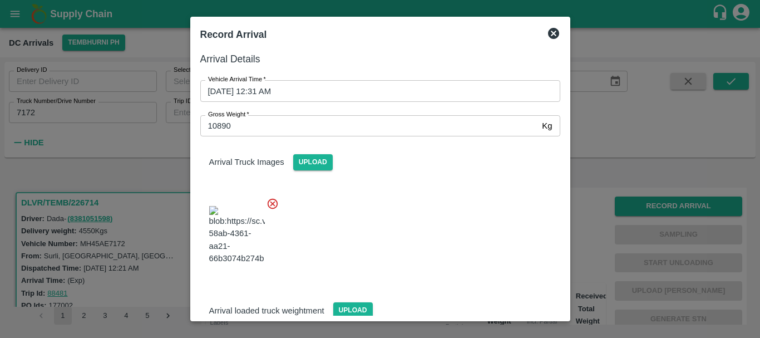
scroll to position [87, 0]
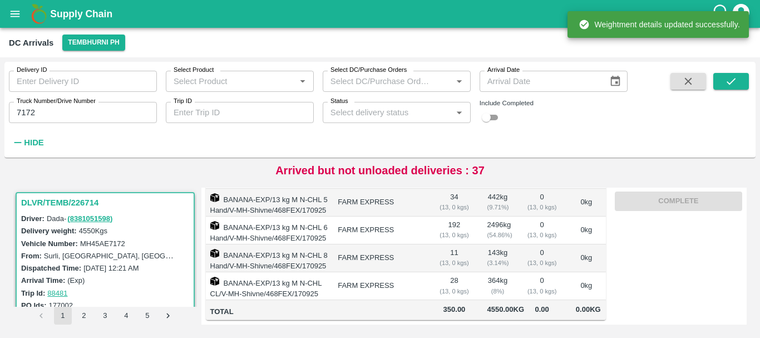
scroll to position [0, 0]
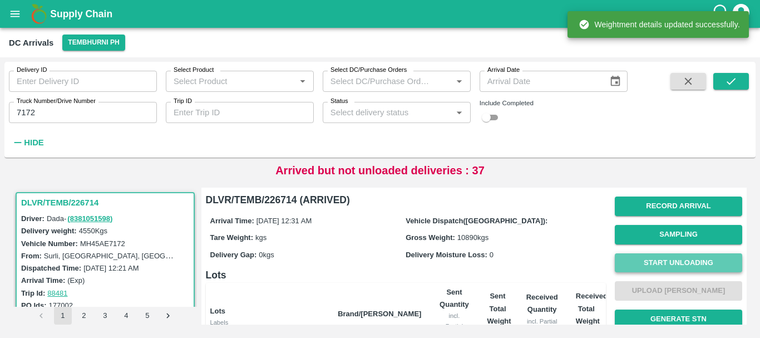
click at [638, 259] on button "Start Unloading" at bounding box center [678, 262] width 127 height 19
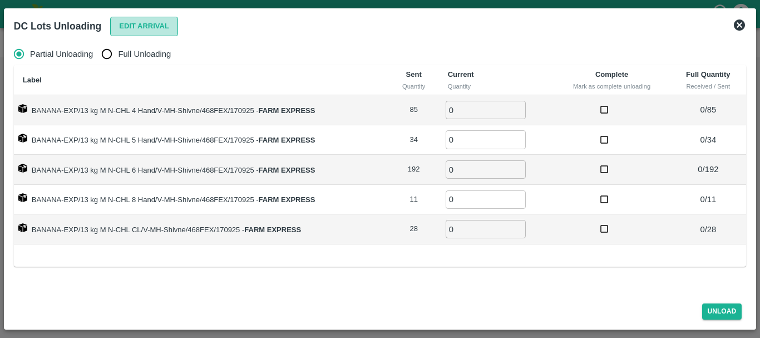
click at [131, 29] on button "Edit Arrival" at bounding box center [144, 26] width 68 height 19
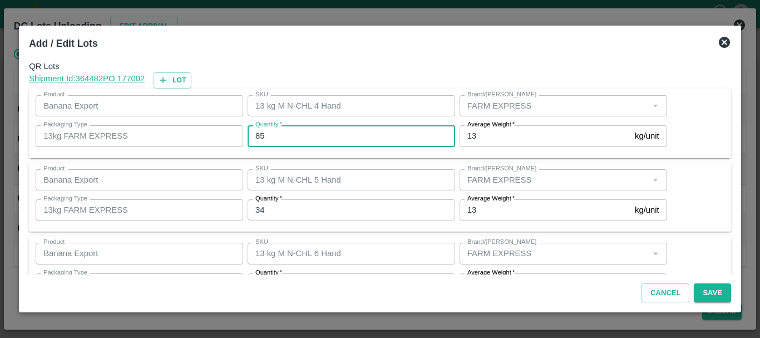
click at [277, 141] on input "85" at bounding box center [352, 135] width 208 height 21
type input "8"
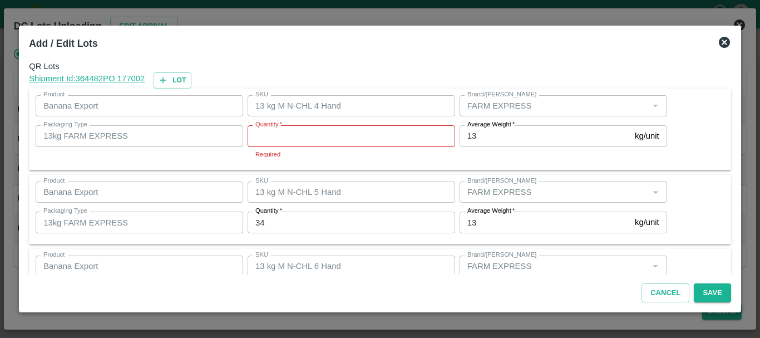
click at [723, 39] on icon at bounding box center [724, 42] width 11 height 11
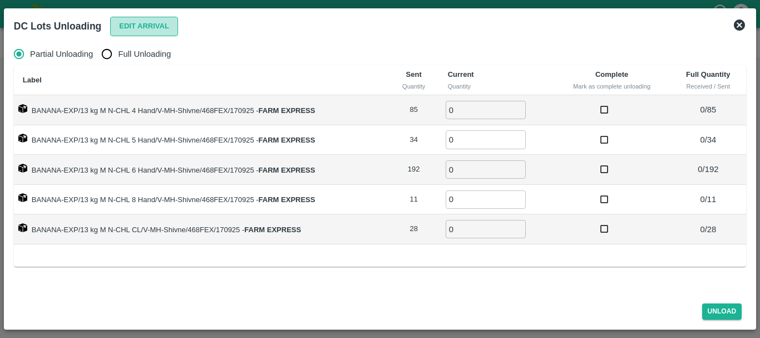
click at [162, 24] on button "Edit Arrival" at bounding box center [144, 26] width 68 height 19
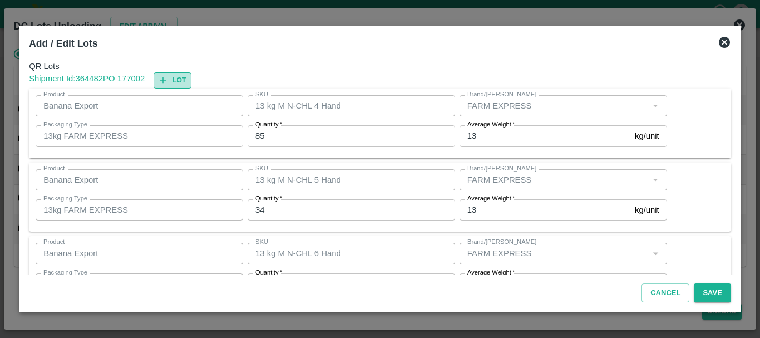
click at [183, 80] on button "Lot" at bounding box center [173, 80] width 38 height 16
type input "13 kg M N-CHL 4 Hand"
type input "85"
type input "13 kg M N-CHL 5 Hand"
type input "34"
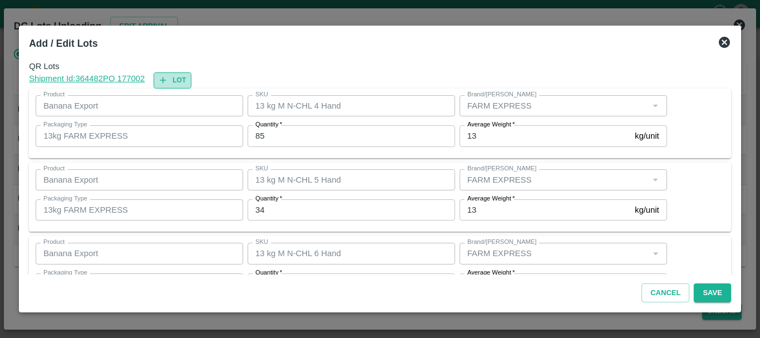
type input "13 kg M N-CHL 6 Hand"
type input "192"
type input "13 kg M N-CHL 8 Hand"
type input "11"
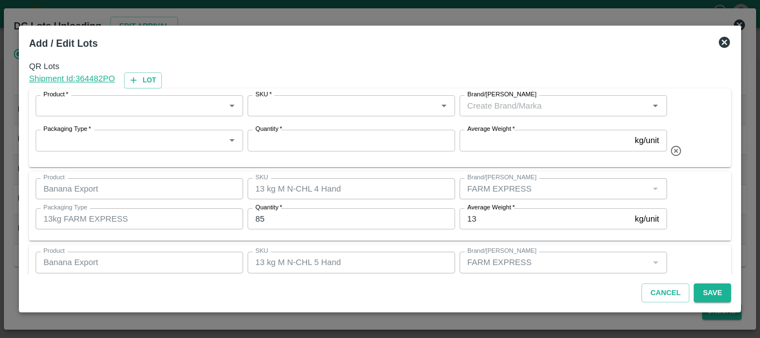
click at [171, 107] on input "Product   *" at bounding box center [130, 105] width 183 height 14
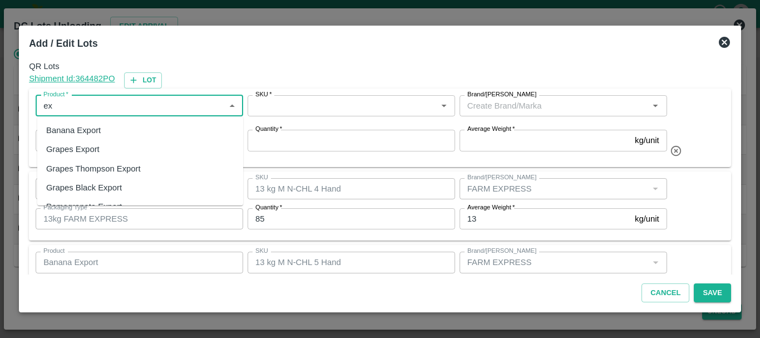
click at [130, 127] on div "Banana Export" at bounding box center [140, 130] width 206 height 19
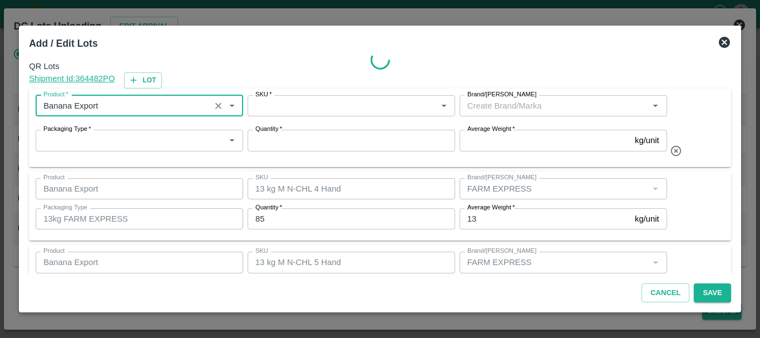
type input "Banana Export"
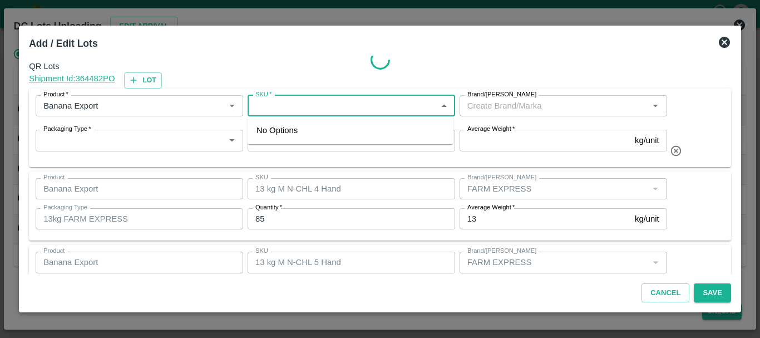
click at [302, 103] on input "SKU   *" at bounding box center [342, 105] width 183 height 14
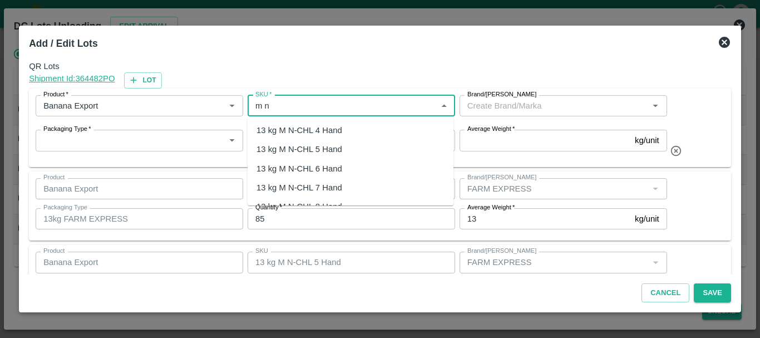
type input "m n"
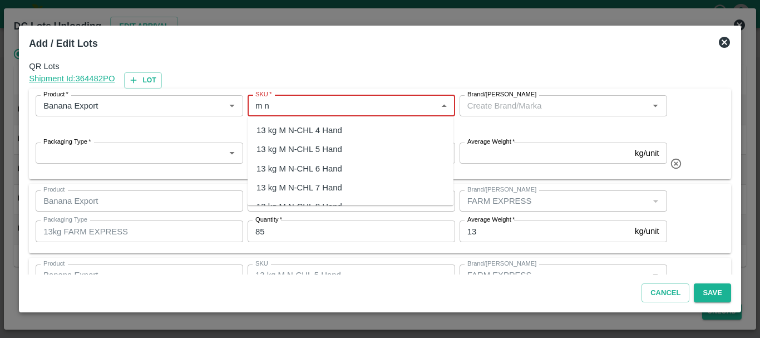
click at [292, 130] on div "13 kg M N-CHL 4 Hand" at bounding box center [300, 130] width 86 height 12
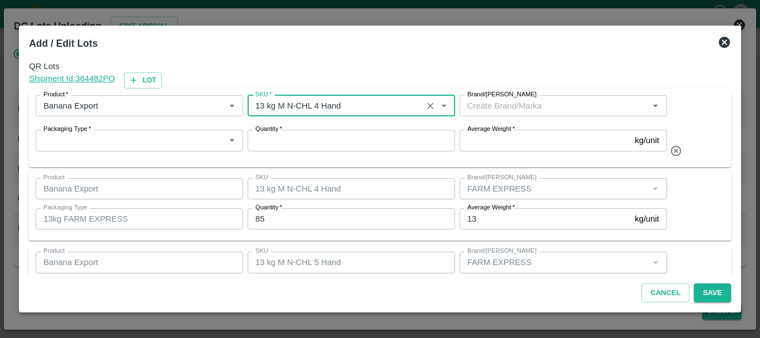
type input "13 kg M N-CHL 4 Hand"
click at [481, 105] on input "Brand/[PERSON_NAME]" at bounding box center [554, 105] width 183 height 14
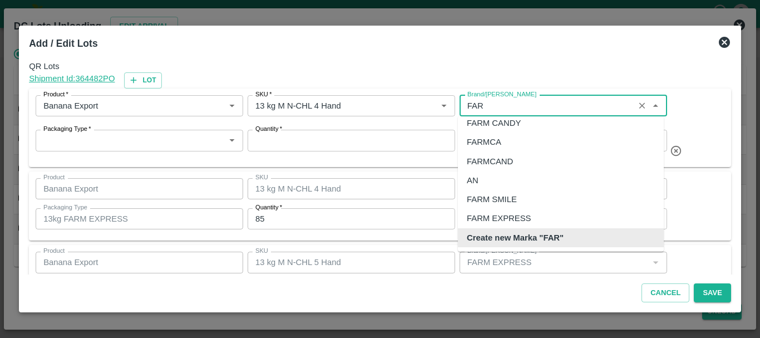
scroll to position [7, 0]
click at [495, 126] on div "FARM CANDY" at bounding box center [494, 123] width 54 height 12
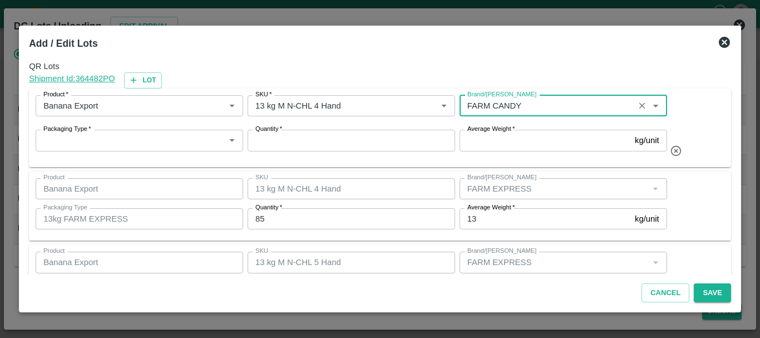
type input "FARM CANDY"
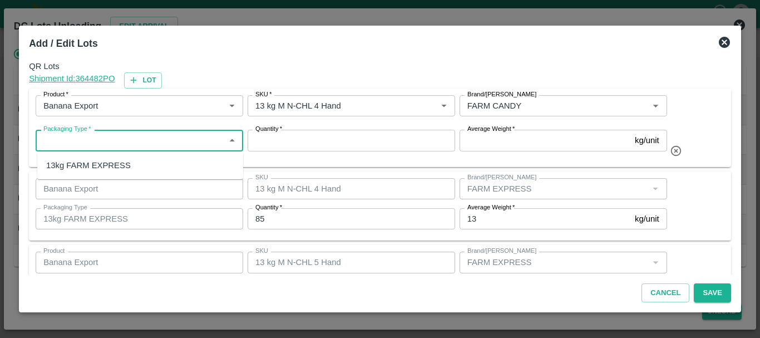
click at [166, 139] on input "Packaging Type   *" at bounding box center [130, 140] width 183 height 14
click at [116, 135] on input "Packaging Type   *" at bounding box center [130, 140] width 183 height 14
click at [110, 136] on input "Packaging Type   *" at bounding box center [130, 140] width 183 height 14
click at [115, 160] on div "13kg FARM EXPRESS" at bounding box center [88, 165] width 85 height 12
type input "13kg FARM EXPRESS"
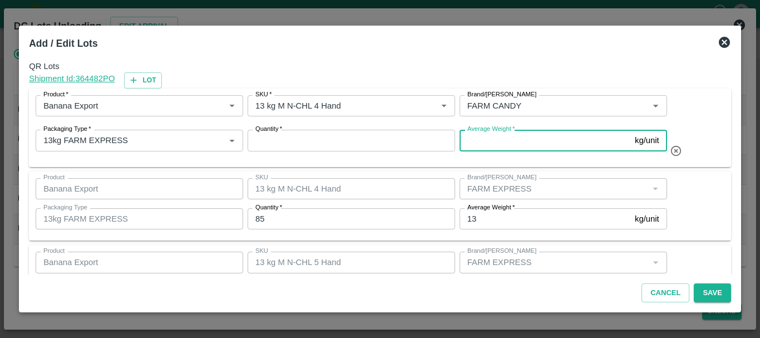
click at [507, 135] on input "Average Weight   *" at bounding box center [545, 140] width 171 height 21
click at [724, 40] on icon at bounding box center [724, 42] width 11 height 11
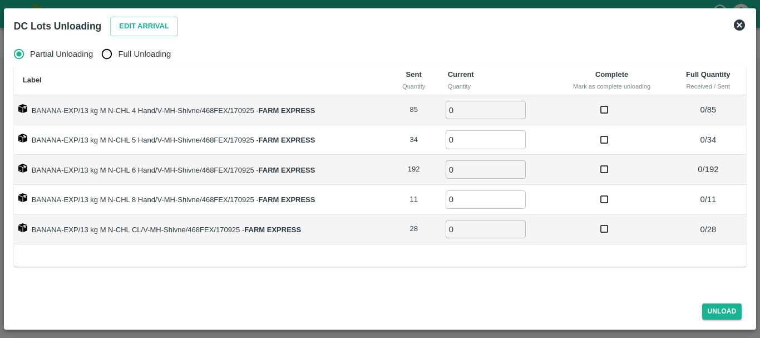
click at [740, 28] on icon at bounding box center [739, 24] width 11 height 11
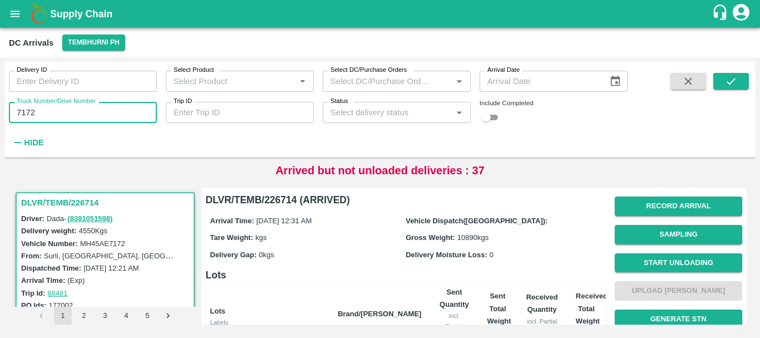
click at [55, 120] on input "7172" at bounding box center [83, 112] width 148 height 21
type input "7"
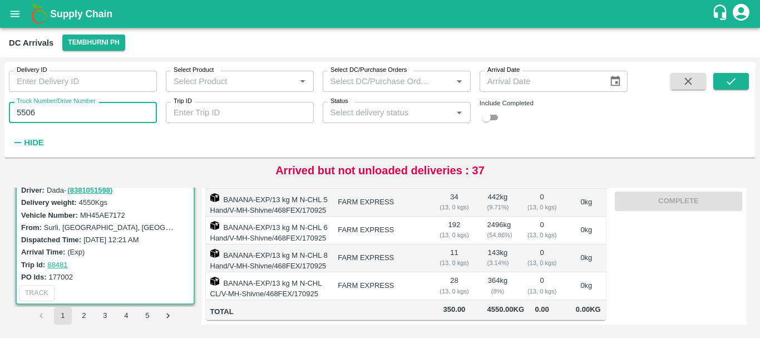
scroll to position [0, 0]
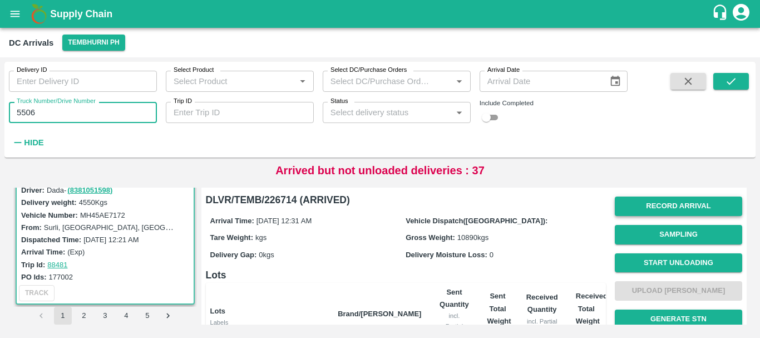
type input "5506"
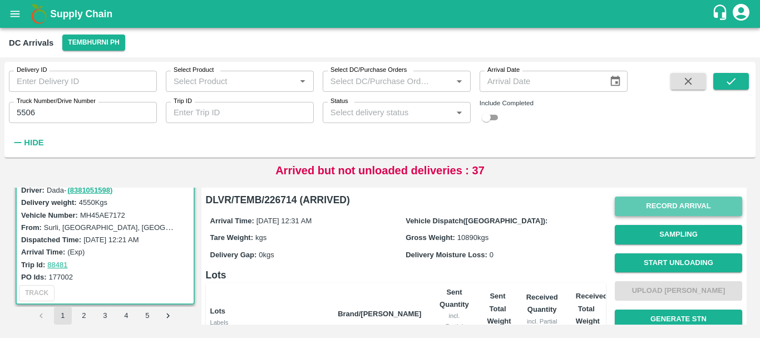
click at [656, 206] on button "Record Arrival" at bounding box center [678, 205] width 127 height 19
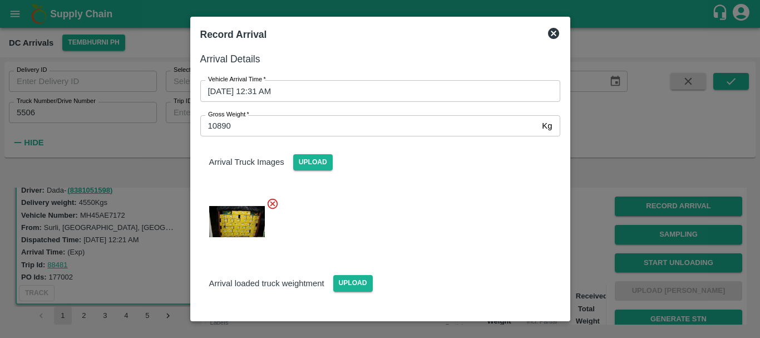
scroll to position [87, 0]
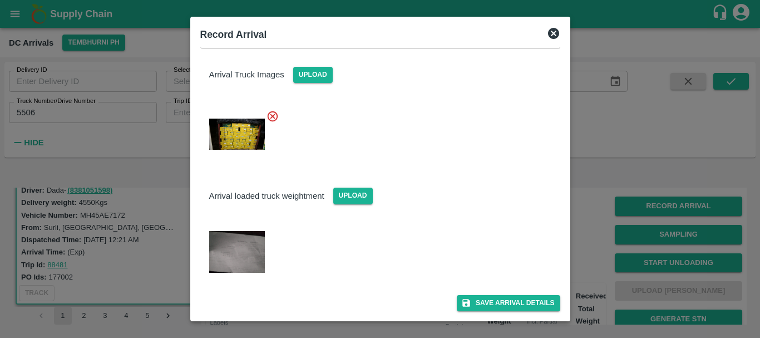
click at [585, 196] on div at bounding box center [380, 169] width 760 height 338
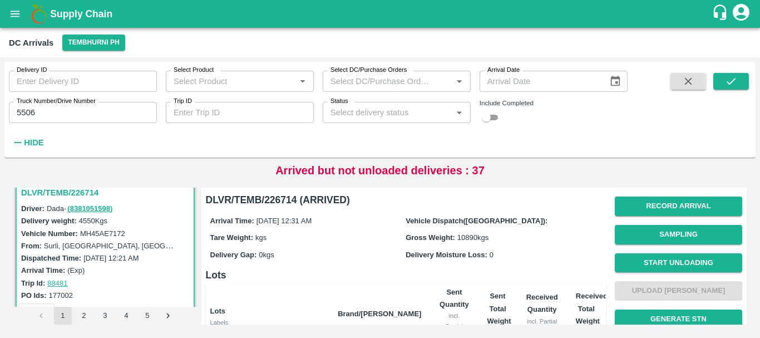
scroll to position [0, 0]
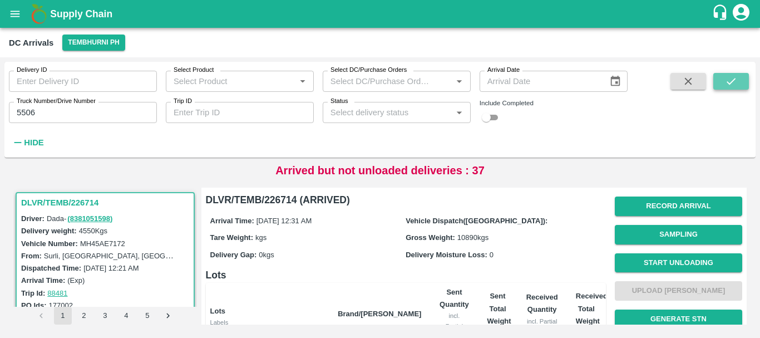
click at [736, 73] on button "submit" at bounding box center [731, 81] width 36 height 17
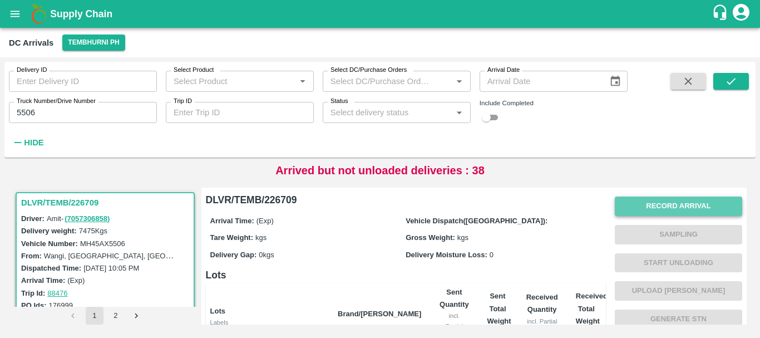
click at [627, 202] on button "Record Arrival" at bounding box center [678, 205] width 127 height 19
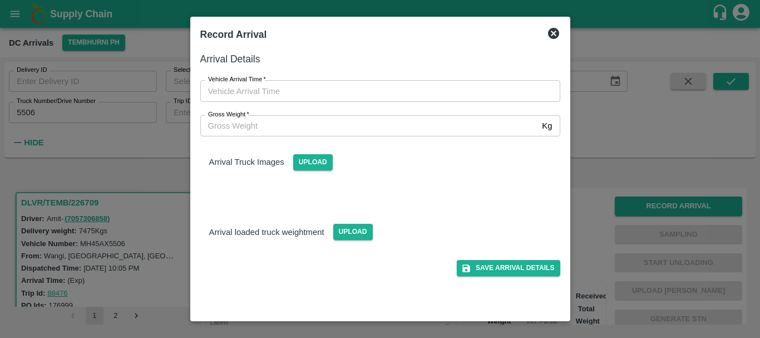
type input "DD/MM/YYYY hh:mm aa"
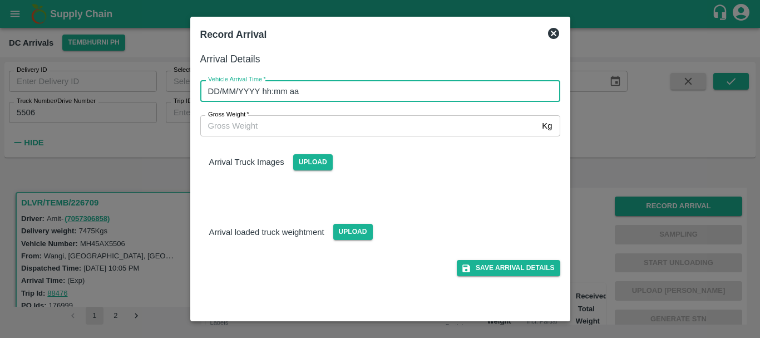
click at [465, 90] on input "DD/MM/YYYY hh:mm aa" at bounding box center [376, 90] width 352 height 21
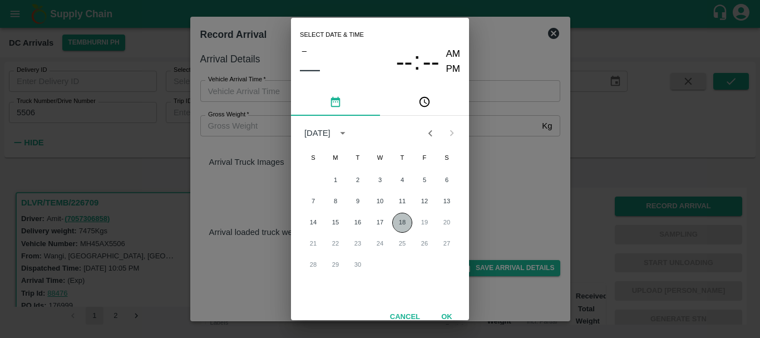
click at [399, 218] on button "18" at bounding box center [402, 223] width 20 height 20
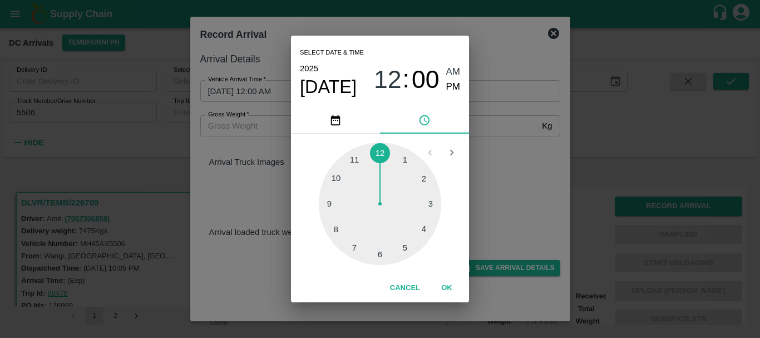
click at [388, 154] on div at bounding box center [380, 203] width 122 height 122
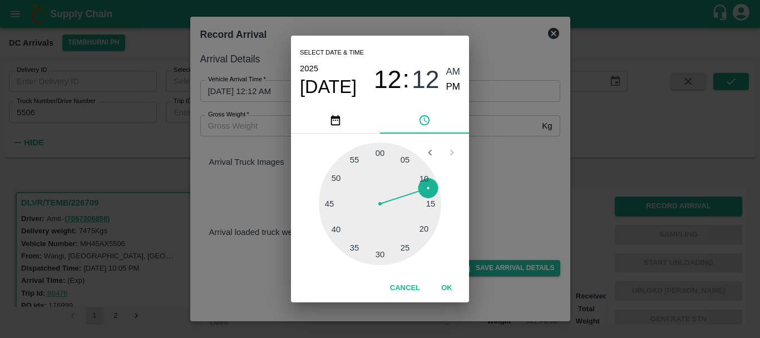
drag, startPoint x: 400, startPoint y: 240, endPoint x: 451, endPoint y: 74, distance: 174.1
click at [451, 74] on div "Select date & time [DATE] 12 : 12 AM PM 05 10 15 20 25 30 35 40 45 50 55 00 Can…" at bounding box center [380, 169] width 178 height 266
drag, startPoint x: 451, startPoint y: 74, endPoint x: 494, endPoint y: 127, distance: 68.5
click at [494, 127] on div "Select date & time [DATE] 12 : 12 AM PM 05 10 15 20 25 30 35 40 45 50 55 00 Can…" at bounding box center [380, 169] width 760 height 338
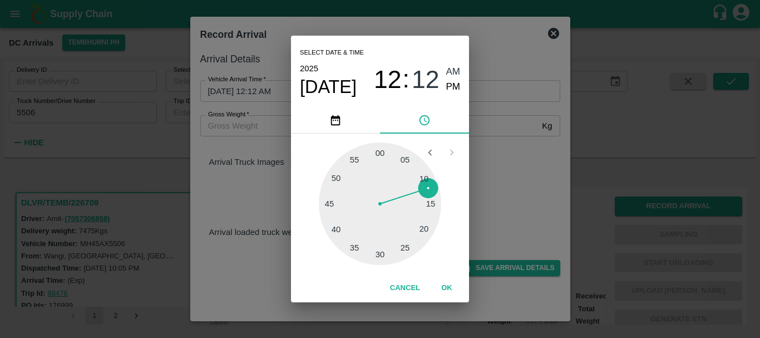
type input "[DATE] 12:00 AM"
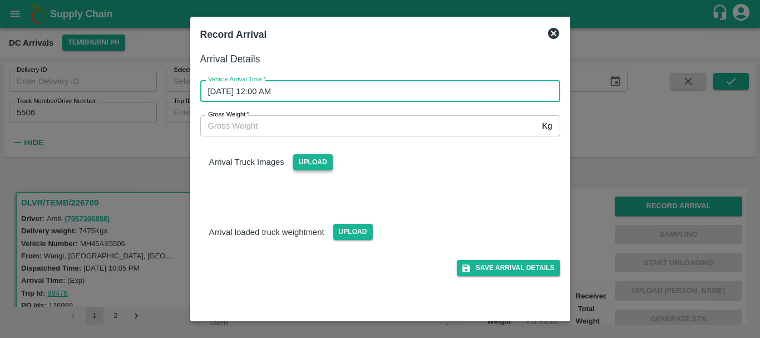
click at [310, 159] on span "Upload" at bounding box center [313, 162] width 40 height 16
click at [0, 0] on input "Upload" at bounding box center [0, 0] width 0 height 0
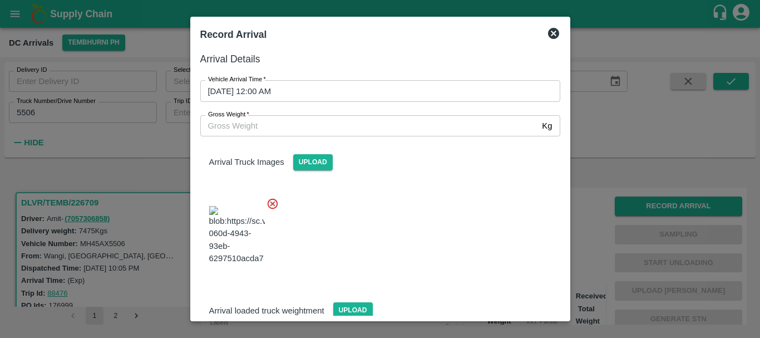
scroll to position [84, 0]
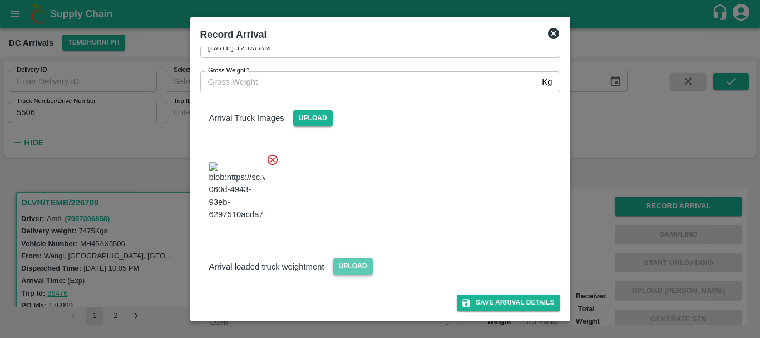
click at [359, 265] on span "Upload" at bounding box center [353, 266] width 40 height 16
click at [0, 0] on input "Upload" at bounding box center [0, 0] width 0 height 0
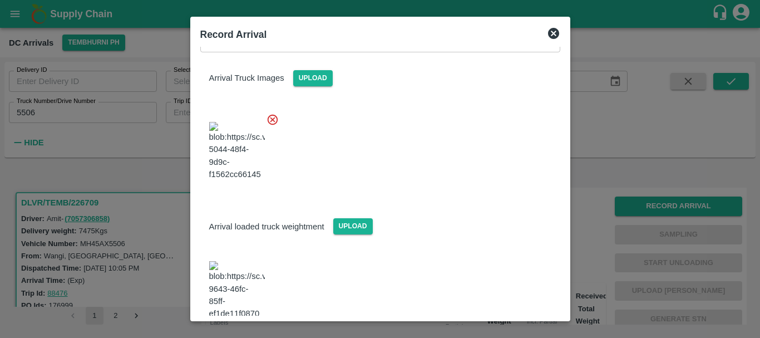
scroll to position [134, 0]
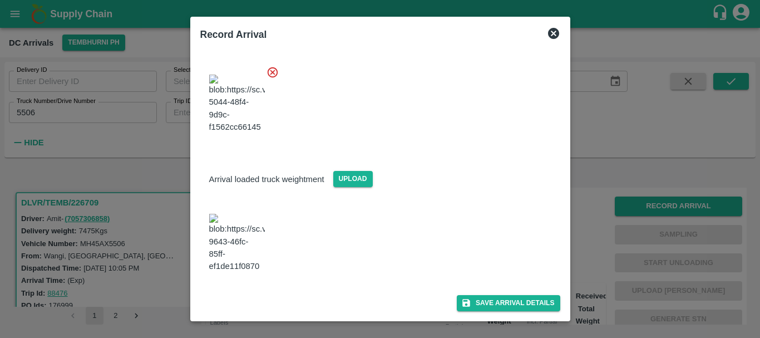
click at [251, 260] on img at bounding box center [237, 243] width 56 height 58
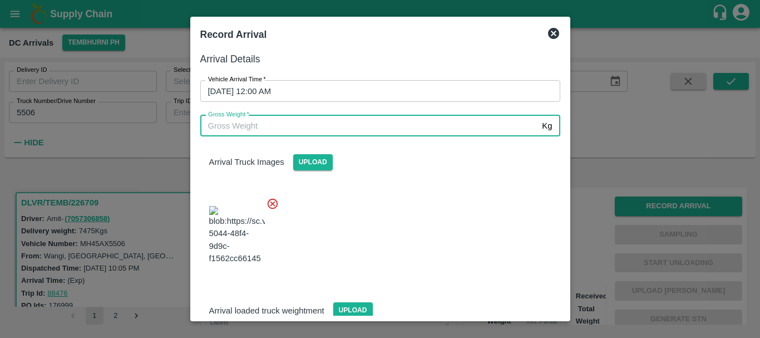
click at [290, 123] on input "Gross Weight   *" at bounding box center [369, 125] width 338 height 21
type input "14210"
click at [351, 215] on div at bounding box center [375, 231] width 369 height 87
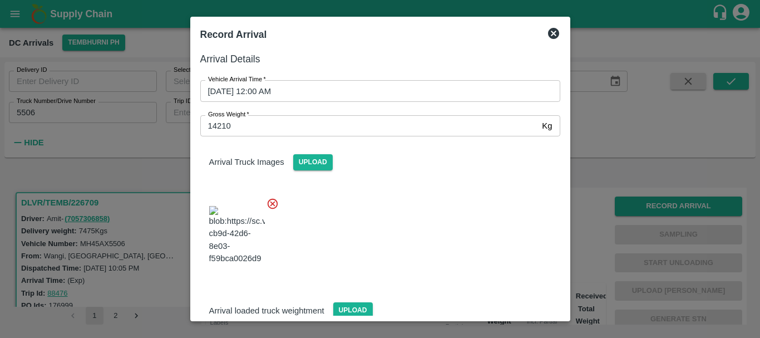
scroll to position [134, 0]
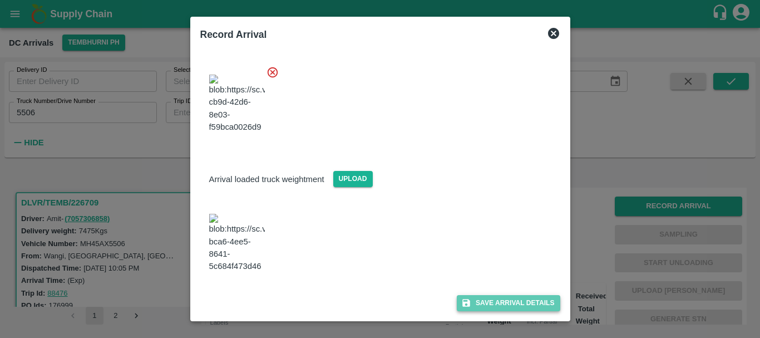
click at [465, 307] on icon "submit" at bounding box center [466, 303] width 10 height 10
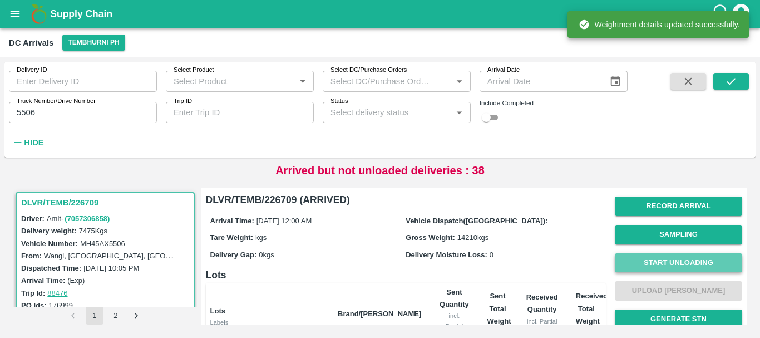
click at [643, 258] on button "Start Unloading" at bounding box center [678, 262] width 127 height 19
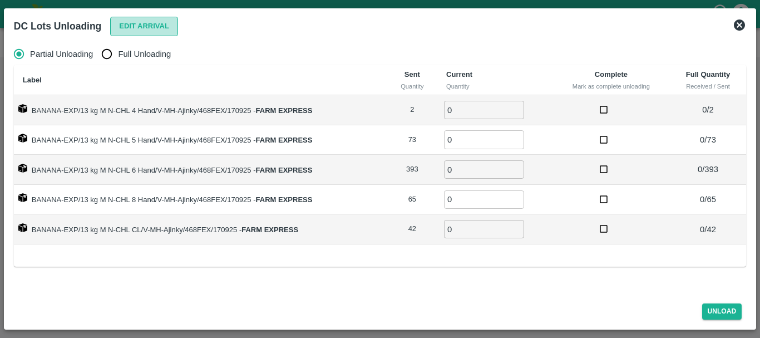
click at [164, 22] on button "Edit Arrival" at bounding box center [144, 26] width 68 height 19
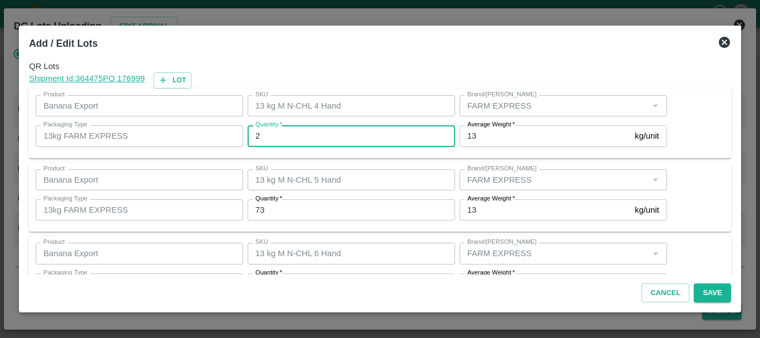
click at [302, 134] on input "2" at bounding box center [352, 135] width 208 height 21
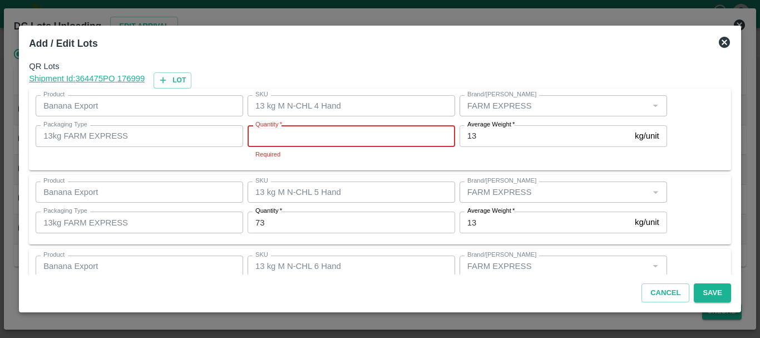
click at [302, 134] on input "Quantity   *" at bounding box center [352, 135] width 208 height 21
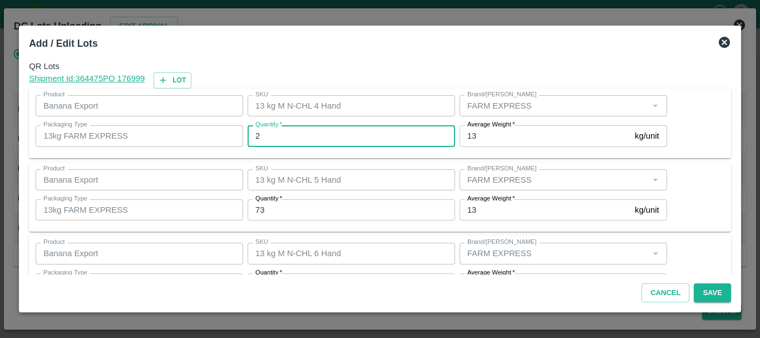
type input "2"
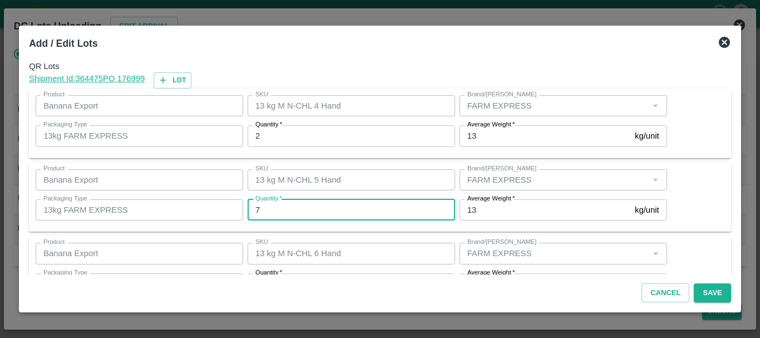
type input "73"
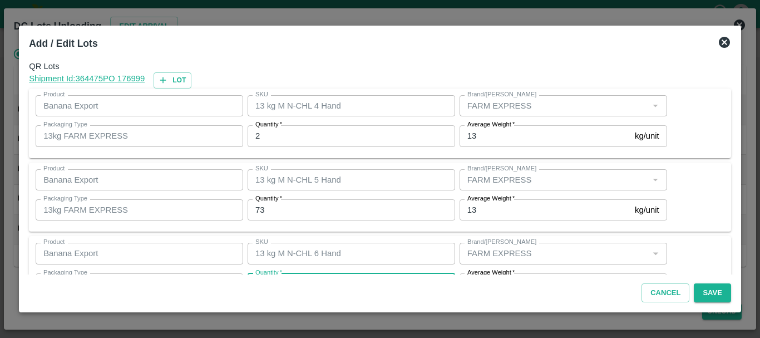
scroll to position [20, 0]
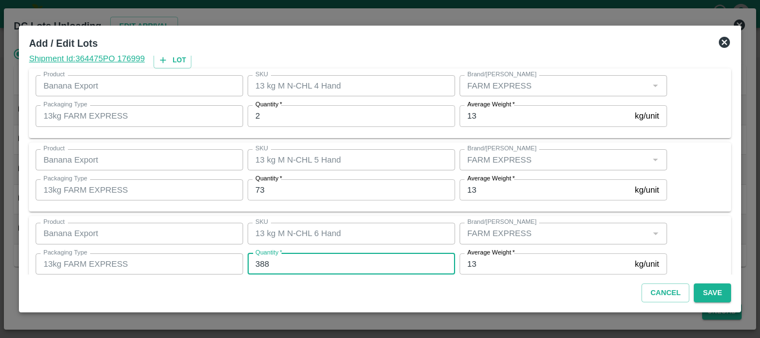
type input "388"
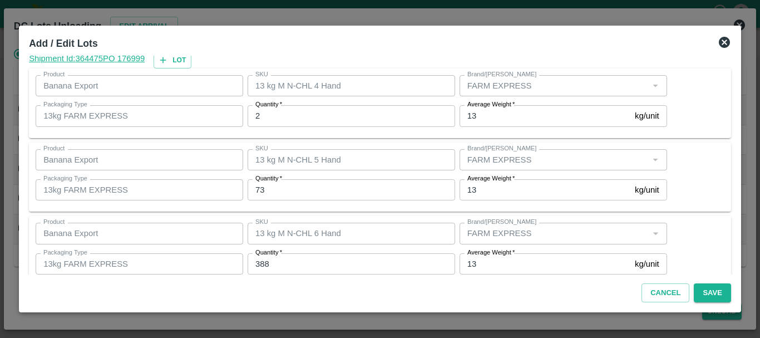
scroll to position [188, 0]
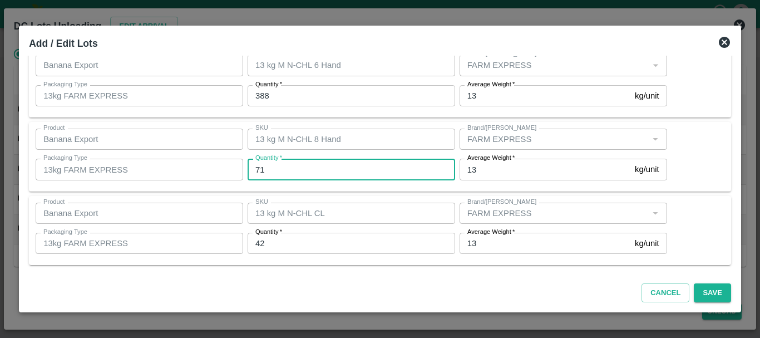
type input "71"
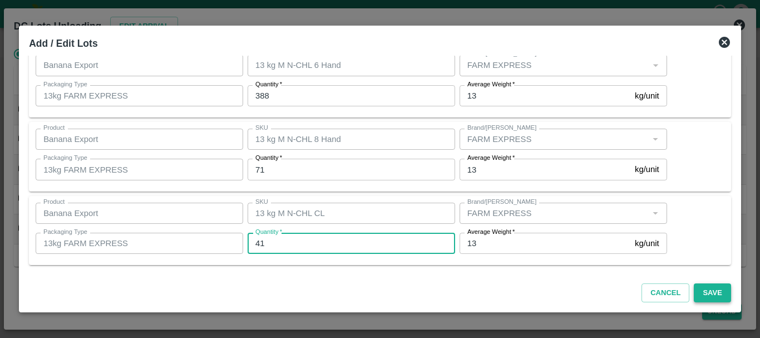
type input "41"
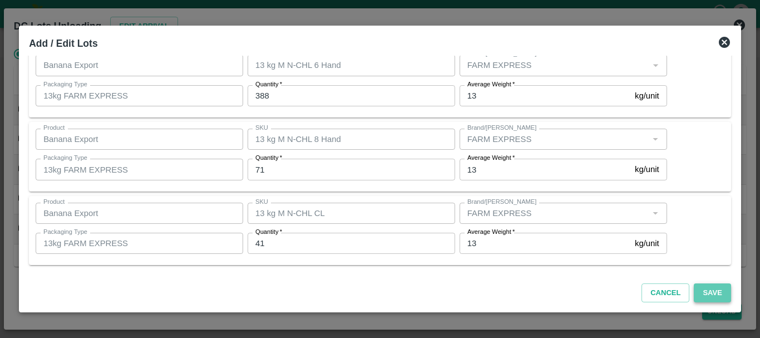
click at [705, 289] on button "Save" at bounding box center [712, 292] width 37 height 19
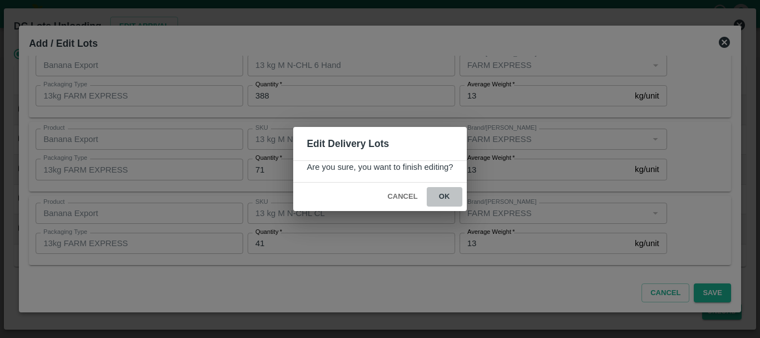
click at [442, 198] on button "ok" at bounding box center [445, 196] width 36 height 19
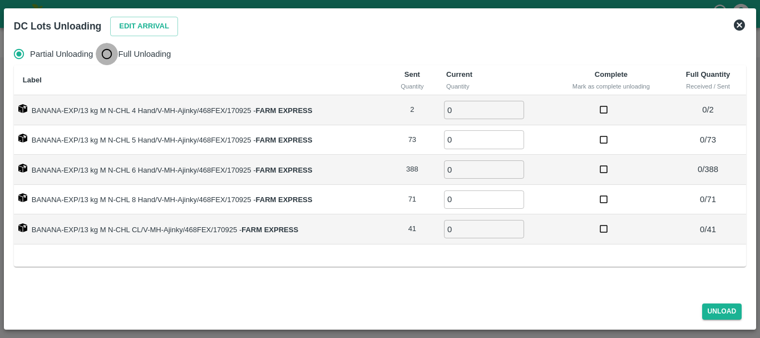
click at [111, 52] on input "Full Unloading" at bounding box center [107, 54] width 22 height 22
radio input "true"
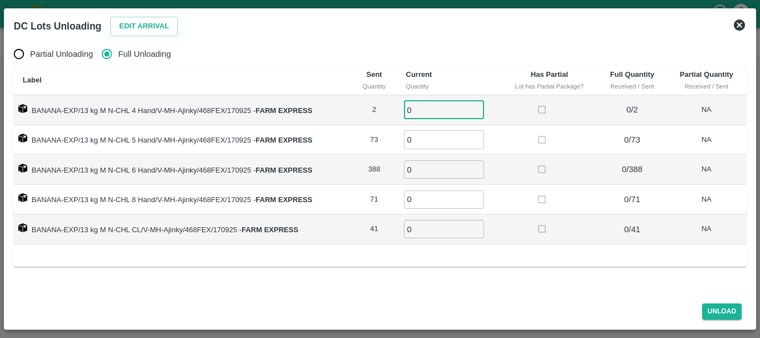
click at [416, 119] on input "0" at bounding box center [444, 110] width 80 height 18
type input "02"
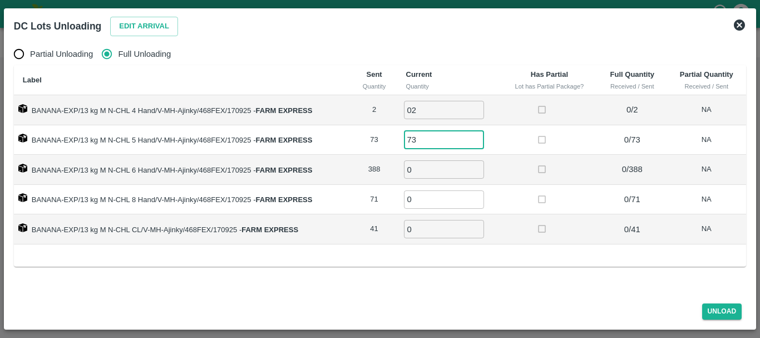
type input "73"
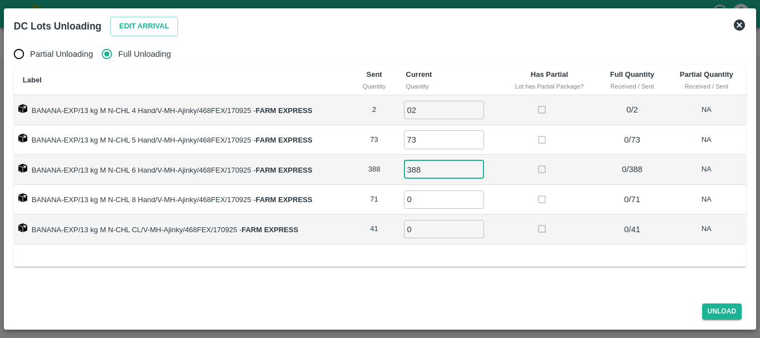
type input "388"
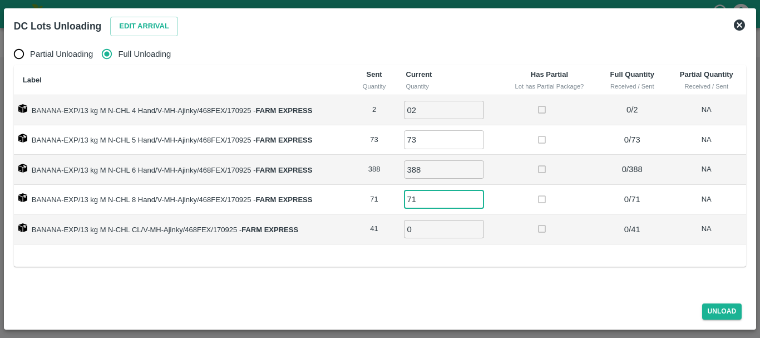
type input "71"
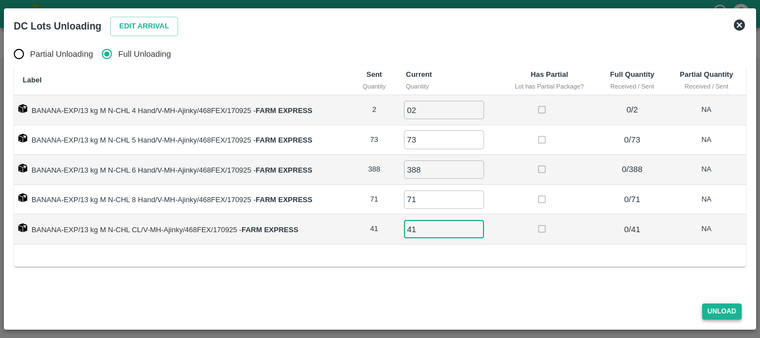
type input "41"
click at [708, 307] on button "Unload" at bounding box center [722, 311] width 40 height 16
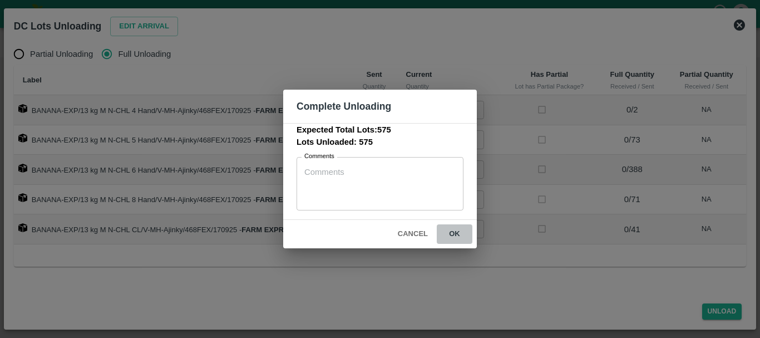
click at [456, 233] on button "ok" at bounding box center [455, 233] width 36 height 19
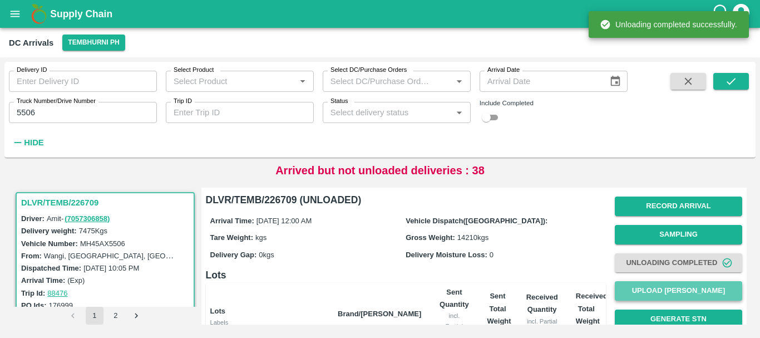
click at [657, 286] on button "Upload [PERSON_NAME]" at bounding box center [678, 290] width 127 height 19
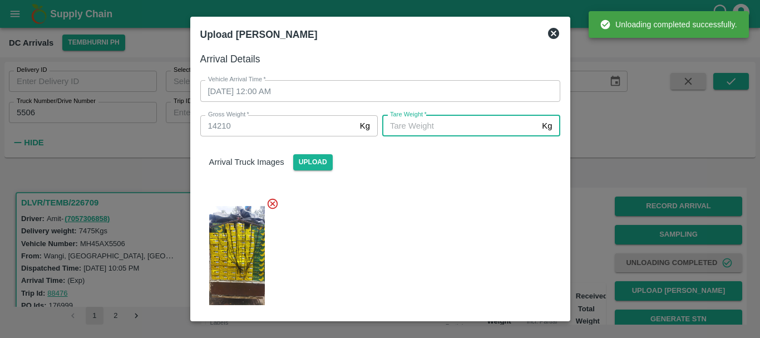
click at [440, 127] on input "[PERSON_NAME]   *" at bounding box center [459, 125] width 155 height 21
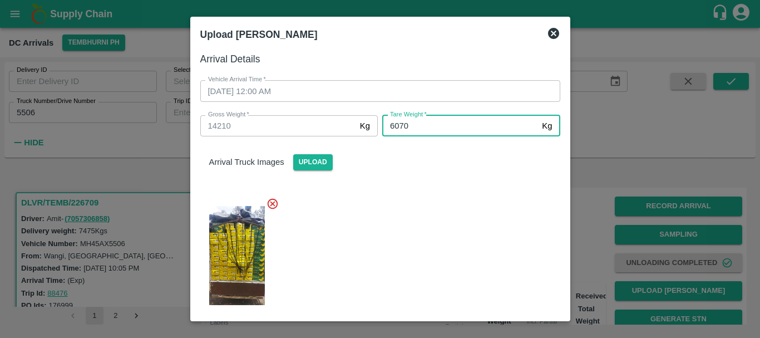
type input "6070"
click at [440, 203] on div at bounding box center [375, 252] width 369 height 128
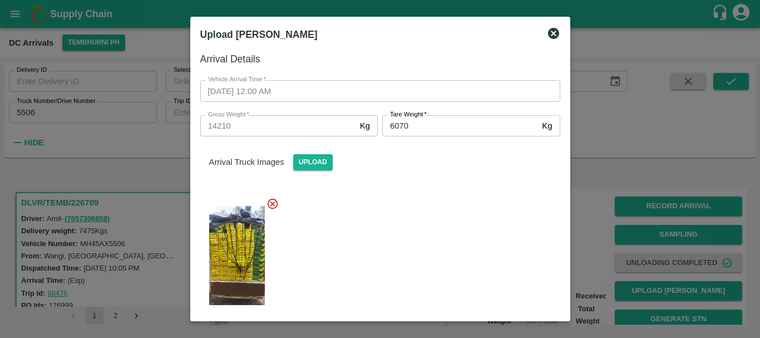
scroll to position [134, 0]
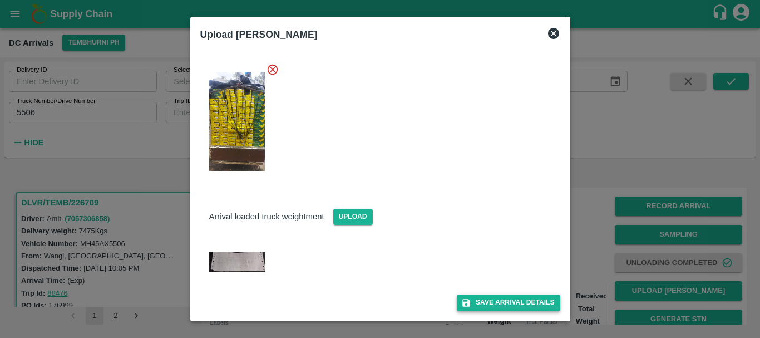
click at [490, 302] on button "Save Arrival Details" at bounding box center [508, 302] width 103 height 16
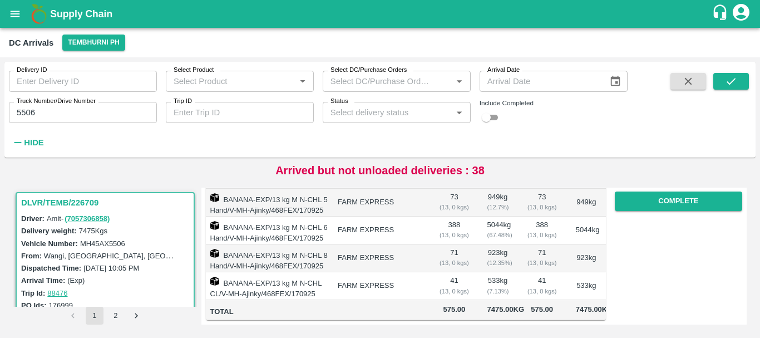
scroll to position [183, 0]
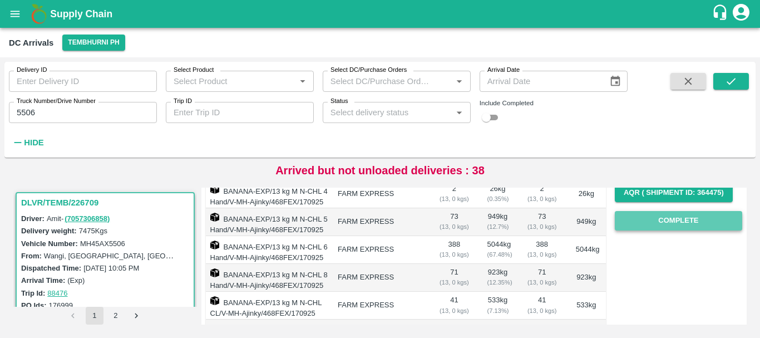
click at [630, 218] on button "Complete" at bounding box center [678, 220] width 127 height 19
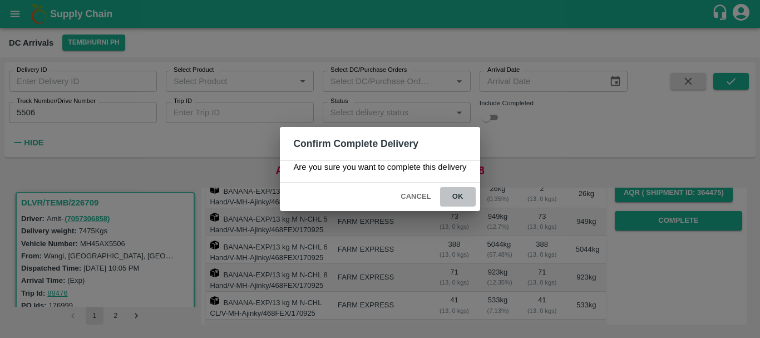
click at [462, 203] on button "ok" at bounding box center [458, 196] width 36 height 19
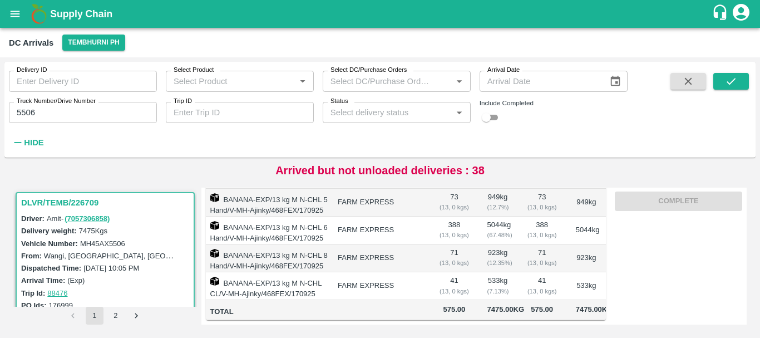
scroll to position [253, 0]
